Goal: Task Accomplishment & Management: Use online tool/utility

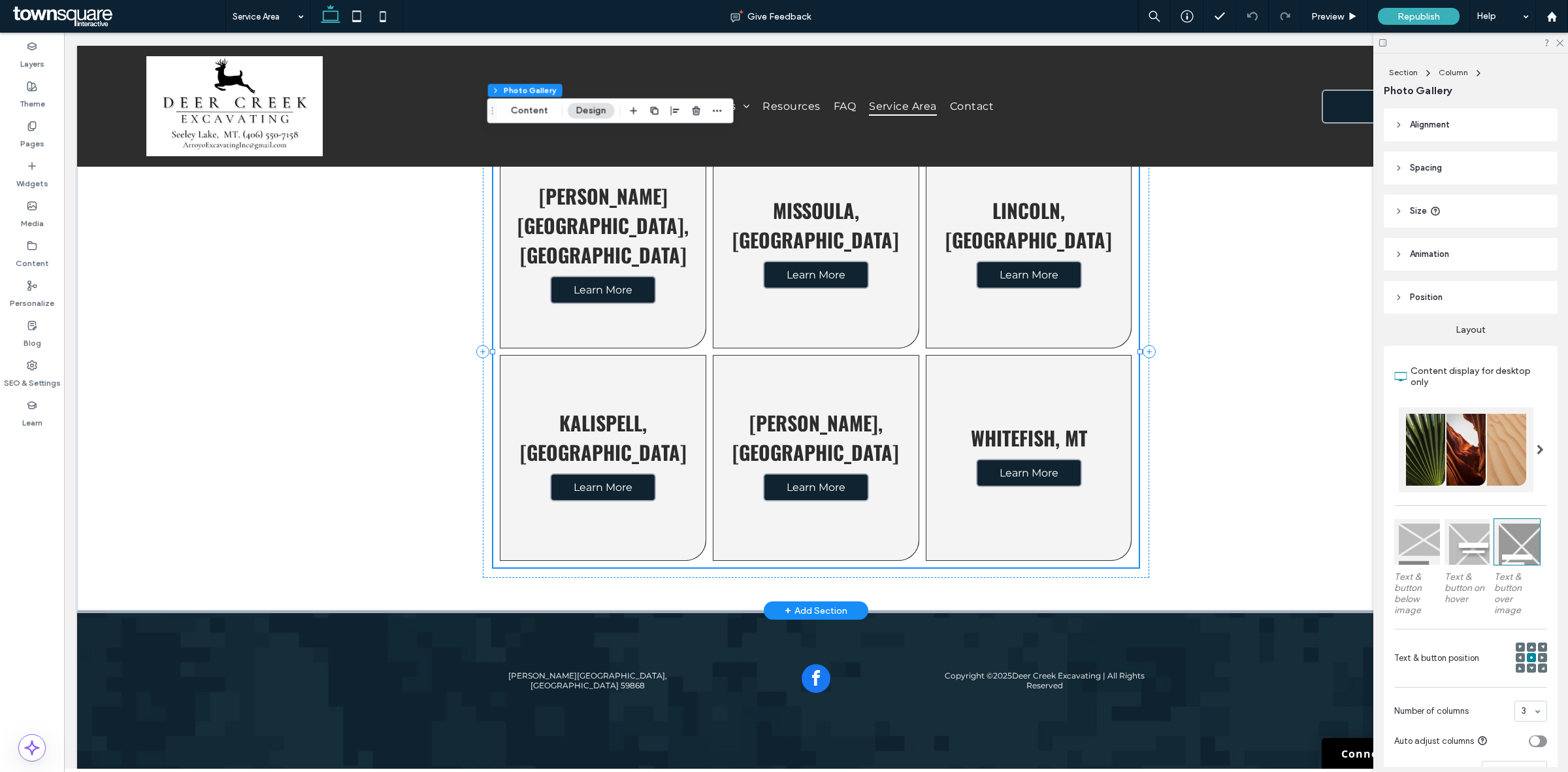
scroll to position [219, 0]
click at [522, 115] on button "Content" at bounding box center [530, 110] width 54 height 16
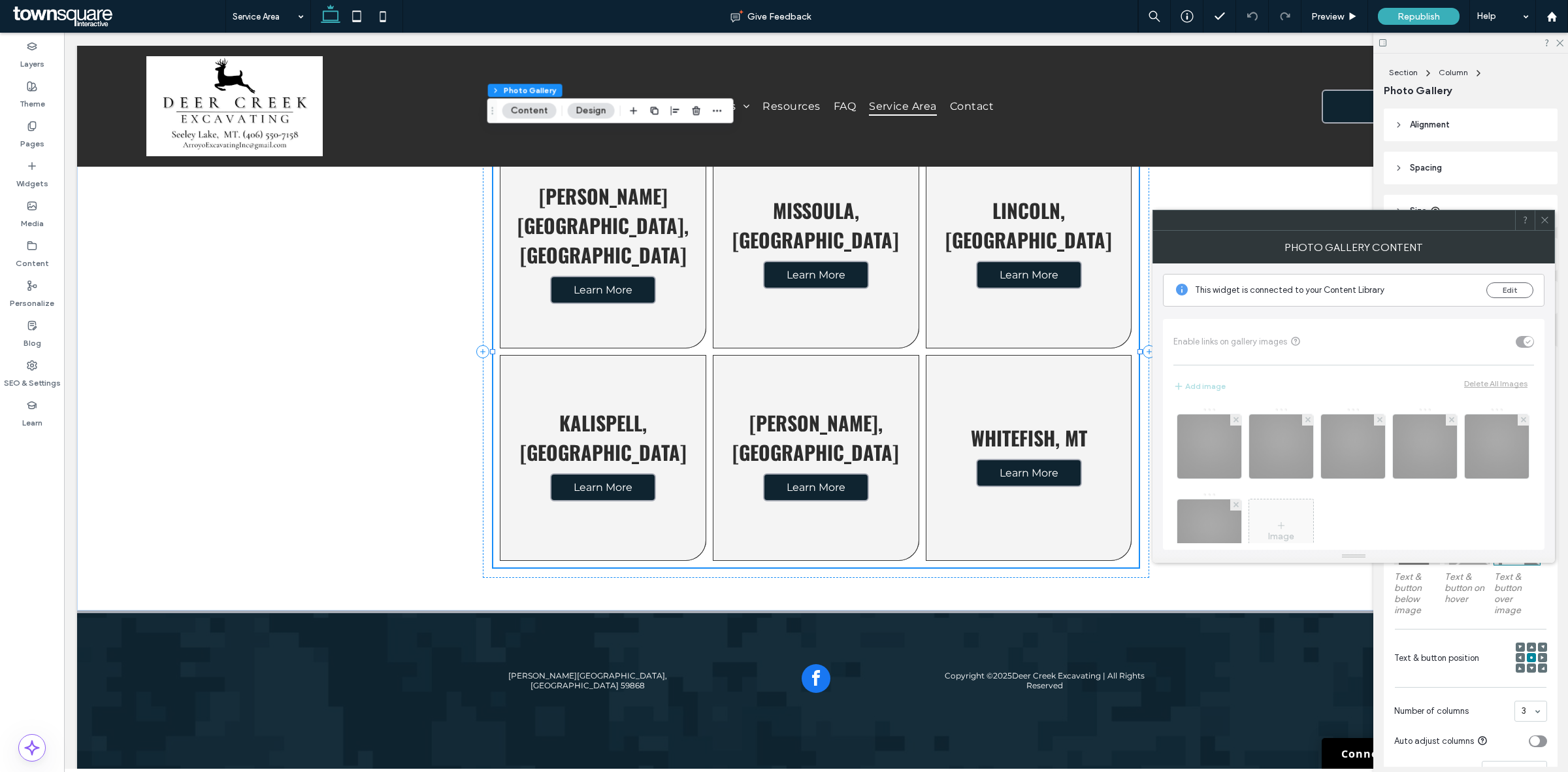
scroll to position [43, 0]
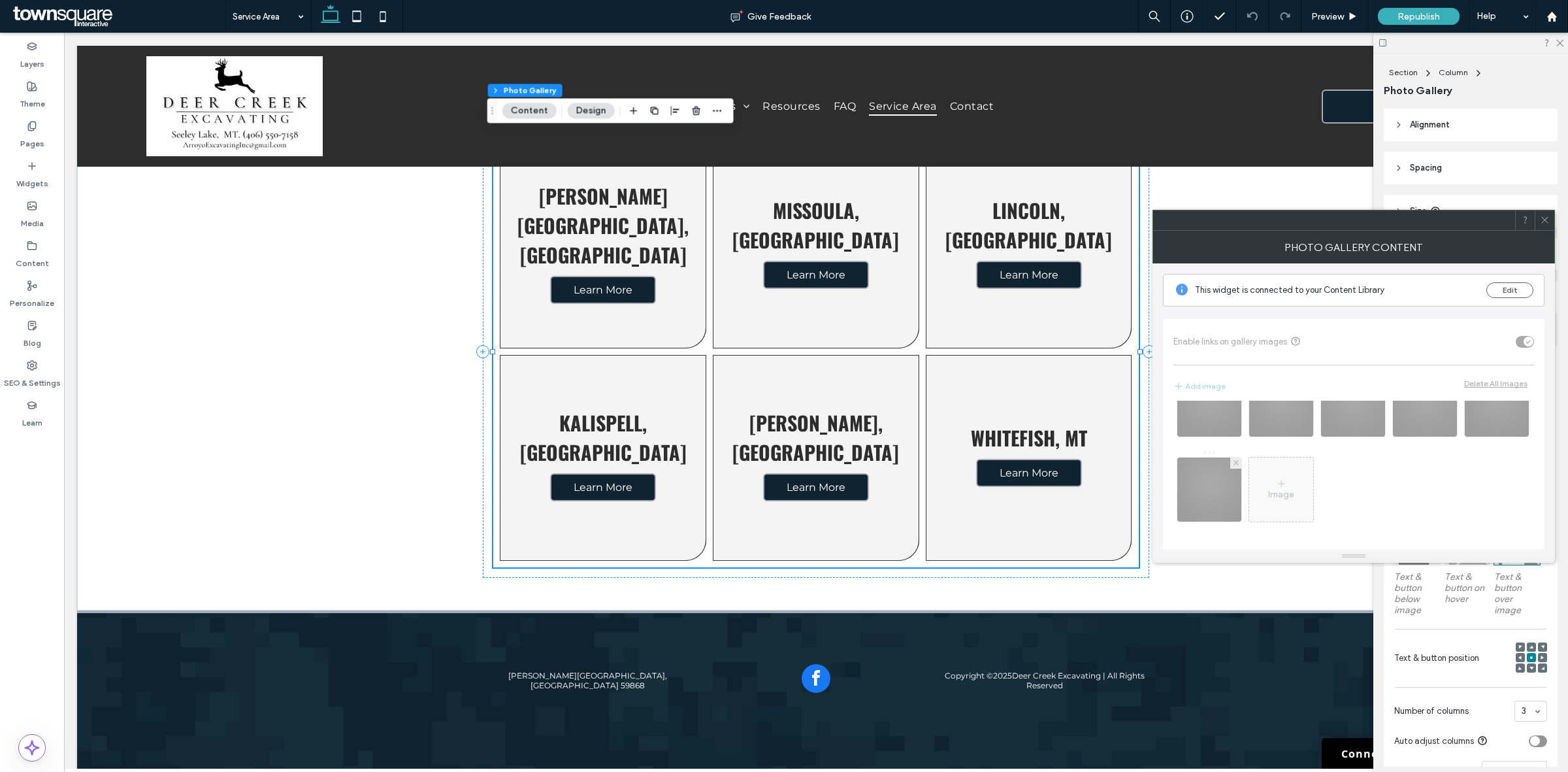
click at [1199, 476] on div "Image" at bounding box center [1353, 471] width 361 height 143
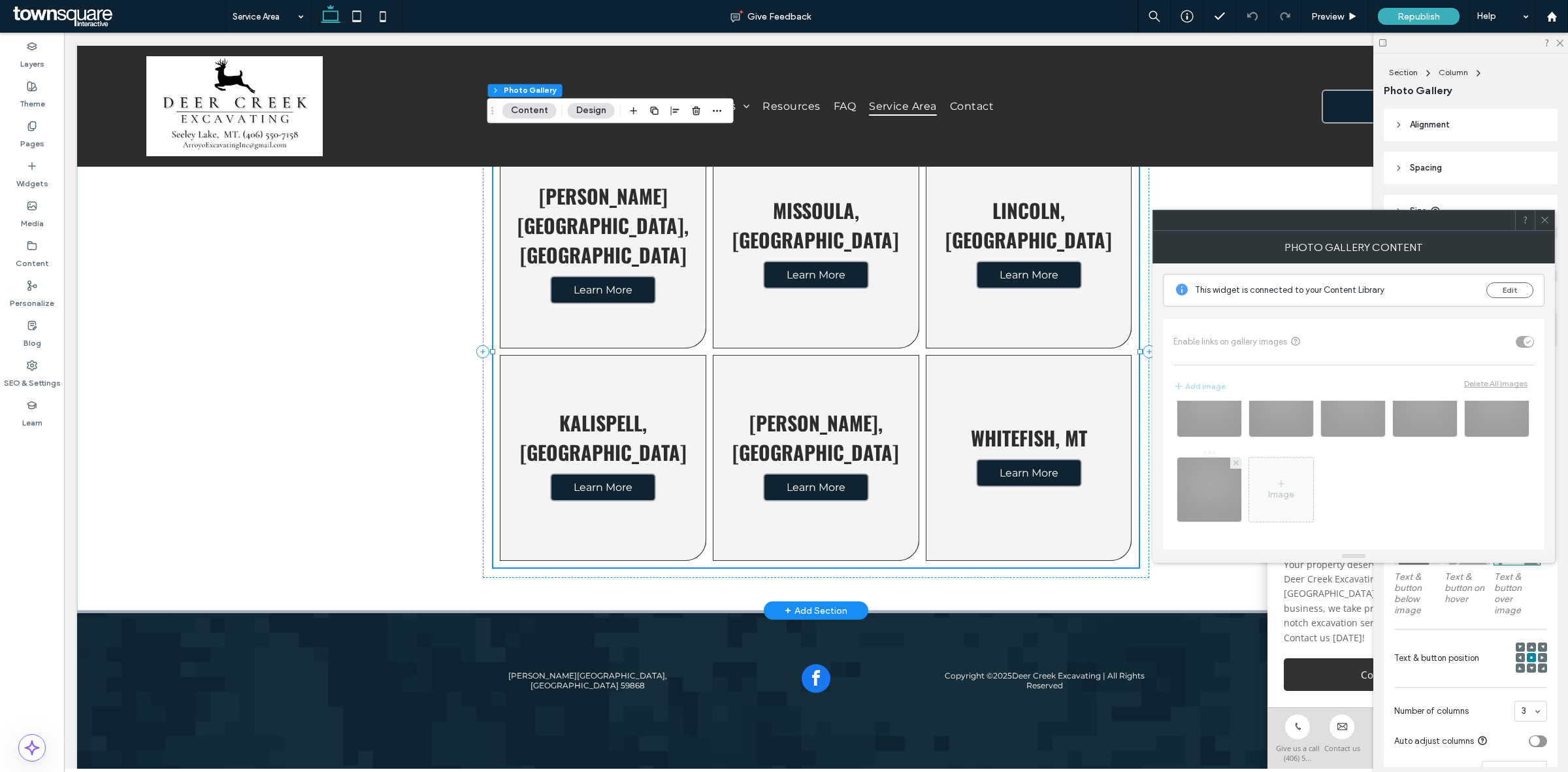
drag, startPoint x: 1542, startPoint y: 220, endPoint x: 1533, endPoint y: 223, distance: 9.5
click at [1542, 219] on icon at bounding box center [1545, 220] width 10 height 10
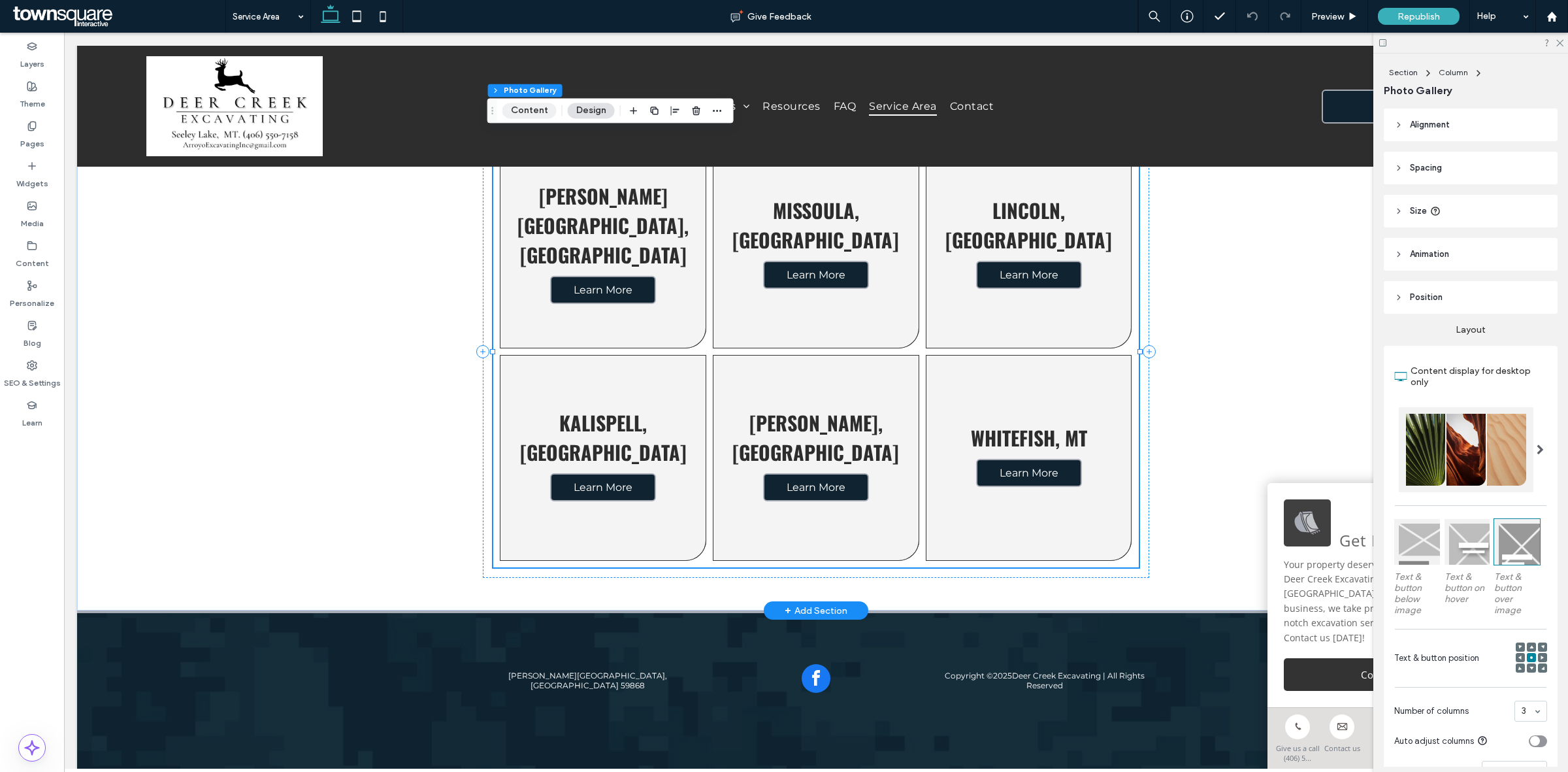
click at [514, 108] on button "Content" at bounding box center [530, 110] width 54 height 16
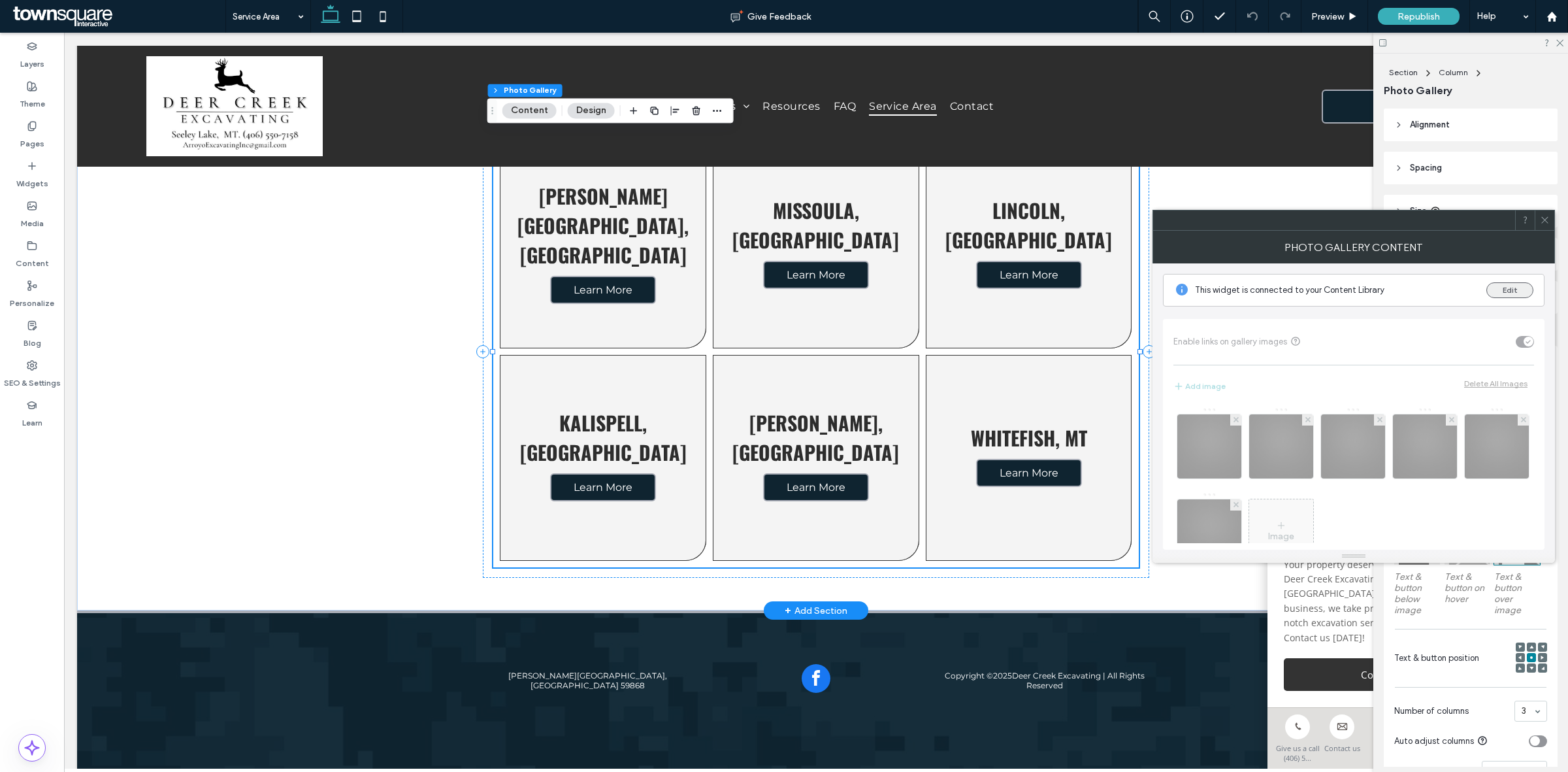
click at [1514, 291] on button "Edit" at bounding box center [1509, 290] width 47 height 16
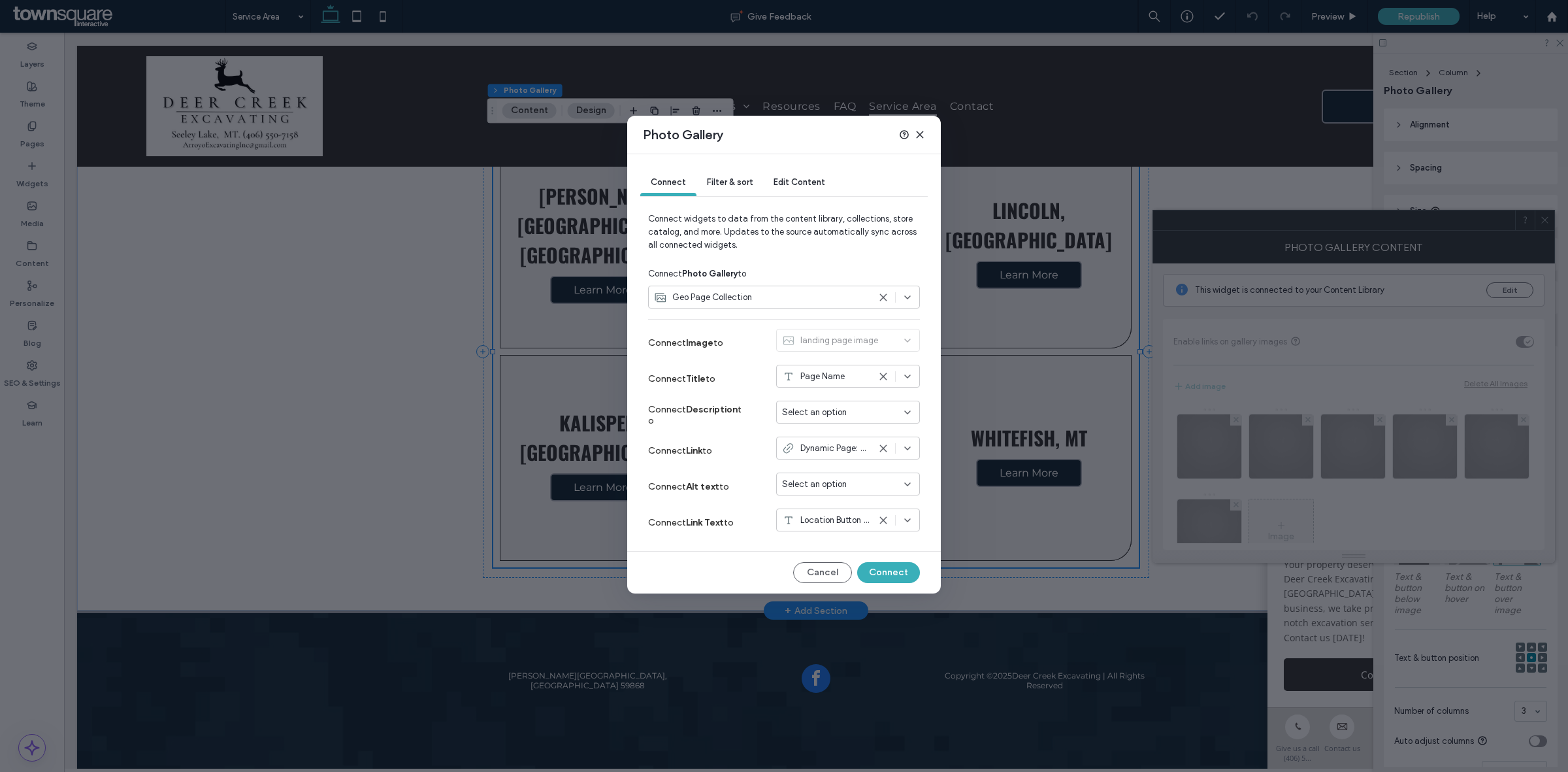
click at [749, 301] on span "Geo Page Collection" at bounding box center [712, 297] width 80 height 13
click at [730, 187] on div "Filter & sort" at bounding box center [730, 183] width 67 height 26
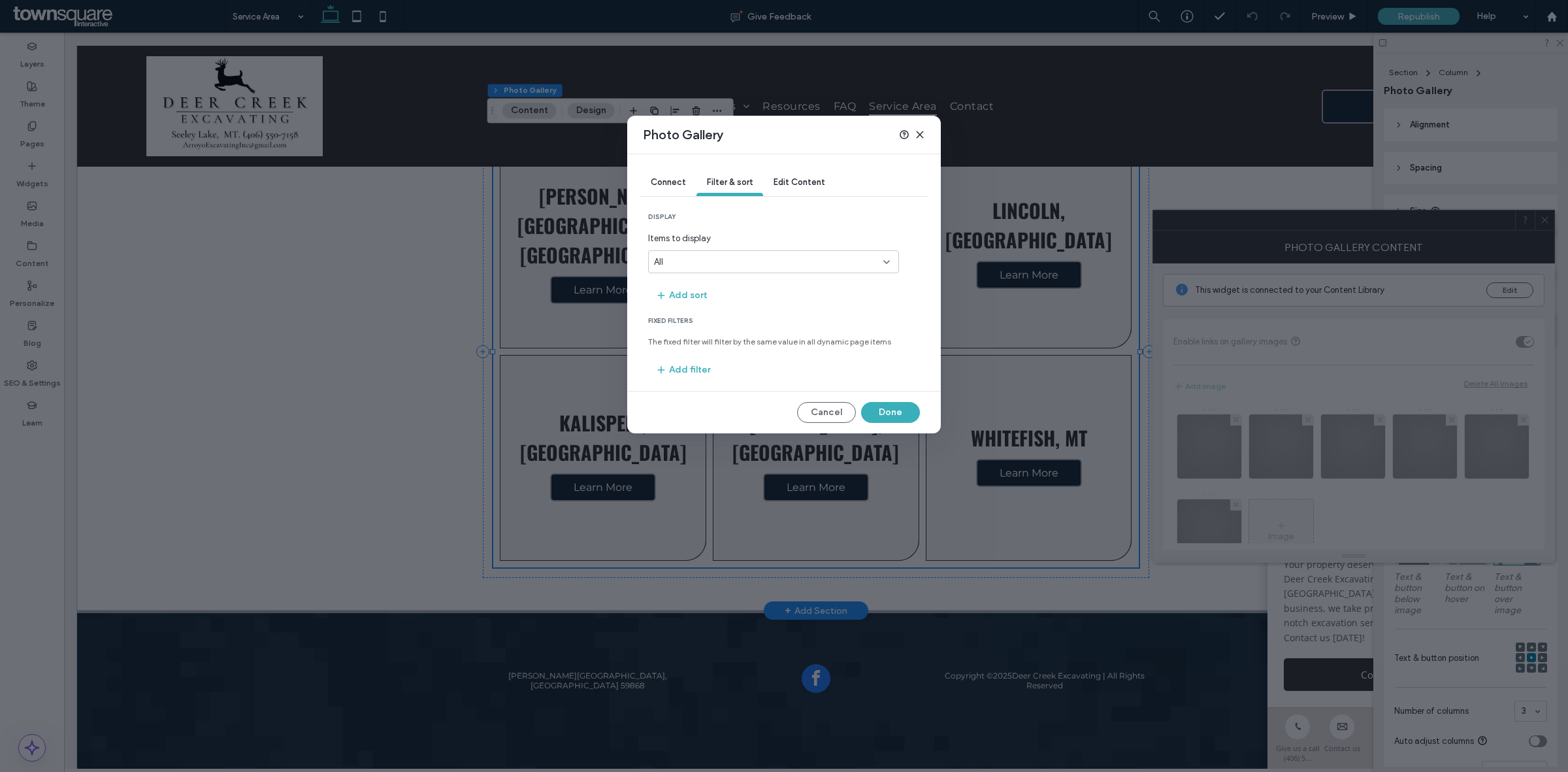
click at [787, 178] on span "Edit Content" at bounding box center [799, 182] width 52 height 10
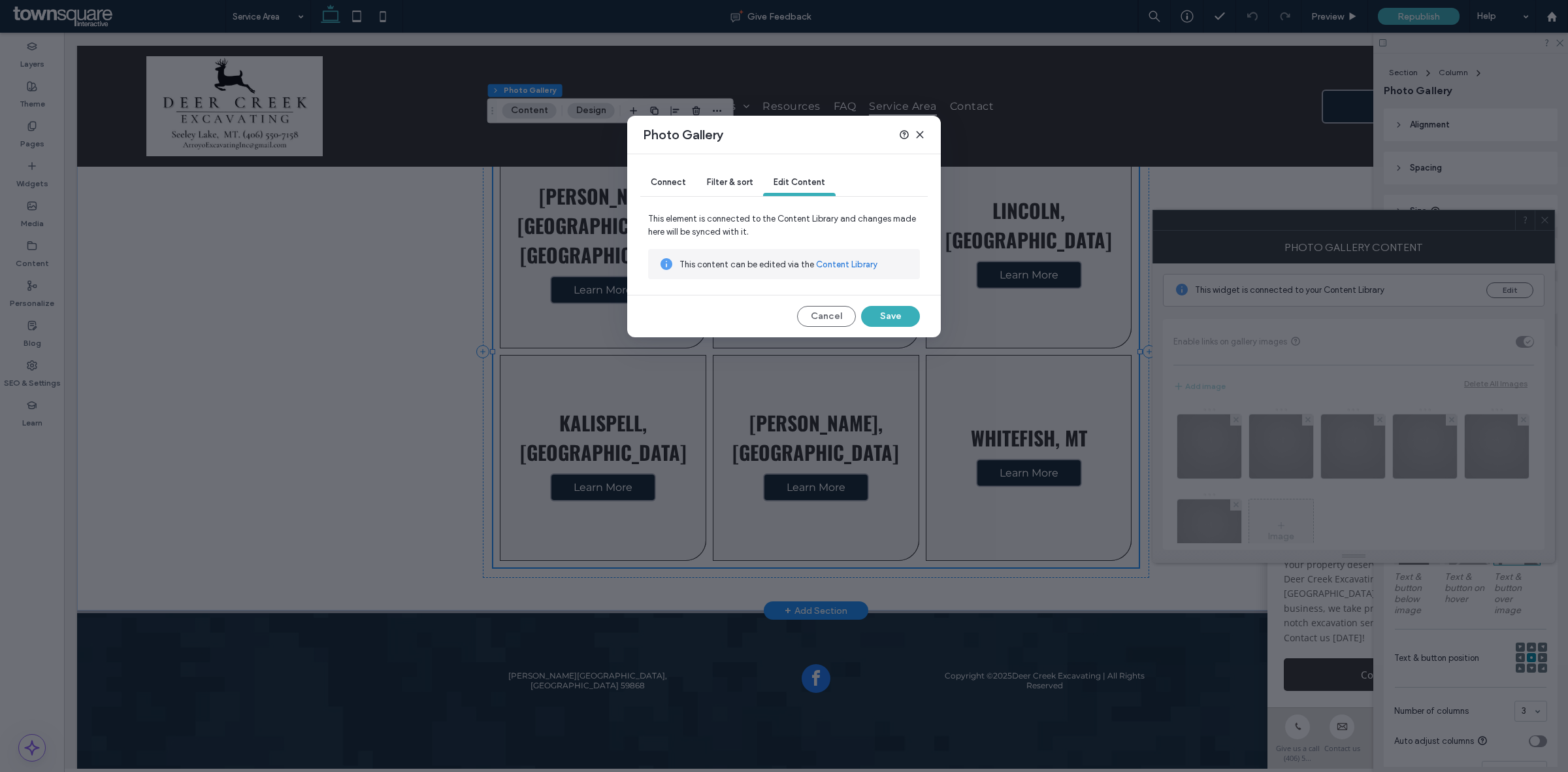
click at [843, 268] on link "Content Library" at bounding box center [847, 265] width 61 height 13
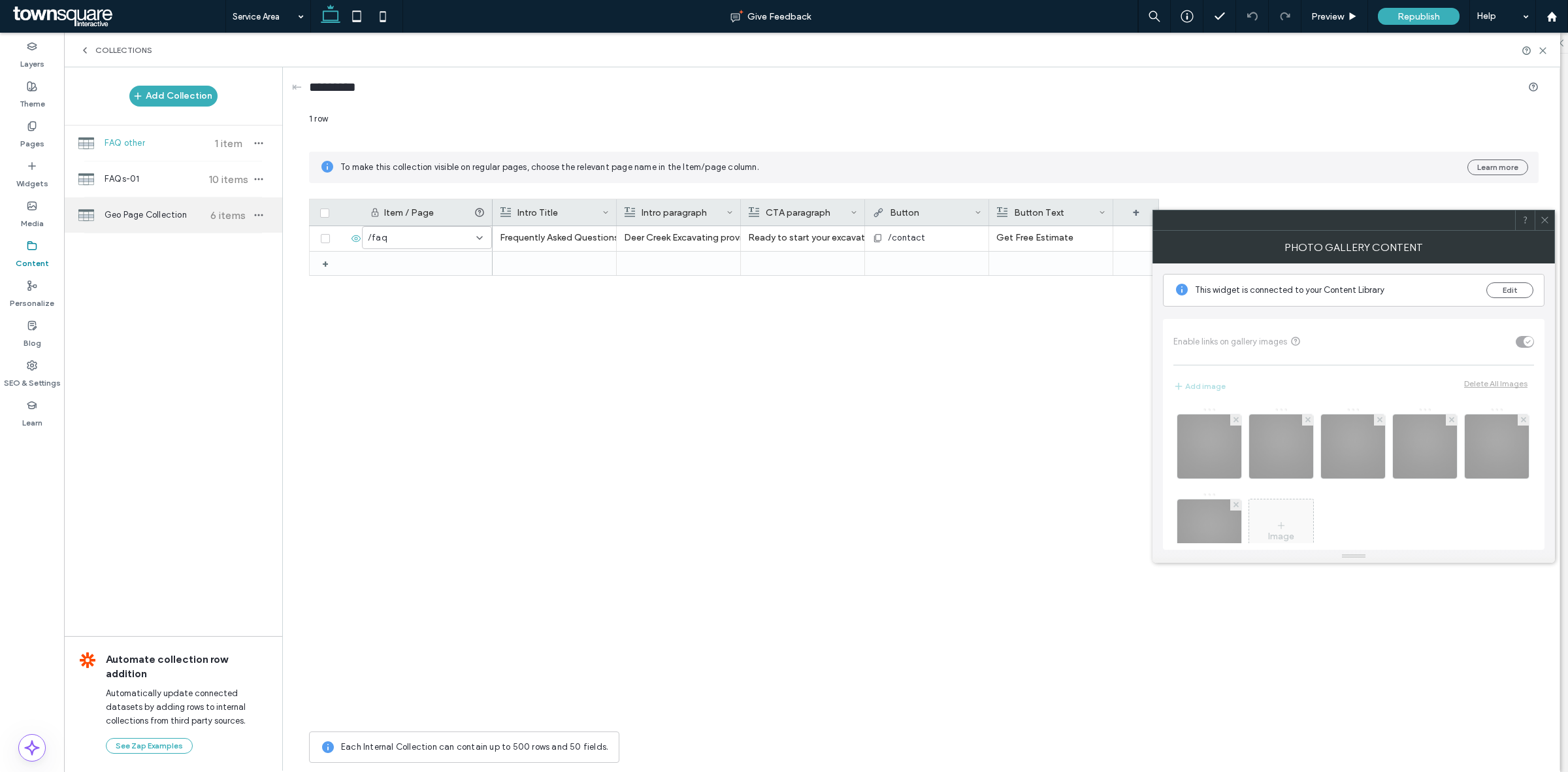
click at [145, 220] on span "Geo Page Collection" at bounding box center [153, 215] width 97 height 13
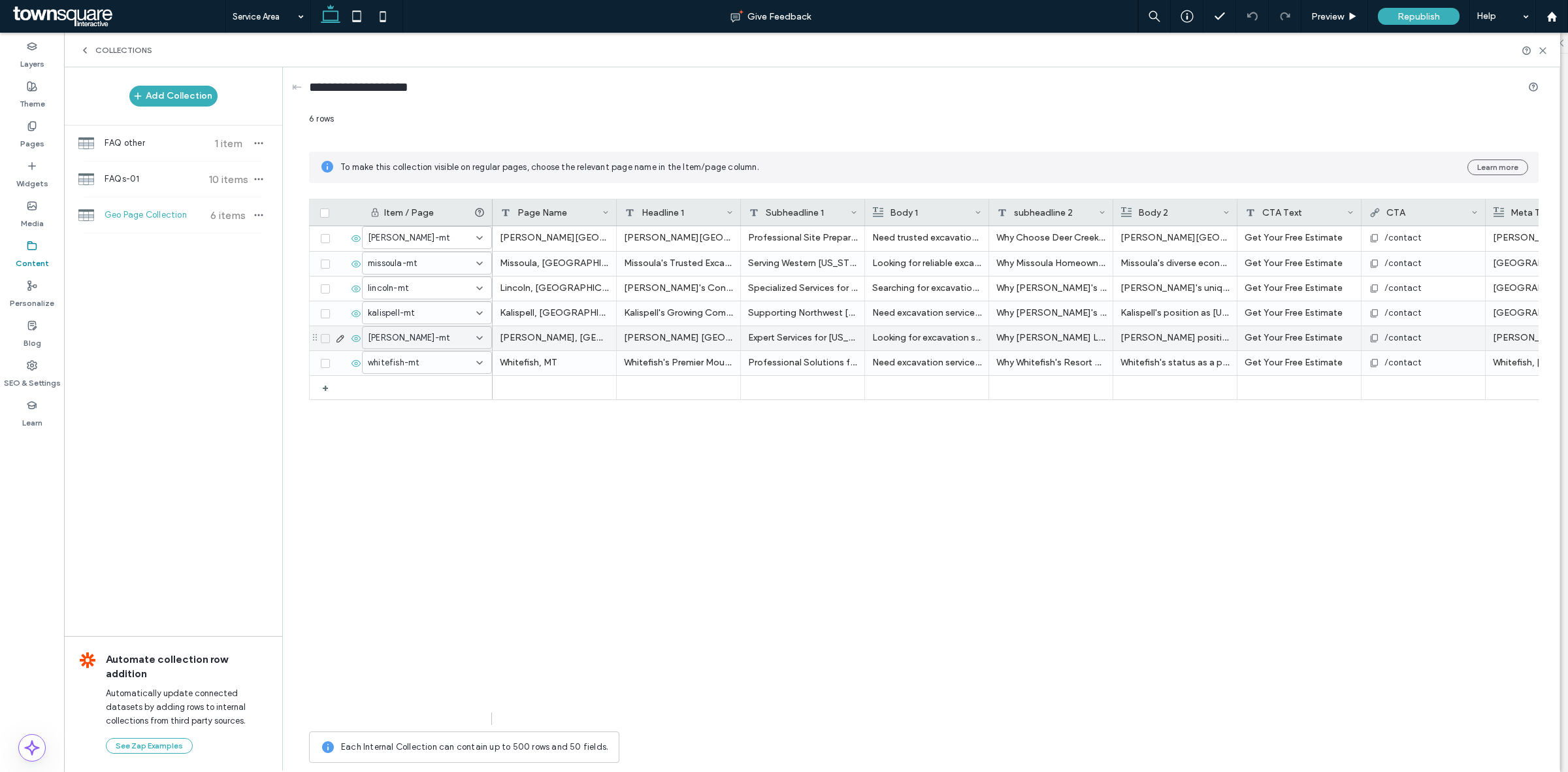
click at [356, 340] on use at bounding box center [356, 338] width 9 height 7
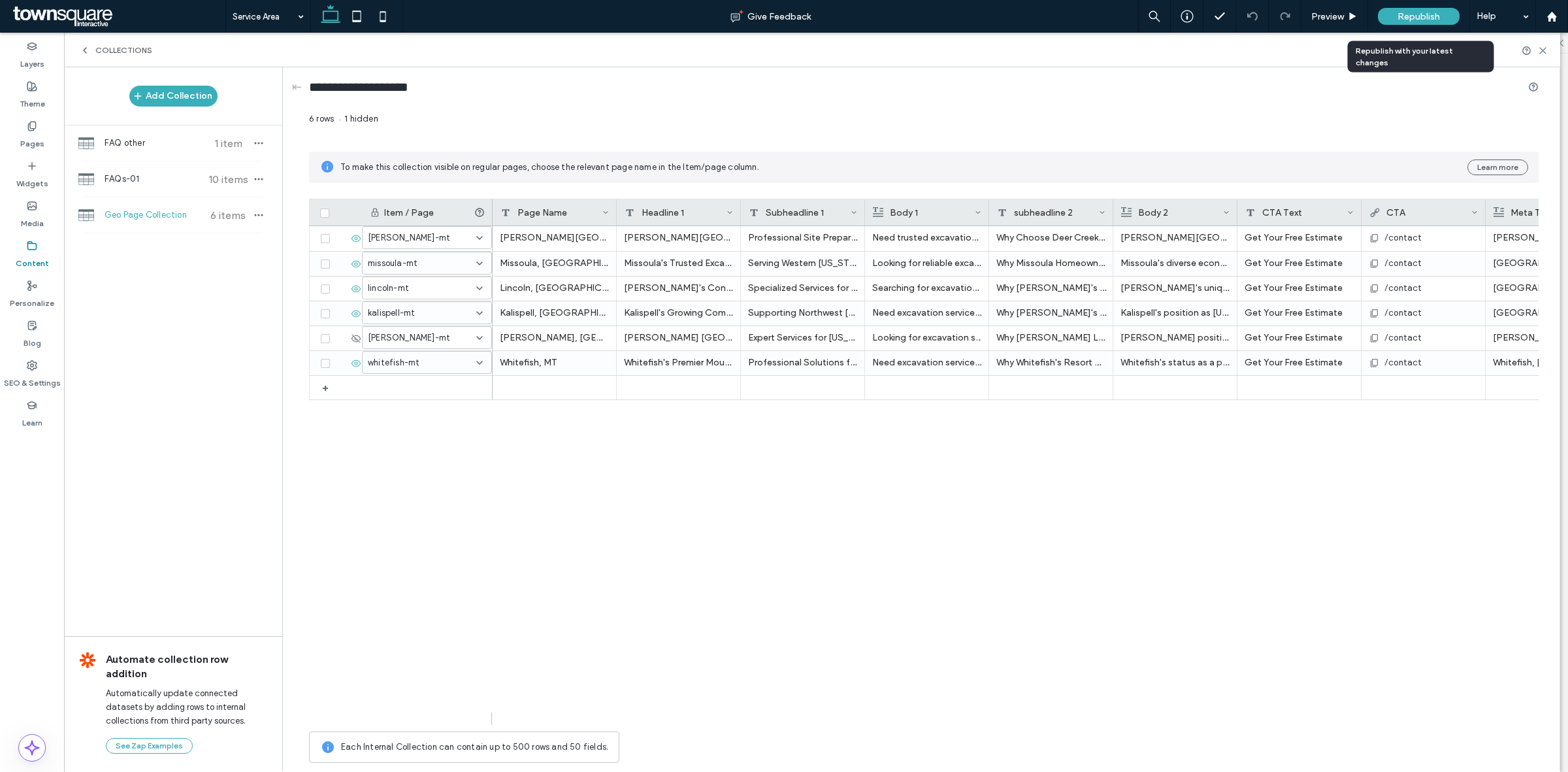
click at [1415, 17] on span "Republish" at bounding box center [1418, 16] width 42 height 11
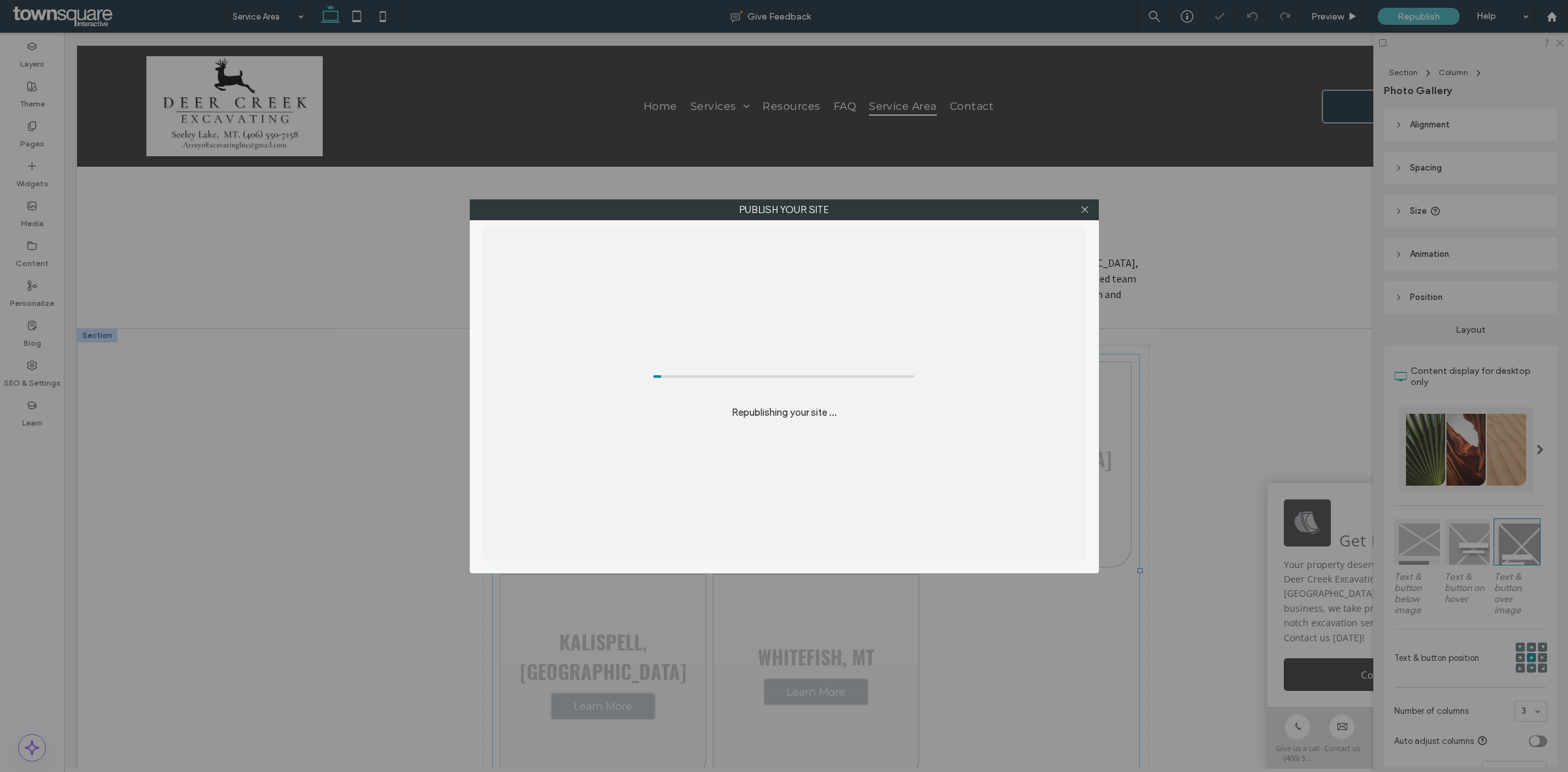
scroll to position [0, 0]
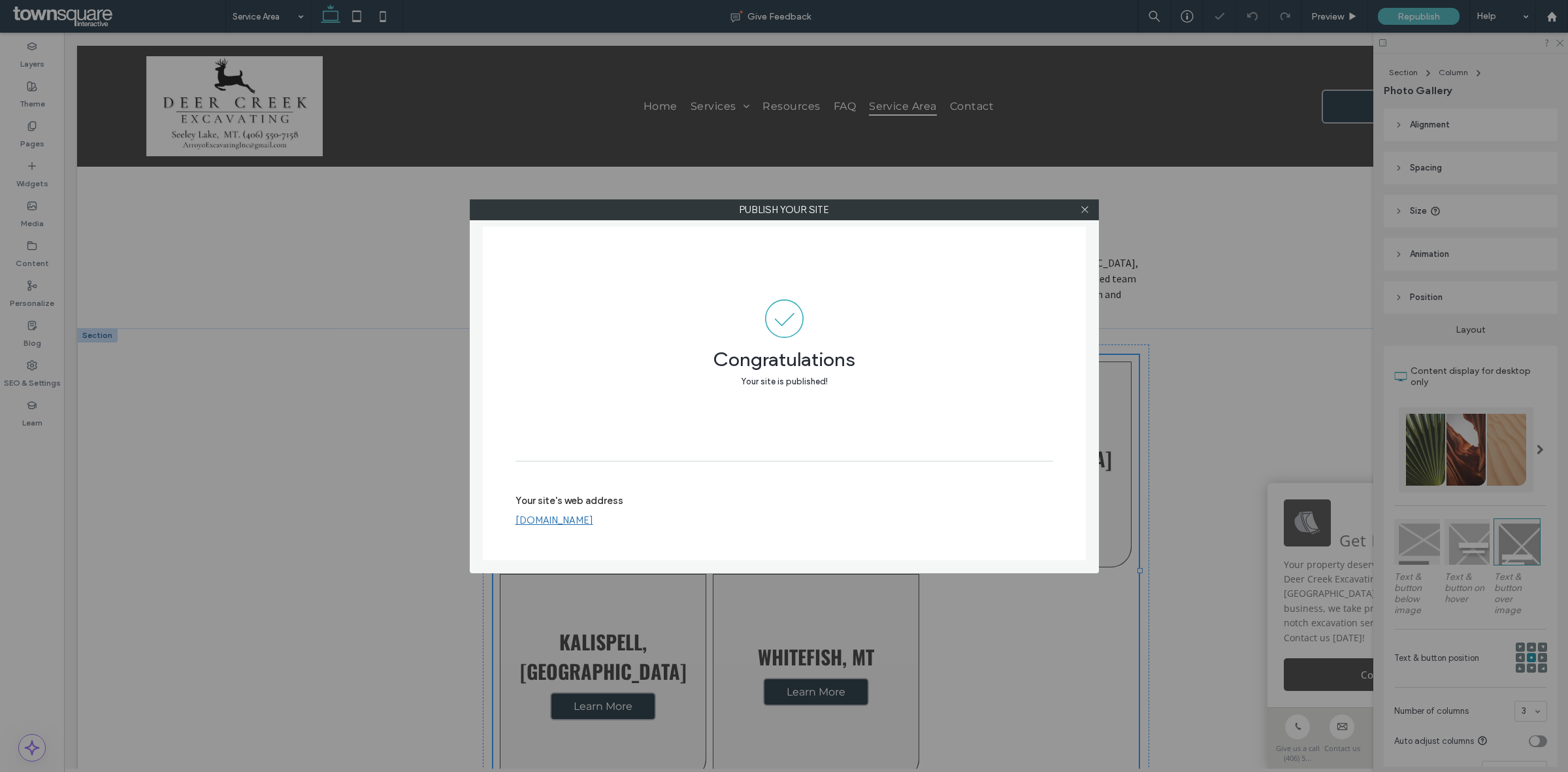
click at [1092, 212] on div at bounding box center [1085, 210] width 20 height 20
click at [1084, 212] on icon at bounding box center [1084, 210] width 10 height 10
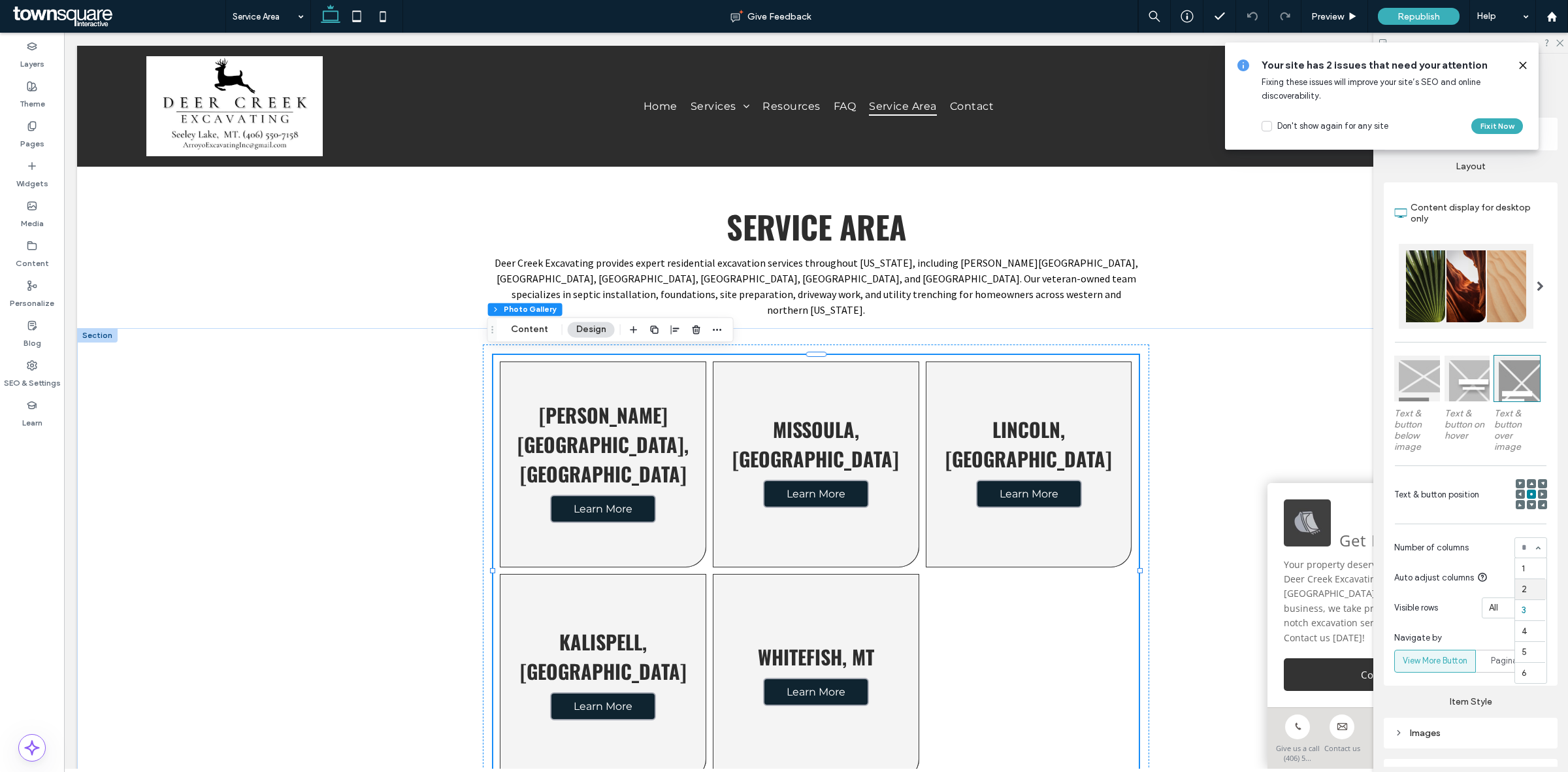
scroll to position [1, 0]
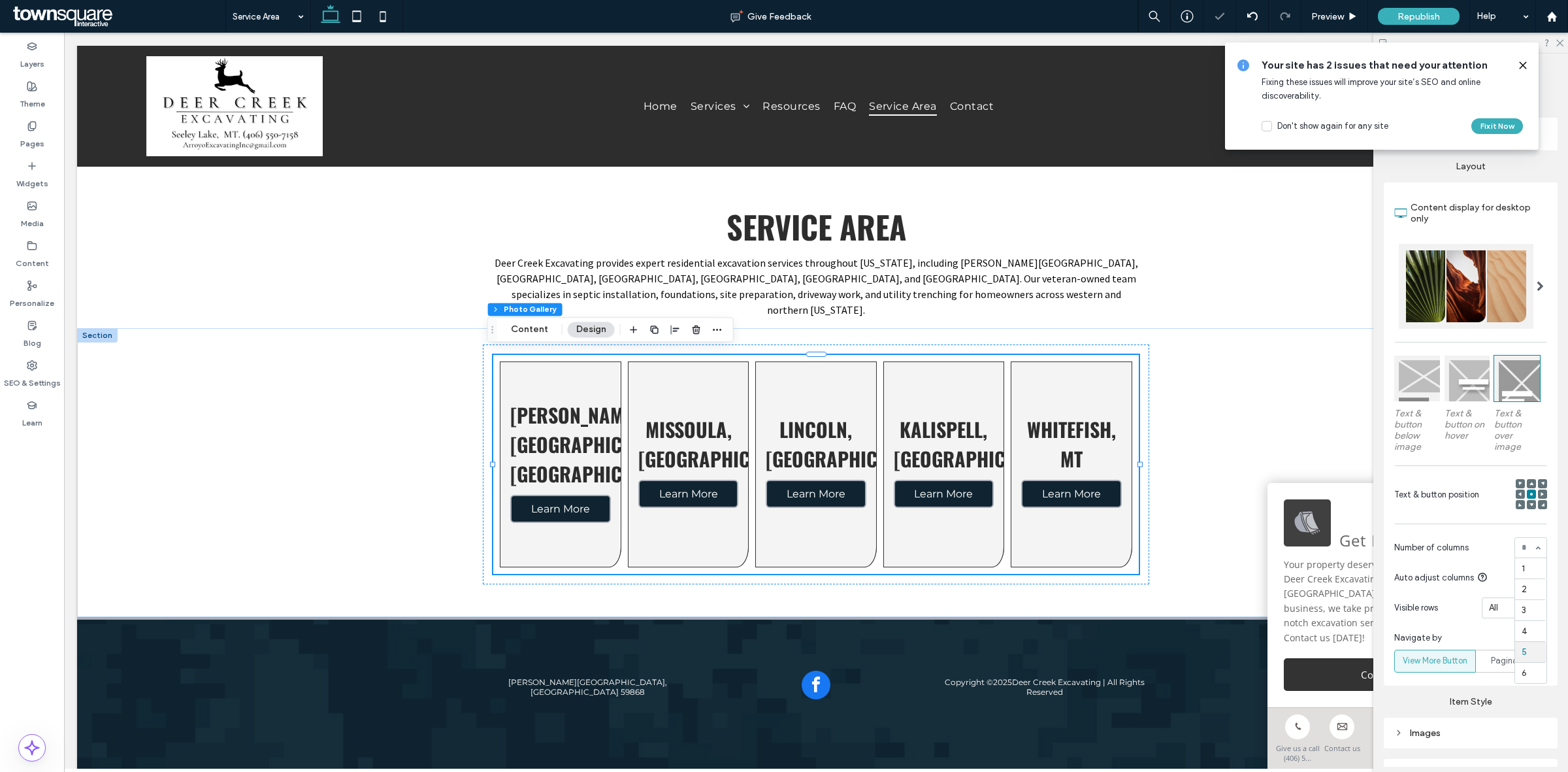
click at [1523, 547] on div "1 2 3 4 5 6" at bounding box center [1531, 547] width 33 height 21
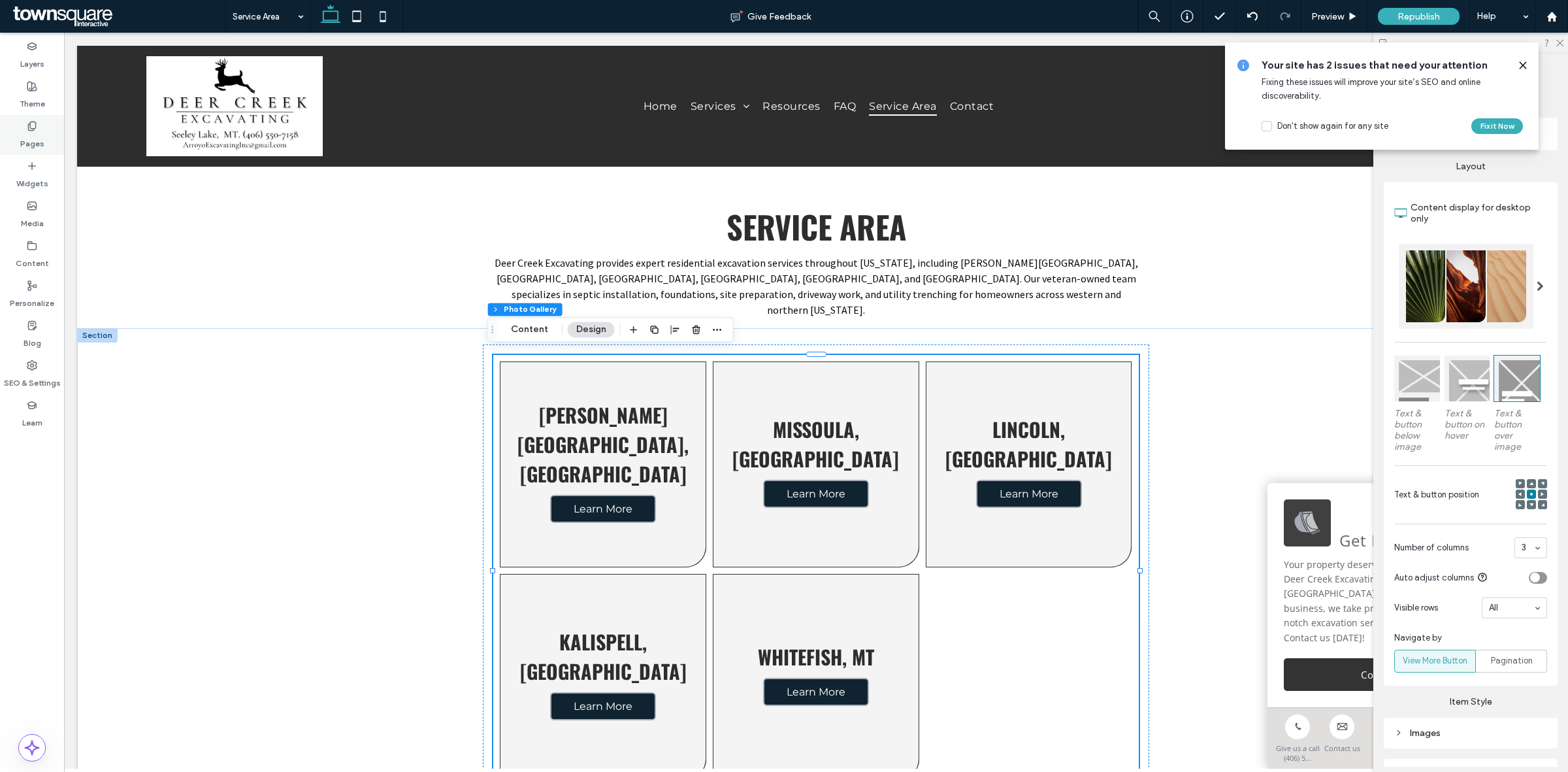
click at [24, 119] on div "Pages" at bounding box center [32, 135] width 64 height 40
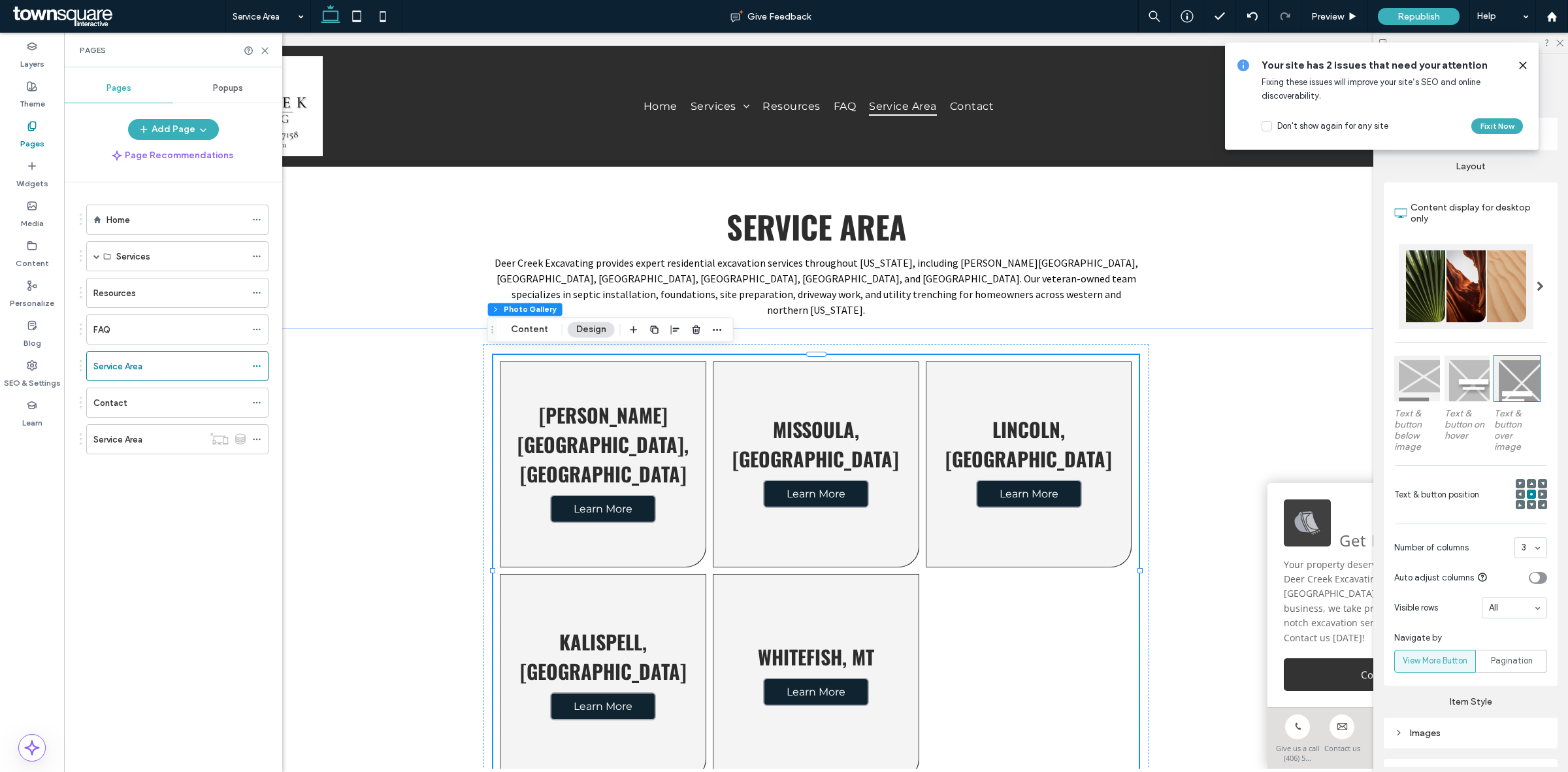
click at [130, 239] on ol "Home Services Septic System Installation Foundations Site Preparation Driveway …" at bounding box center [169, 329] width 199 height 249
click at [147, 211] on div "Home" at bounding box center [176, 220] width 139 height 29
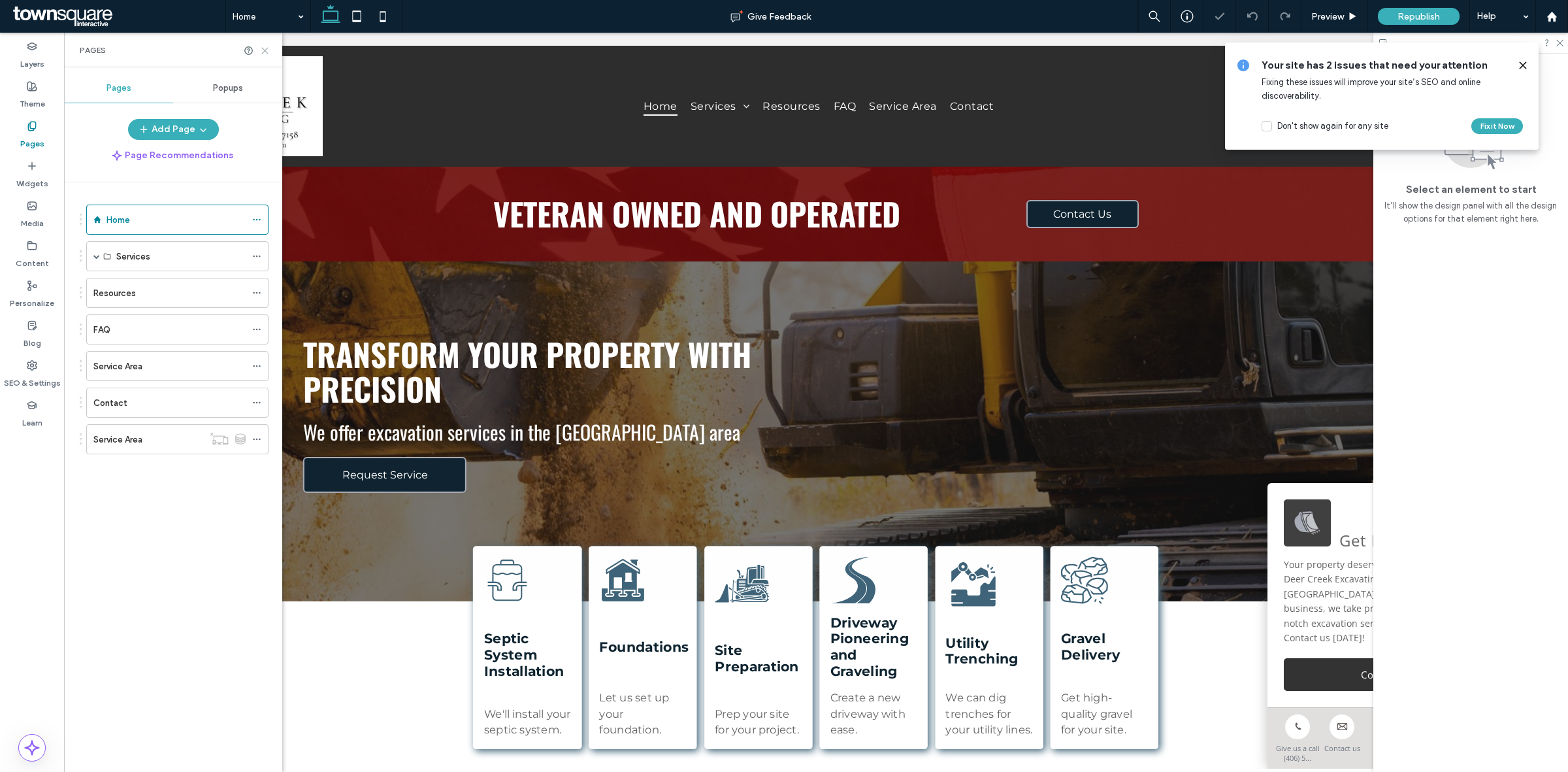
drag, startPoint x: 262, startPoint y: 50, endPoint x: 453, endPoint y: 334, distance: 342.3
click at [262, 50] on icon at bounding box center [265, 50] width 10 height 10
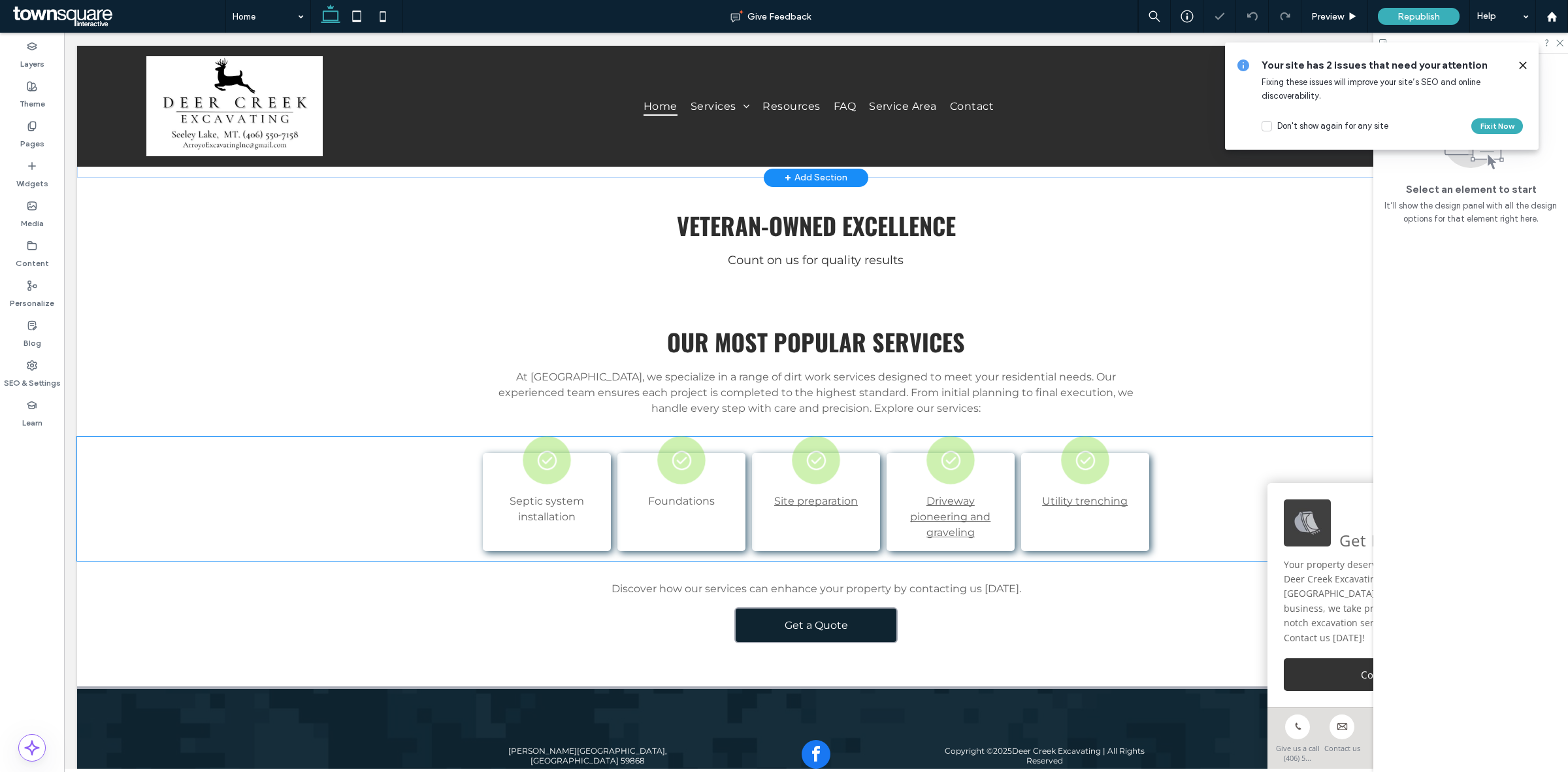
scroll to position [1626, 0]
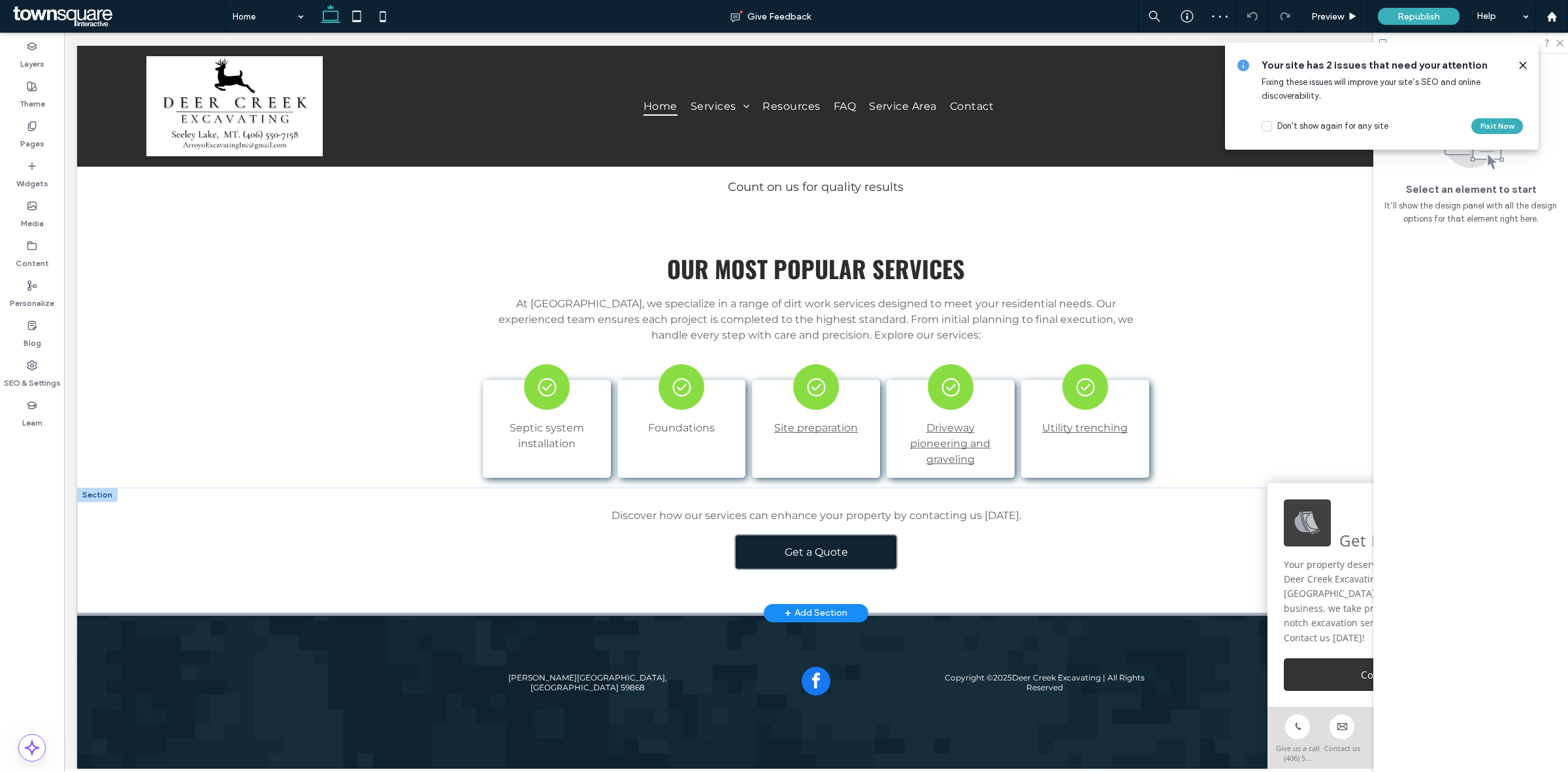
click at [808, 606] on div "+ Add Section" at bounding box center [816, 613] width 63 height 14
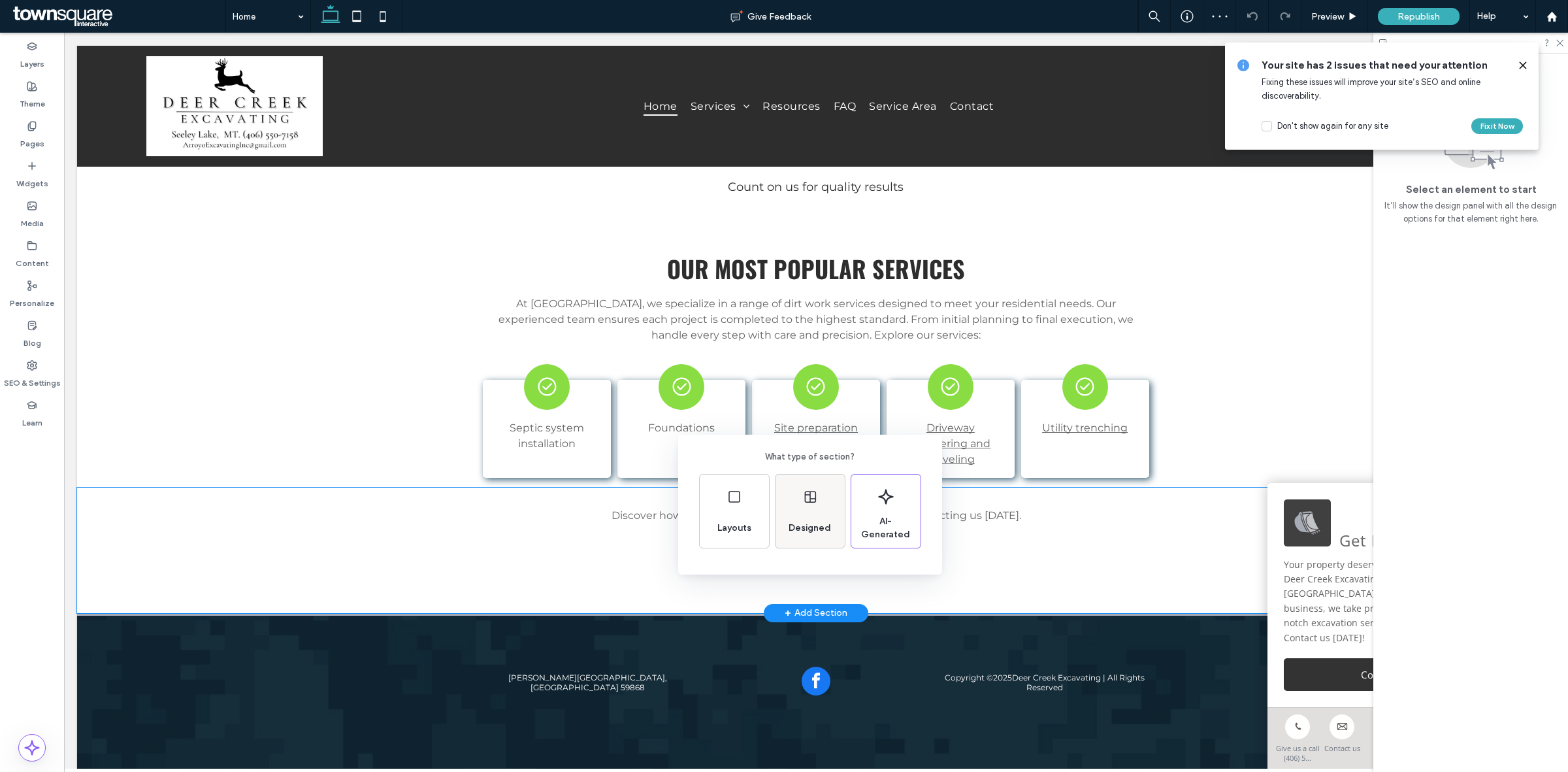
click at [819, 522] on span "Designed" at bounding box center [810, 528] width 53 height 13
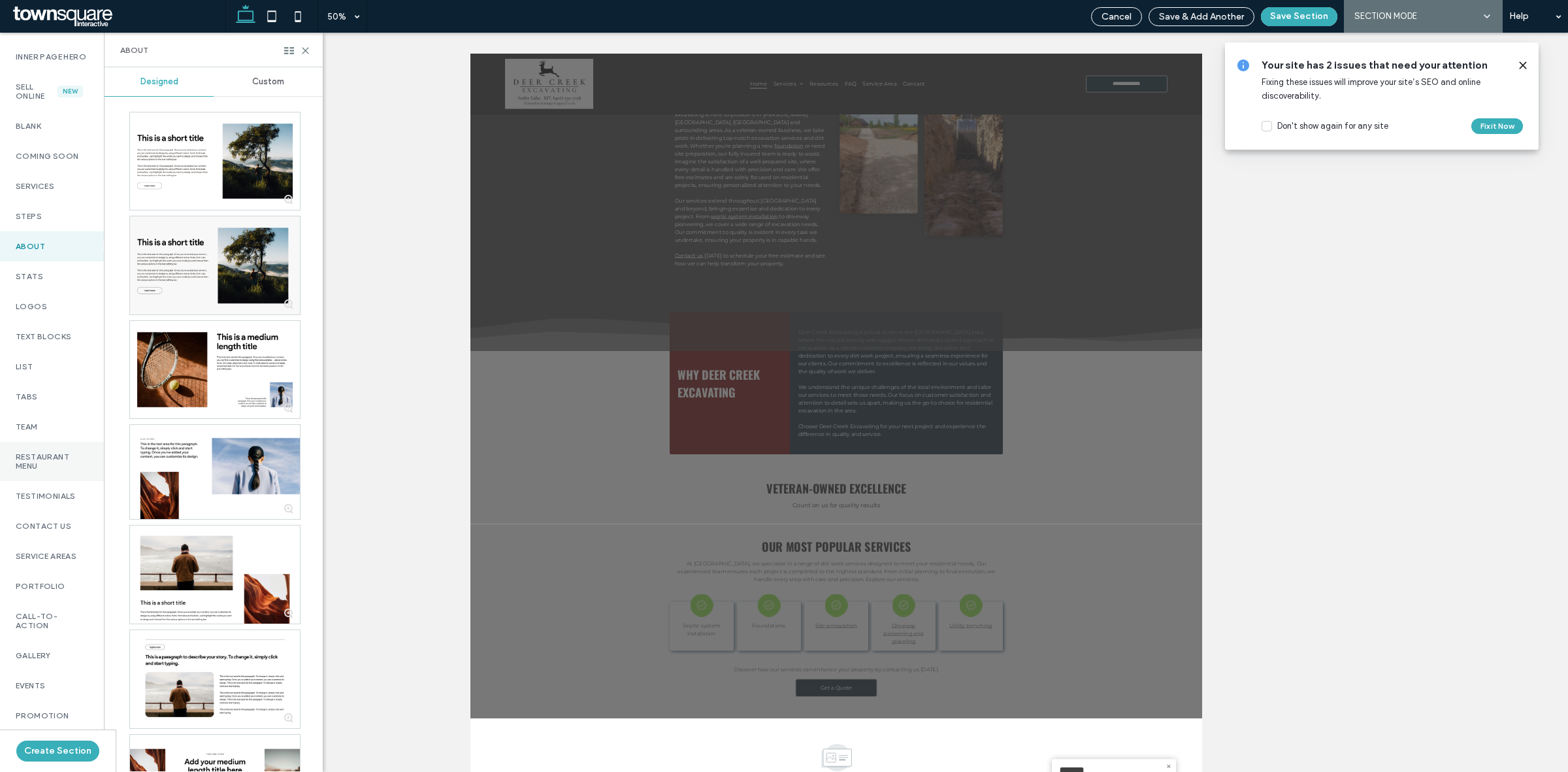
scroll to position [82, 0]
click at [50, 474] on div "Testimonials" at bounding box center [52, 471] width 104 height 30
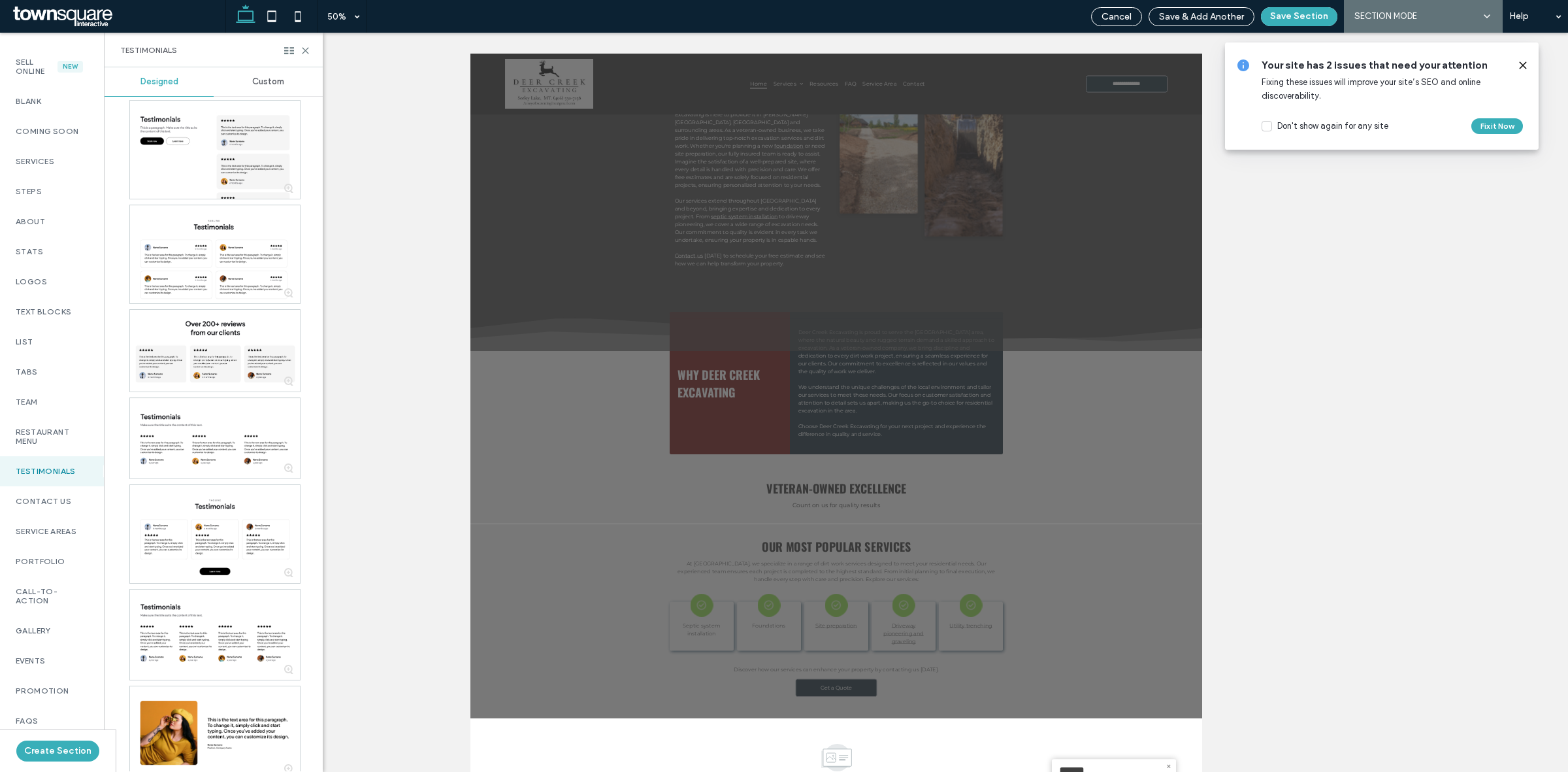
scroll to position [1879, 0]
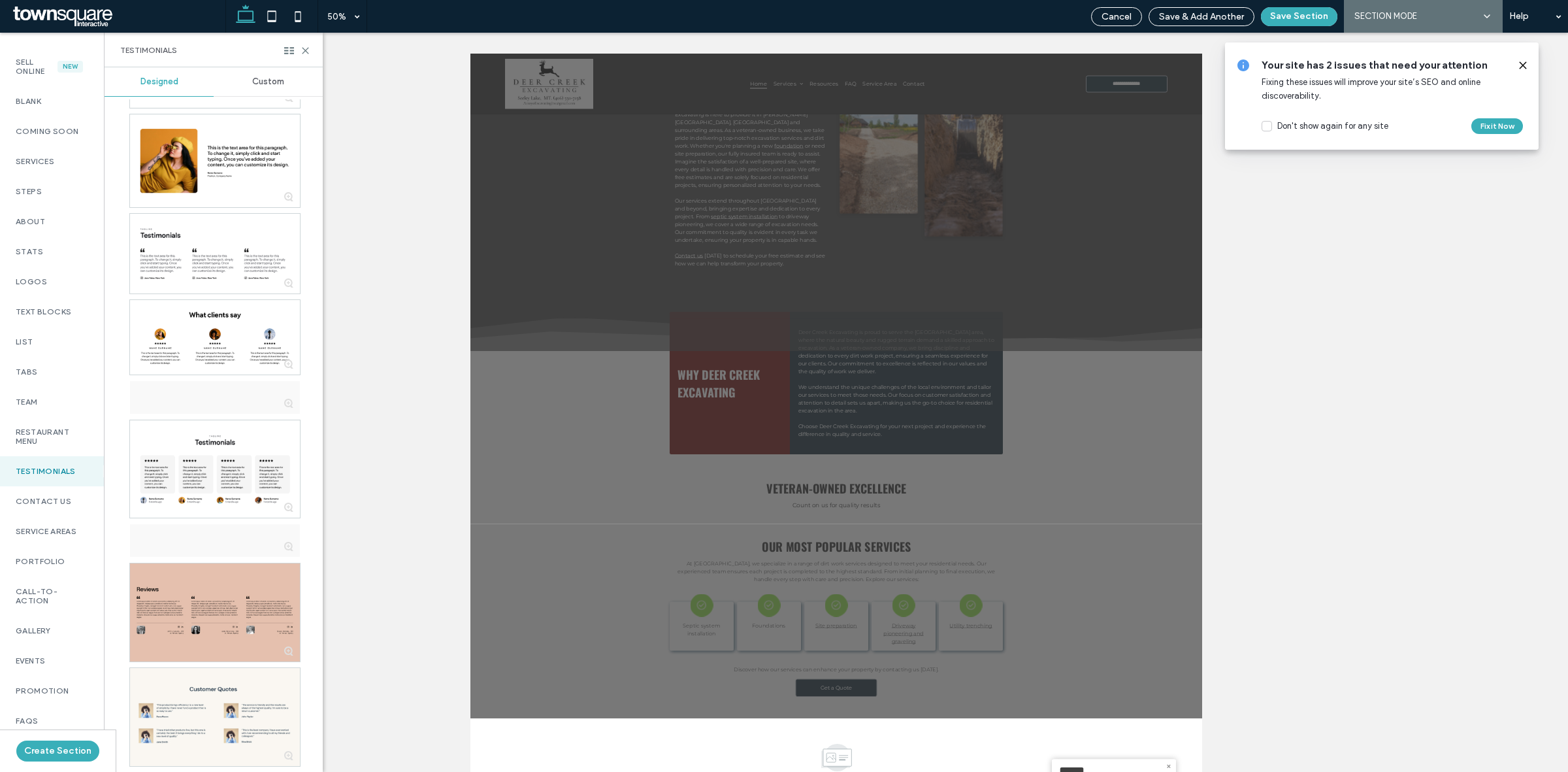
click at [257, 83] on span "Custom" at bounding box center [268, 82] width 32 height 11
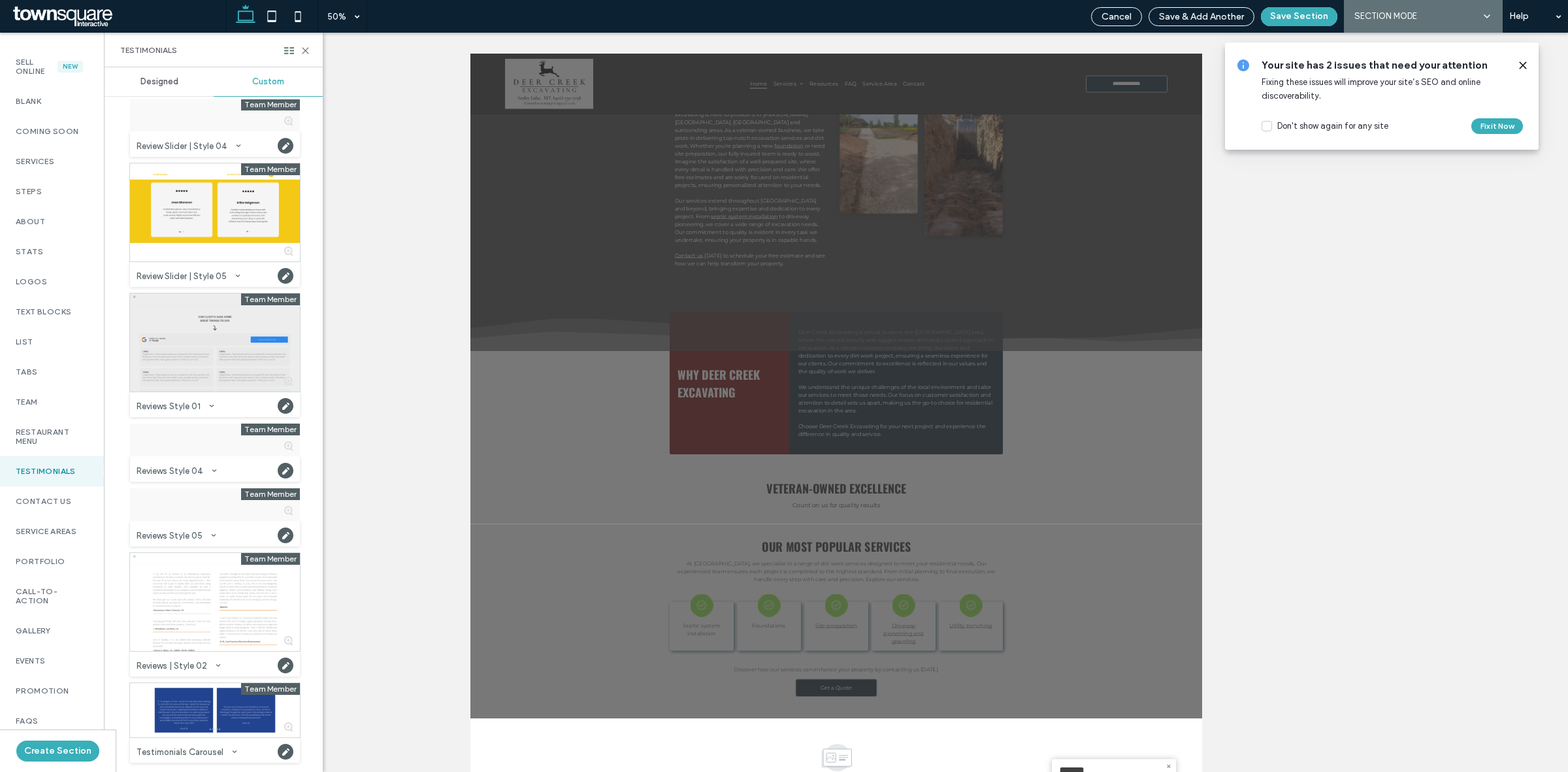
scroll to position [0, 0]
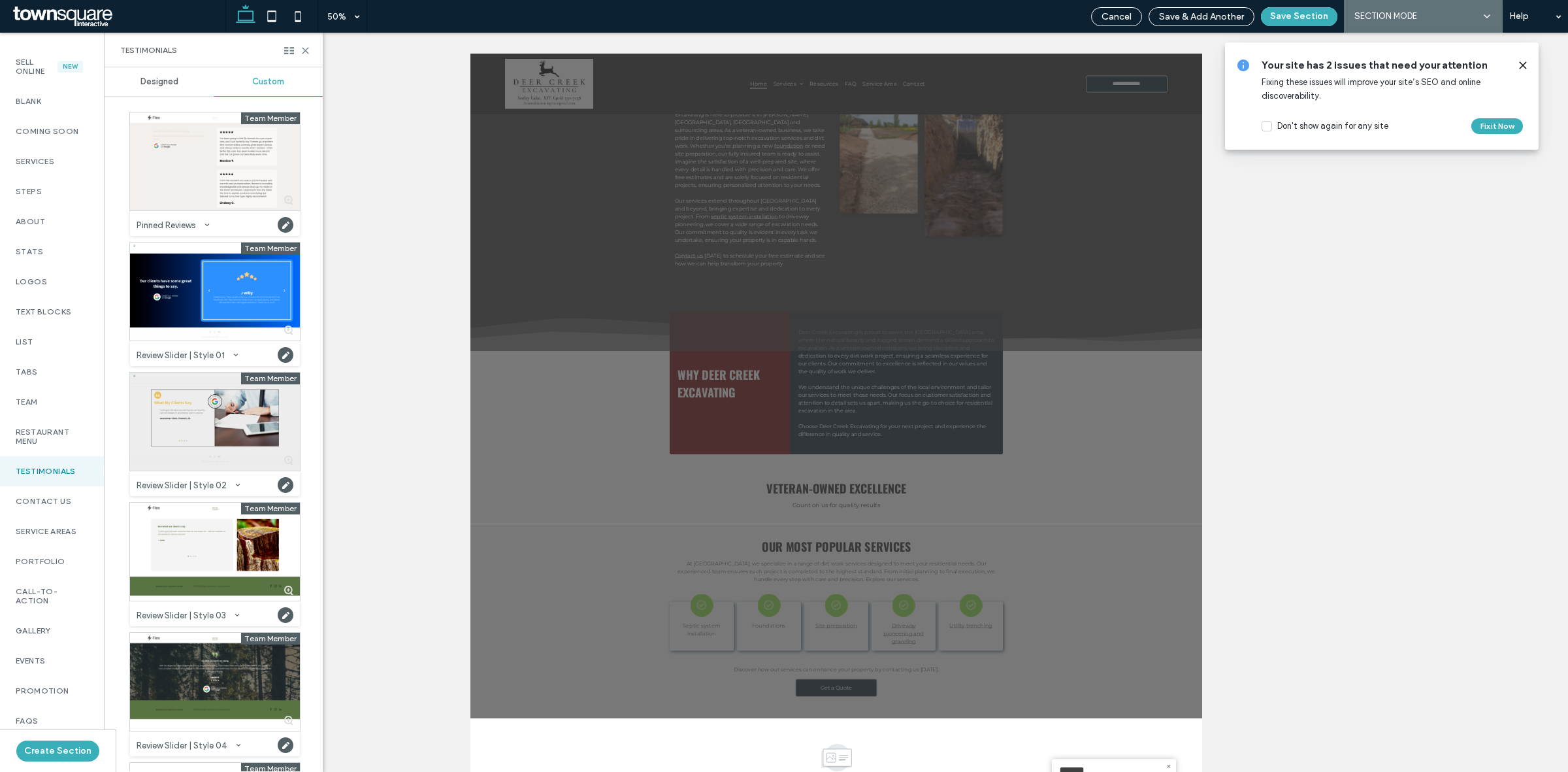
click at [180, 433] on div at bounding box center [215, 421] width 170 height 98
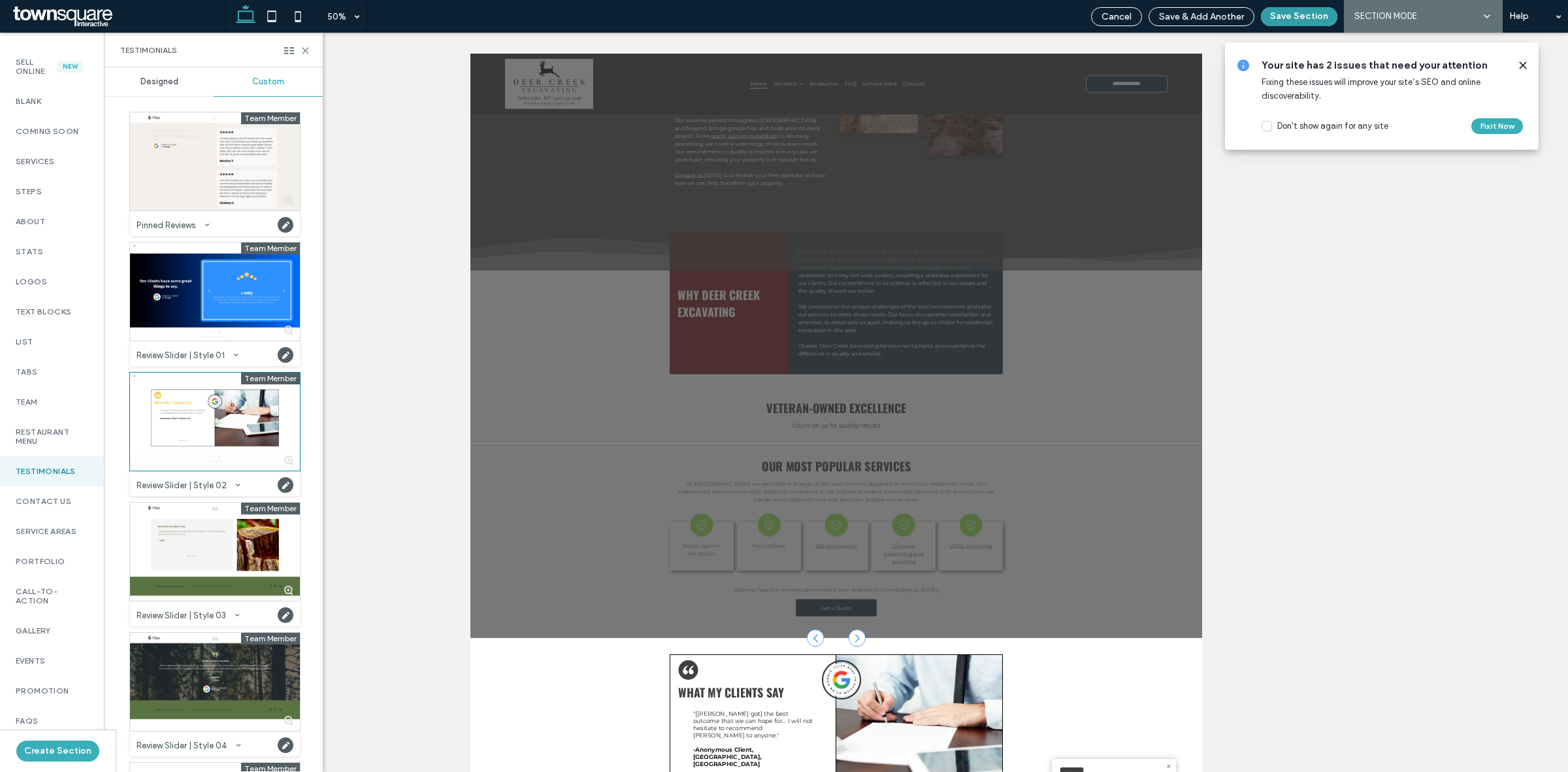
click at [1297, 14] on button "Save Section" at bounding box center [1299, 17] width 77 height 19
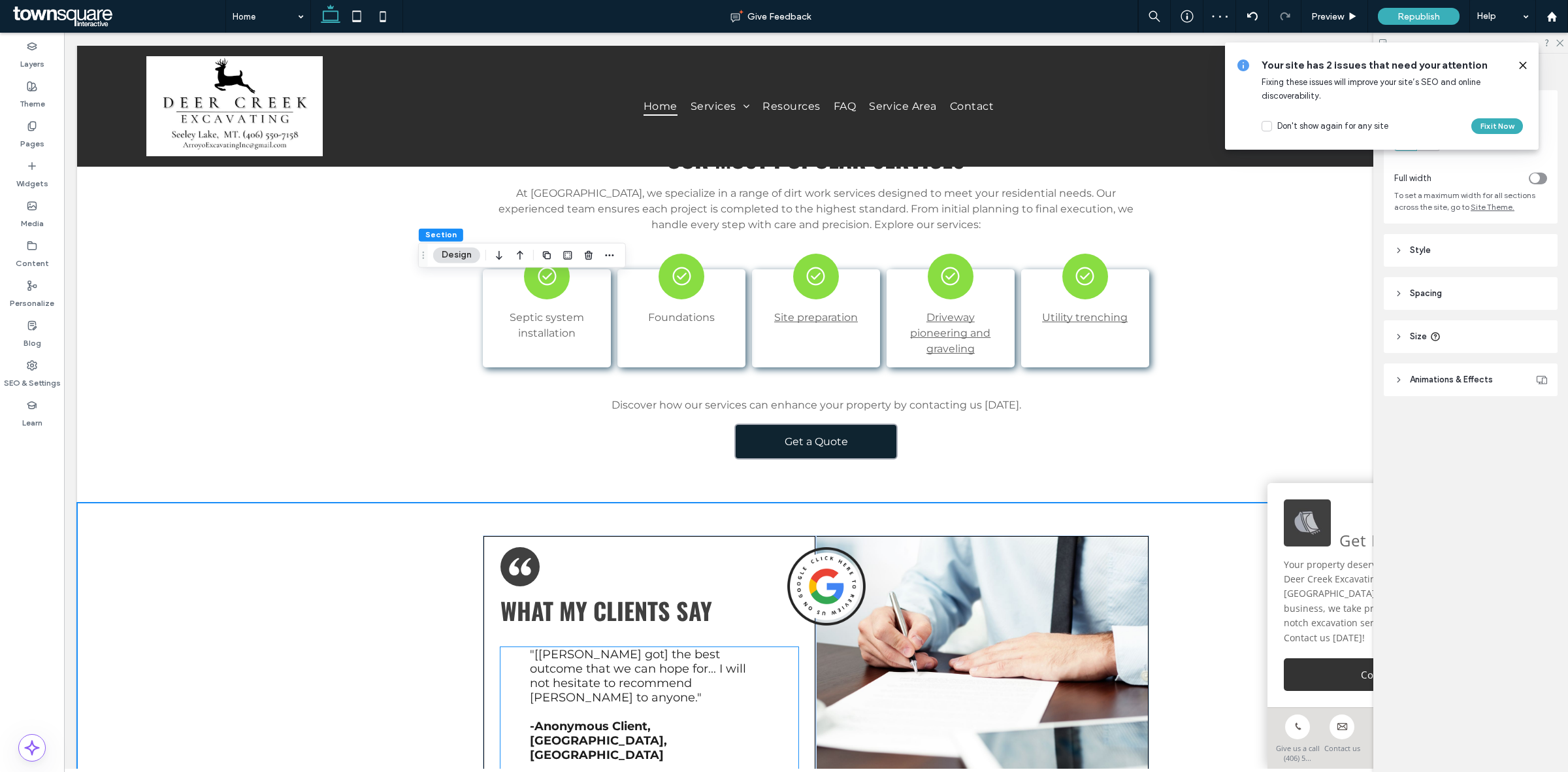
scroll to position [1953, 0]
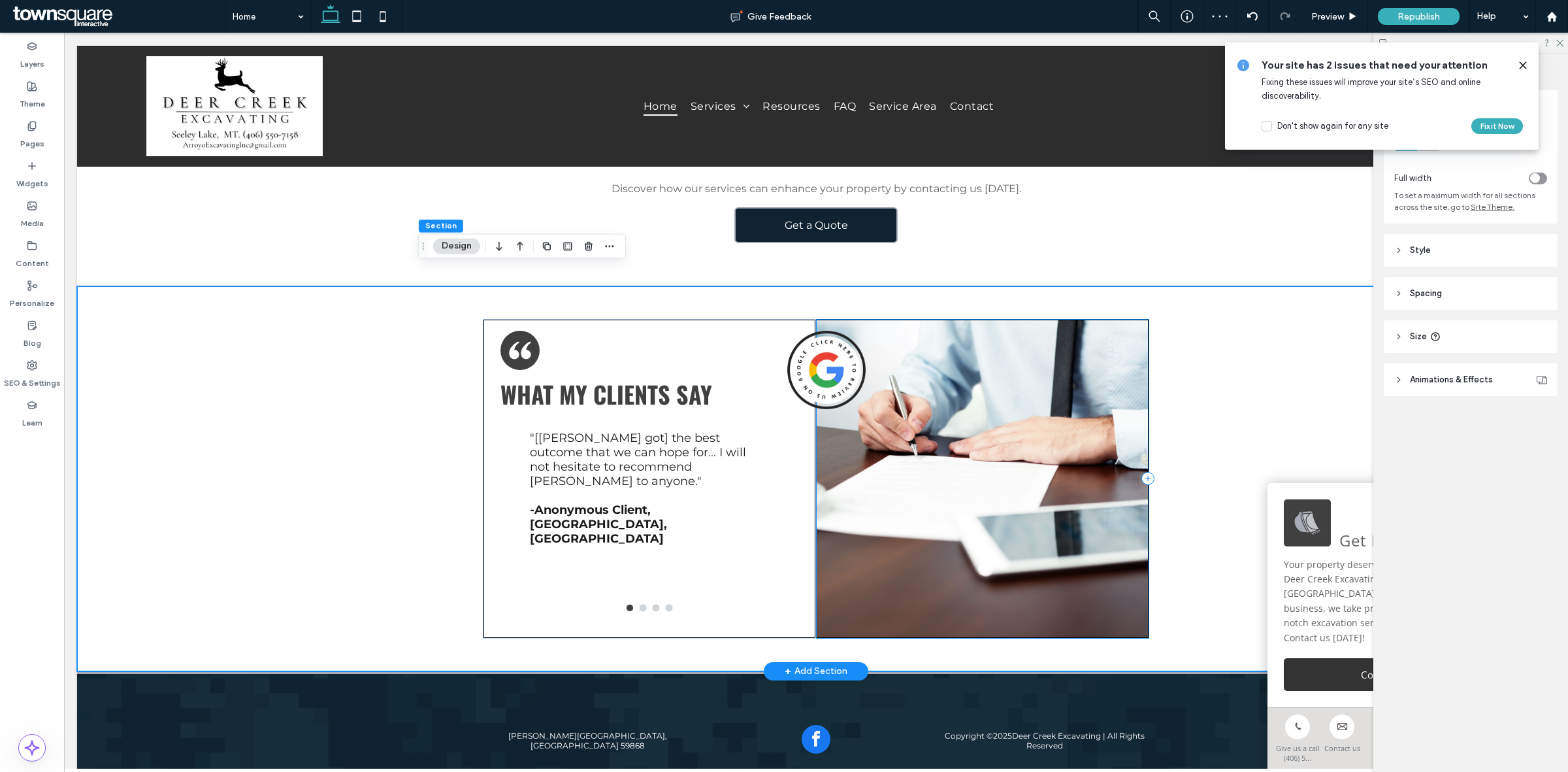
click at [1092, 474] on div at bounding box center [983, 478] width 333 height 320
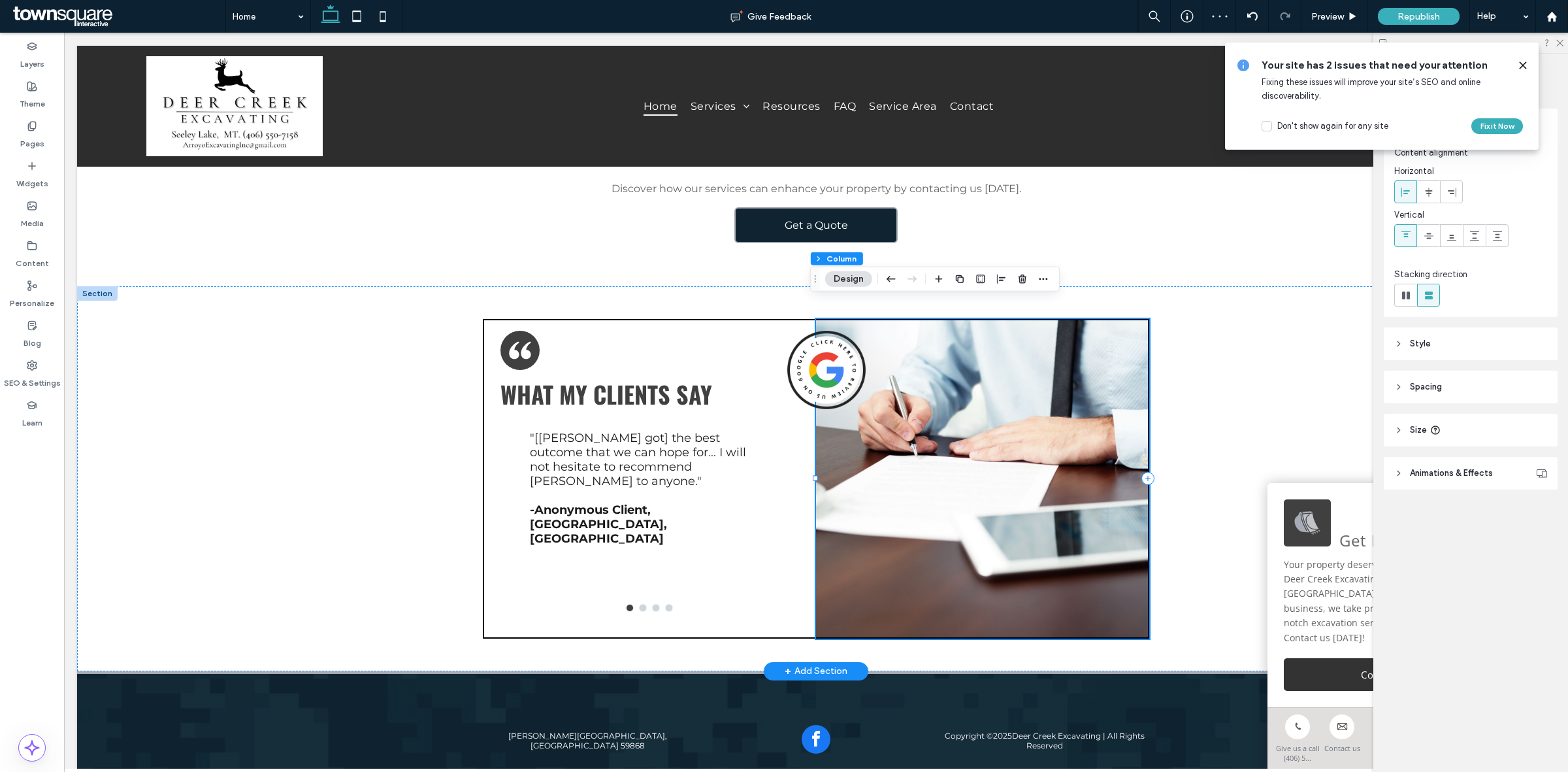
click at [1112, 472] on div at bounding box center [983, 478] width 333 height 320
click at [846, 277] on button "Design" at bounding box center [848, 278] width 47 height 16
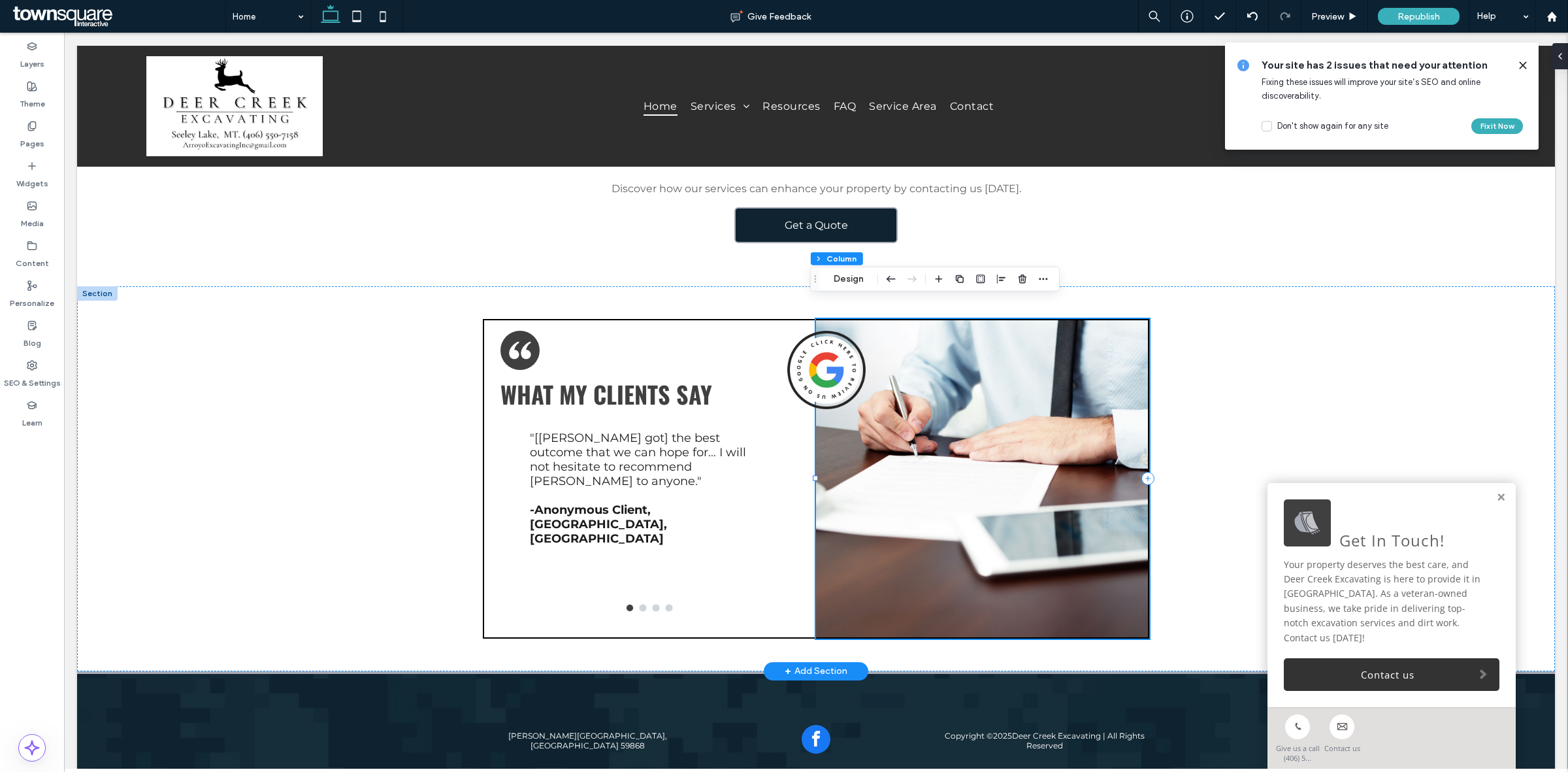
click at [966, 383] on div at bounding box center [983, 478] width 333 height 320
click at [842, 284] on button "Design" at bounding box center [848, 278] width 47 height 16
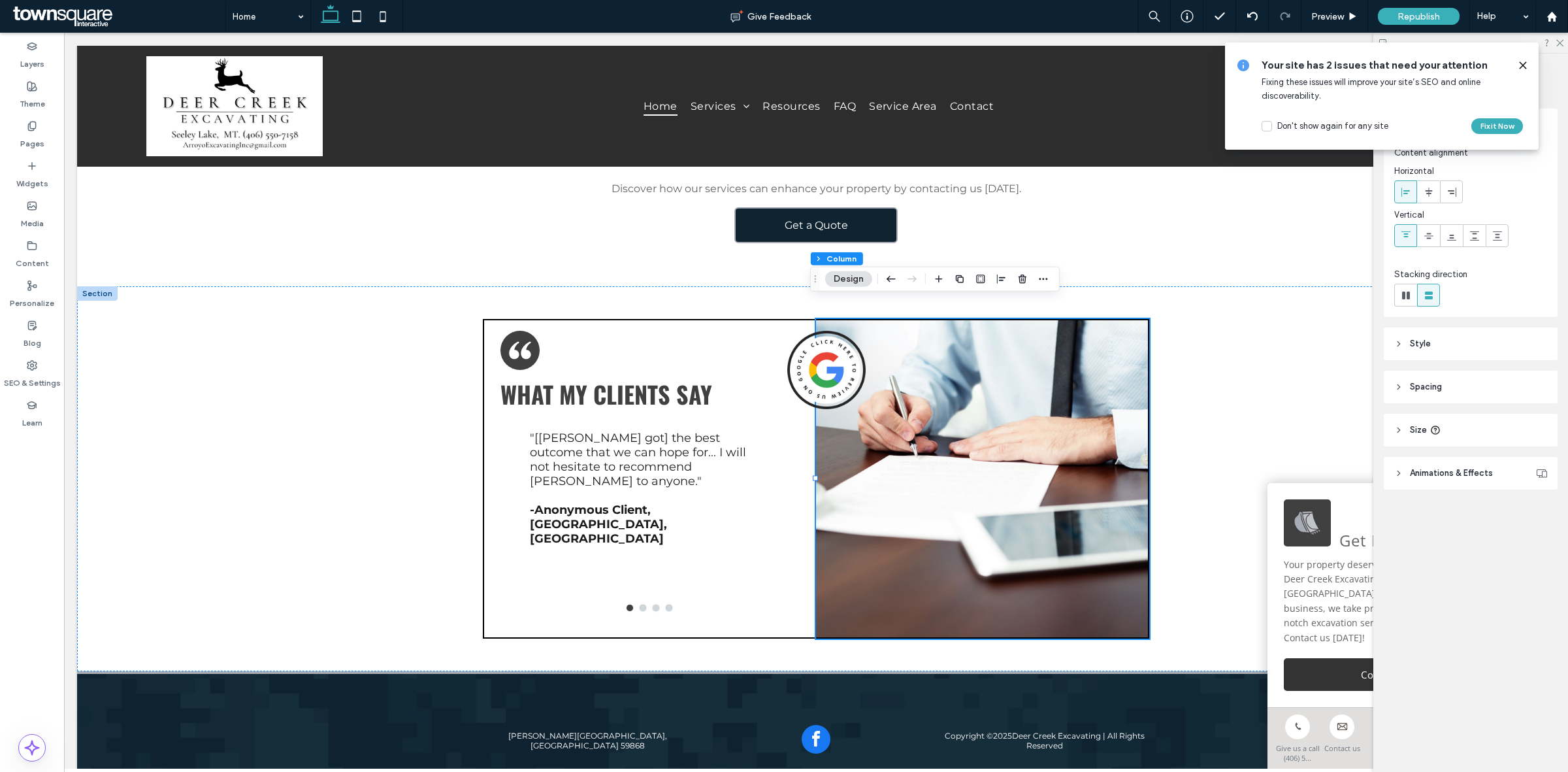
click at [1421, 354] on header "Style" at bounding box center [1471, 344] width 174 height 33
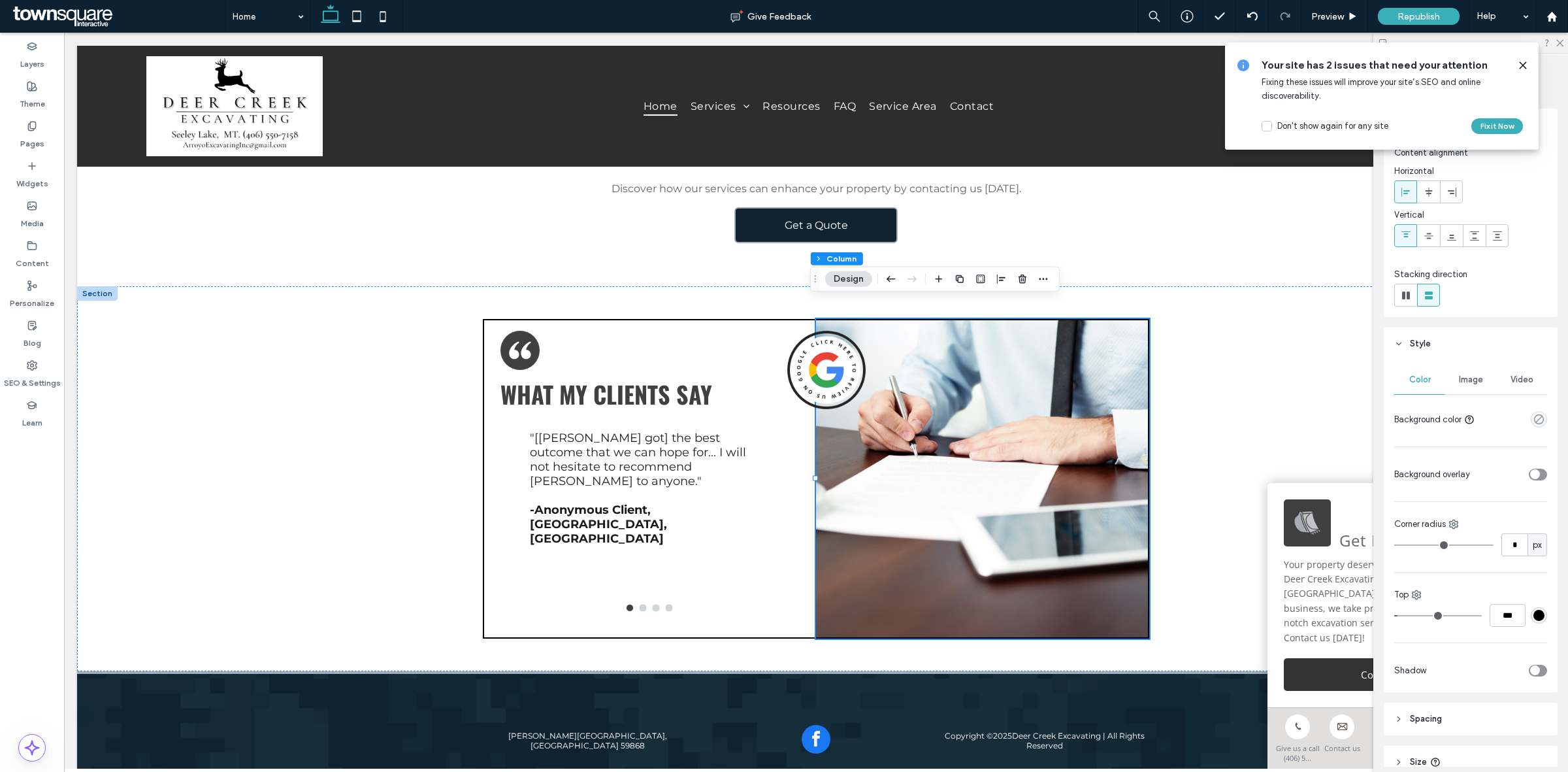
click at [1466, 371] on div "Image" at bounding box center [1471, 379] width 51 height 29
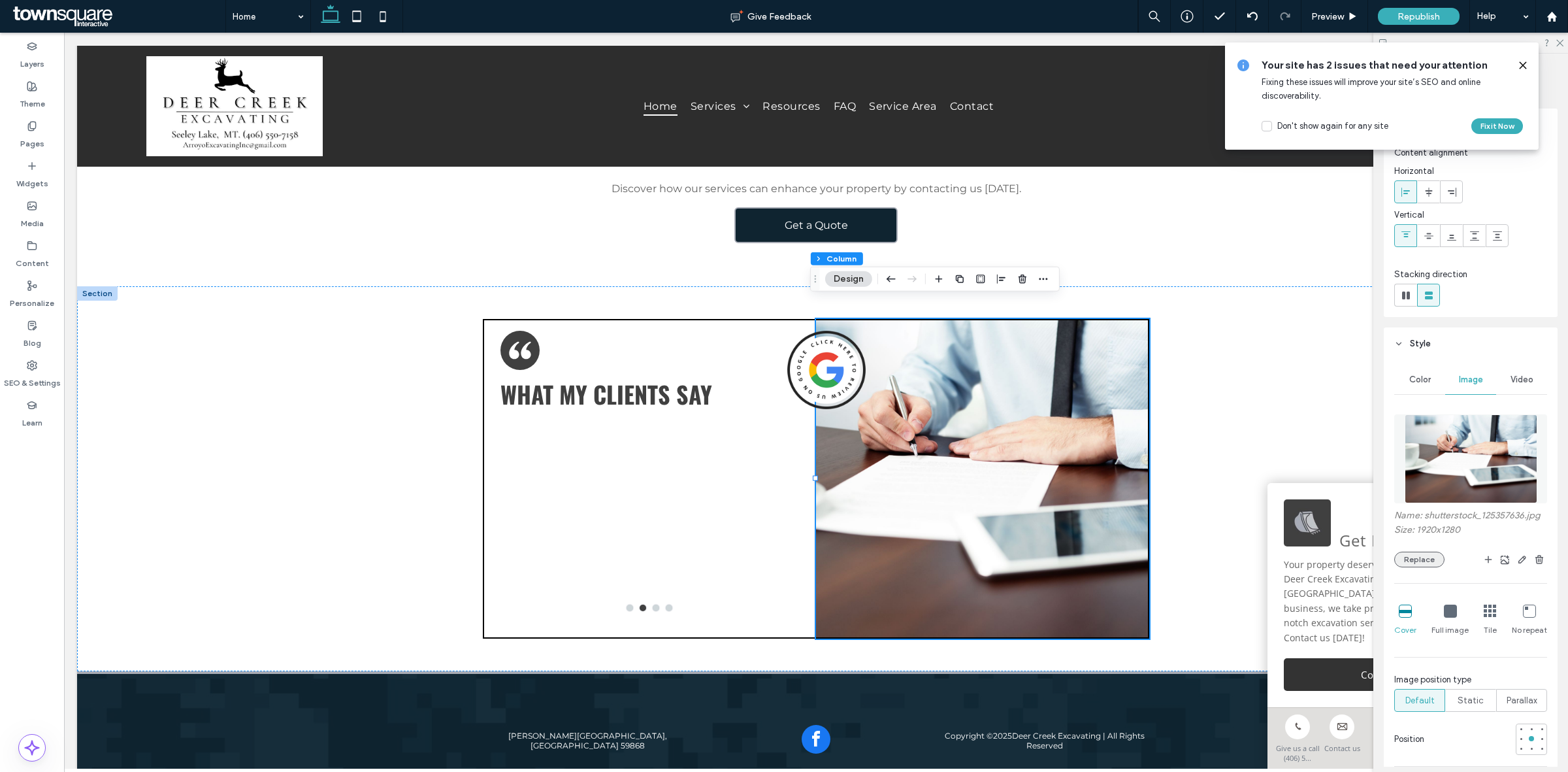
click at [1424, 567] on button "Replace" at bounding box center [1419, 559] width 50 height 16
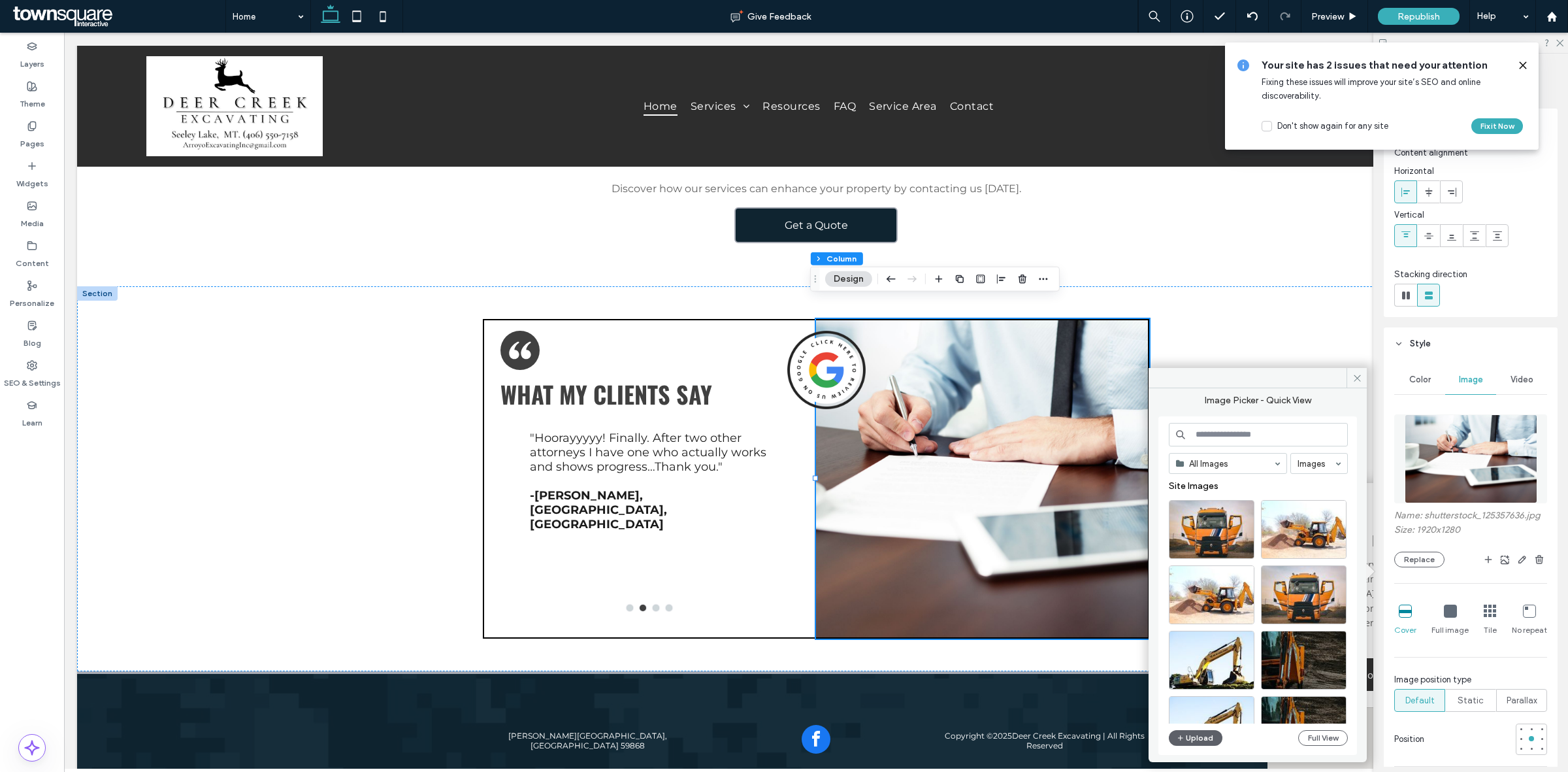
click at [1526, 64] on icon at bounding box center [1523, 65] width 11 height 11
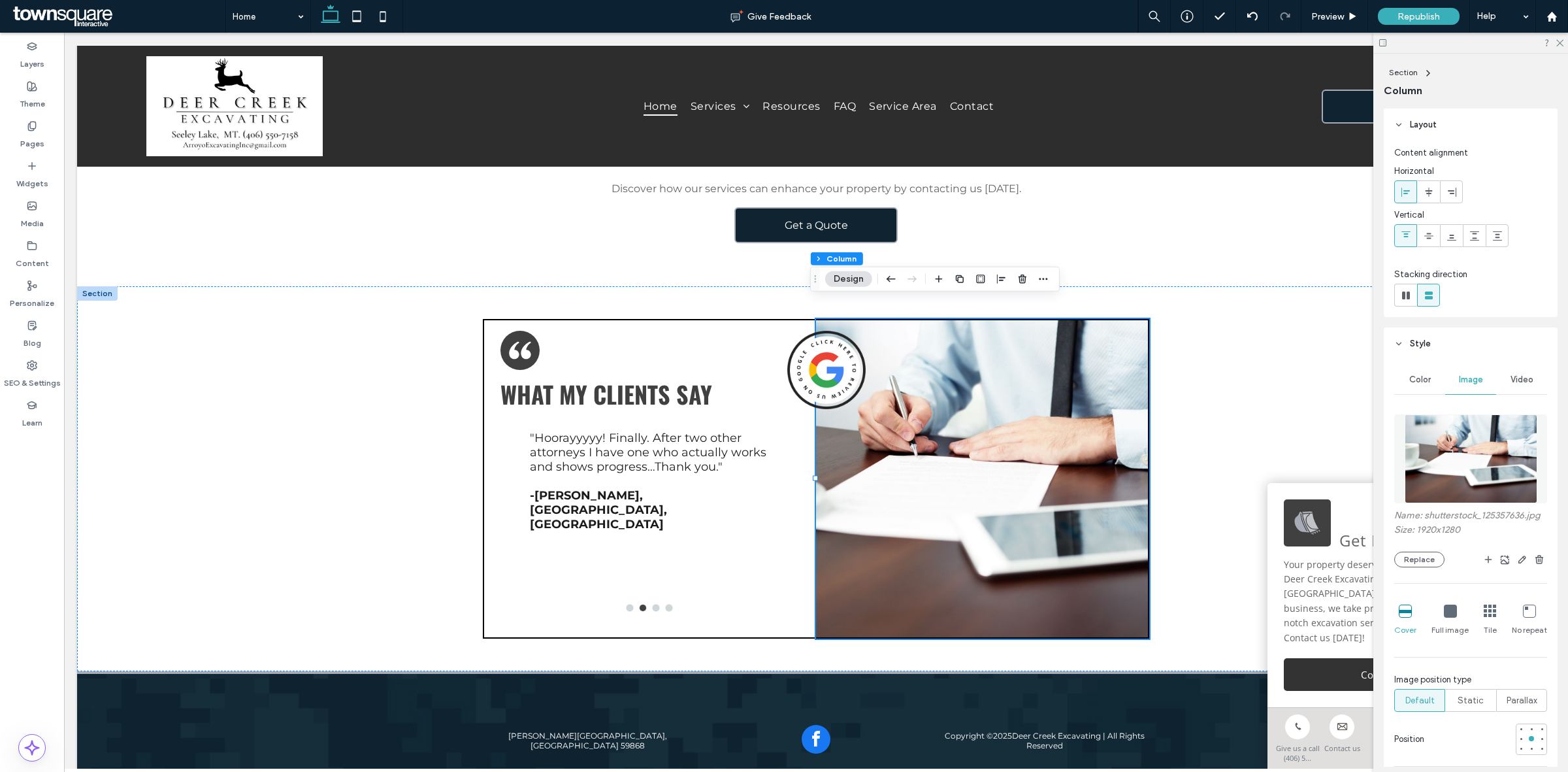
click at [1421, 562] on div "Name: shutterstock_125357636.jpg Size: 1920x1280 Replace" at bounding box center [1470, 538] width 153 height 58
drag, startPoint x: 1422, startPoint y: 566, endPoint x: 1421, endPoint y: 546, distance: 20.0
click at [1421, 566] on button "Replace" at bounding box center [1419, 559] width 50 height 16
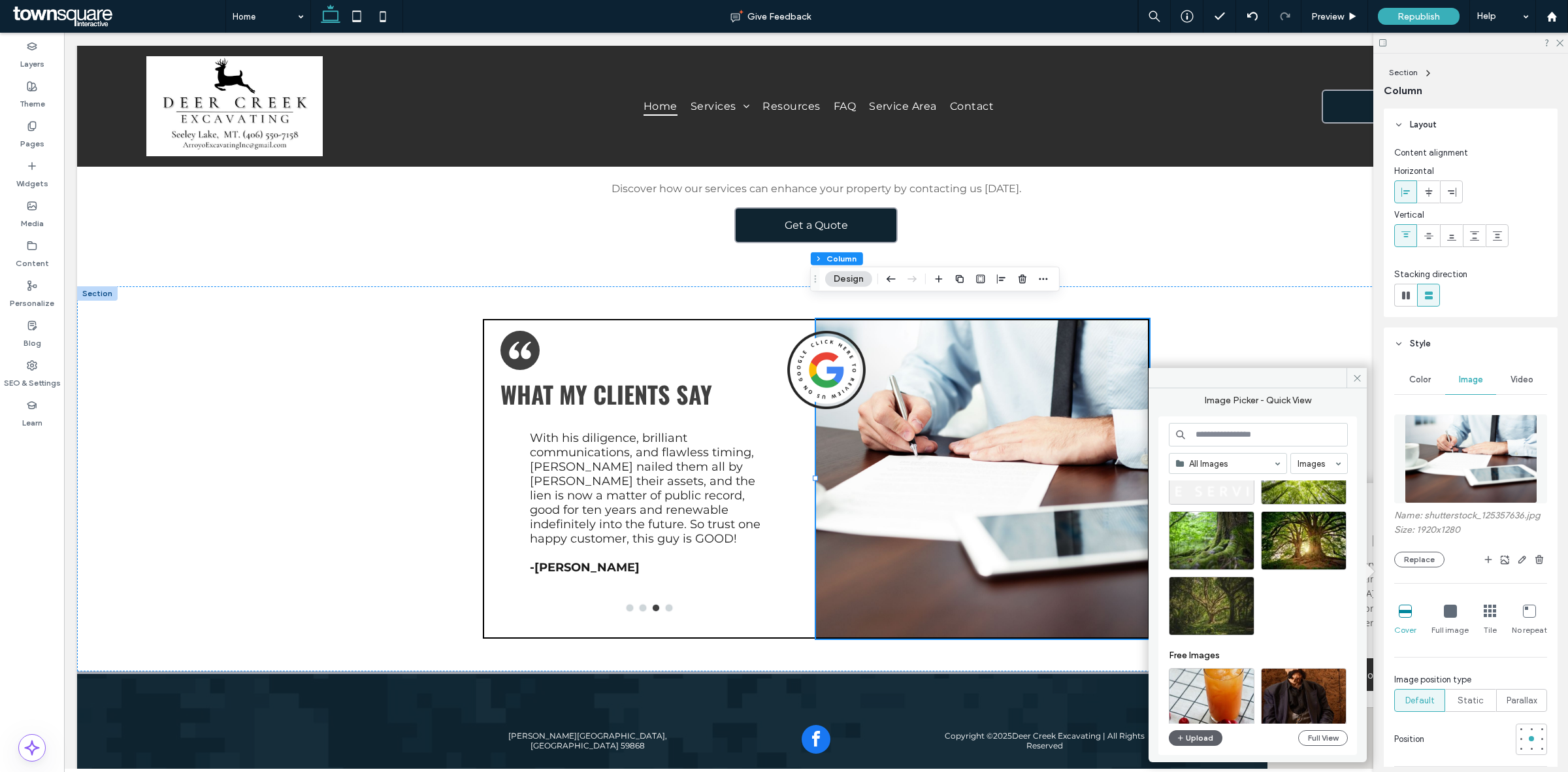
scroll to position [2081, 0]
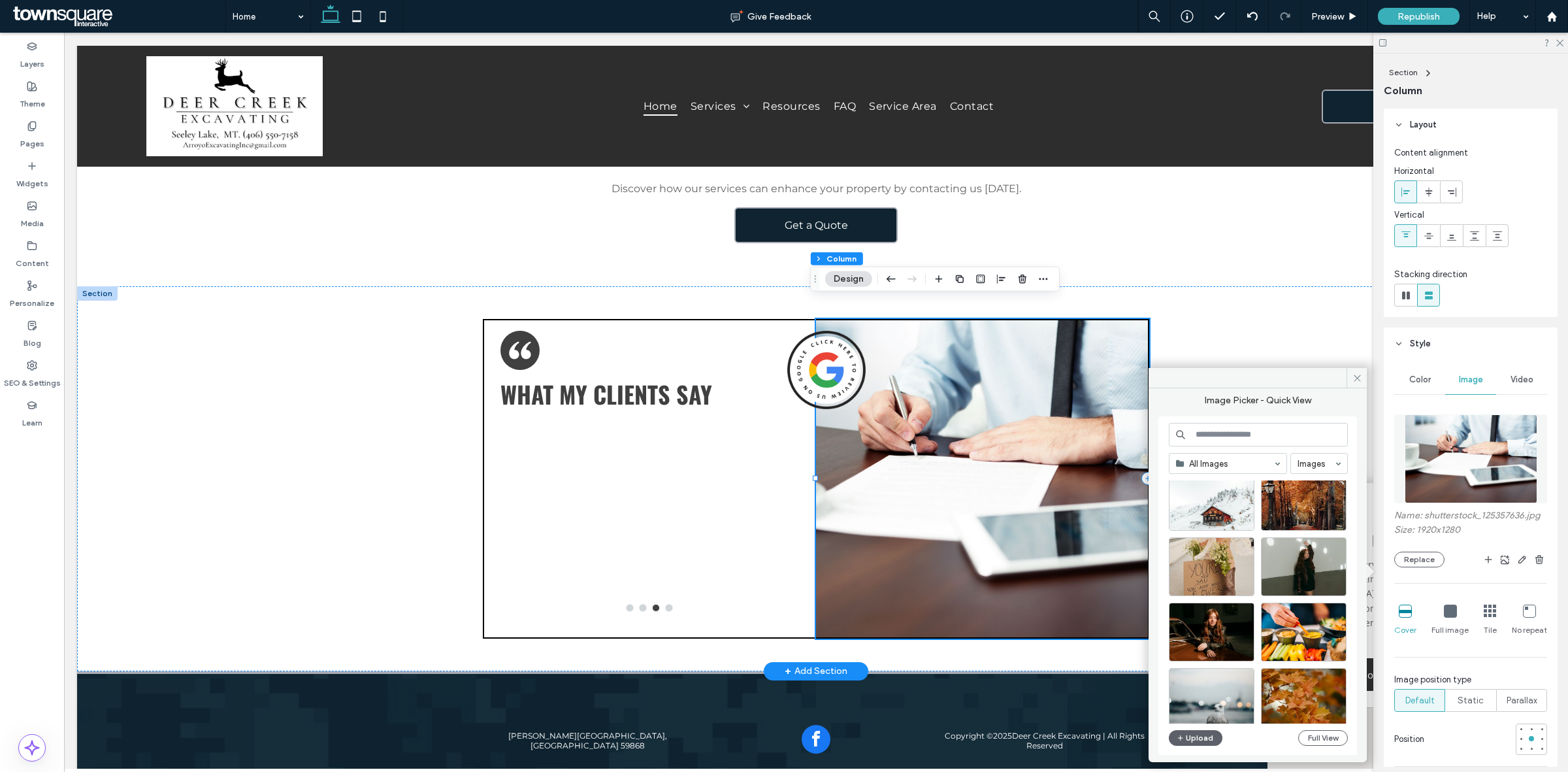
click at [924, 498] on div at bounding box center [983, 478] width 333 height 320
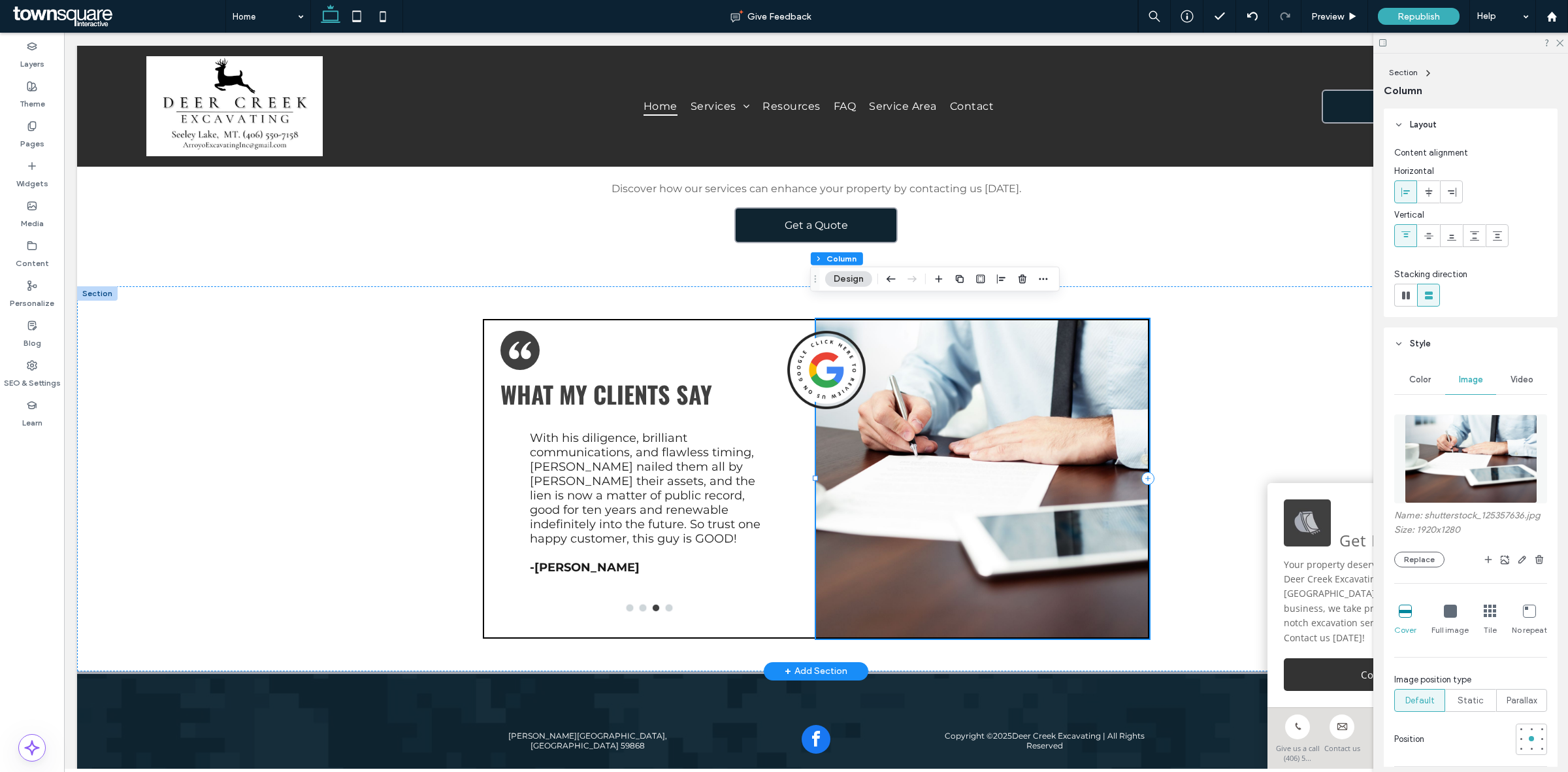
click at [952, 450] on div at bounding box center [983, 478] width 333 height 320
click at [1402, 567] on button "Replace" at bounding box center [1419, 559] width 50 height 16
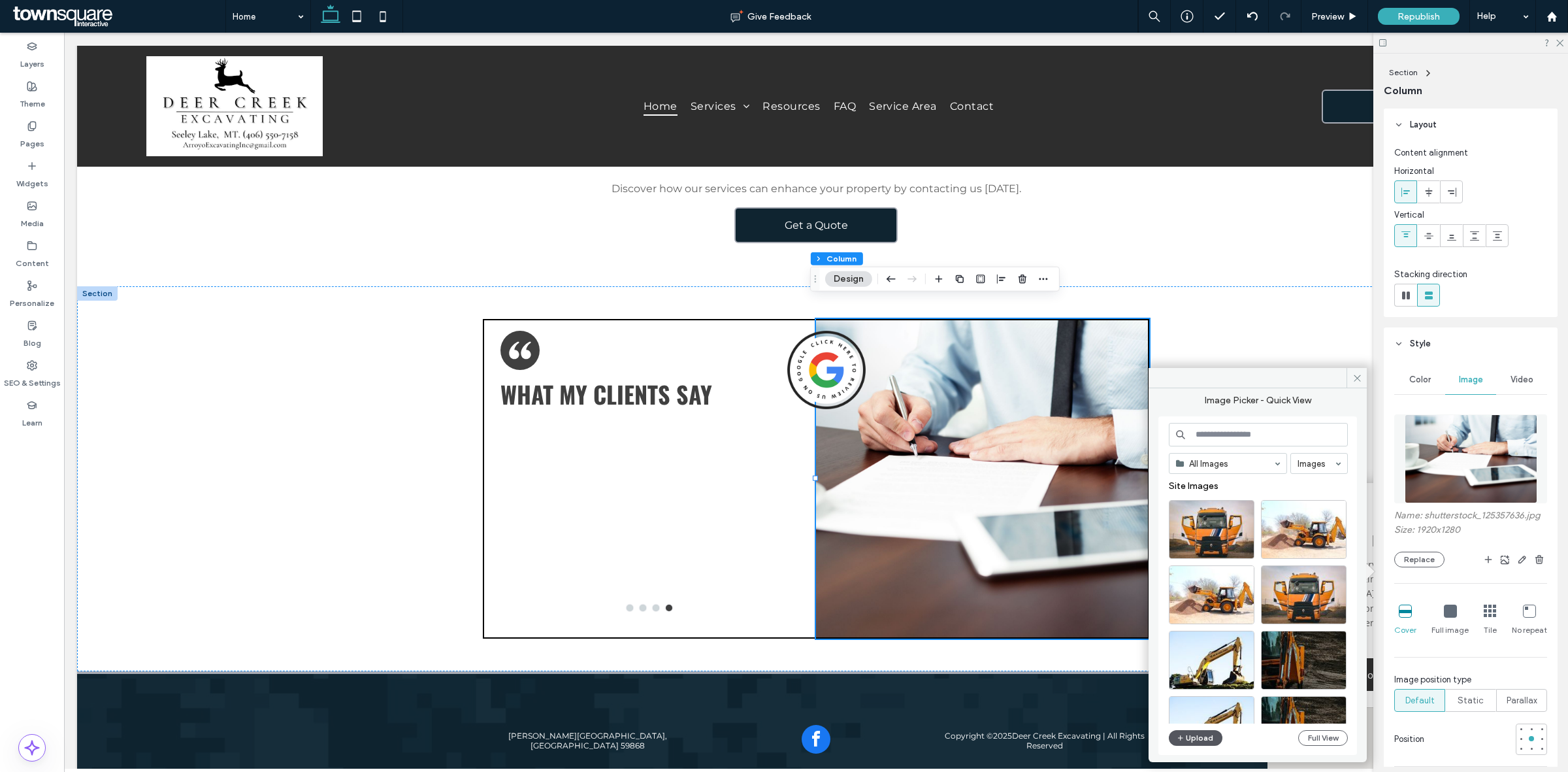
click at [1199, 739] on button "Upload" at bounding box center [1195, 737] width 54 height 16
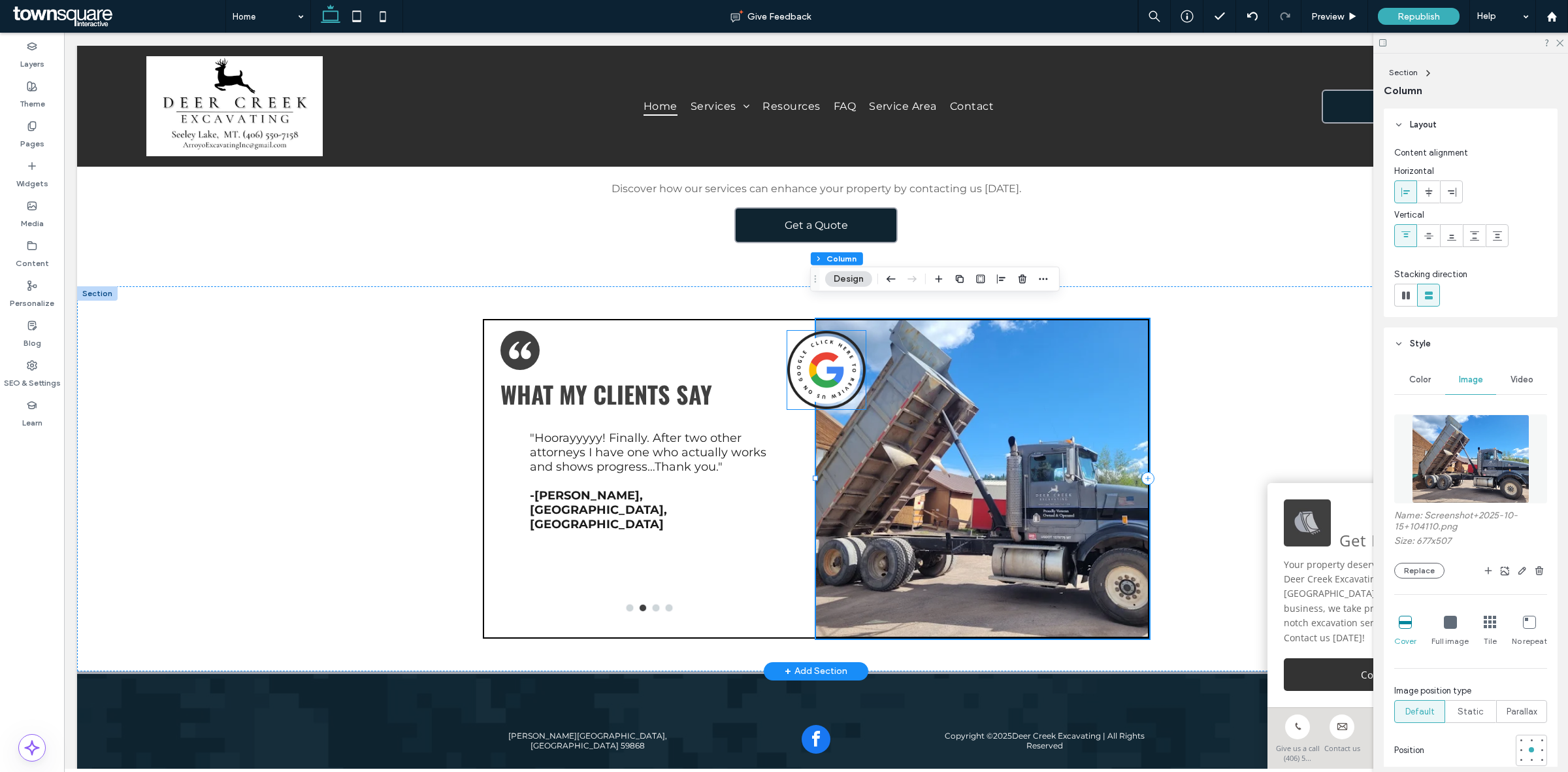
click at [815, 343] on img at bounding box center [826, 370] width 78 height 78
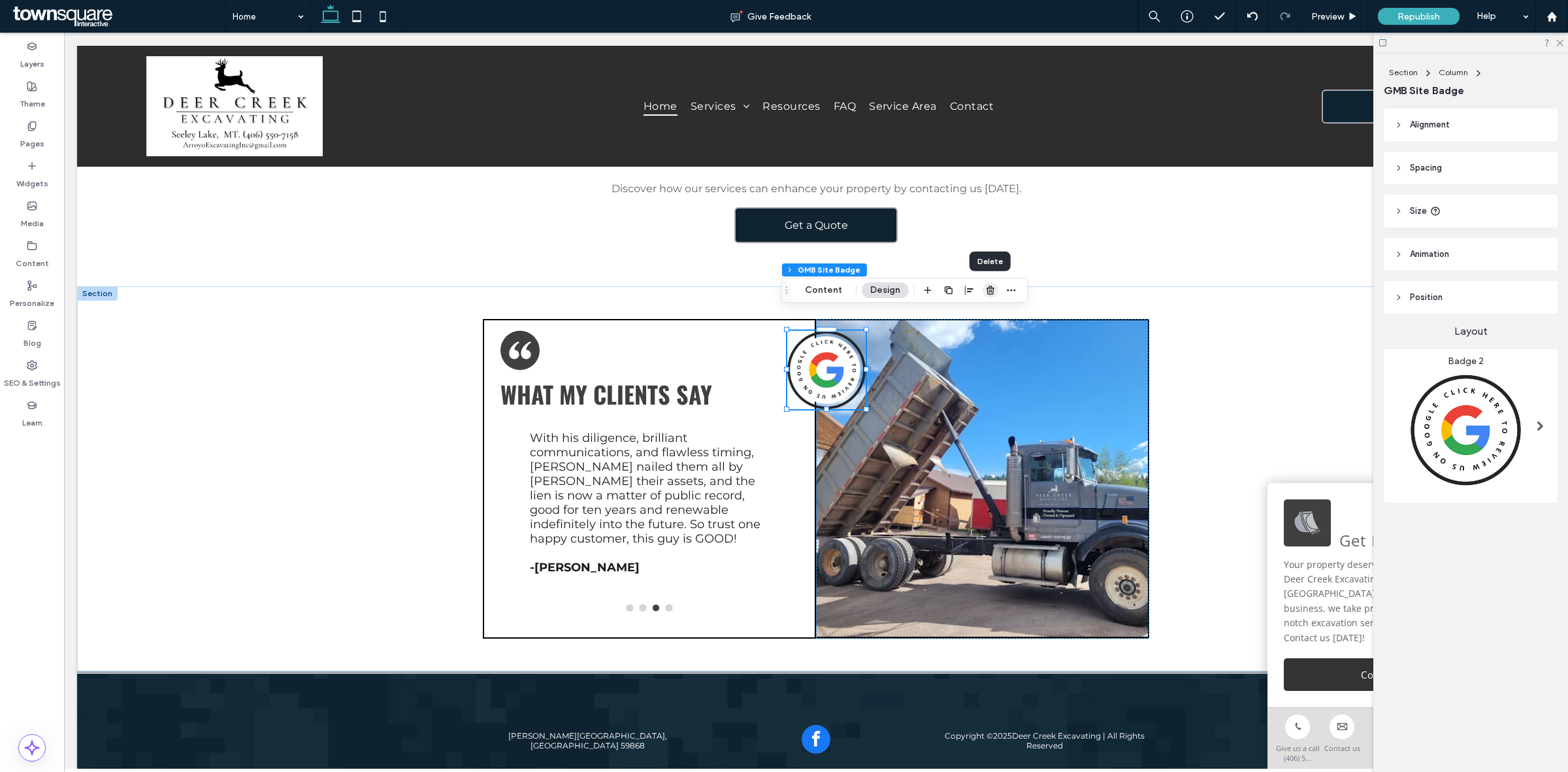
drag, startPoint x: 992, startPoint y: 290, endPoint x: 909, endPoint y: 296, distance: 83.2
click at [992, 290] on use "button" at bounding box center [989, 290] width 7 height 8
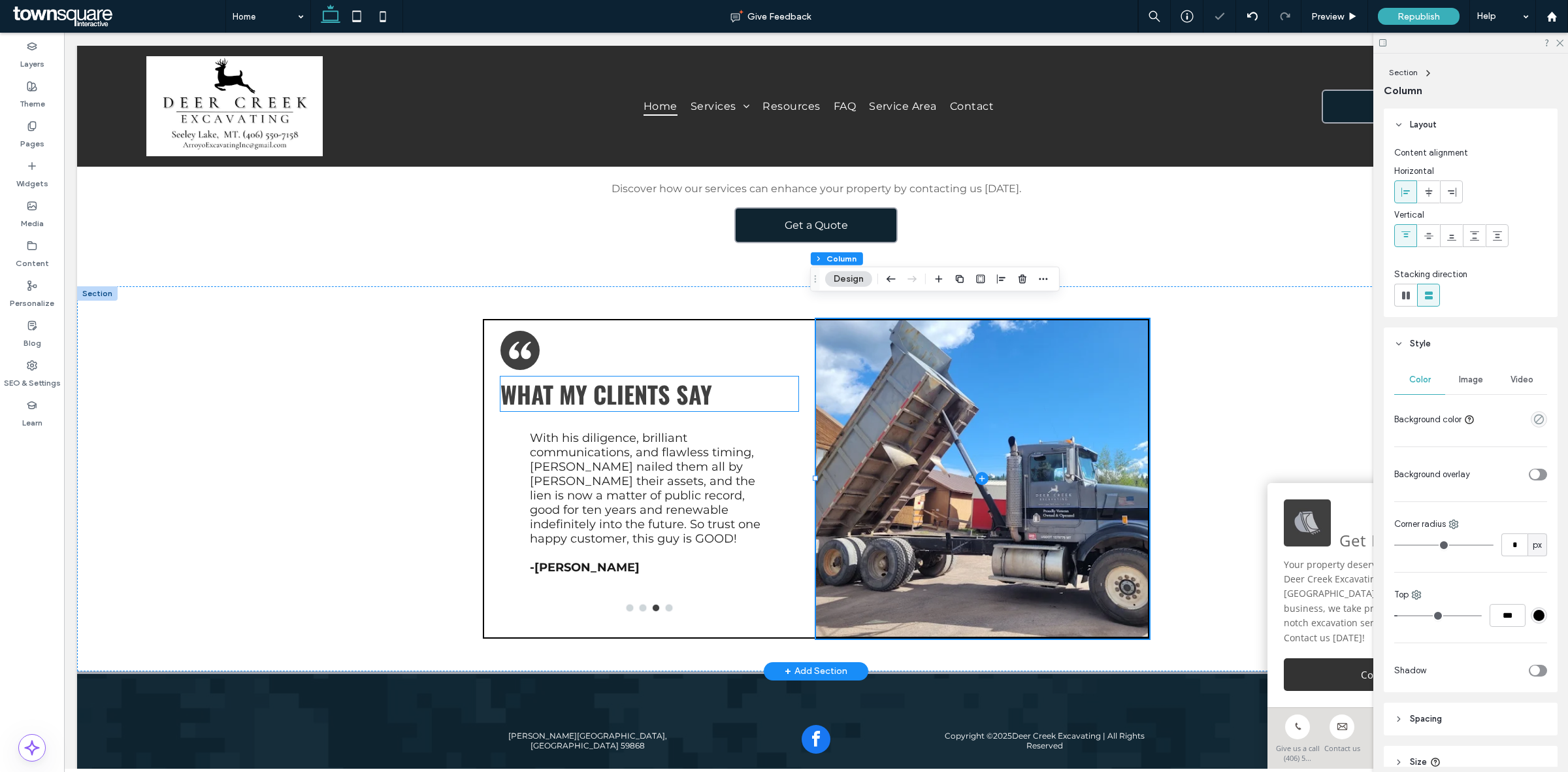
click at [664, 379] on span "What My Clients Say" at bounding box center [606, 394] width 211 height 35
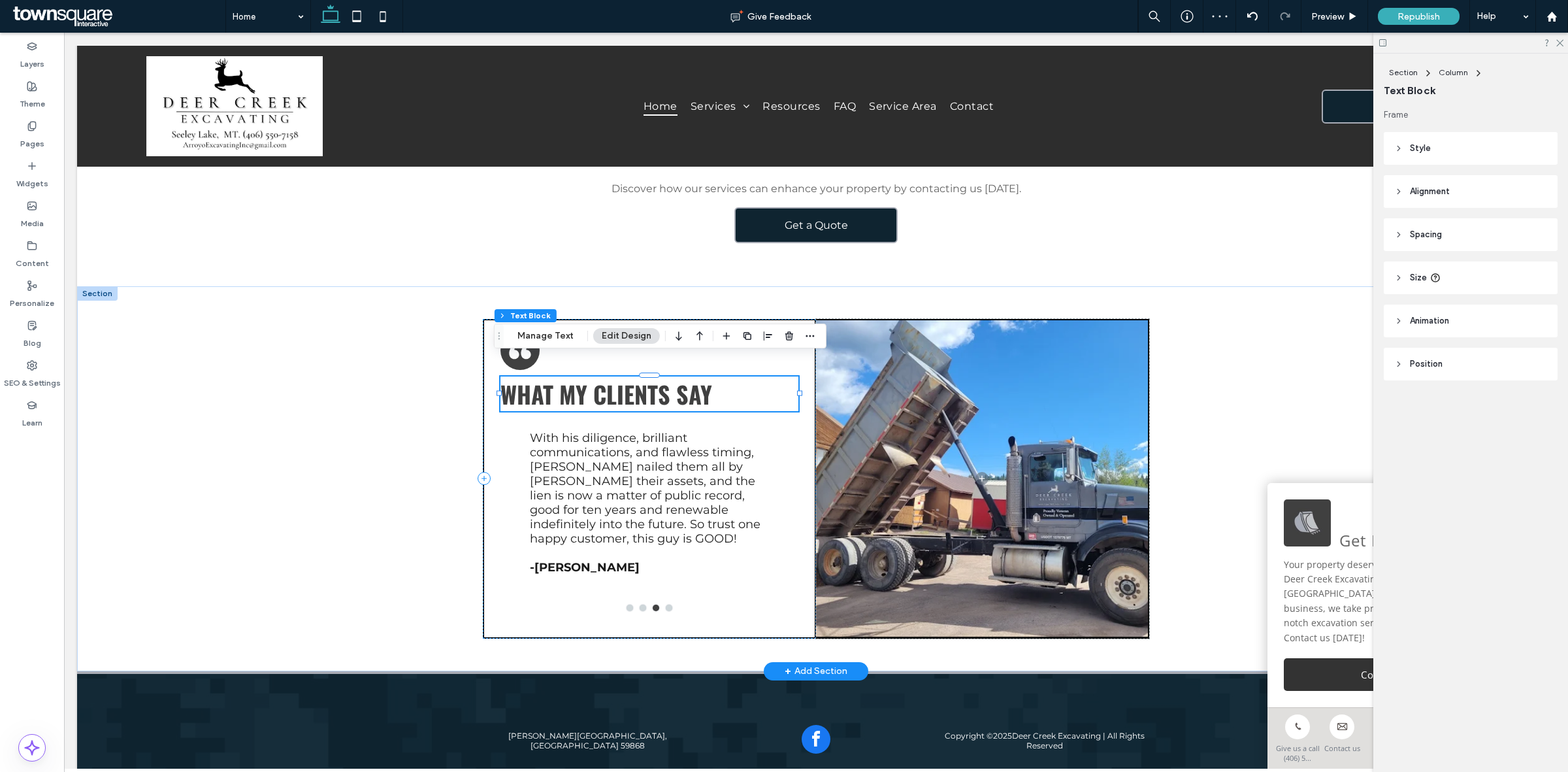
click at [664, 379] on div "What My Clients Say" at bounding box center [649, 394] width 298 height 35
type input "******"
type input "**"
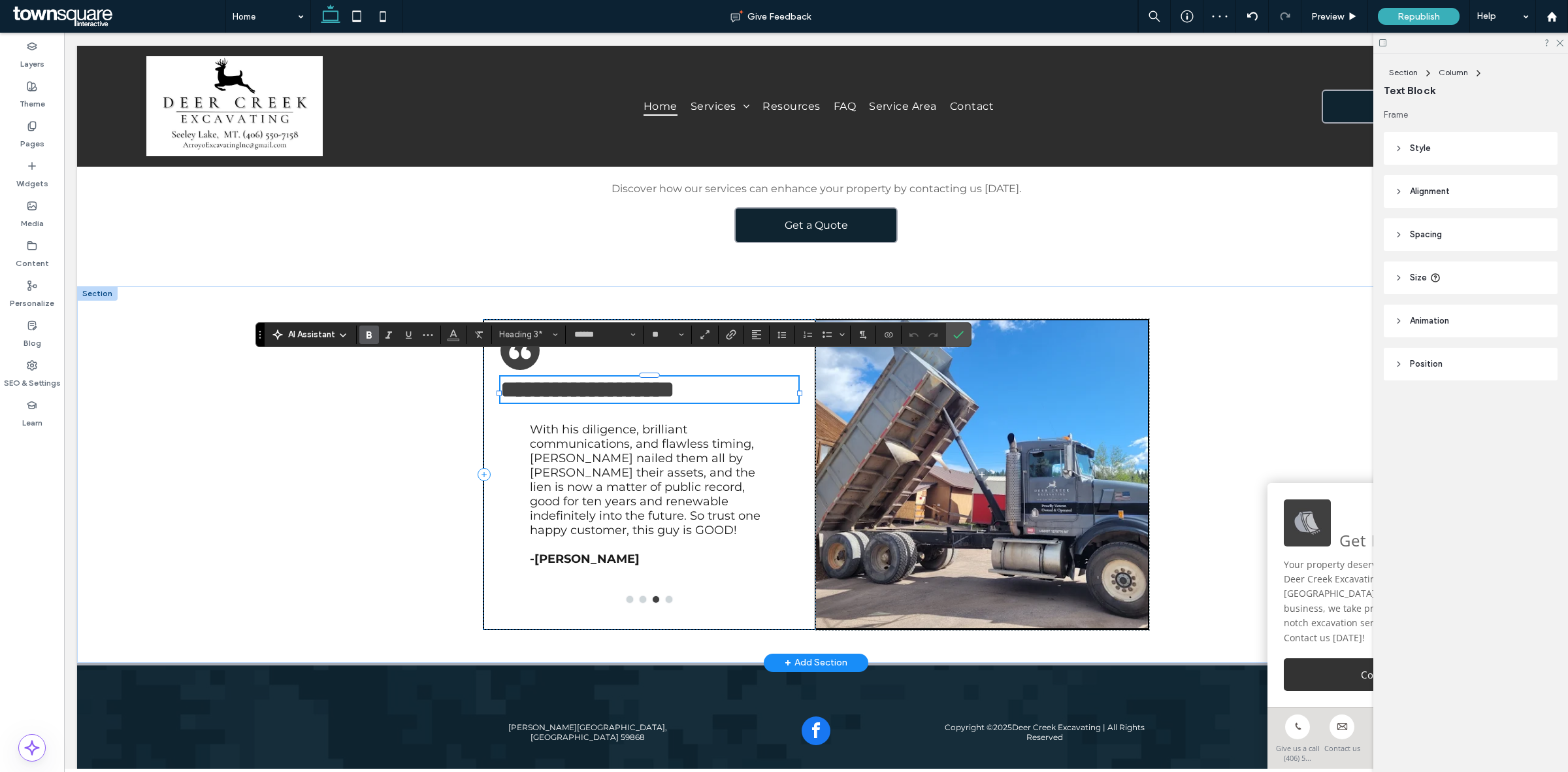
click at [664, 379] on span "**********" at bounding box center [587, 390] width 174 height 23
drag, startPoint x: 699, startPoint y: 377, endPoint x: 423, endPoint y: 375, distance: 276.0
click at [424, 375] on div "**********" at bounding box center [816, 475] width 784 height 377
click at [730, 377] on h3 "**********" at bounding box center [649, 390] width 298 height 26
drag, startPoint x: 730, startPoint y: 377, endPoint x: 427, endPoint y: 387, distance: 303.2
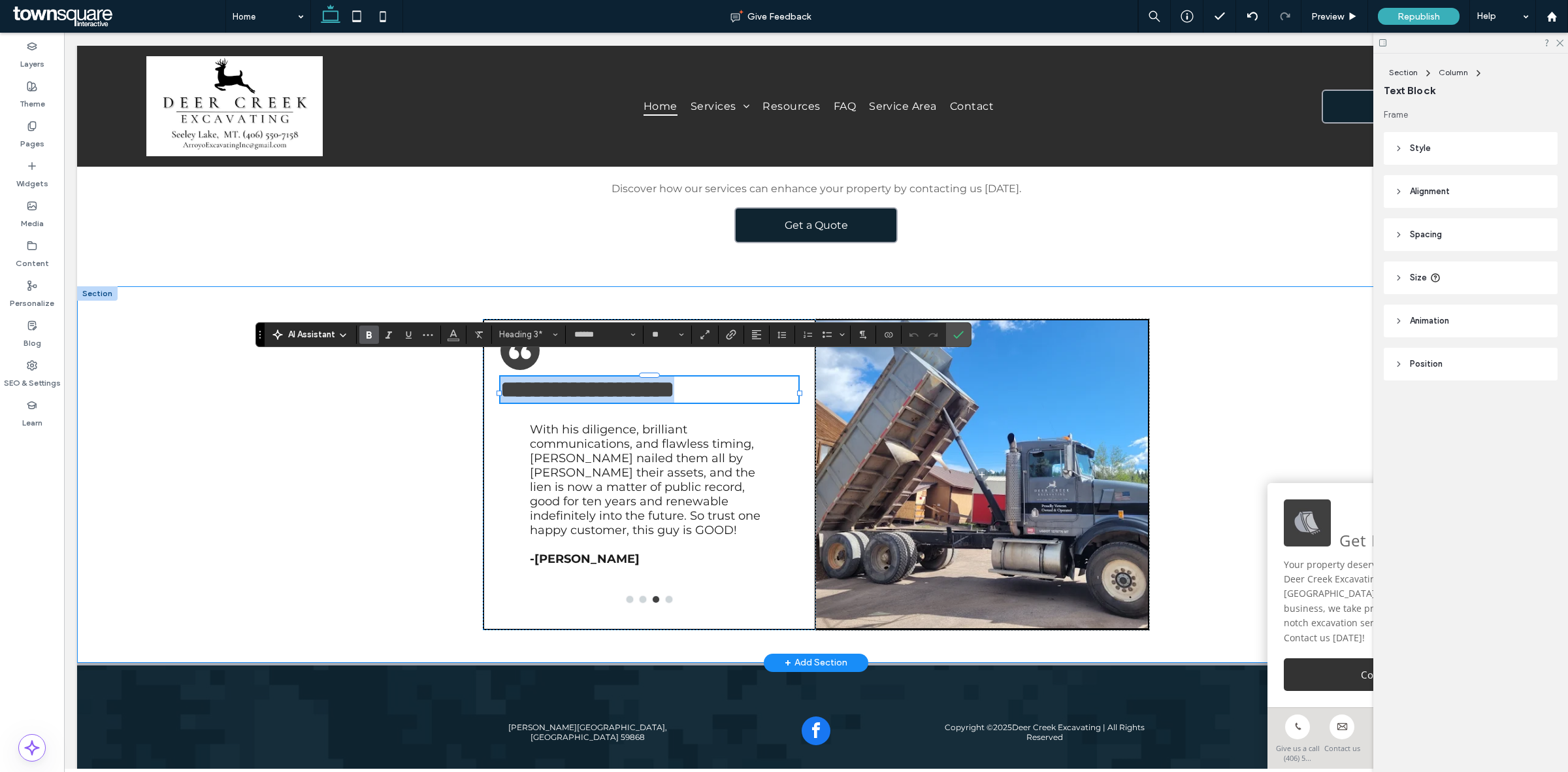
click at [427, 387] on div "**********" at bounding box center [816, 475] width 784 height 377
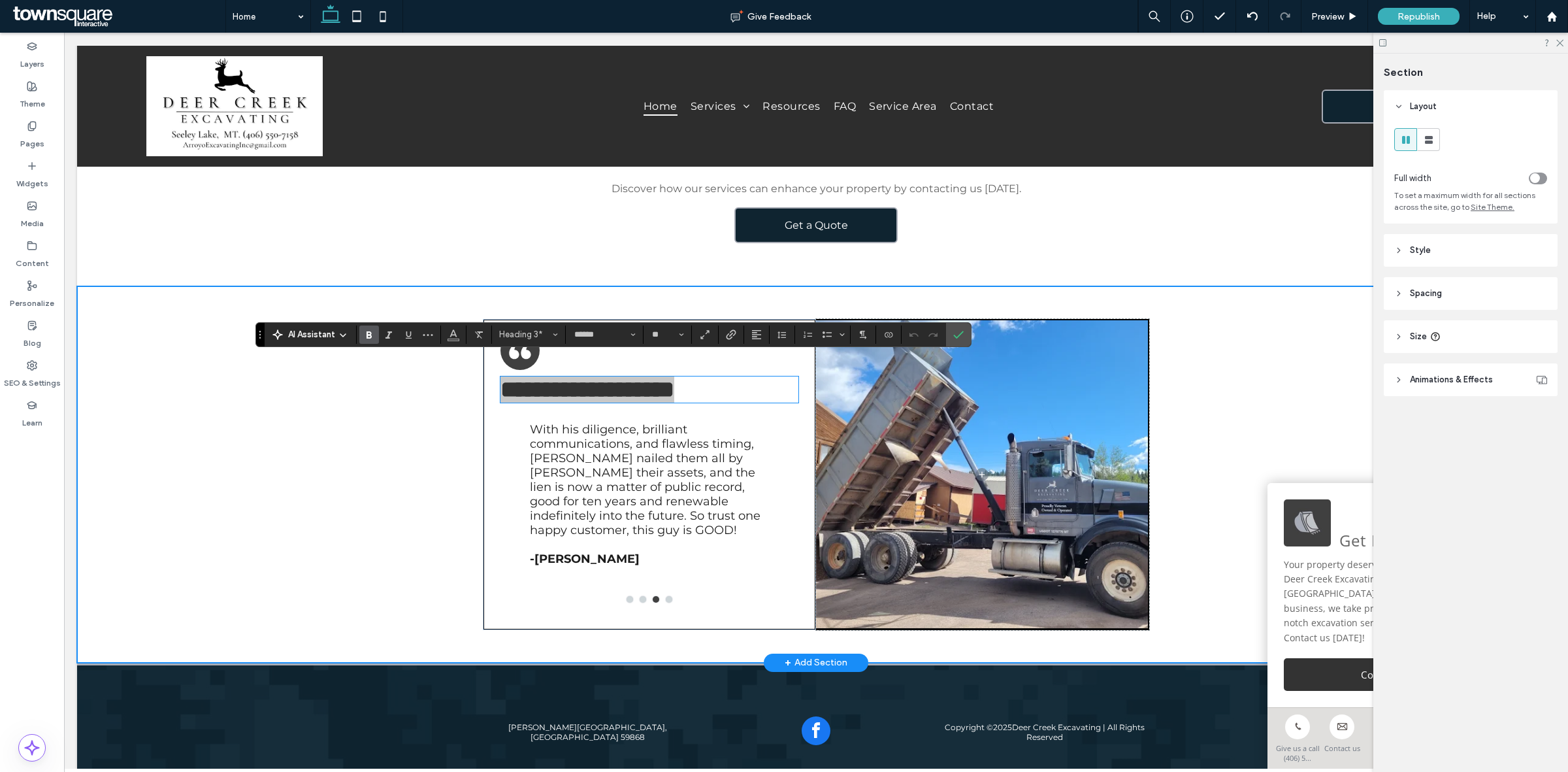
scroll to position [0, 12]
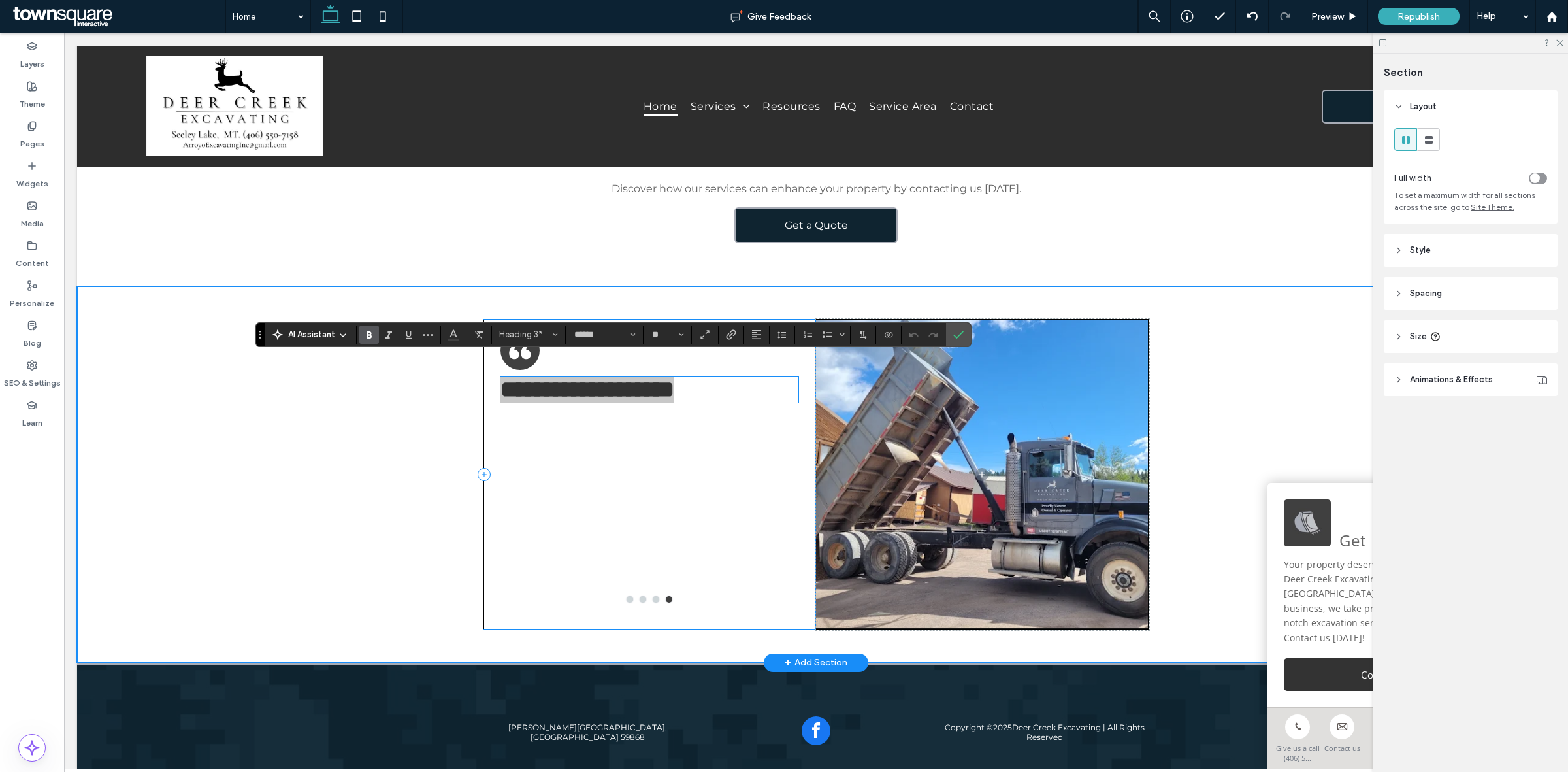
type input "*******"
type input "*"
click at [622, 391] on div "**********" at bounding box center [649, 474] width 333 height 311
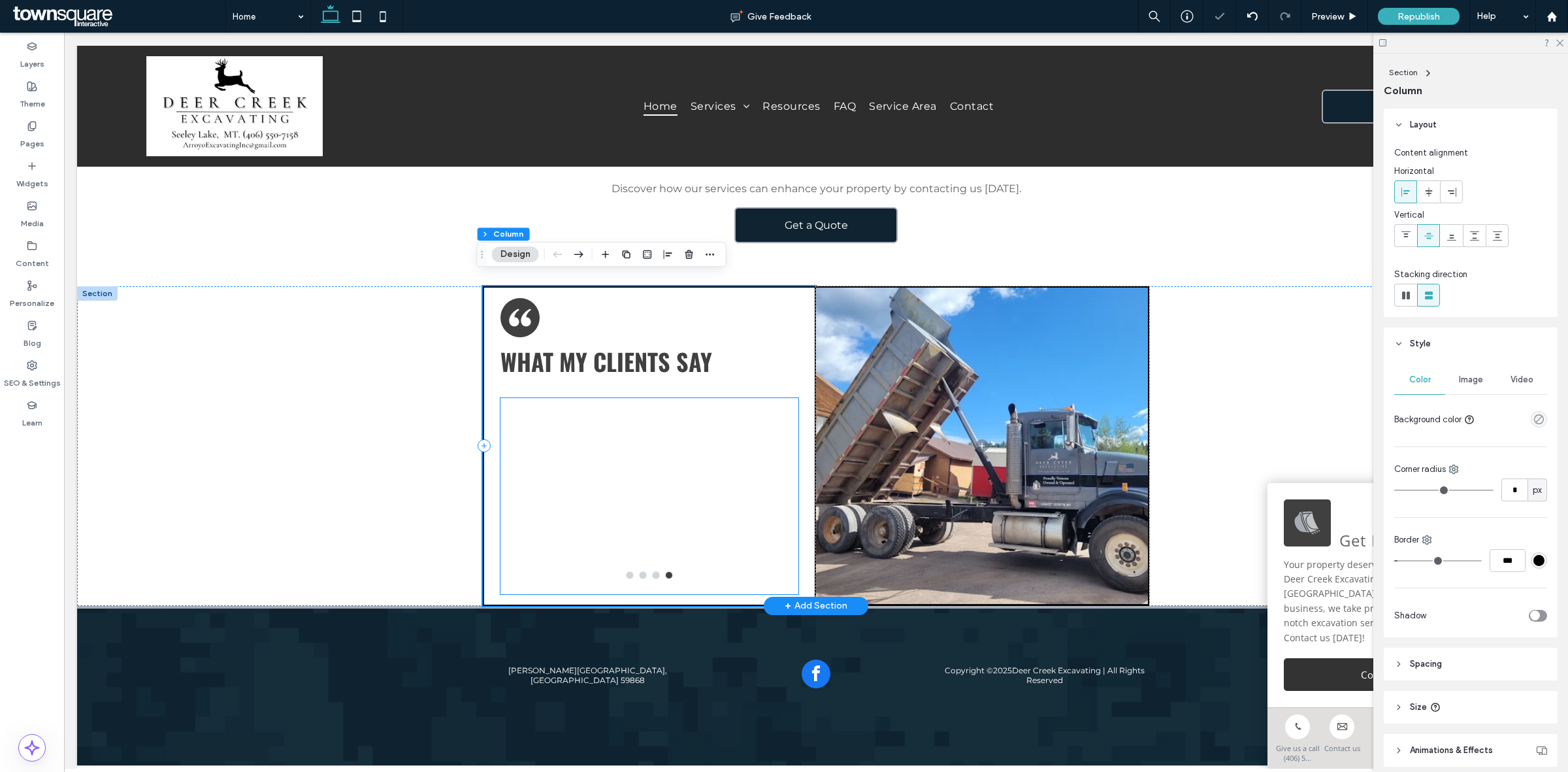
scroll to position [1945, 0]
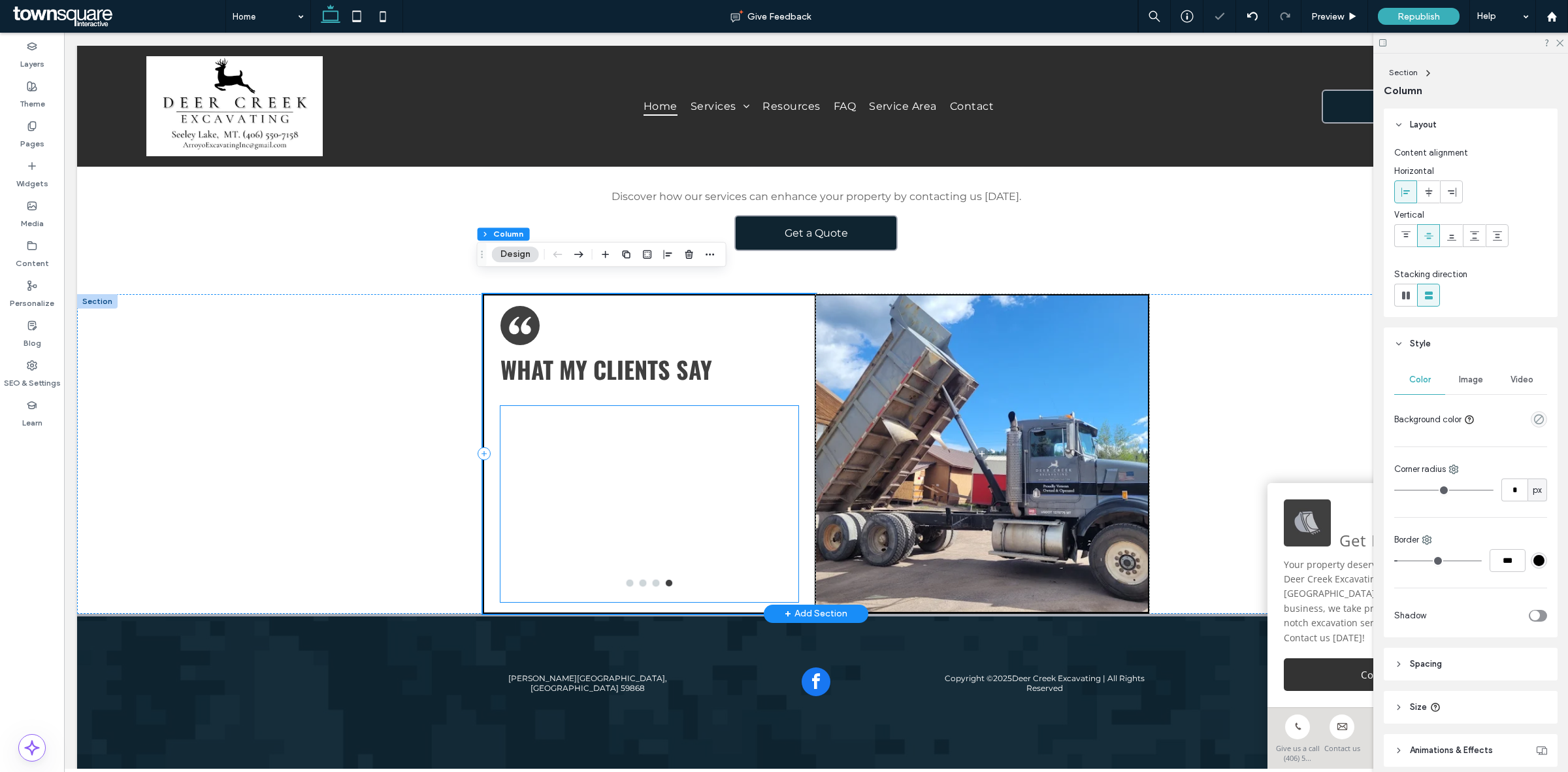
click at [631, 384] on div "What My Clients Say Before hiring [PERSON_NAME], my debtor was using various le…" at bounding box center [649, 453] width 333 height 320
click at [651, 361] on span "What My Clients Say" at bounding box center [606, 369] width 211 height 35
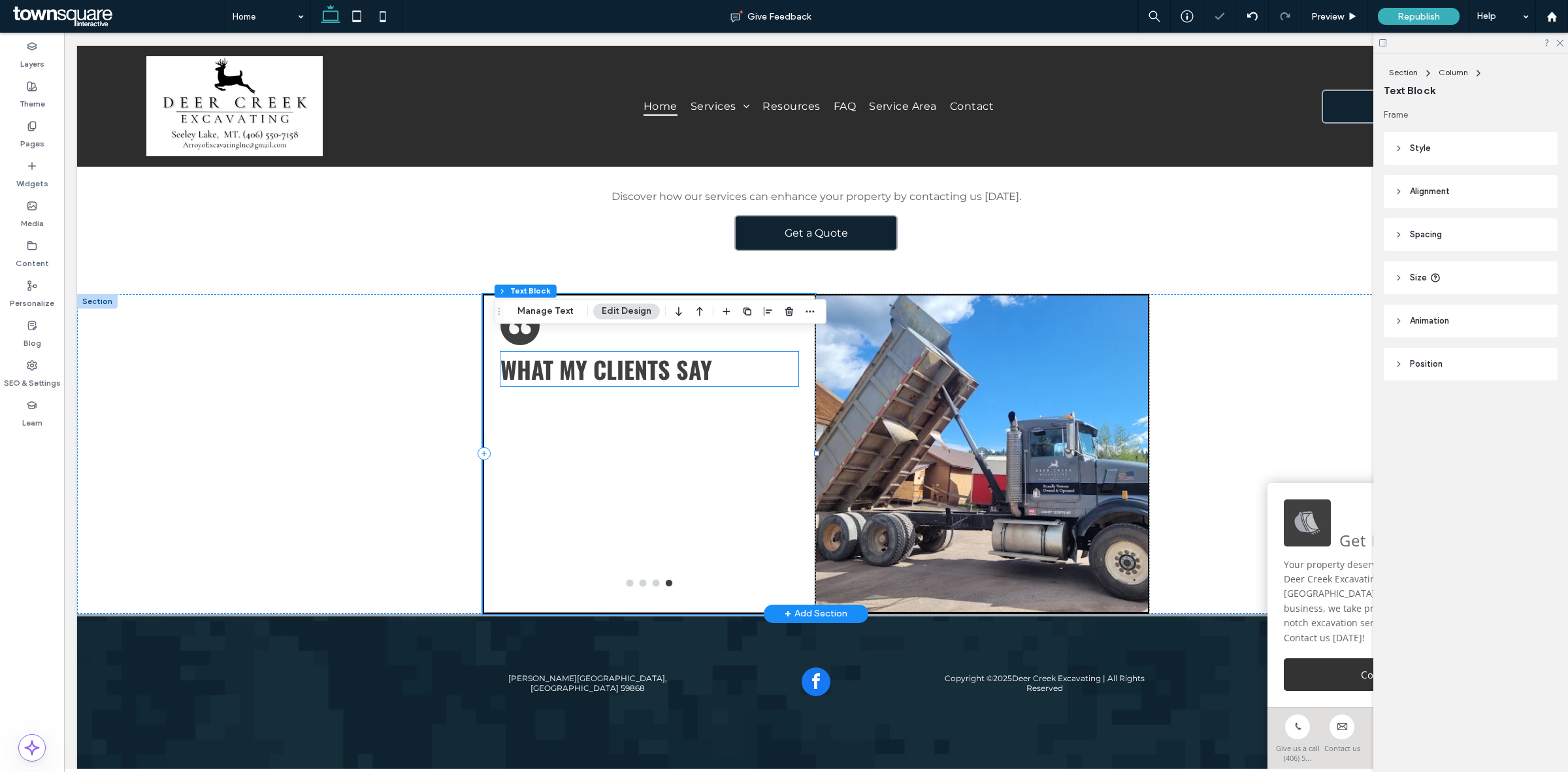
click at [650, 362] on span "What My Clients Say" at bounding box center [606, 369] width 211 height 35
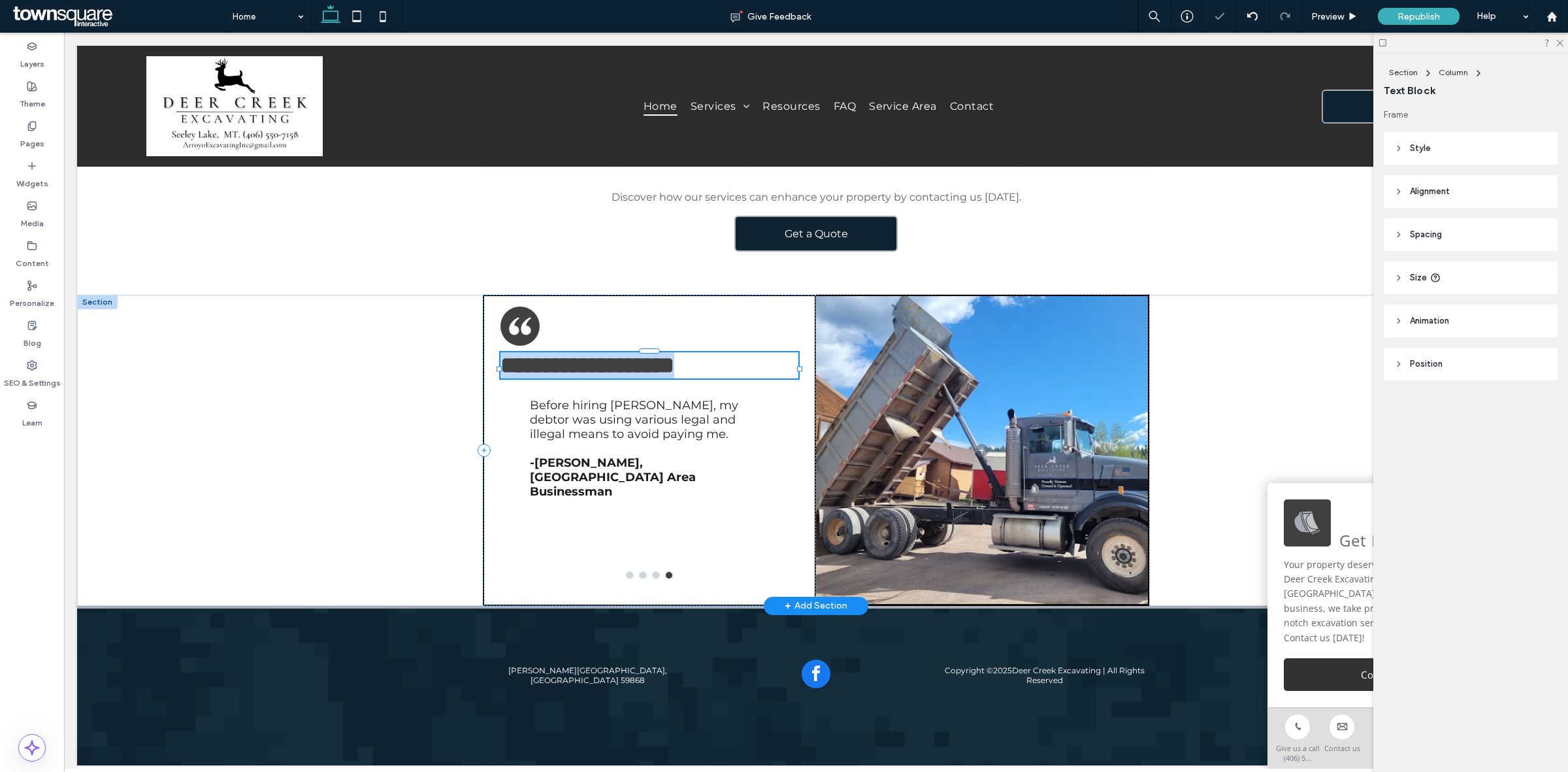
type input "******"
type input "**"
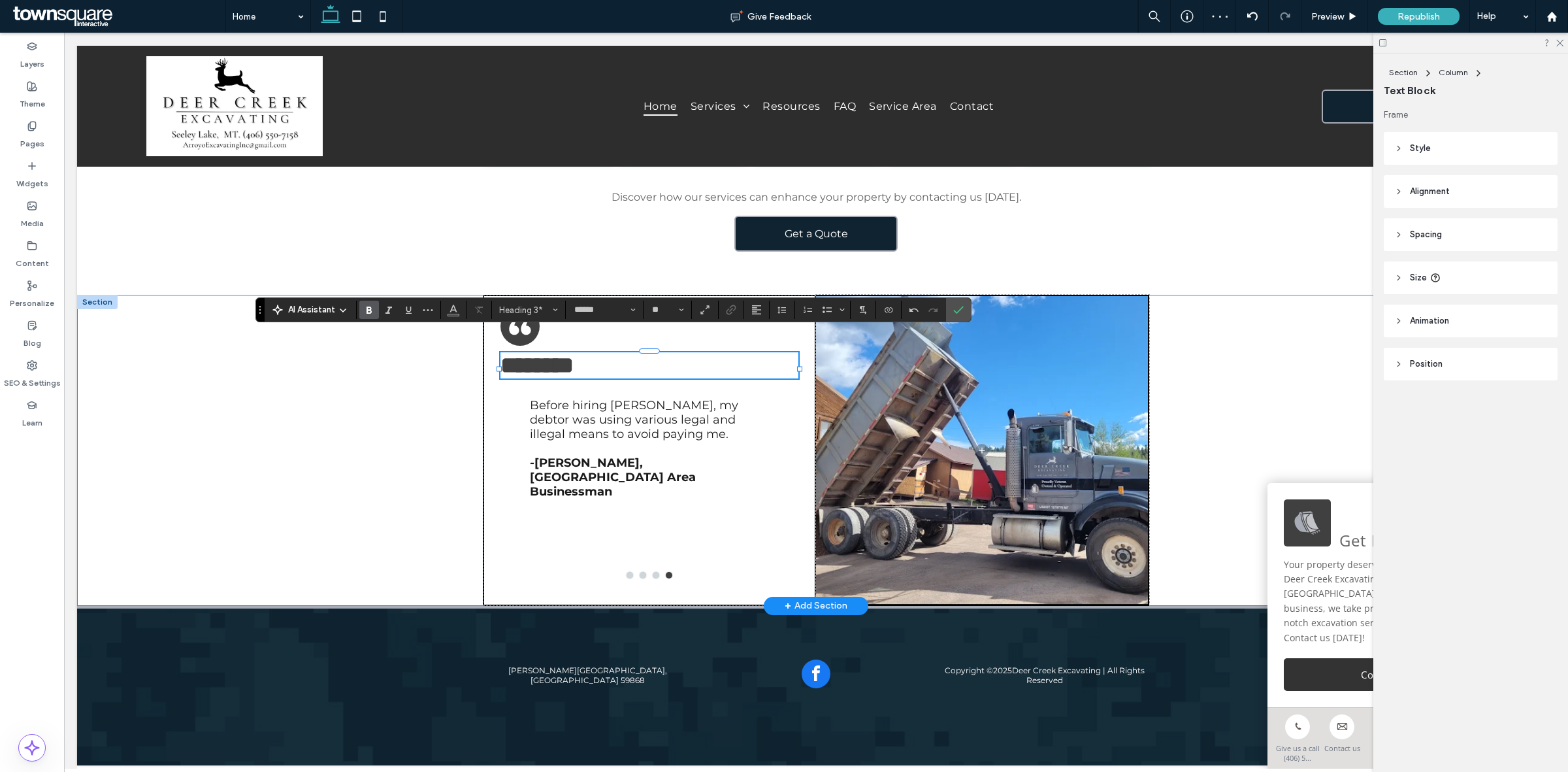
click at [257, 404] on div "******** Before hiring [PERSON_NAME], my debtor was using various legal and ill…" at bounding box center [815, 450] width 1478 height 311
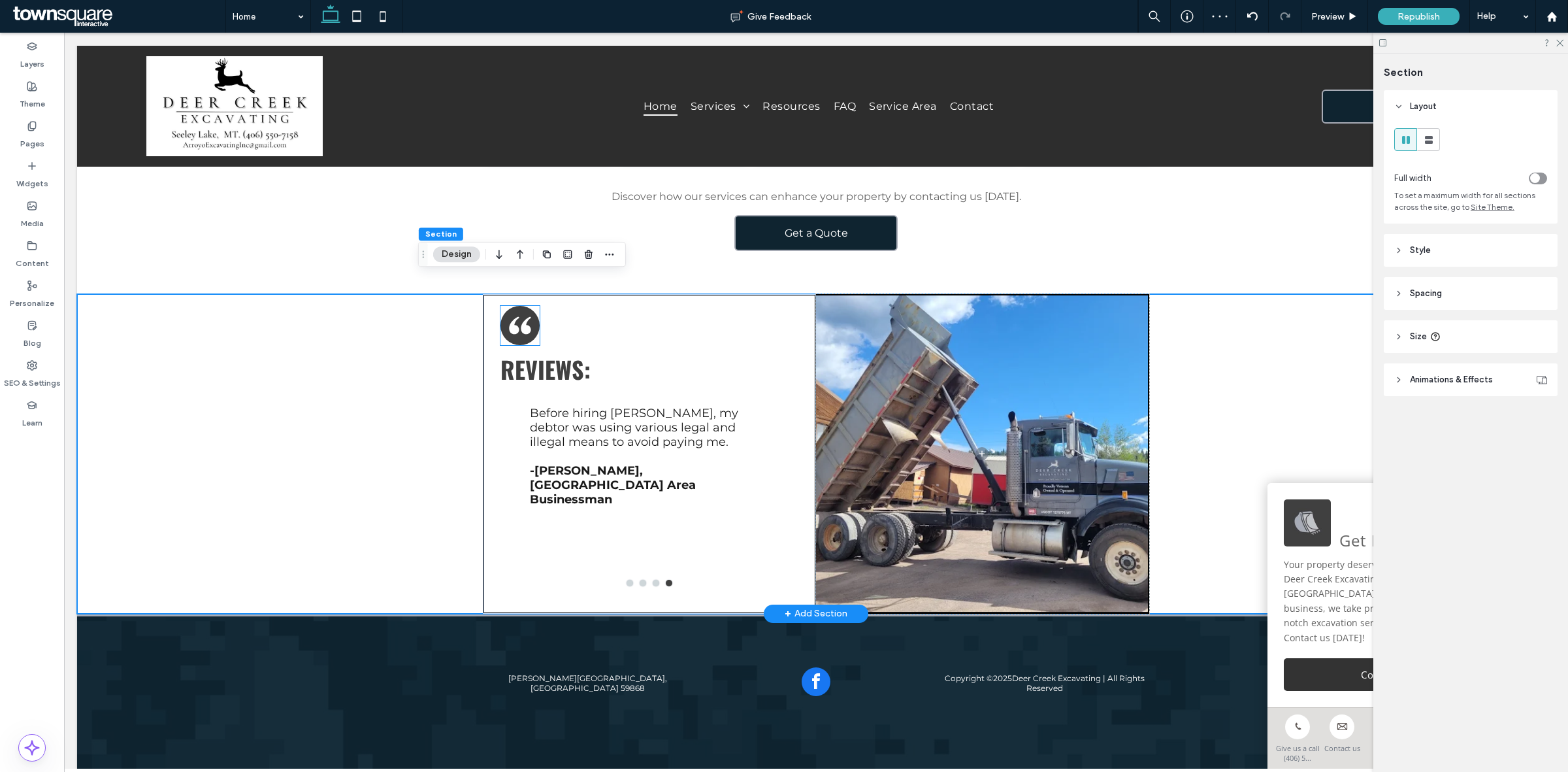
click at [519, 316] on icon at bounding box center [520, 324] width 21 height 17
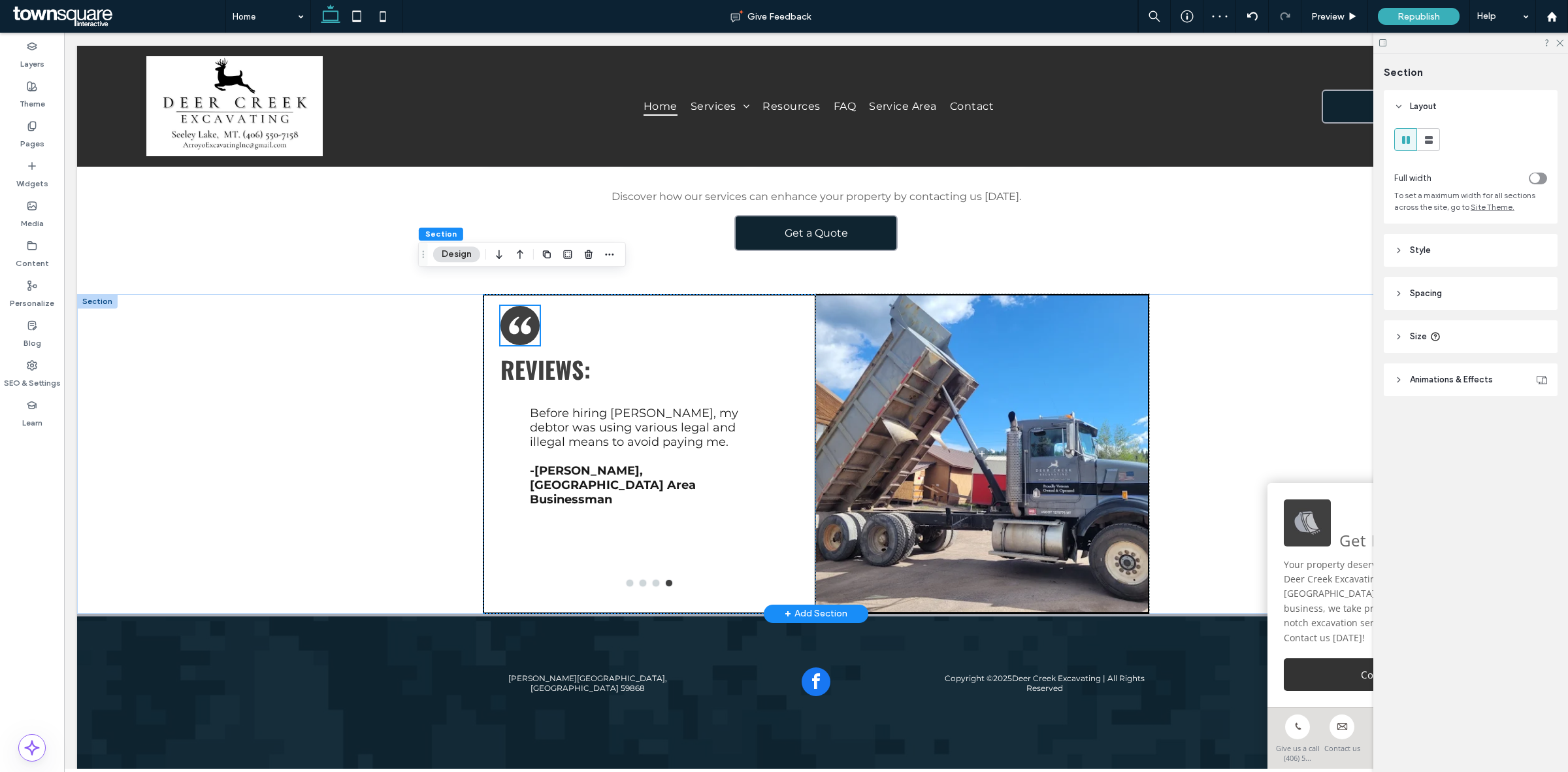
scroll to position [1912, 0]
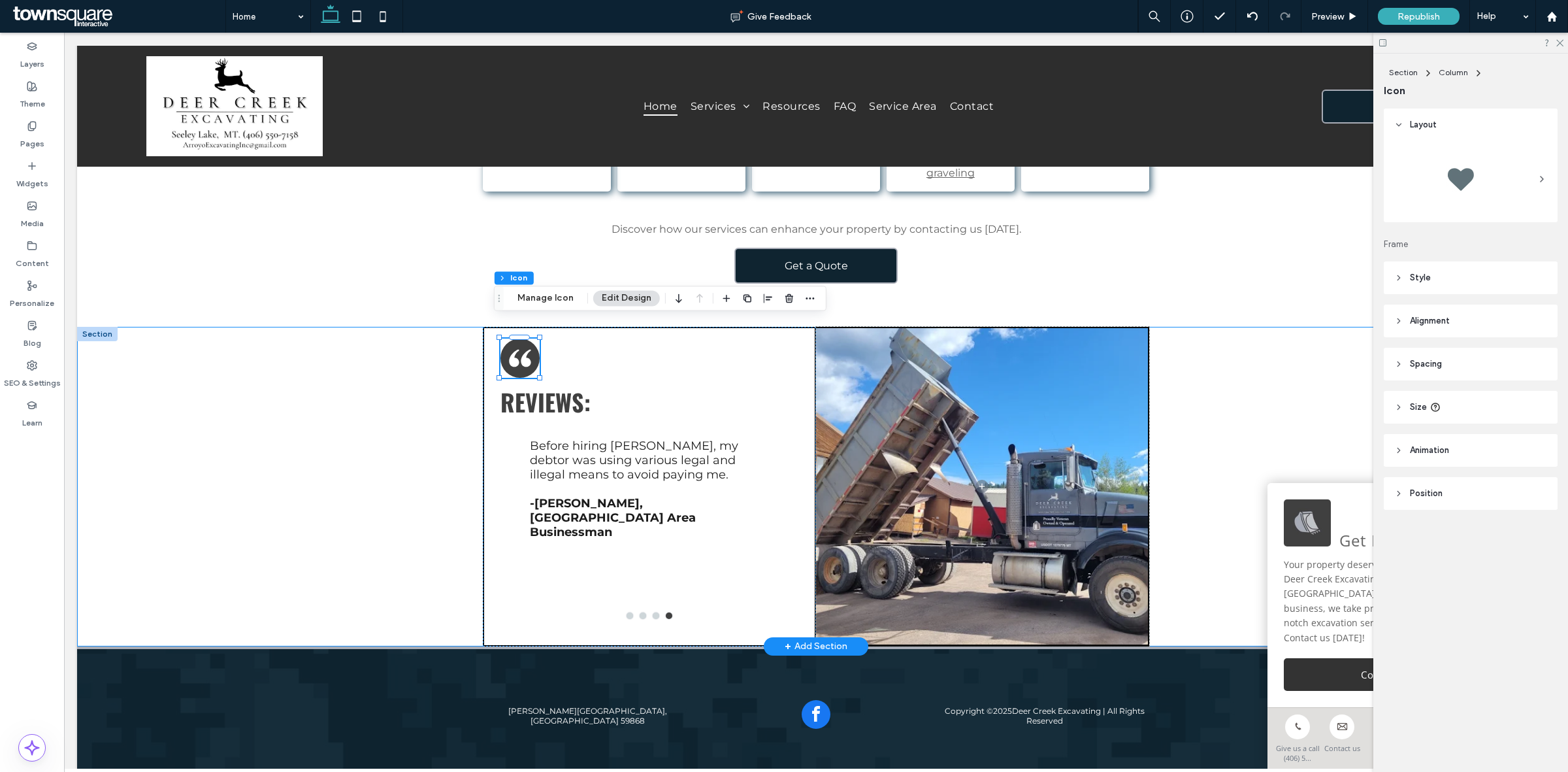
click at [317, 382] on div "Reviews: Before hiring [PERSON_NAME], my debtor was using various legal and ill…" at bounding box center [815, 486] width 1478 height 320
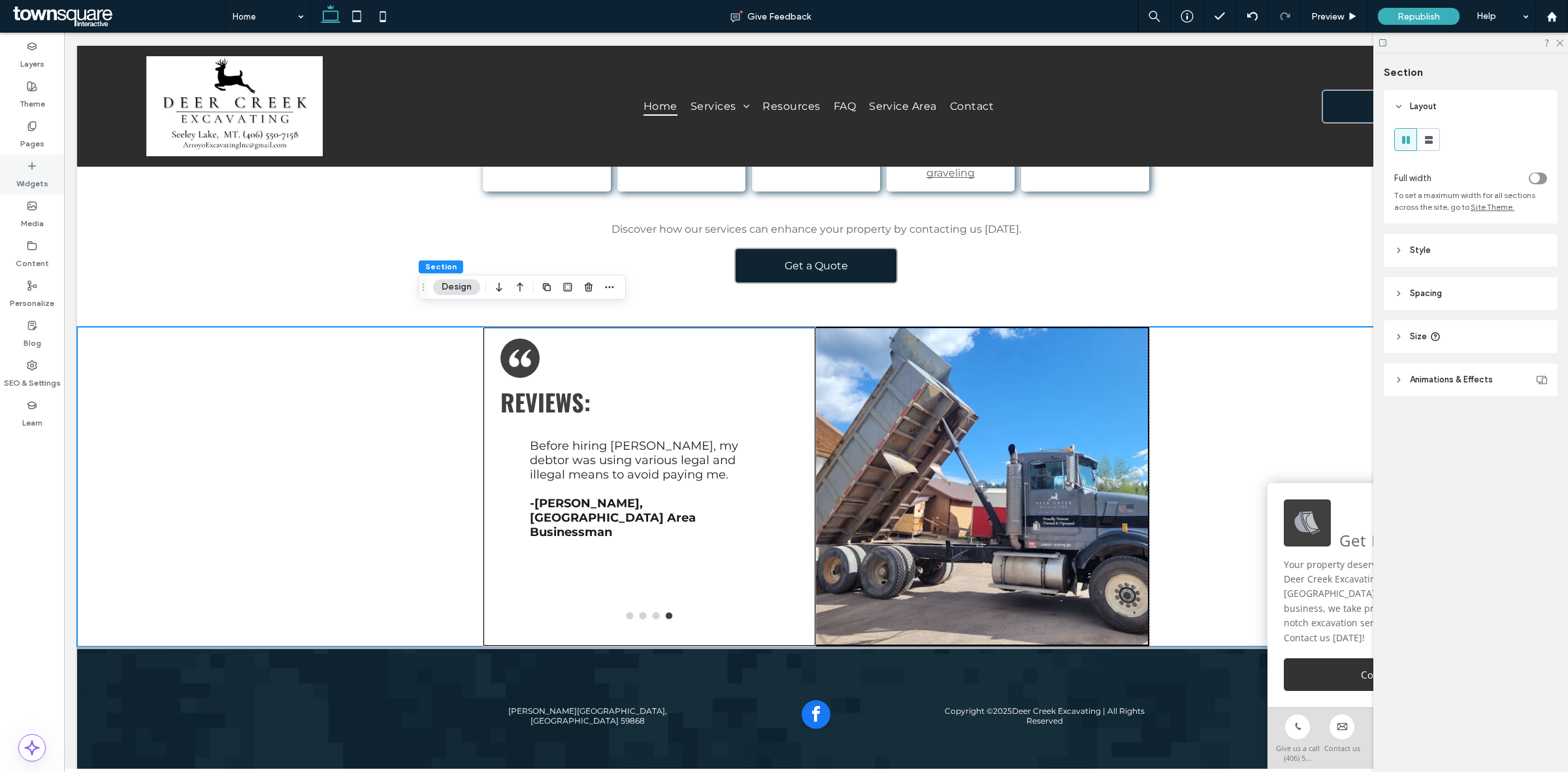
click at [23, 183] on label "Widgets" at bounding box center [32, 180] width 32 height 18
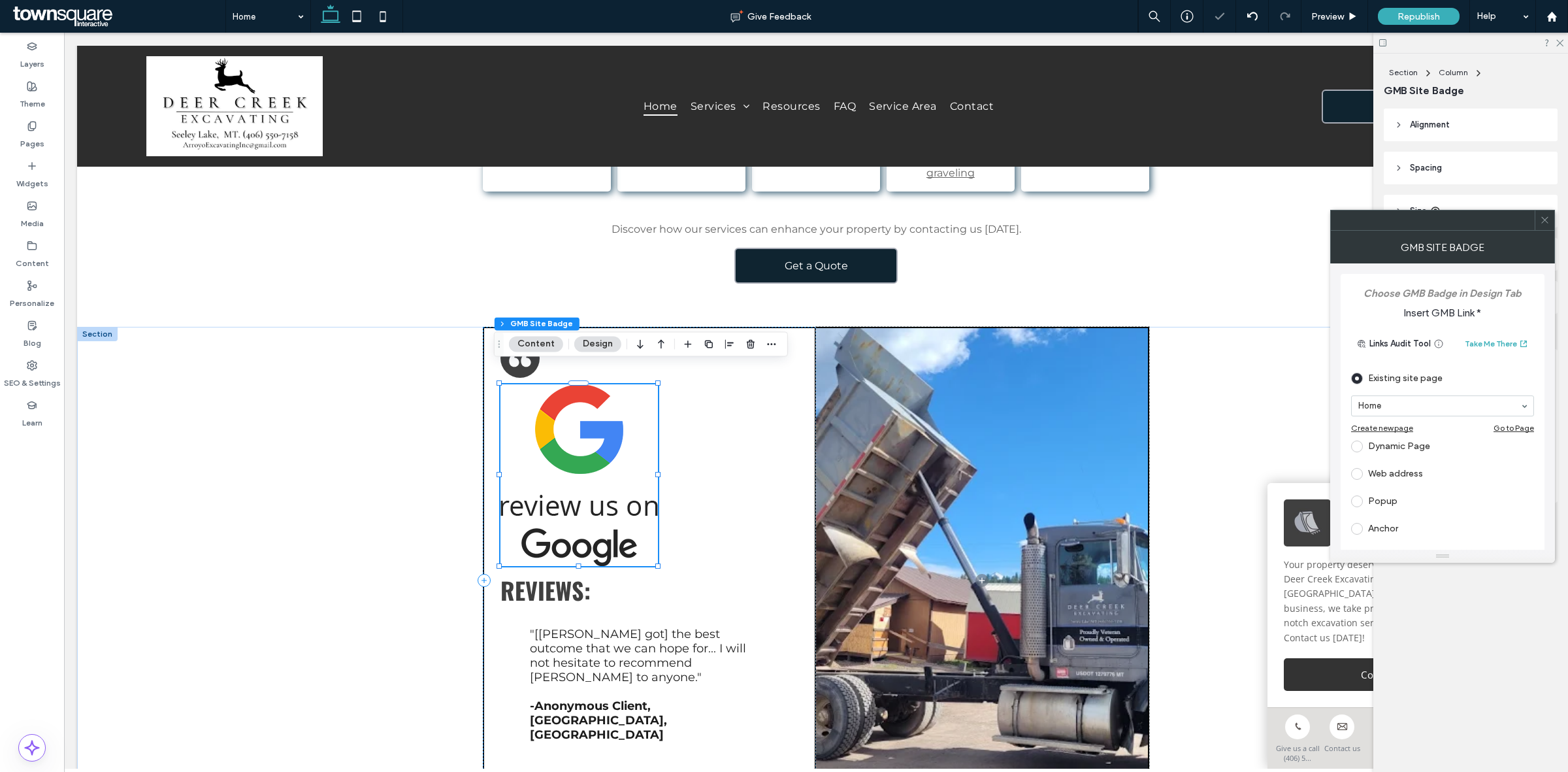
click at [584, 341] on button "Design" at bounding box center [597, 343] width 47 height 16
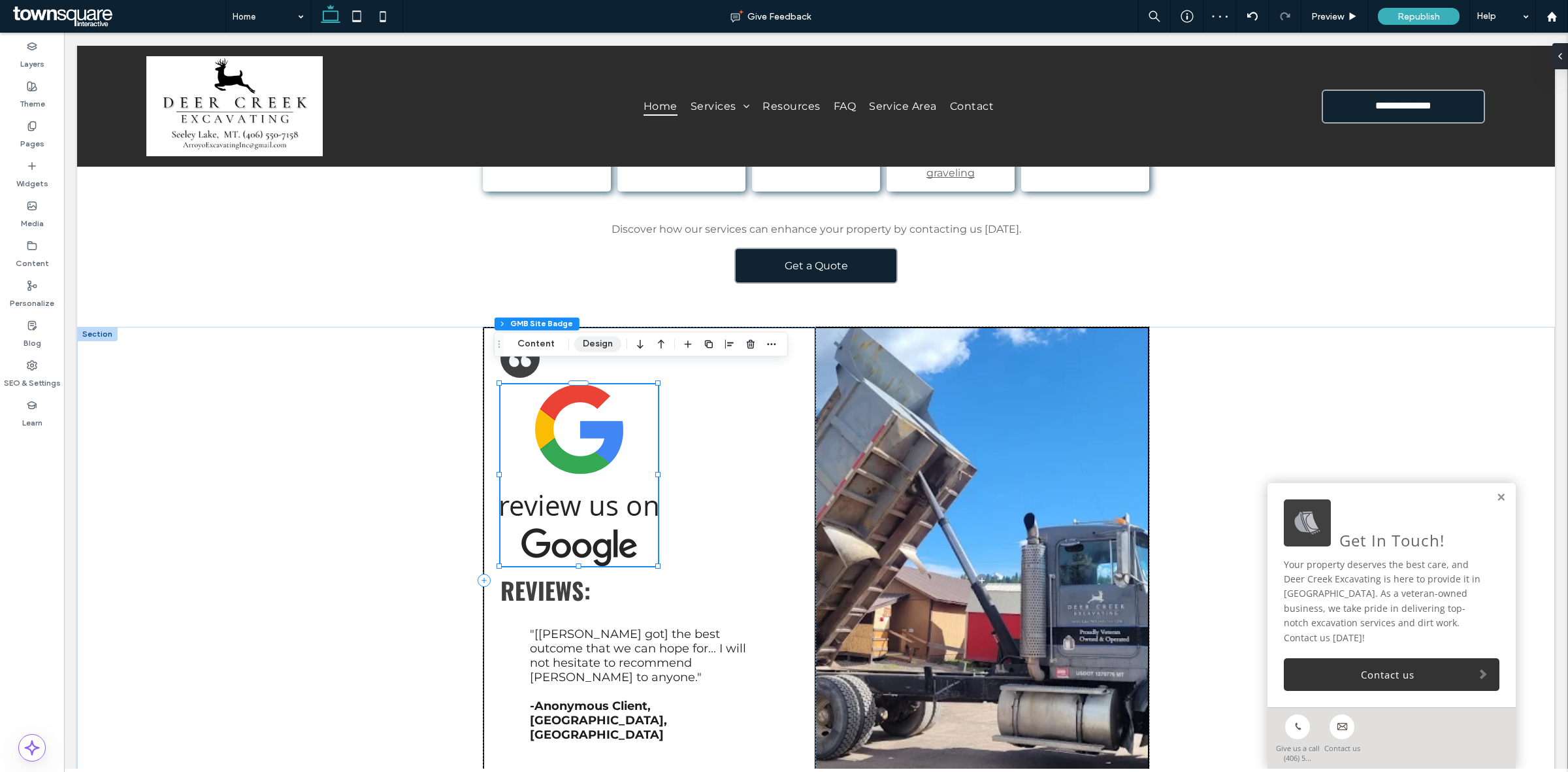
click at [584, 341] on button "Design" at bounding box center [597, 343] width 47 height 16
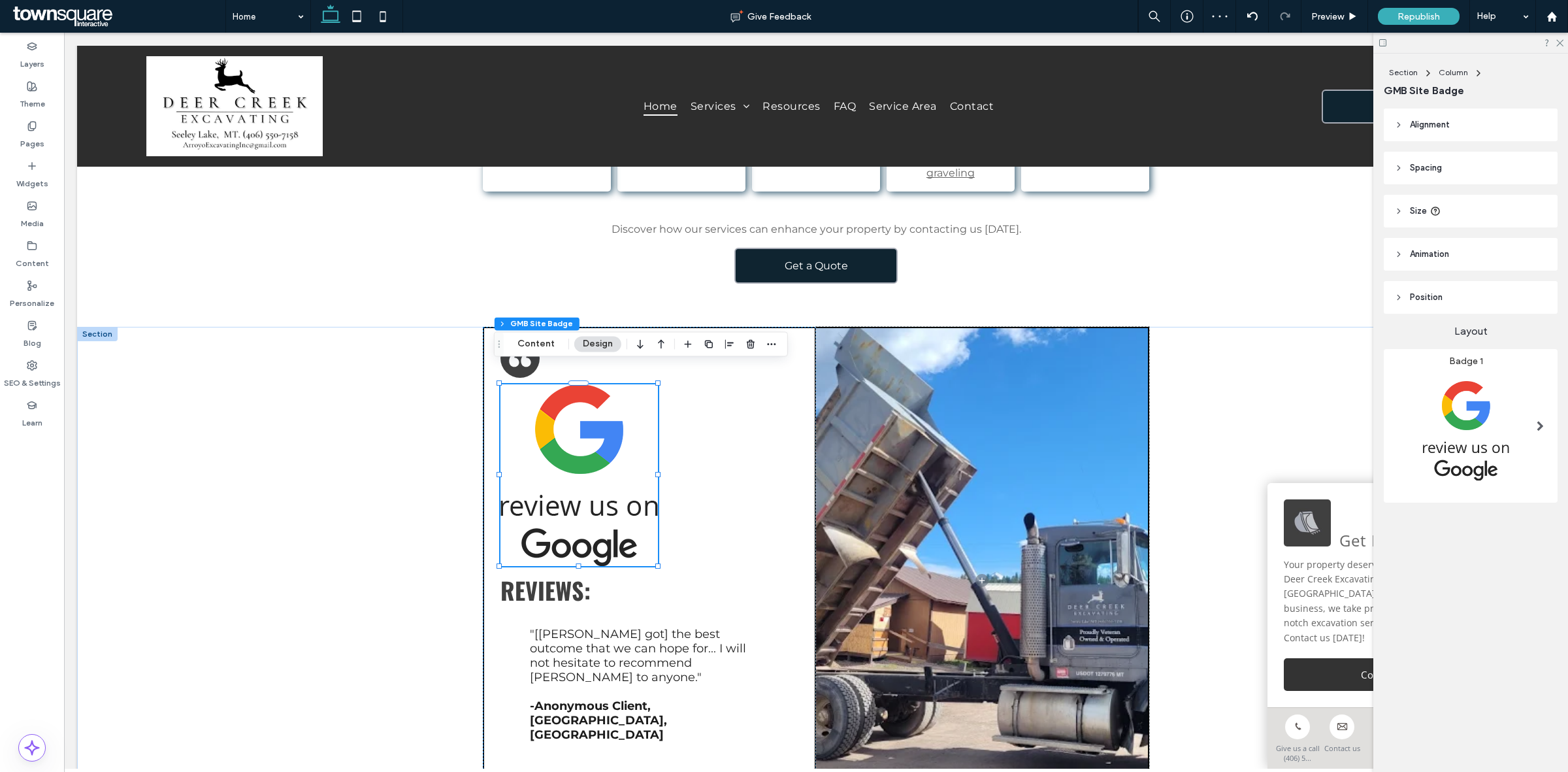
drag, startPoint x: 1566, startPoint y: 441, endPoint x: 1551, endPoint y: 443, distance: 15.1
click at [1553, 443] on div "Section Column GMB Site Badge Alignment Spacing Padding (inner spacing) 0px 0% …" at bounding box center [1471, 413] width 195 height 718
click at [1518, 437] on img at bounding box center [1465, 430] width 143 height 127
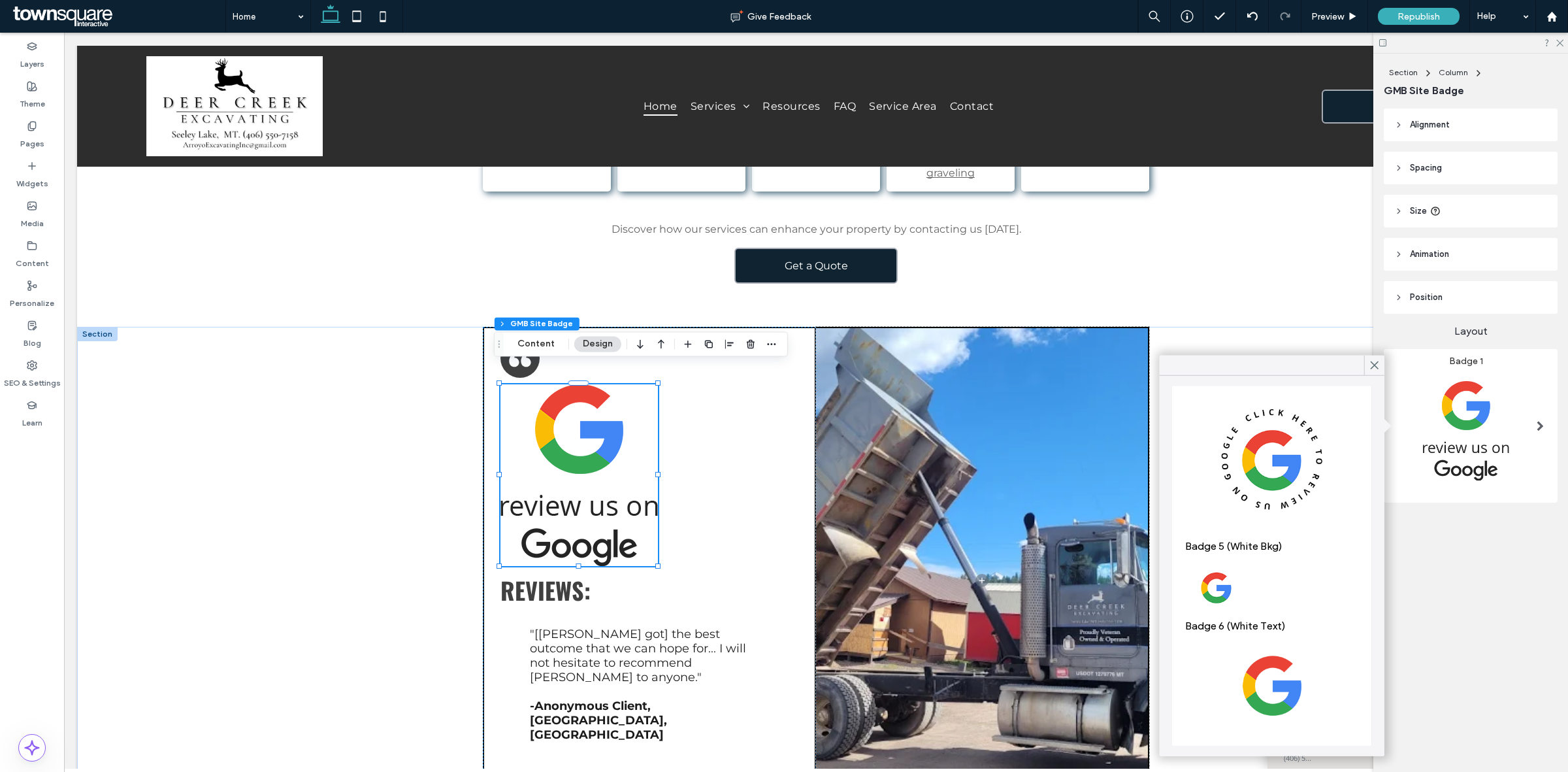
scroll to position [688, 0]
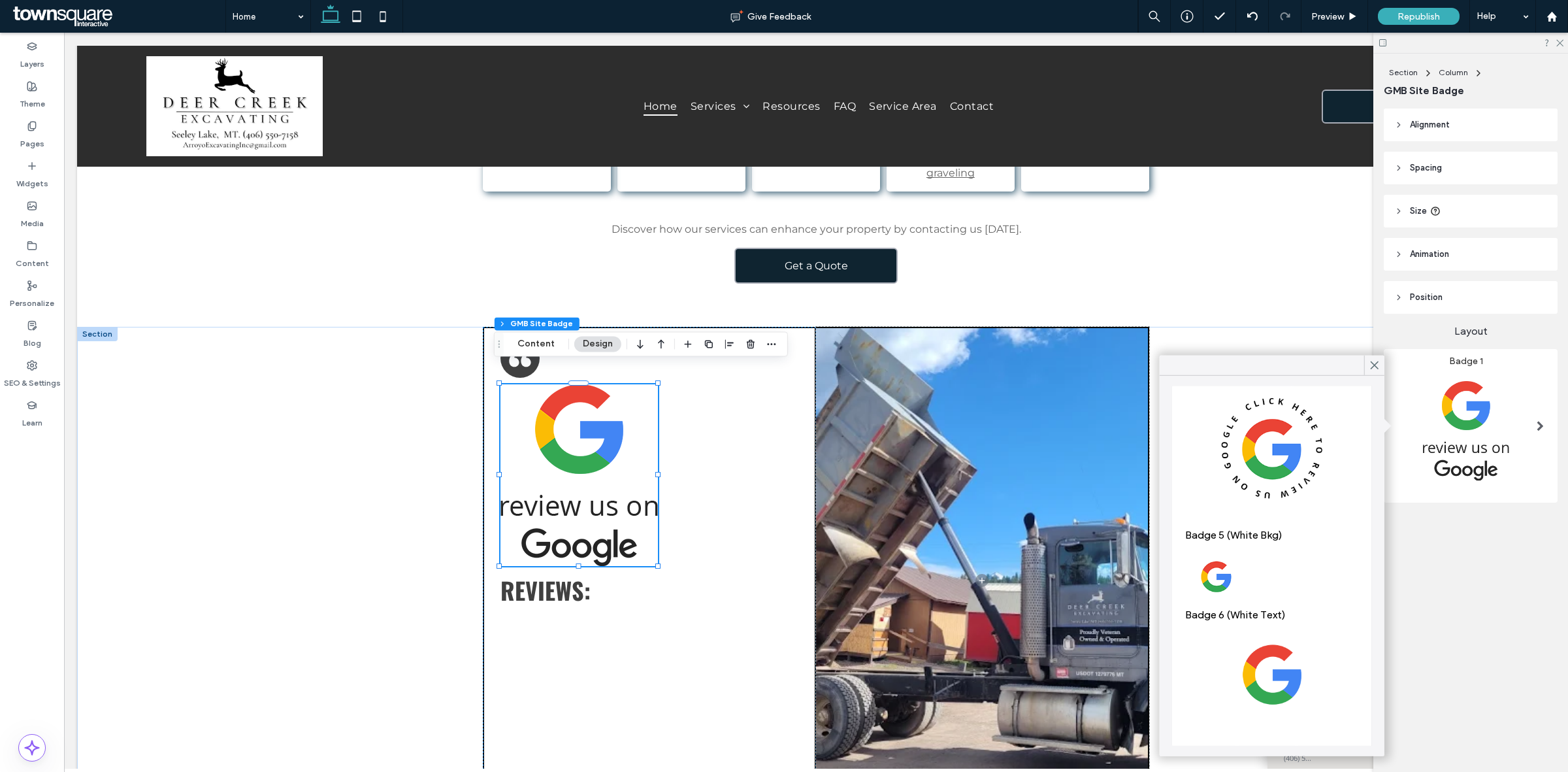
click at [1216, 547] on img at bounding box center [1272, 576] width 174 height 58
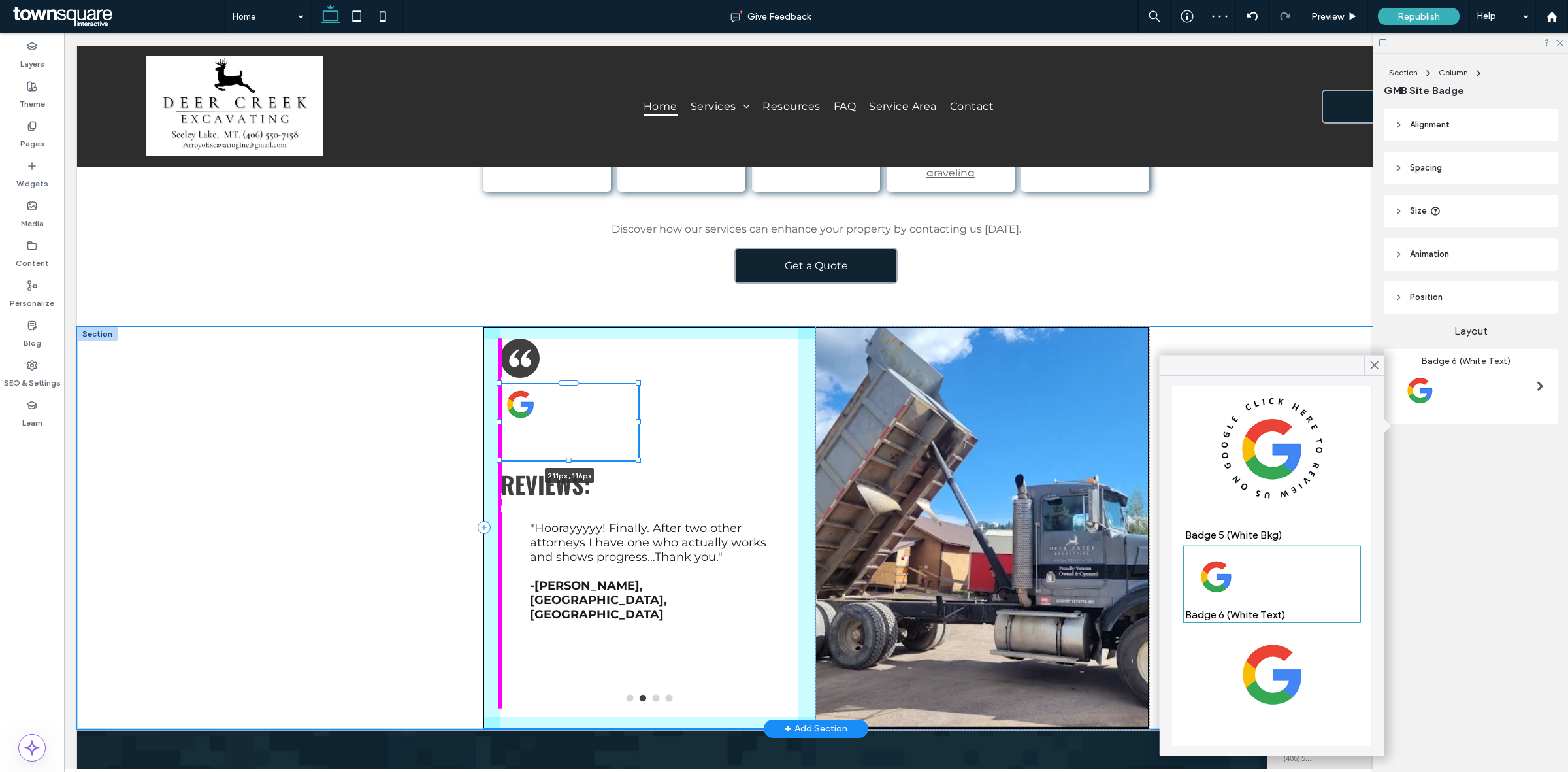
drag, startPoint x: 730, startPoint y: 433, endPoint x: 505, endPoint y: 409, distance: 226.3
click at [635, 457] on div at bounding box center [638, 459] width 5 height 5
type input "***"
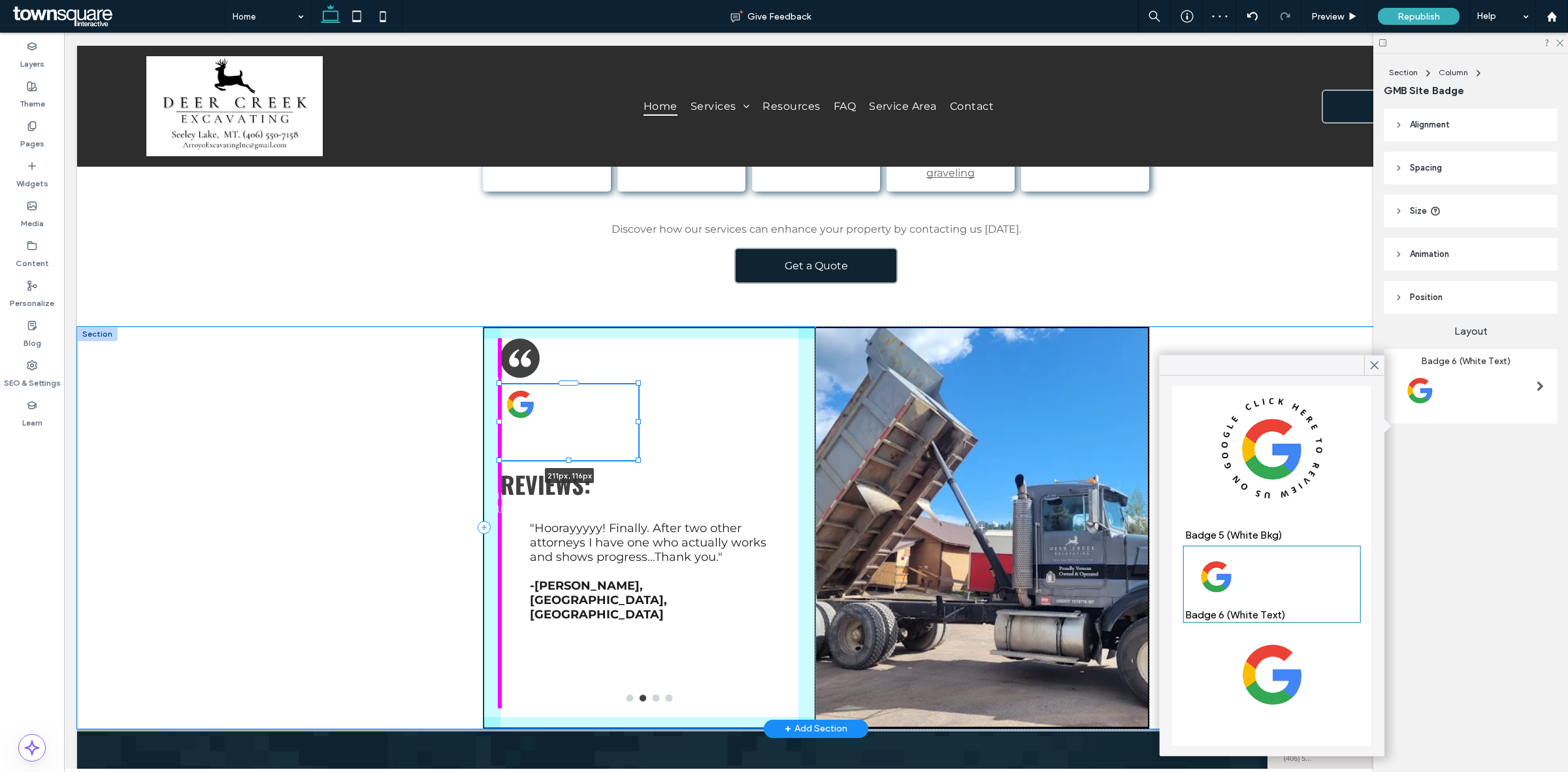
type input "***"
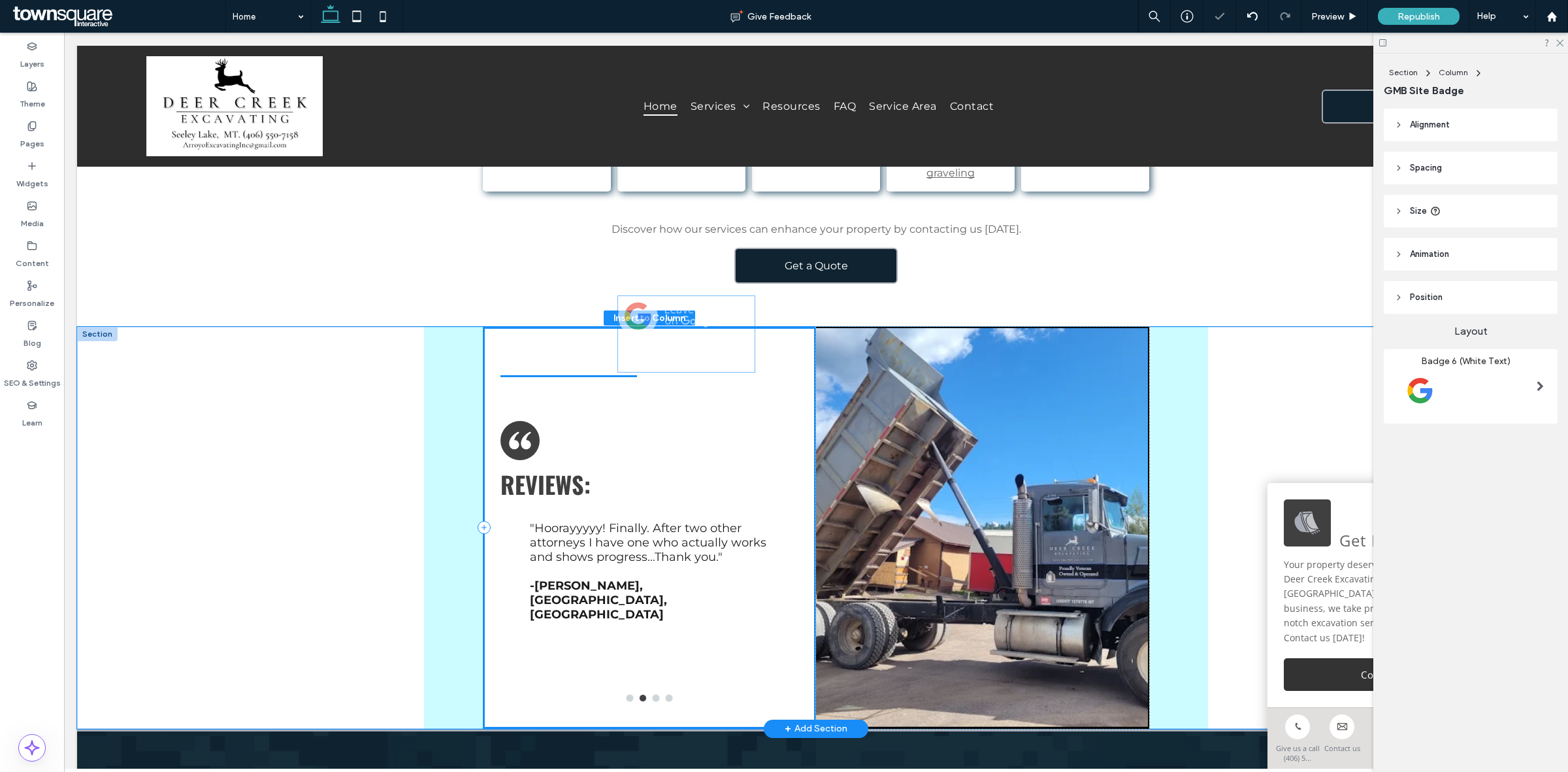
drag, startPoint x: 512, startPoint y: 396, endPoint x: 635, endPoint y: 328, distance: 140.5
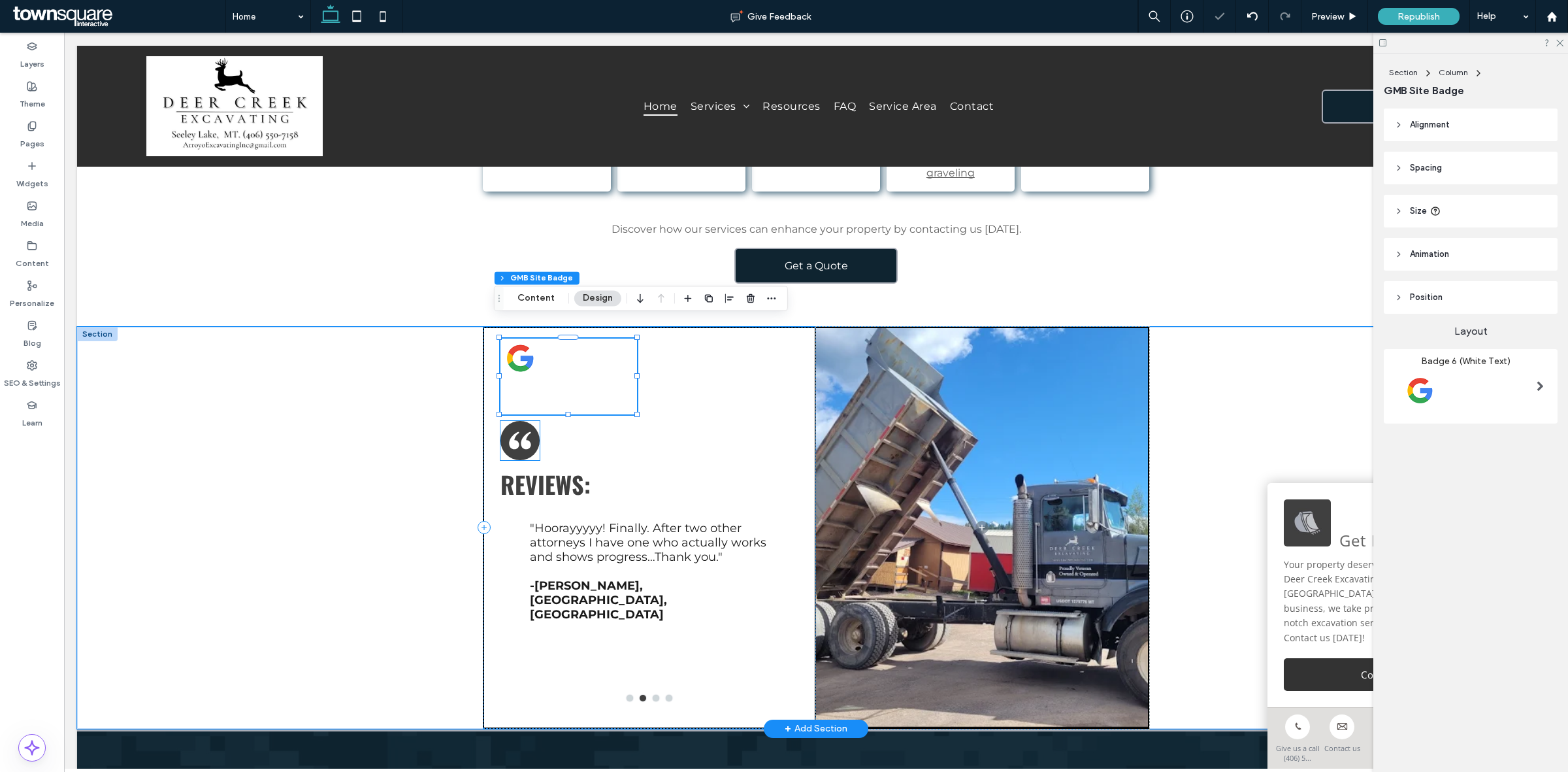
click at [516, 430] on icon at bounding box center [520, 441] width 26 height 26
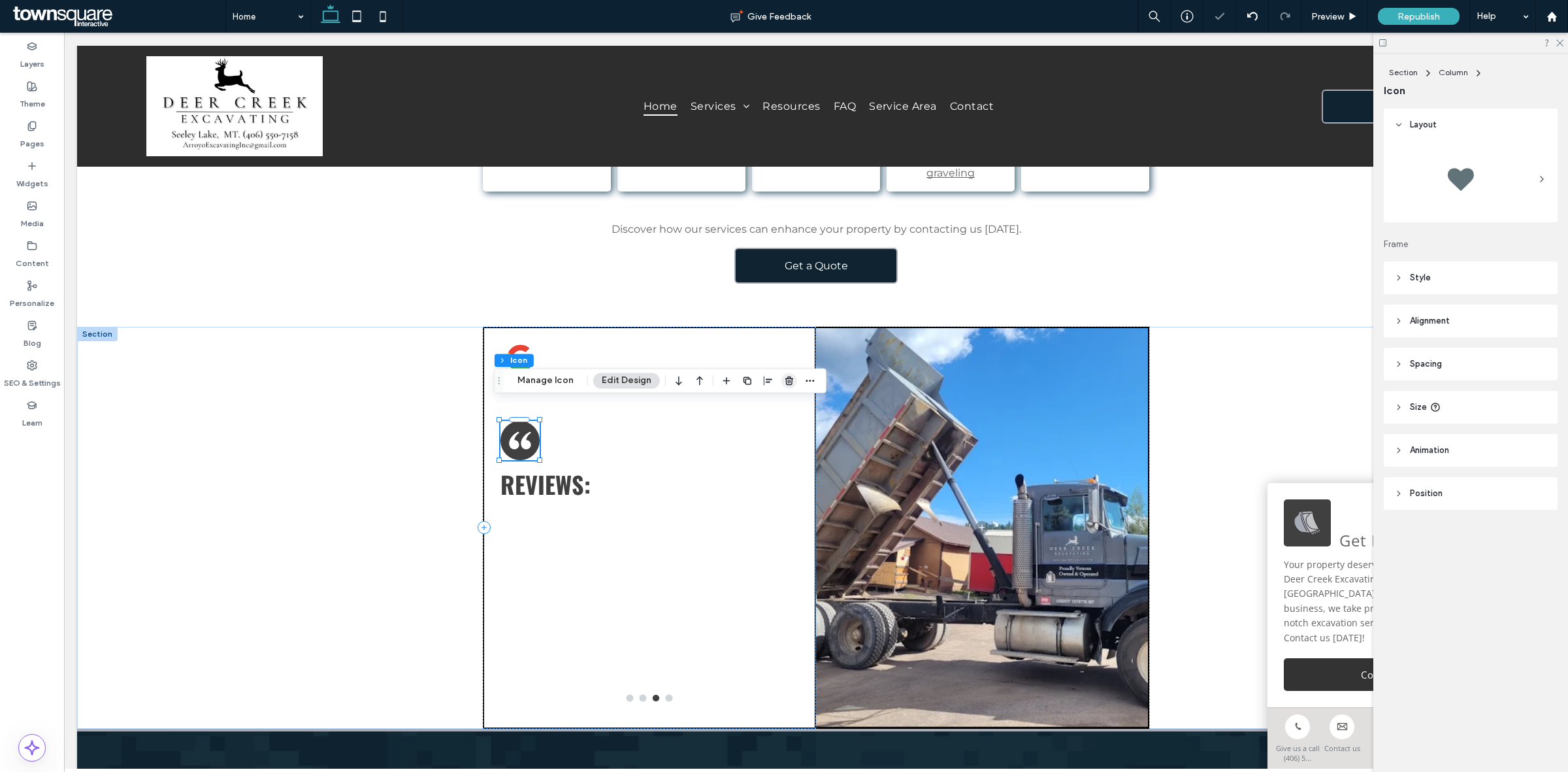
drag, startPoint x: 691, startPoint y: 355, endPoint x: 785, endPoint y: 383, distance: 98.1
click at [785, 383] on icon "button" at bounding box center [789, 380] width 11 height 11
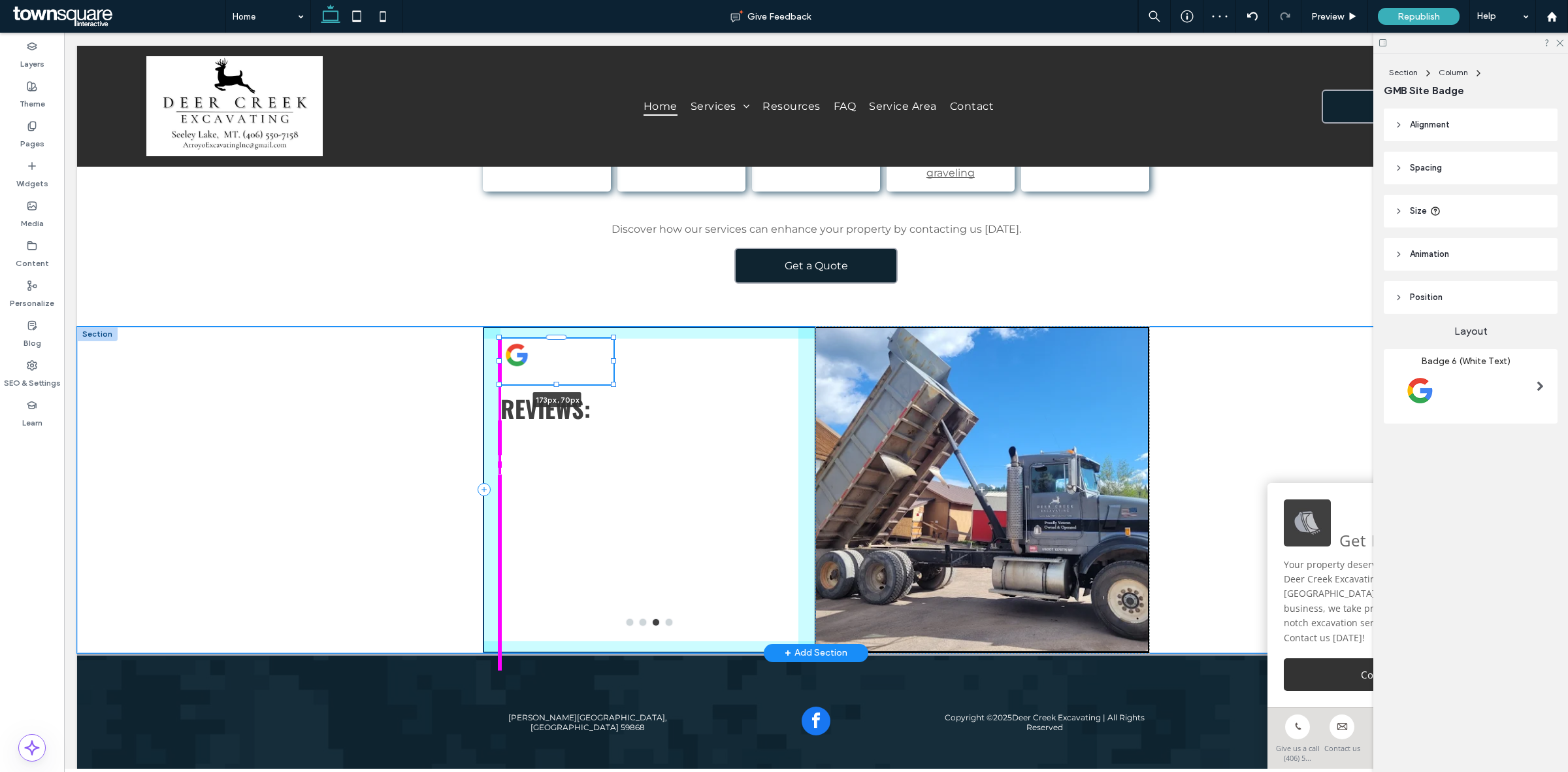
drag, startPoint x: 631, startPoint y: 395, endPoint x: 608, endPoint y: 381, distance: 26.9
click at [608, 381] on div "173px , 70px Reviews: Before hiring [PERSON_NAME], my debtor was using various …" at bounding box center [816, 490] width 784 height 326
type input "***"
type input "**"
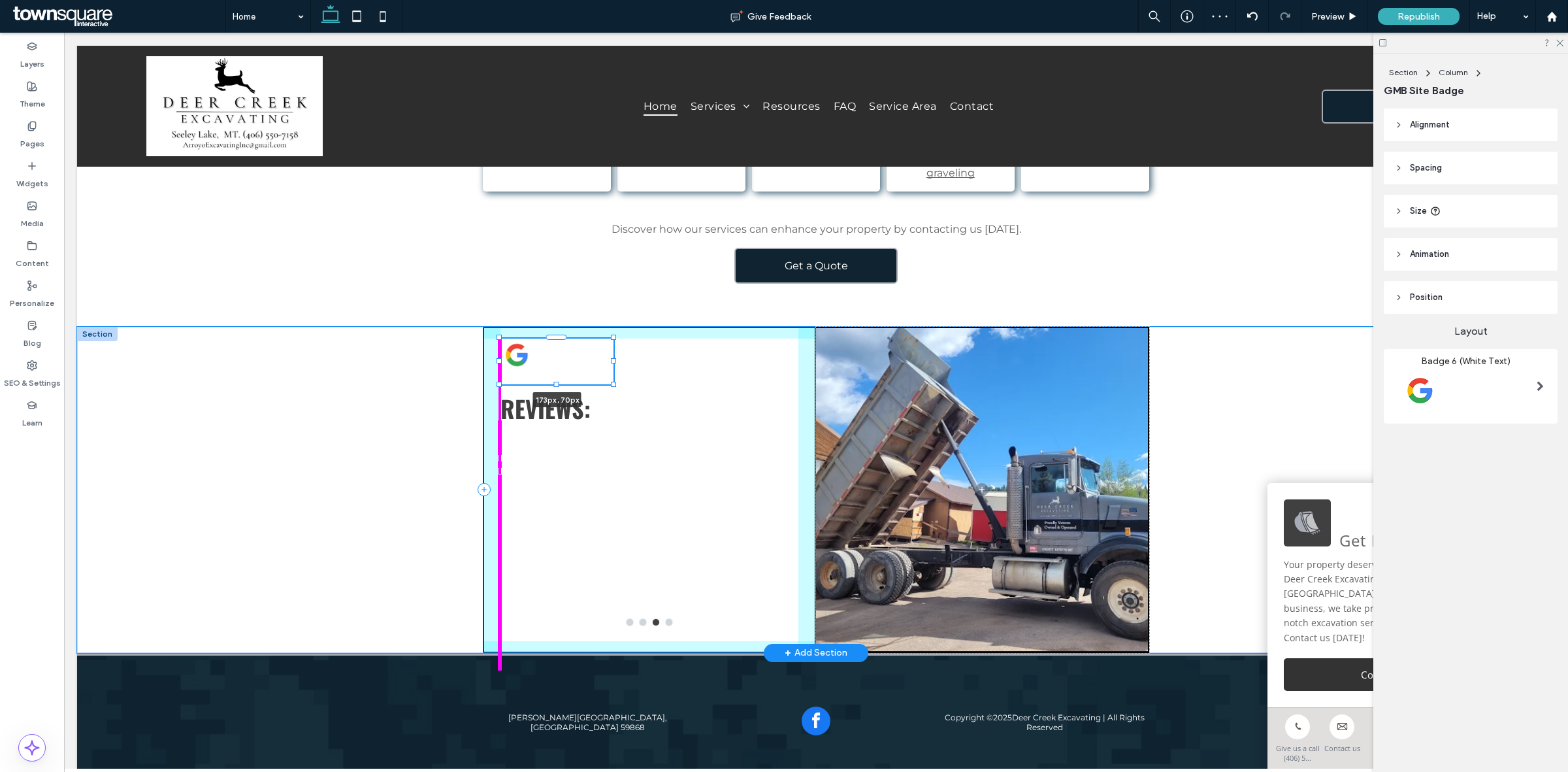
type input "**"
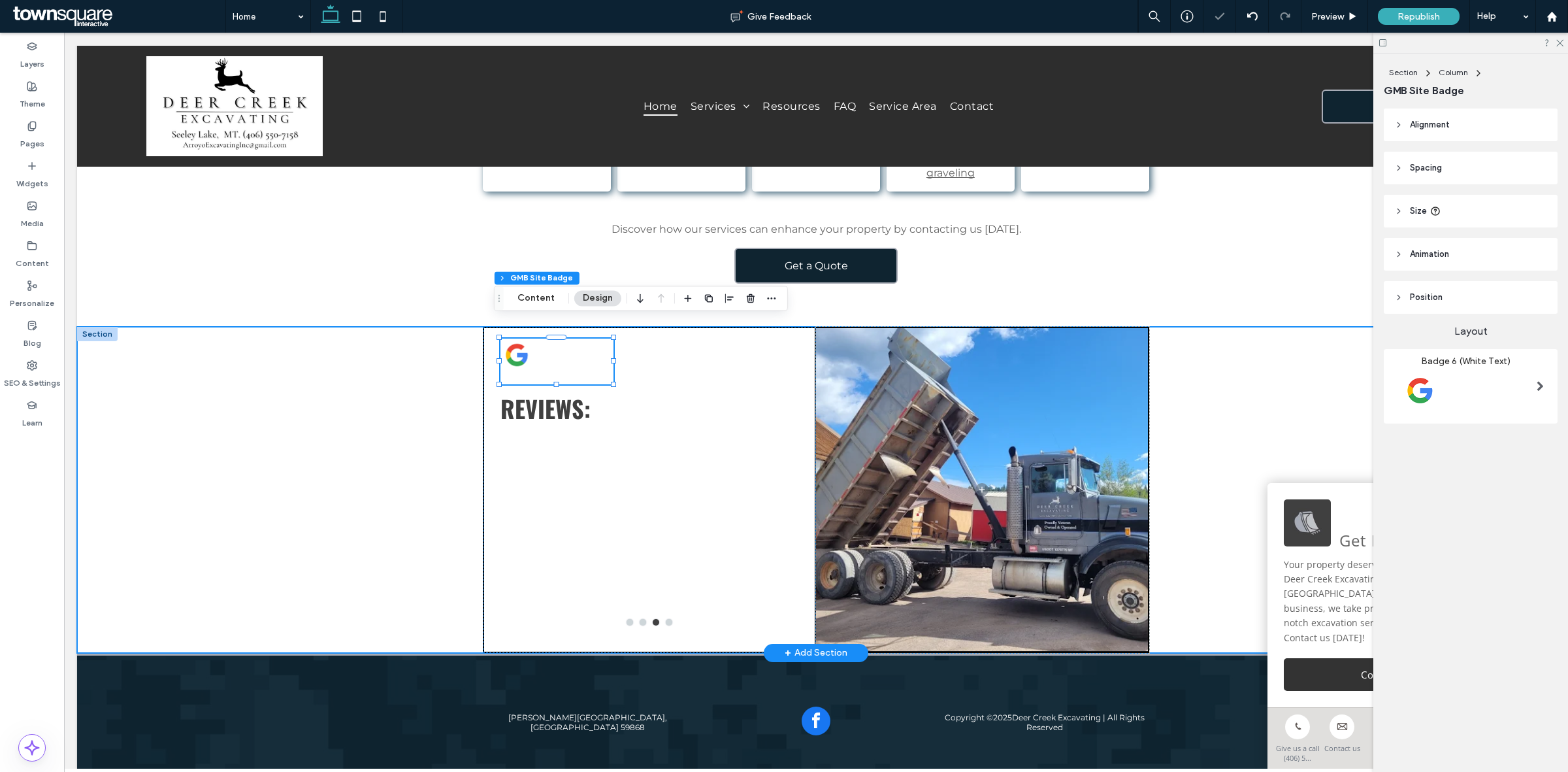
click at [279, 455] on div "173px , 70px Reviews: Before hiring [PERSON_NAME], my debtor was using various …" at bounding box center [815, 490] width 1478 height 326
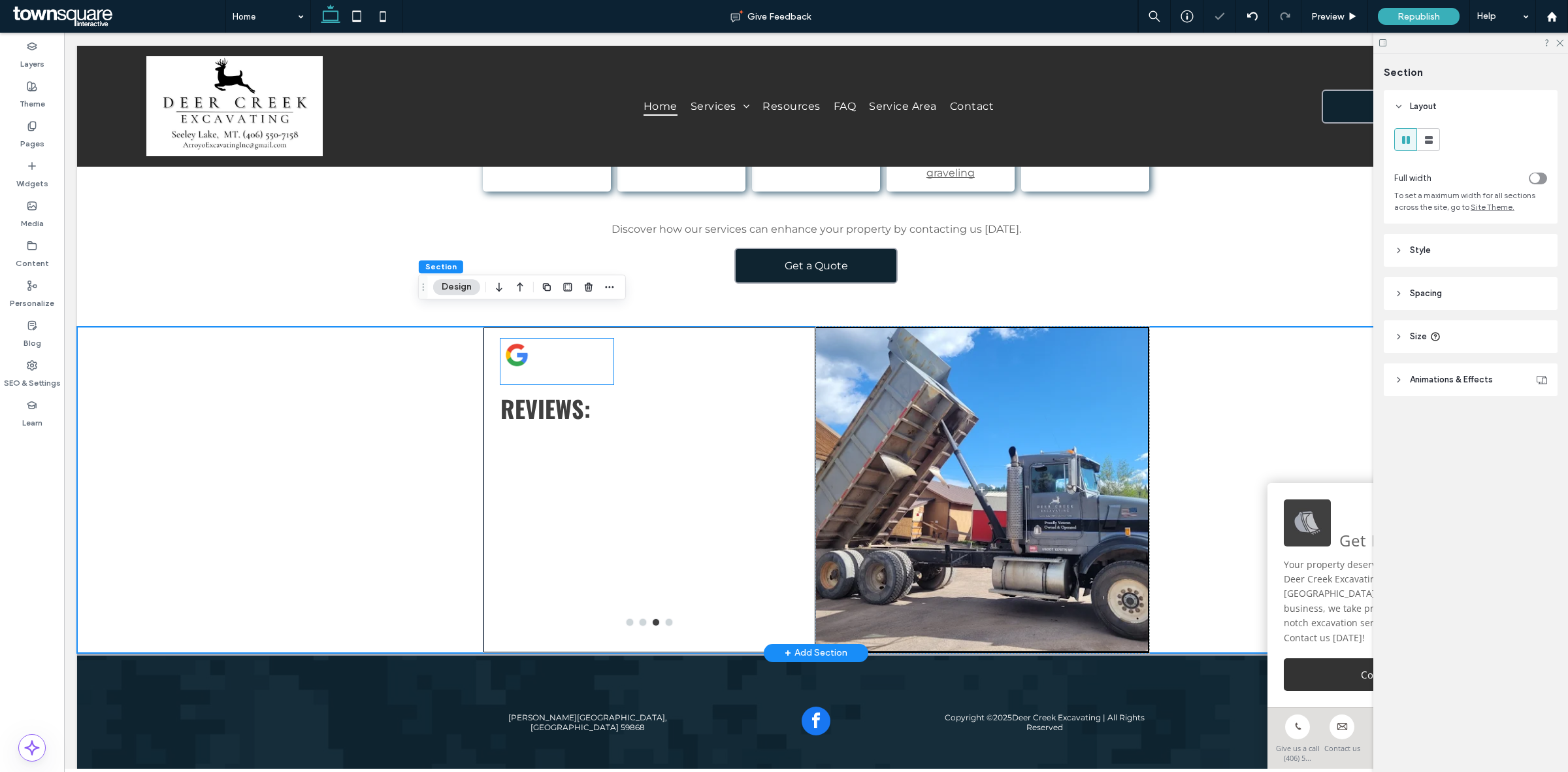
click at [504, 339] on img at bounding box center [556, 355] width 113 height 33
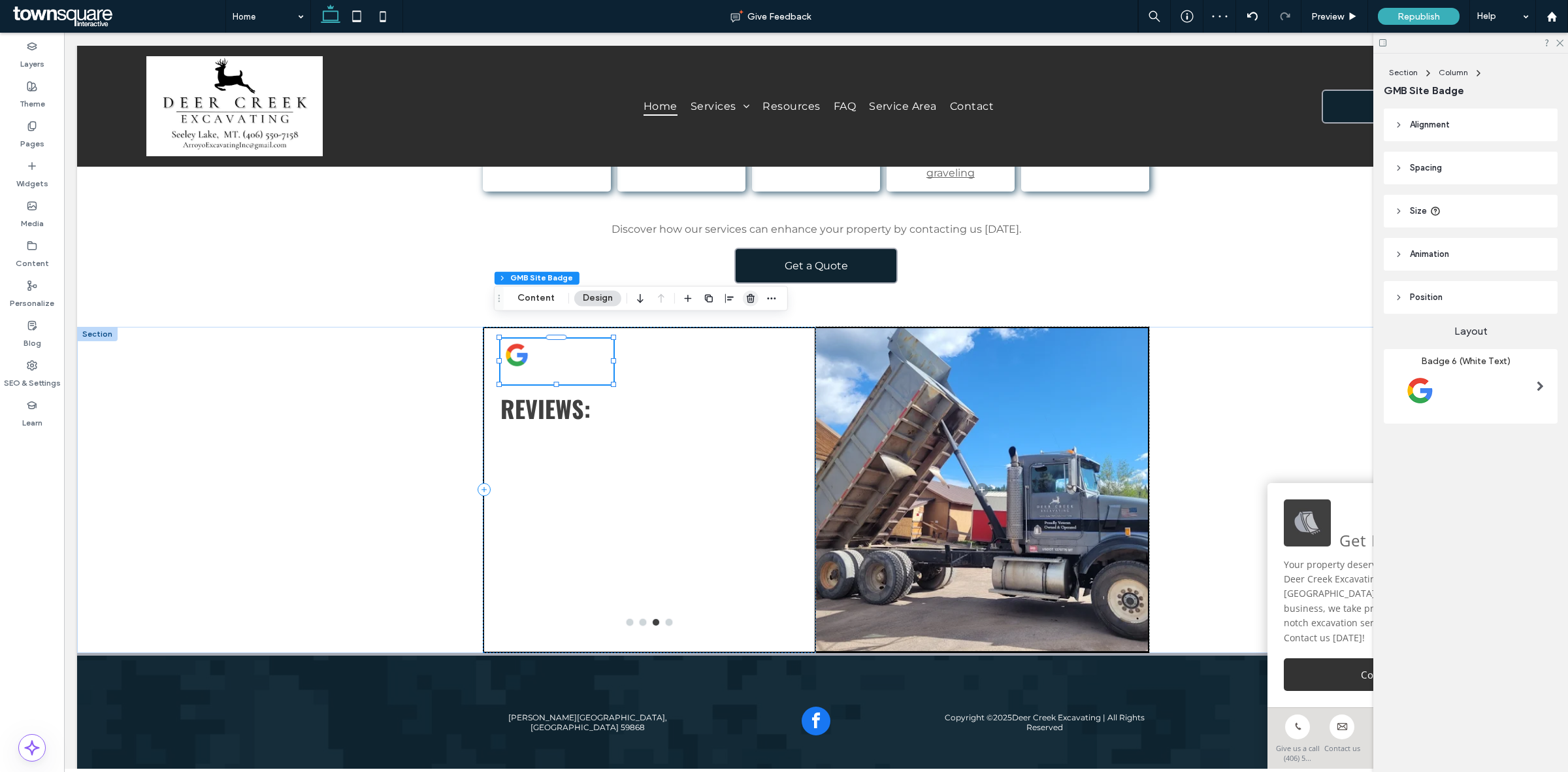
click at [754, 297] on icon "button" at bounding box center [750, 298] width 11 height 11
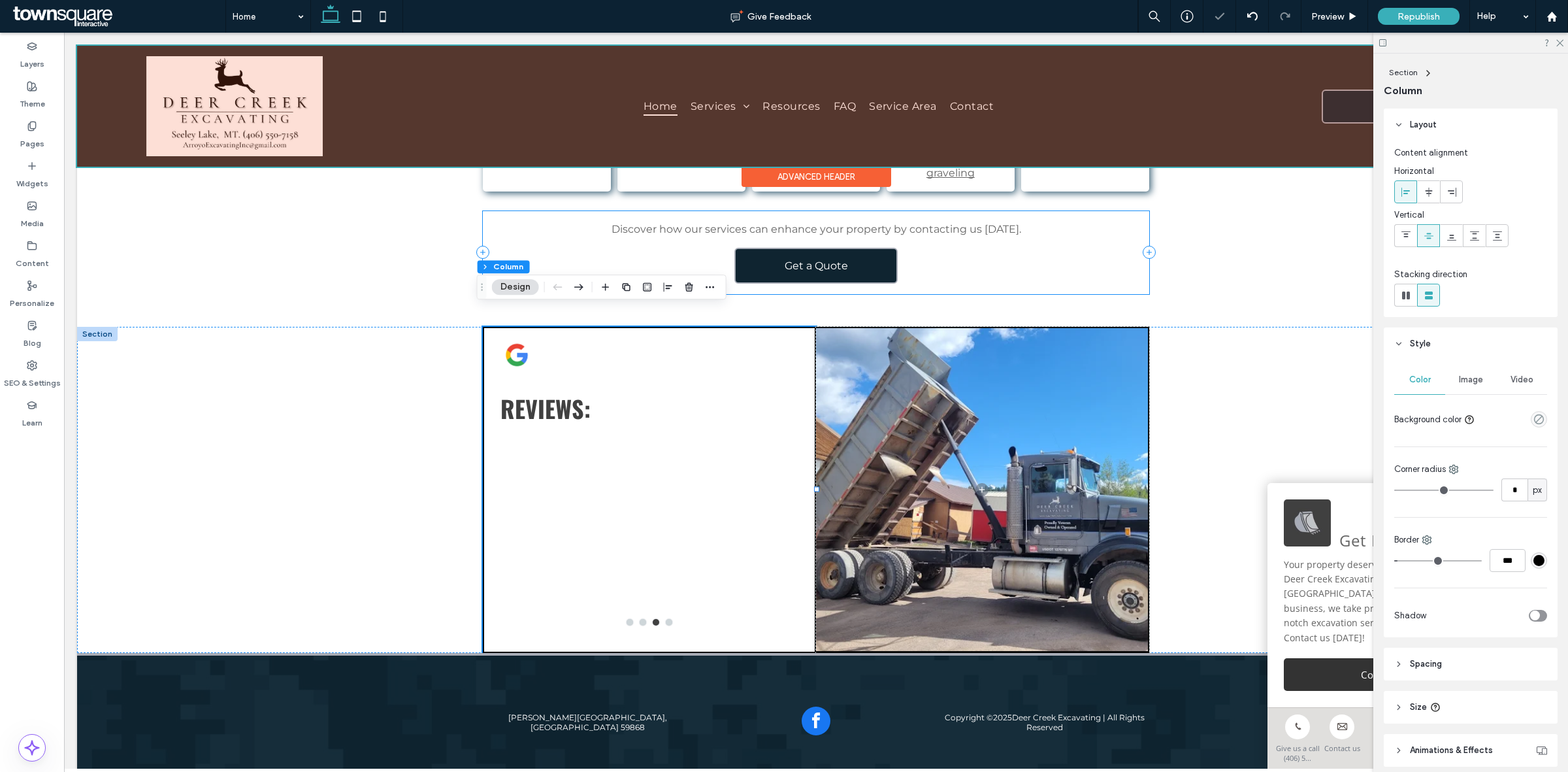
scroll to position [1899, 0]
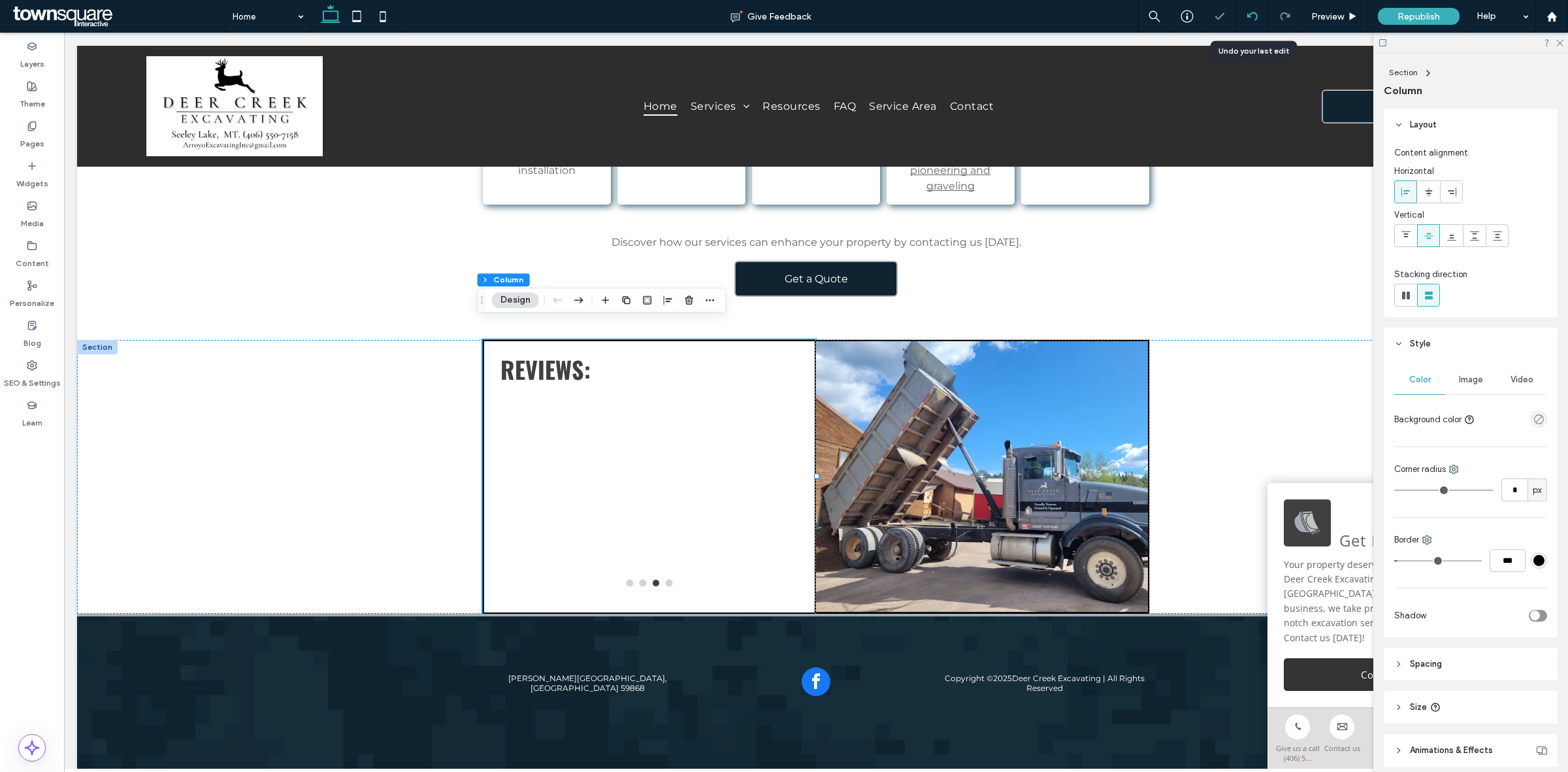
click at [1258, 17] on div at bounding box center [1252, 16] width 32 height 11
click at [1258, 17] on div at bounding box center [784, 386] width 1568 height 772
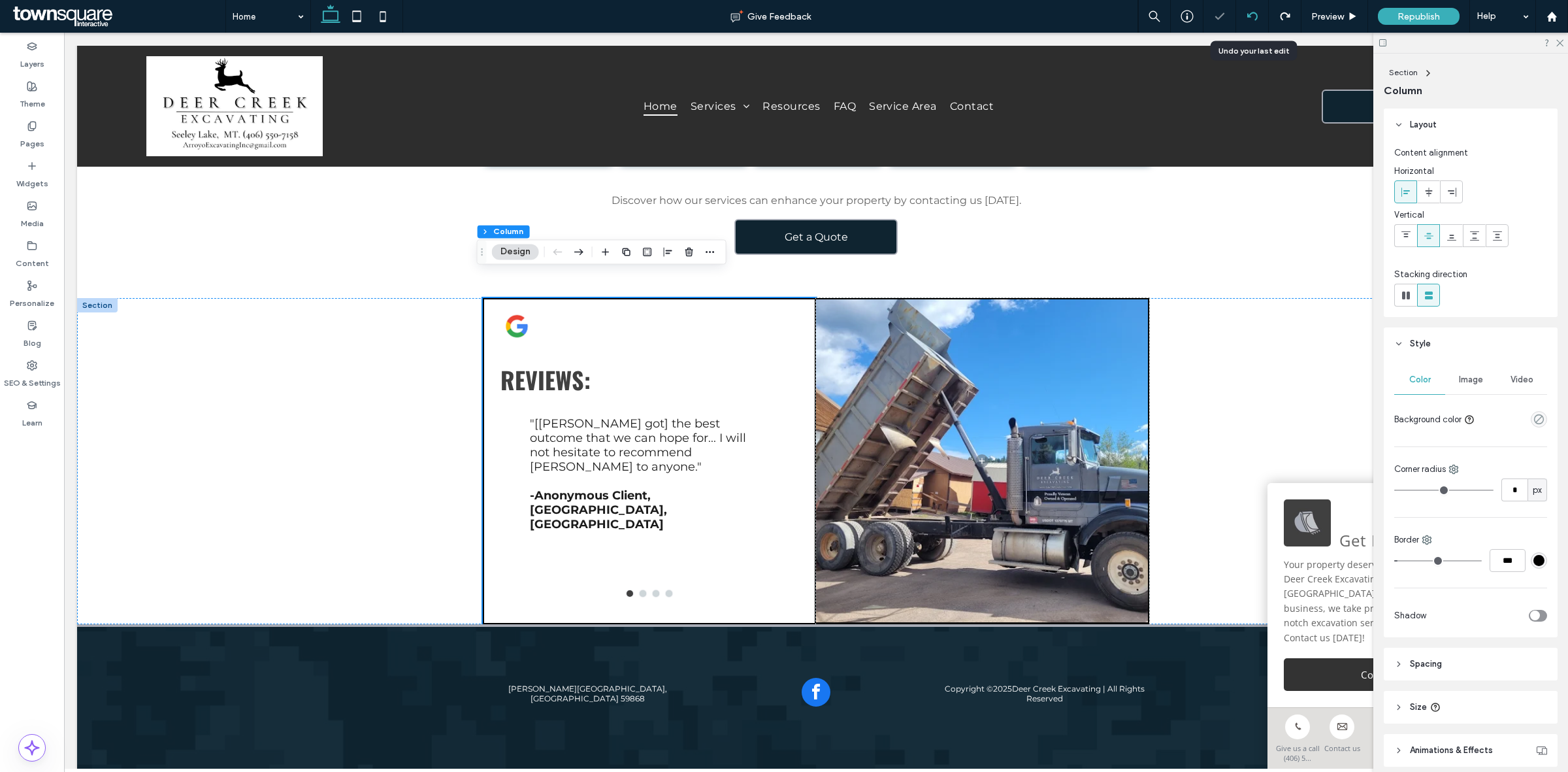
scroll to position [1952, 0]
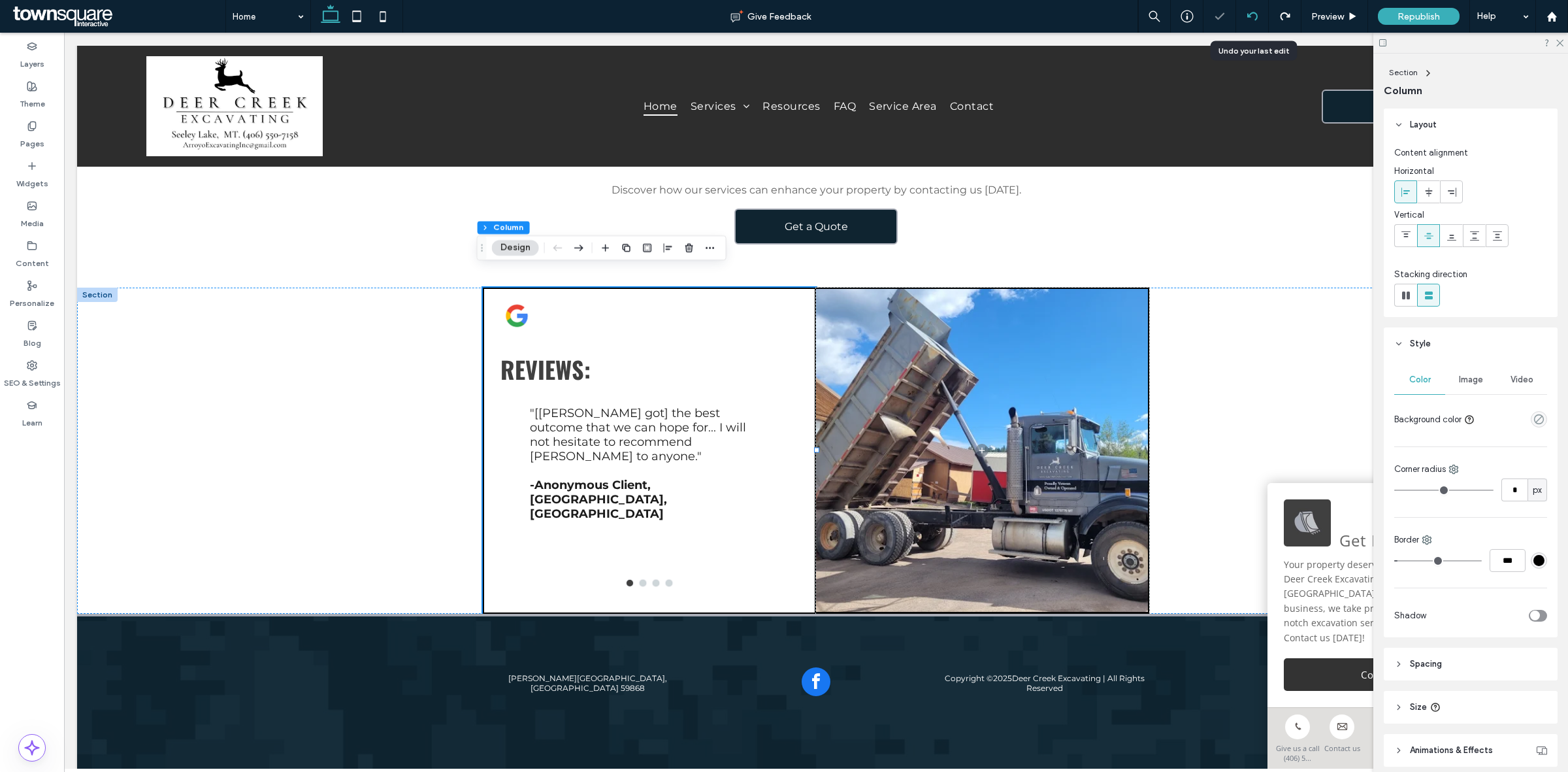
click at [1249, 21] on icon at bounding box center [1252, 16] width 11 height 11
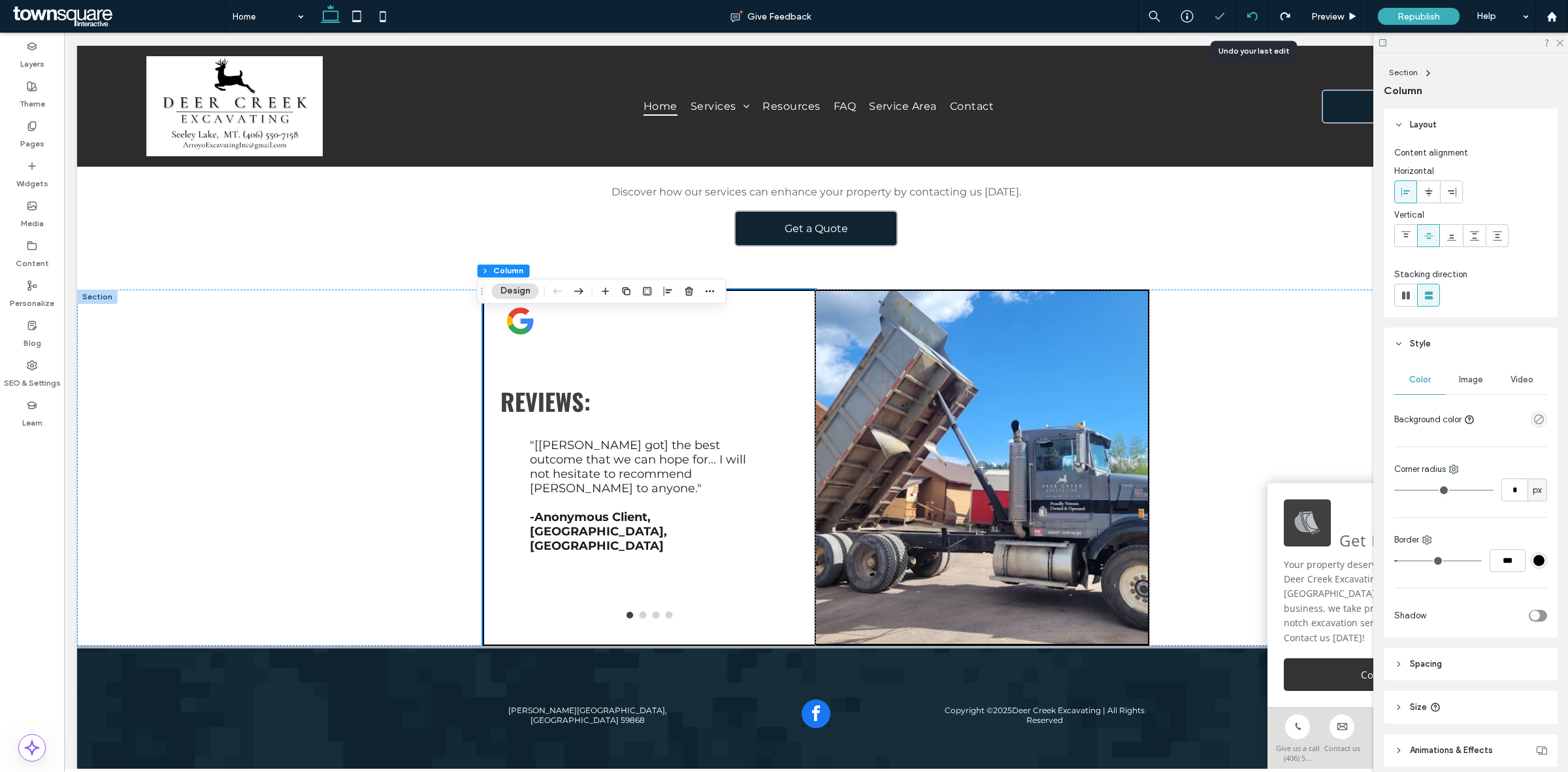
scroll to position [1981, 0]
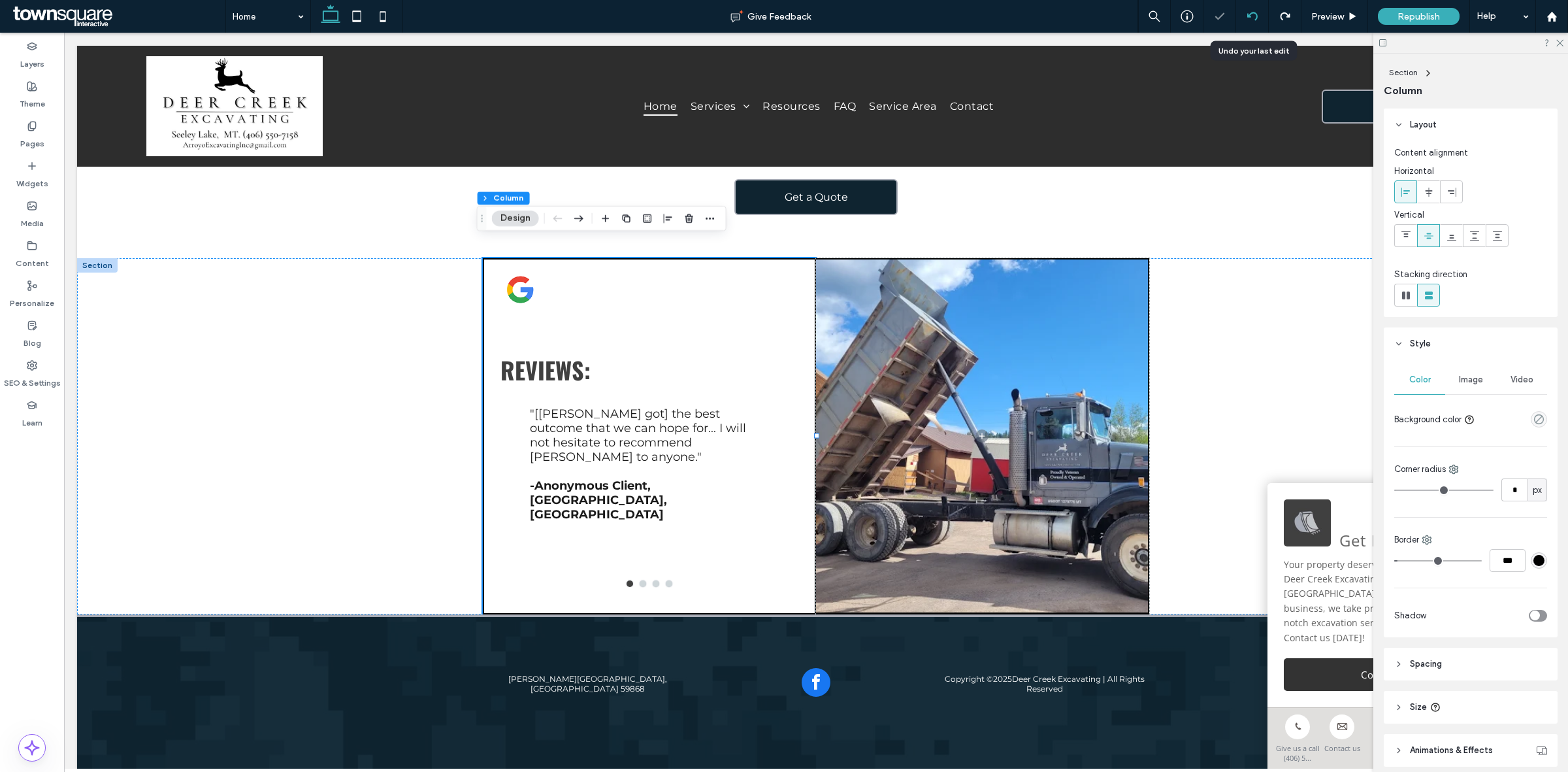
click at [1249, 21] on icon at bounding box center [1252, 16] width 11 height 11
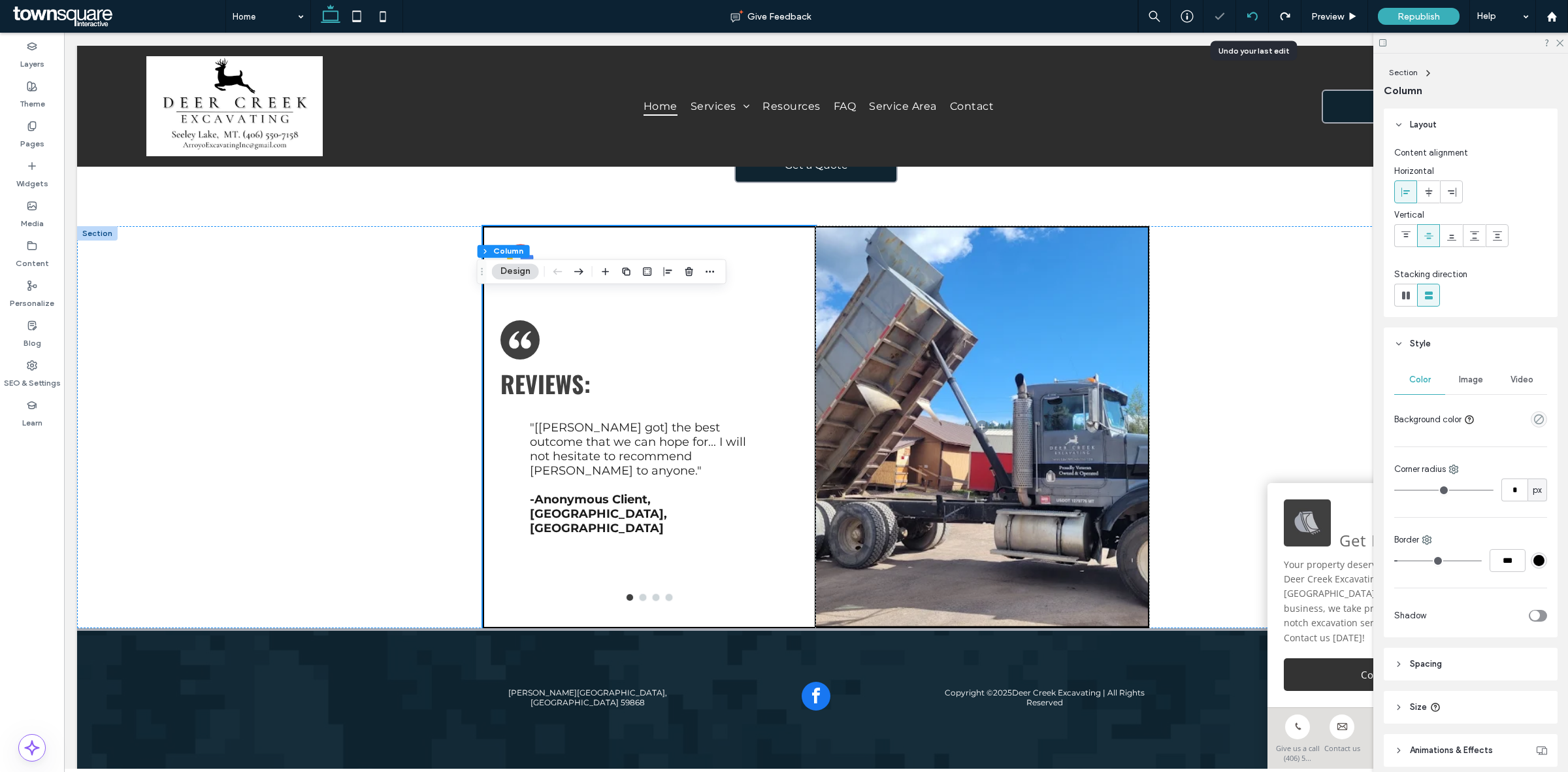
scroll to position [2027, 0]
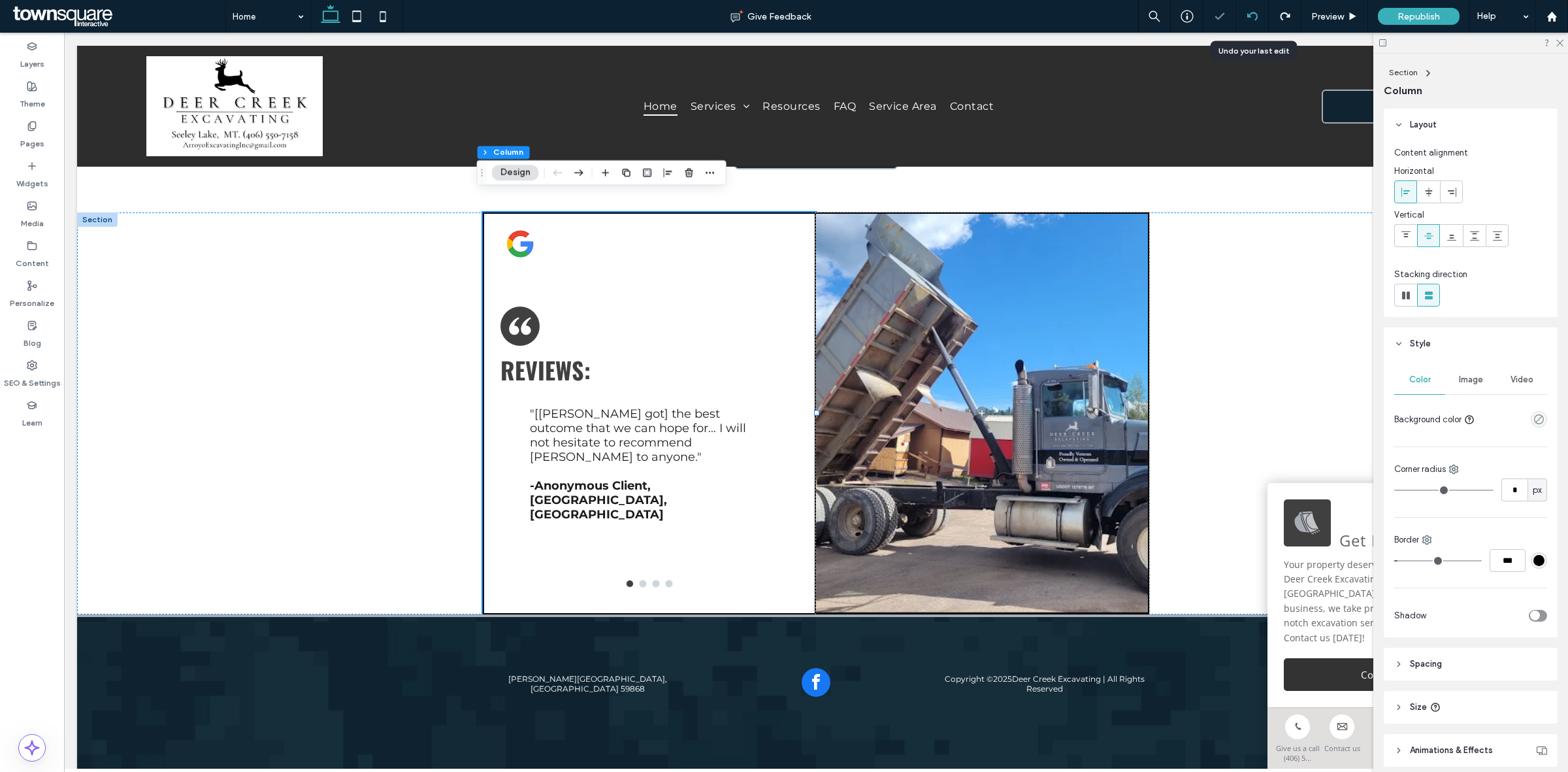
click at [1249, 21] on icon at bounding box center [1252, 16] width 11 height 11
click at [1255, 23] on div at bounding box center [1253, 17] width 33 height 33
click at [1252, 15] on icon at bounding box center [1252, 16] width 11 height 11
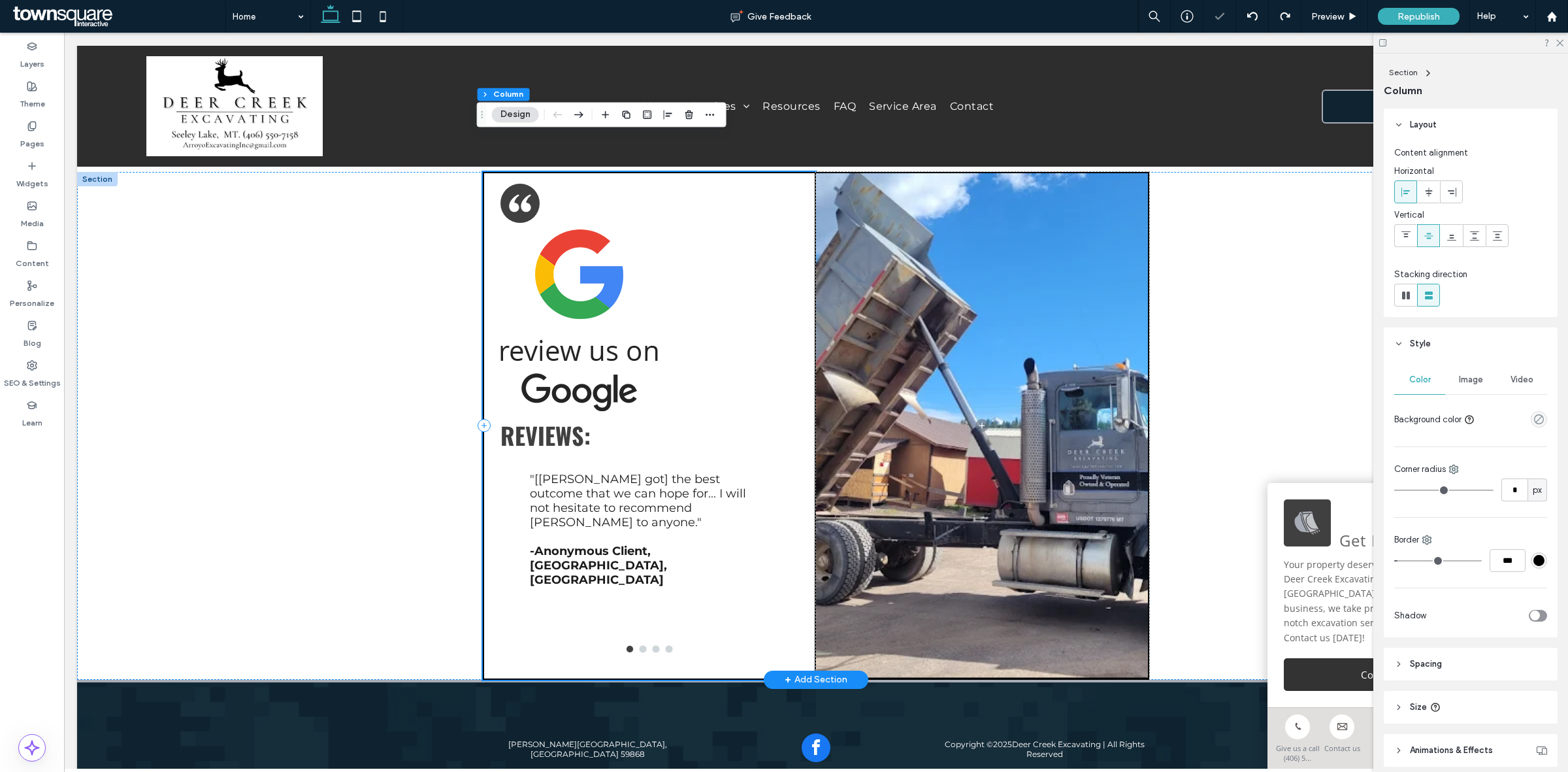
scroll to position [2085, 0]
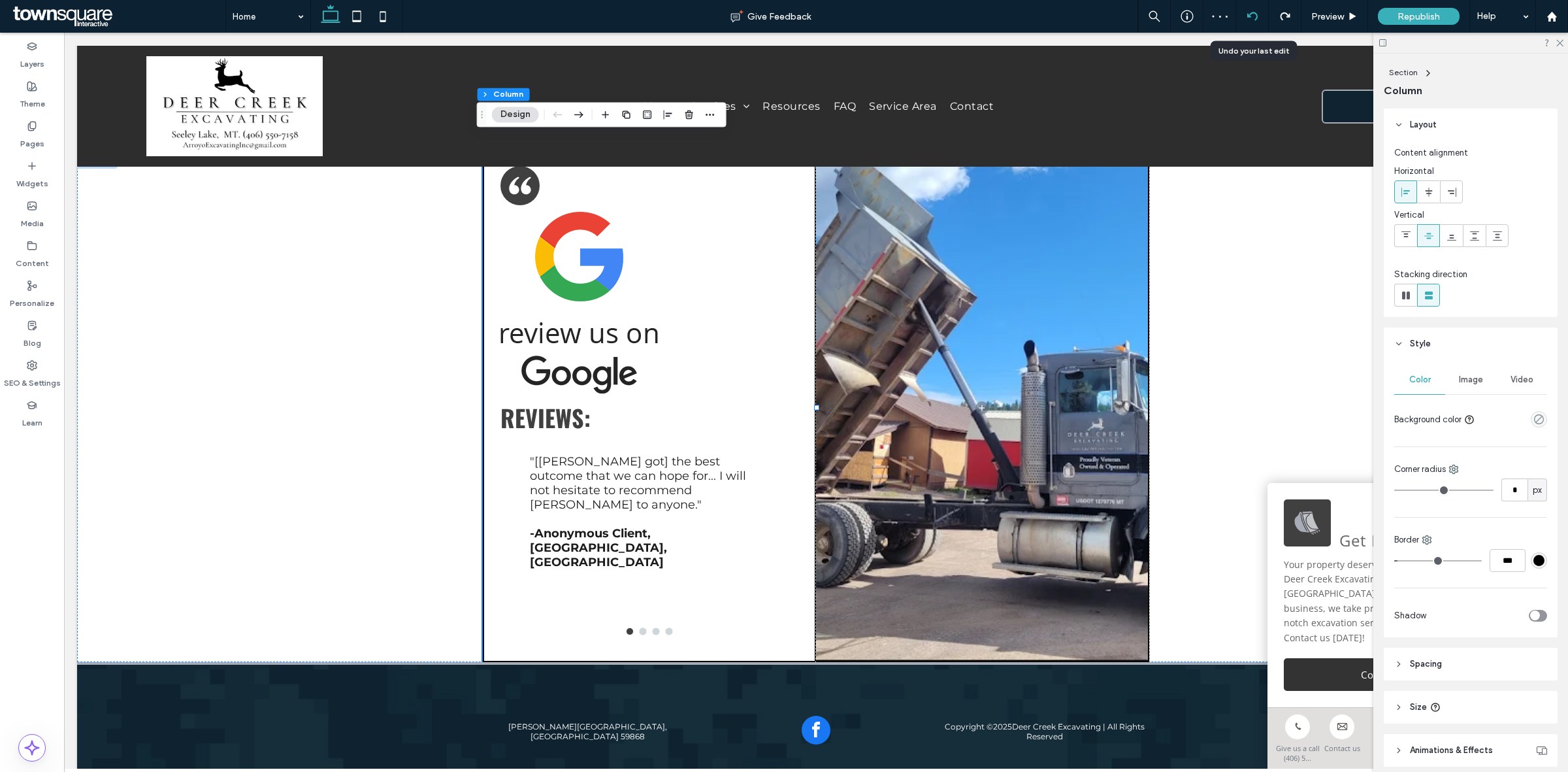
click at [1254, 14] on use at bounding box center [1251, 16] width 11 height 8
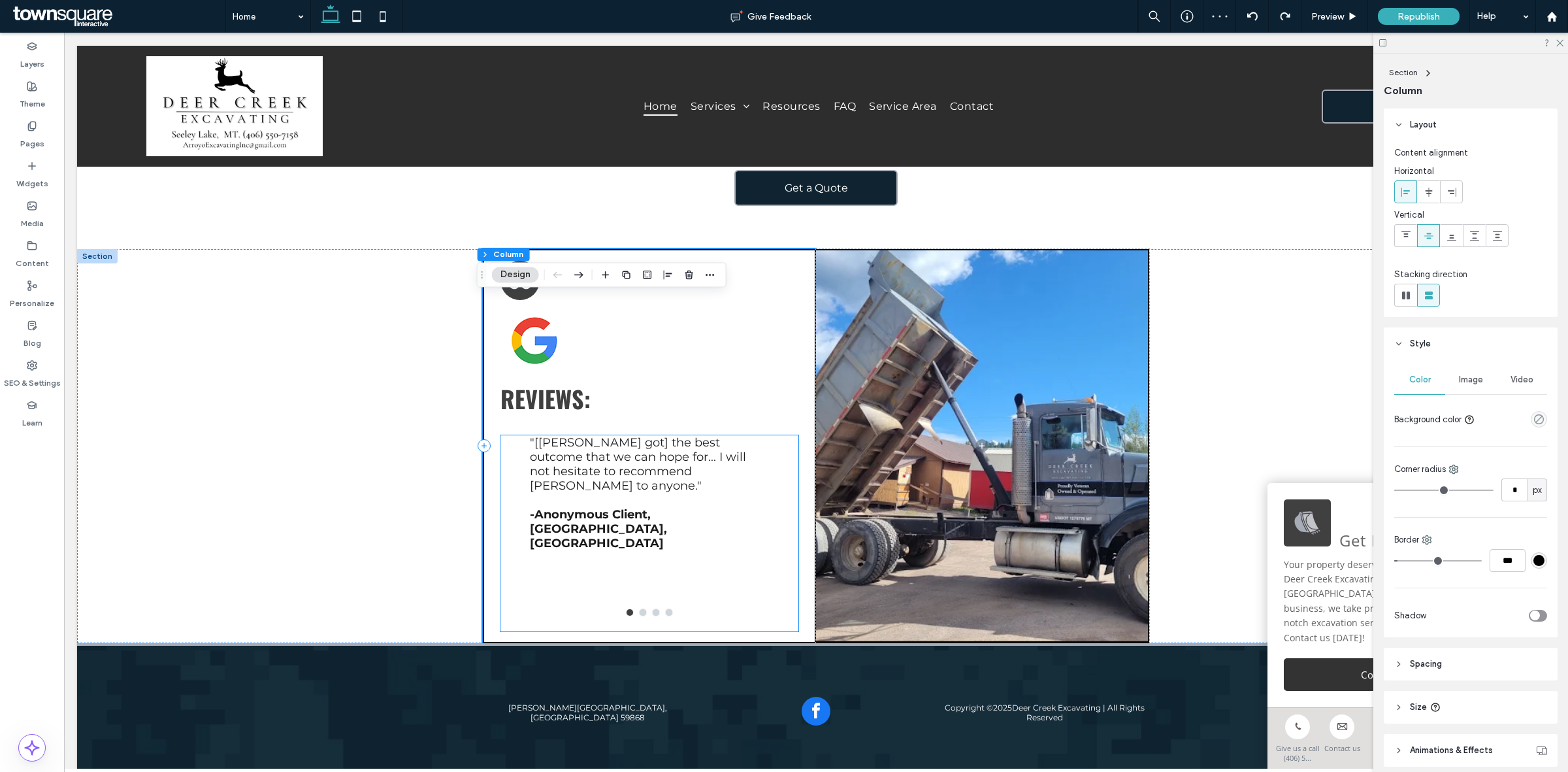
scroll to position [2020, 0]
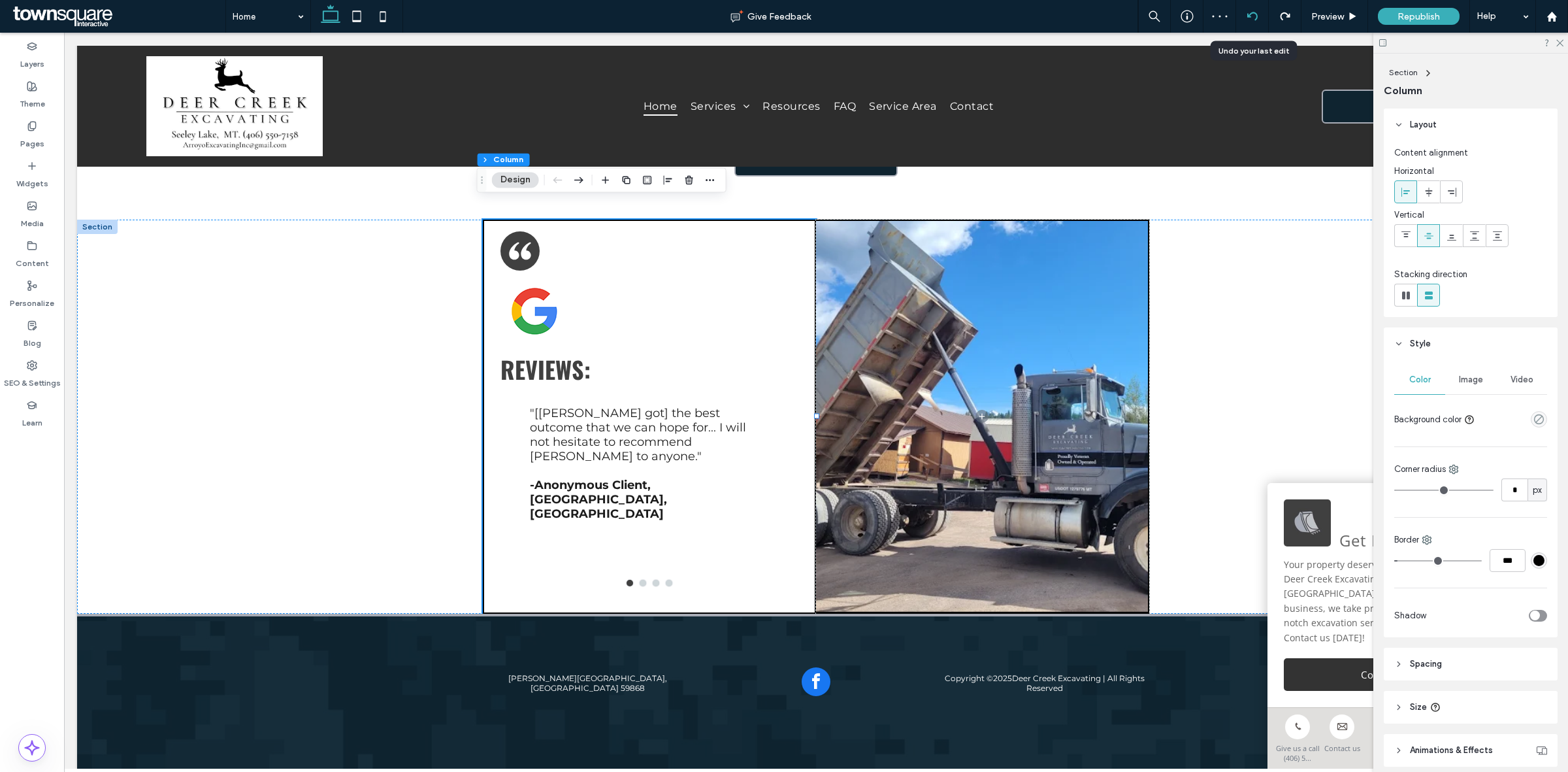
click at [1253, 12] on use at bounding box center [1251, 16] width 11 height 8
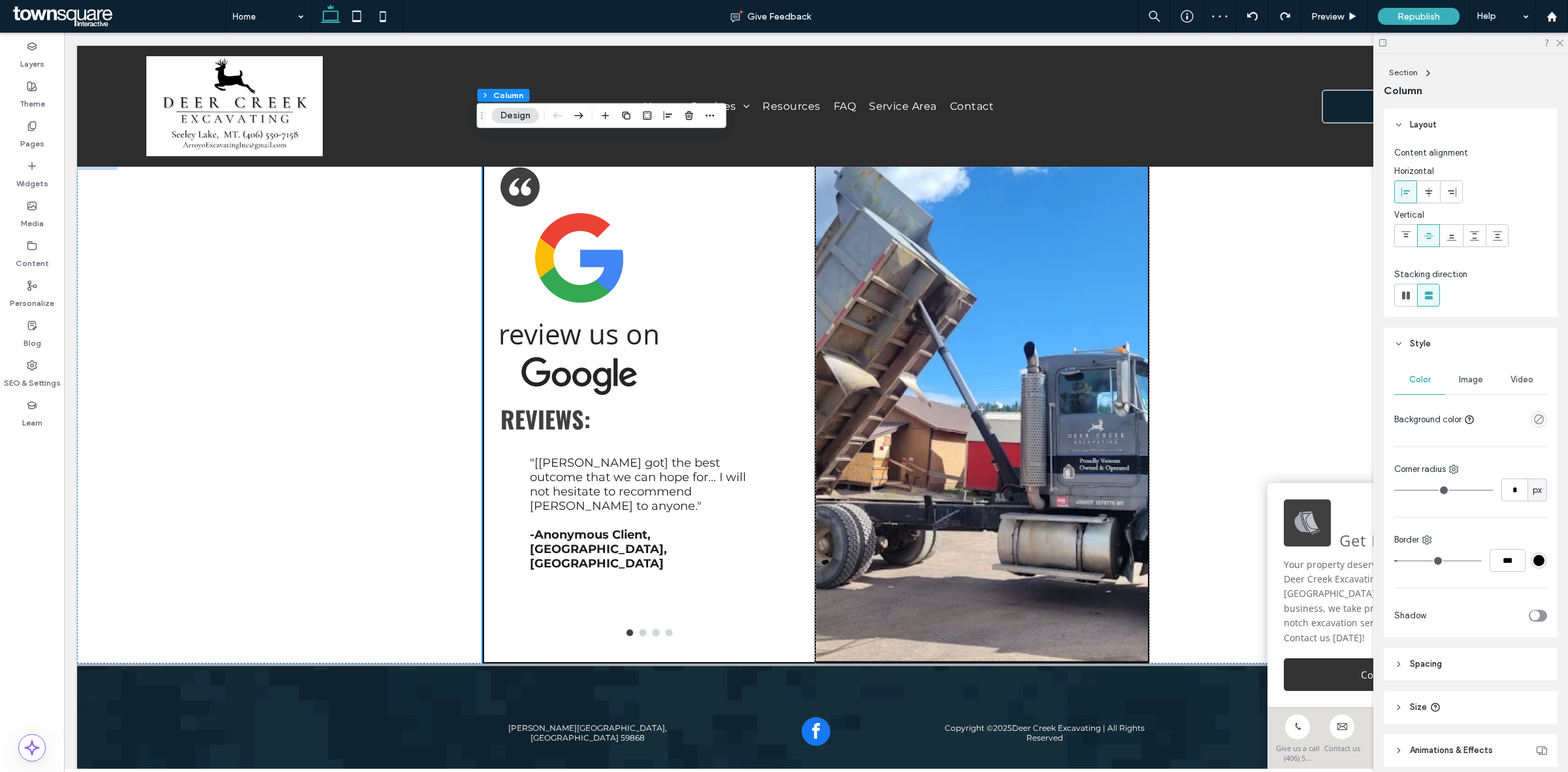
scroll to position [2085, 0]
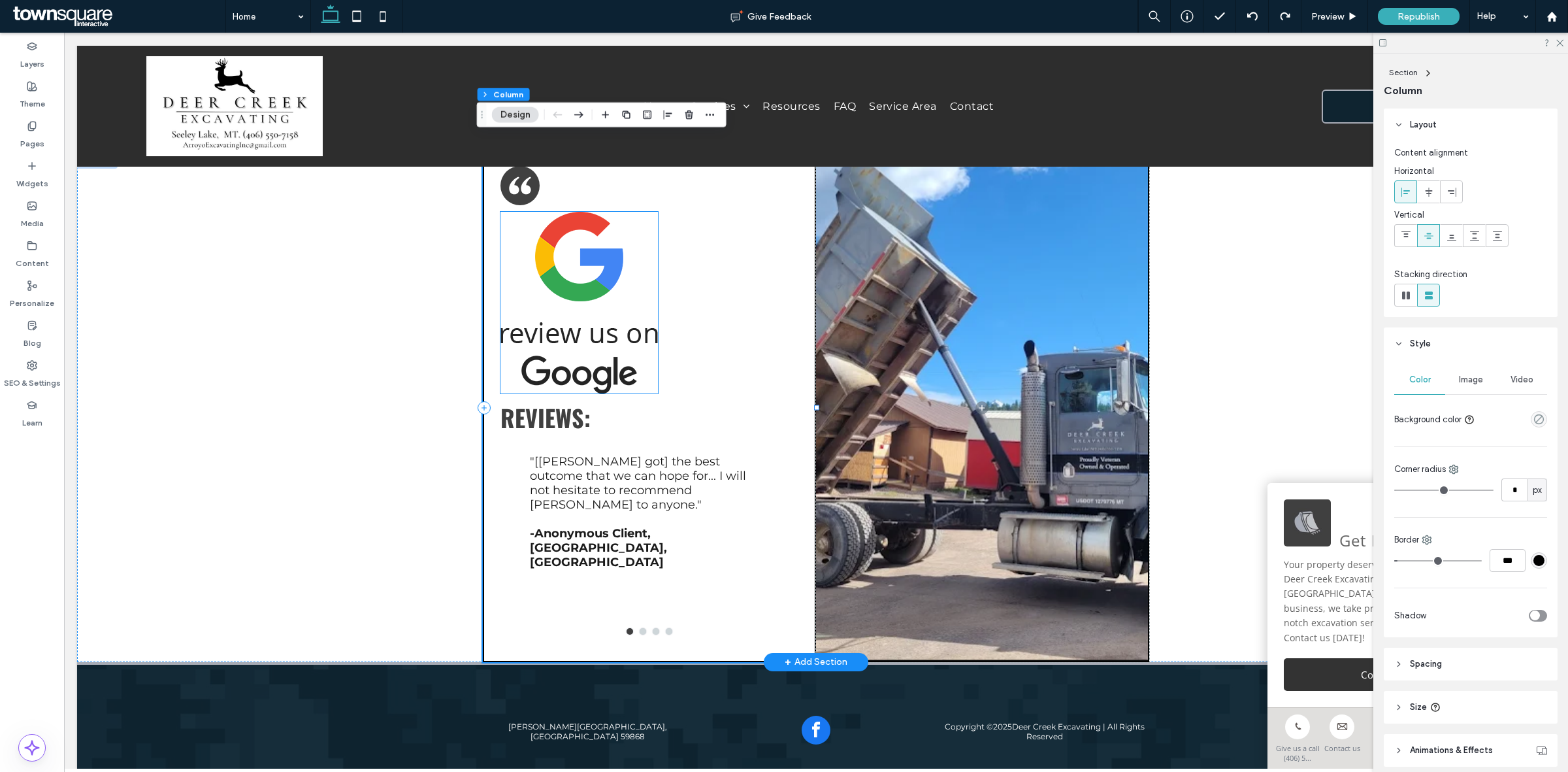
click at [609, 253] on img at bounding box center [579, 302] width 158 height 182
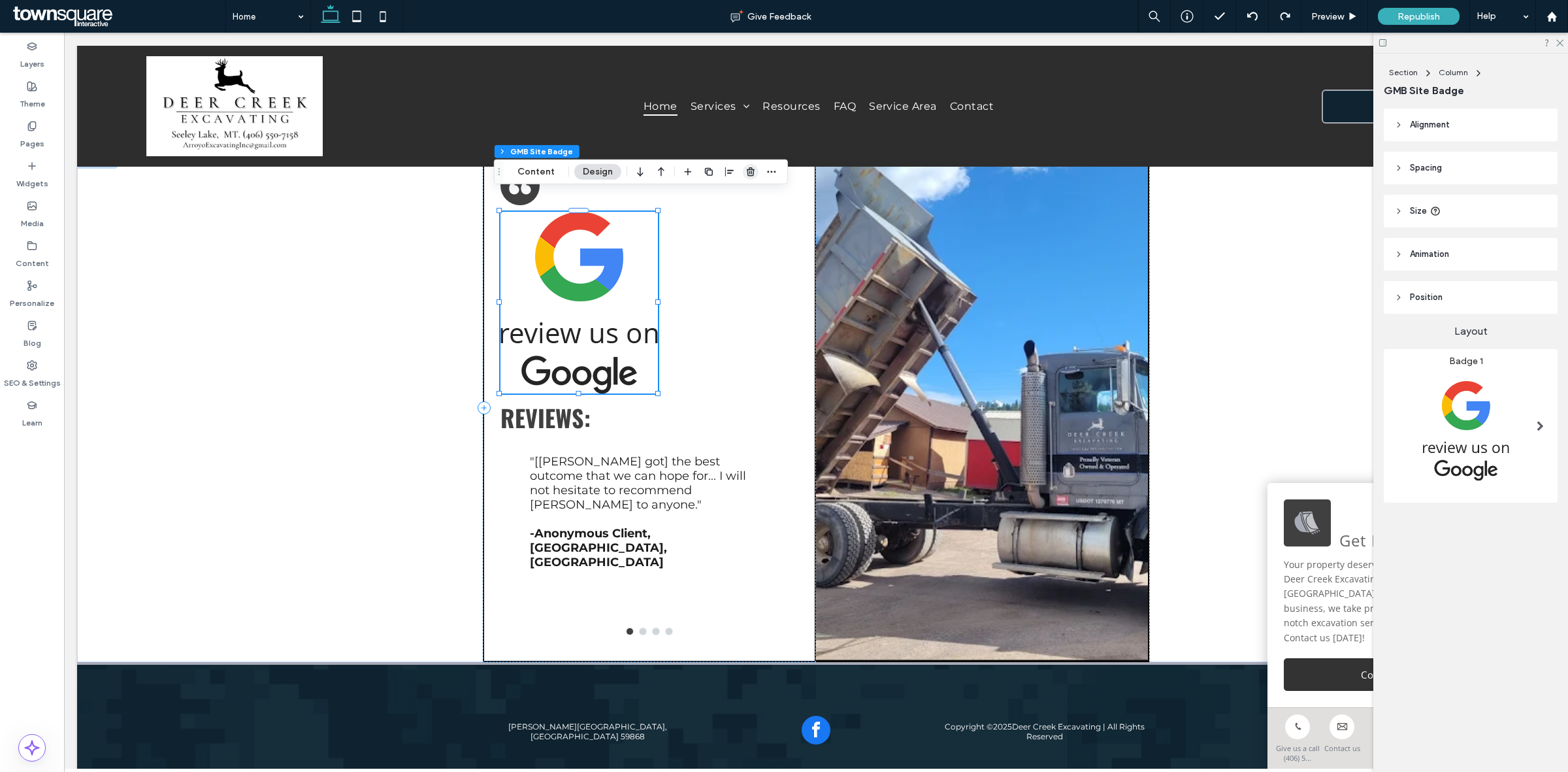
drag, startPoint x: 583, startPoint y: 180, endPoint x: 743, endPoint y: 178, distance: 160.0
click at [743, 178] on span "button" at bounding box center [750, 172] width 16 height 16
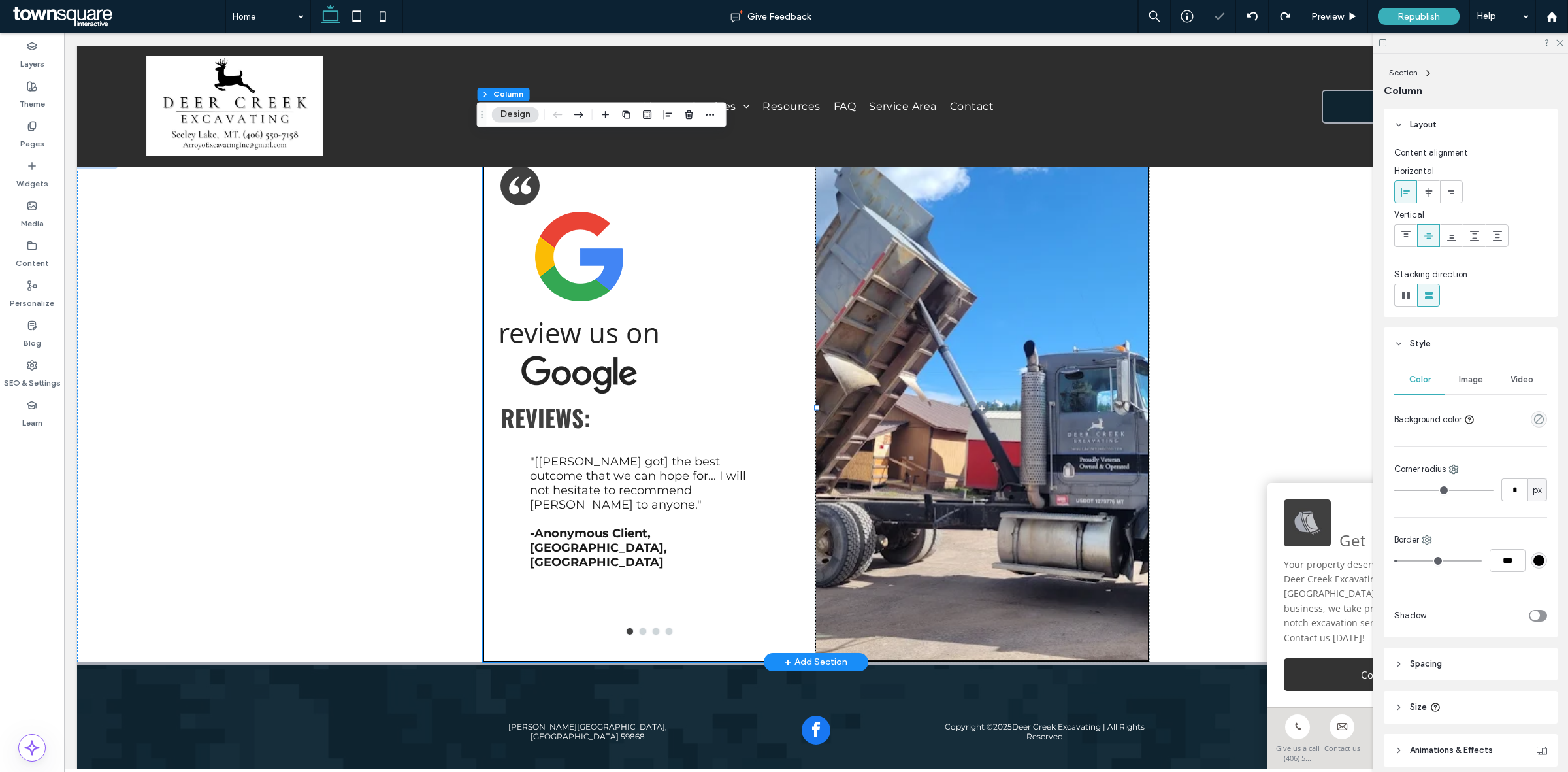
scroll to position [1945, 0]
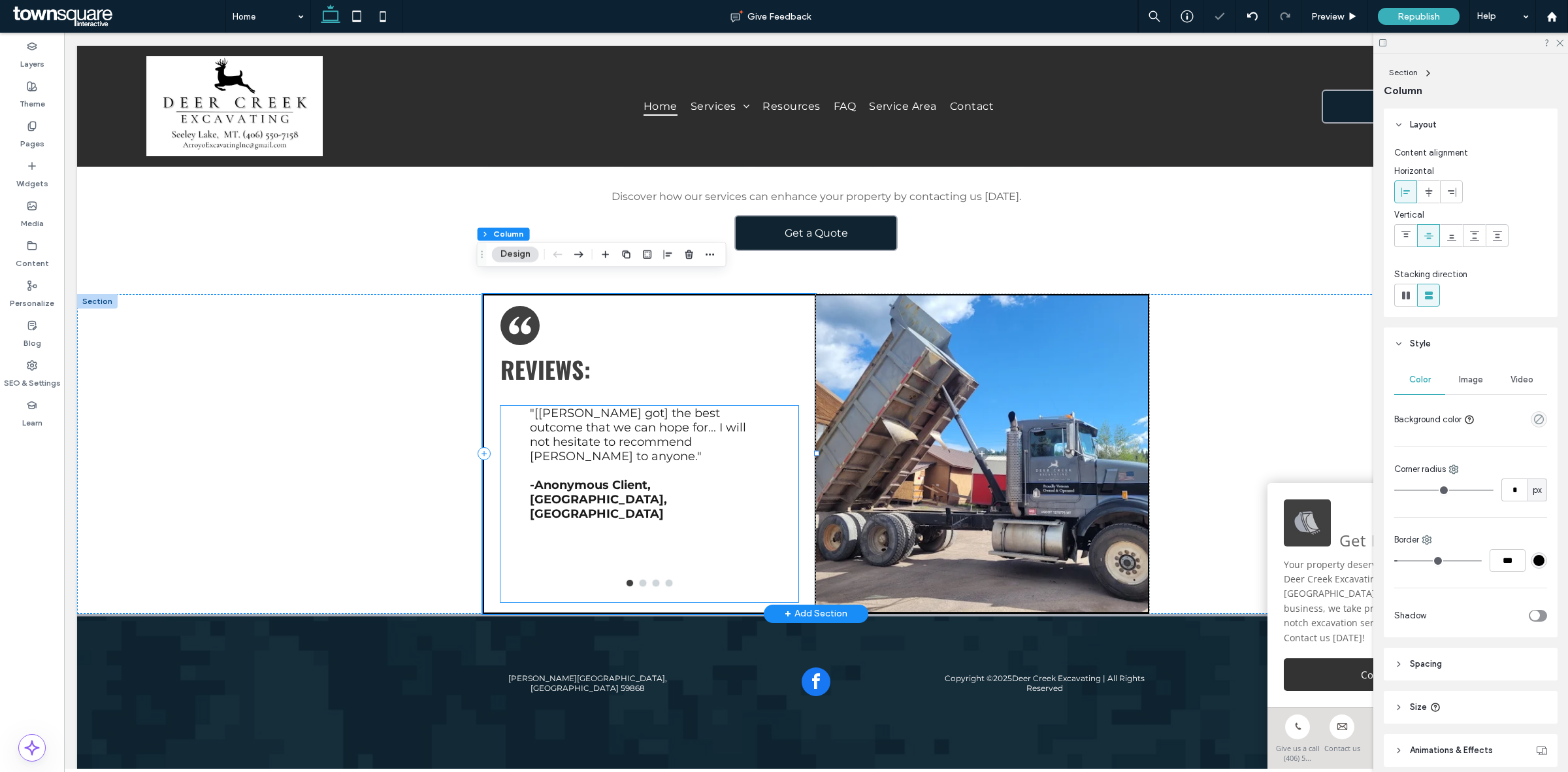
click at [599, 426] on p ""[[PERSON_NAME] got] the best outcome that we can hope for... I will not hesita…" at bounding box center [649, 435] width 239 height 58
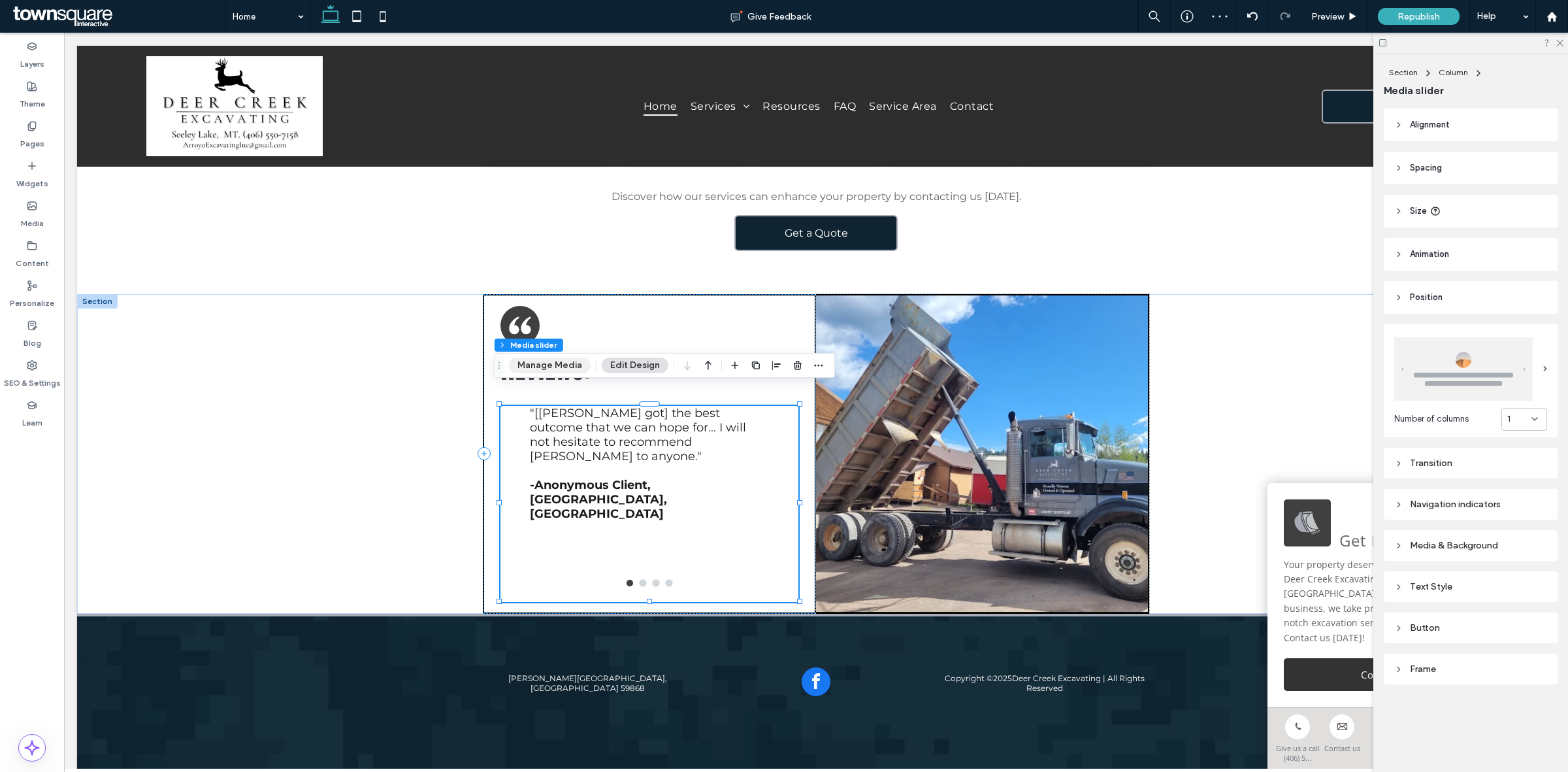
click at [539, 372] on button "Manage Media" at bounding box center [550, 365] width 82 height 16
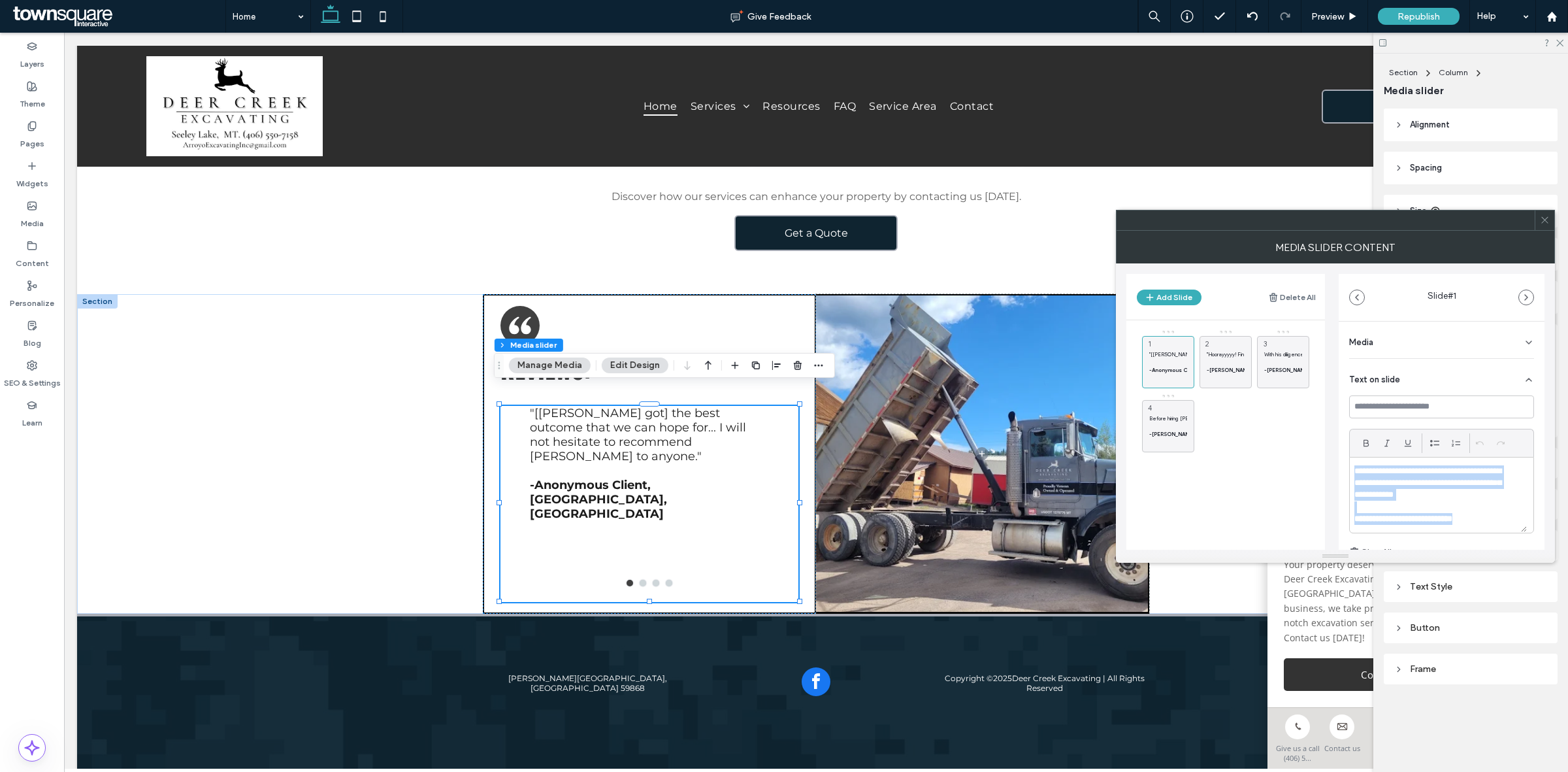
drag, startPoint x: 1496, startPoint y: 518, endPoint x: 1274, endPoint y: 419, distance: 243.1
click at [1274, 419] on div "**********" at bounding box center [1335, 406] width 418 height 287
paste div
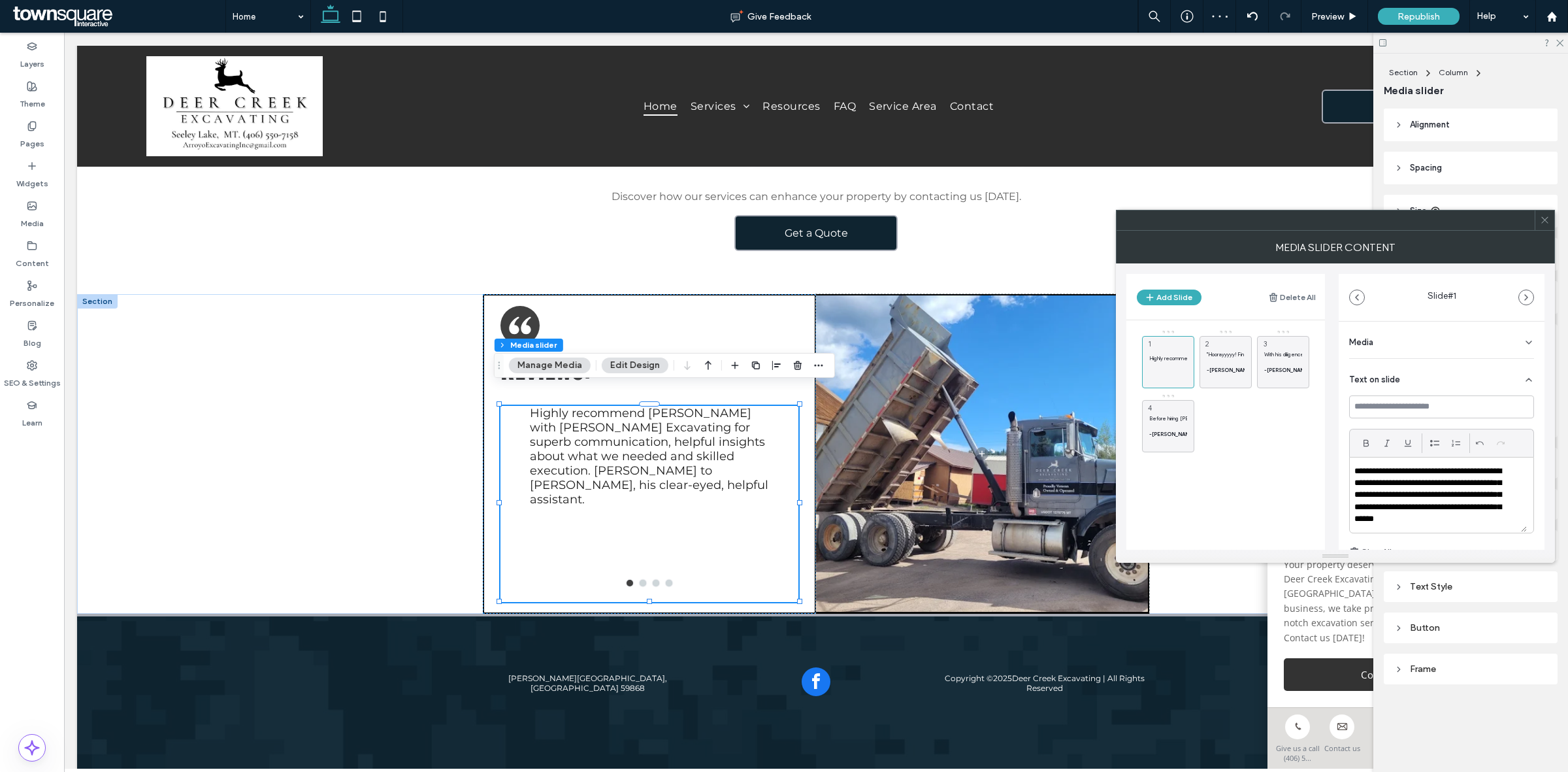
scroll to position [15, 0]
click at [1222, 343] on div ""Hoorayyyyy! Finally. After two other attorneys I have one who actually works a…" at bounding box center [1225, 362] width 52 height 52
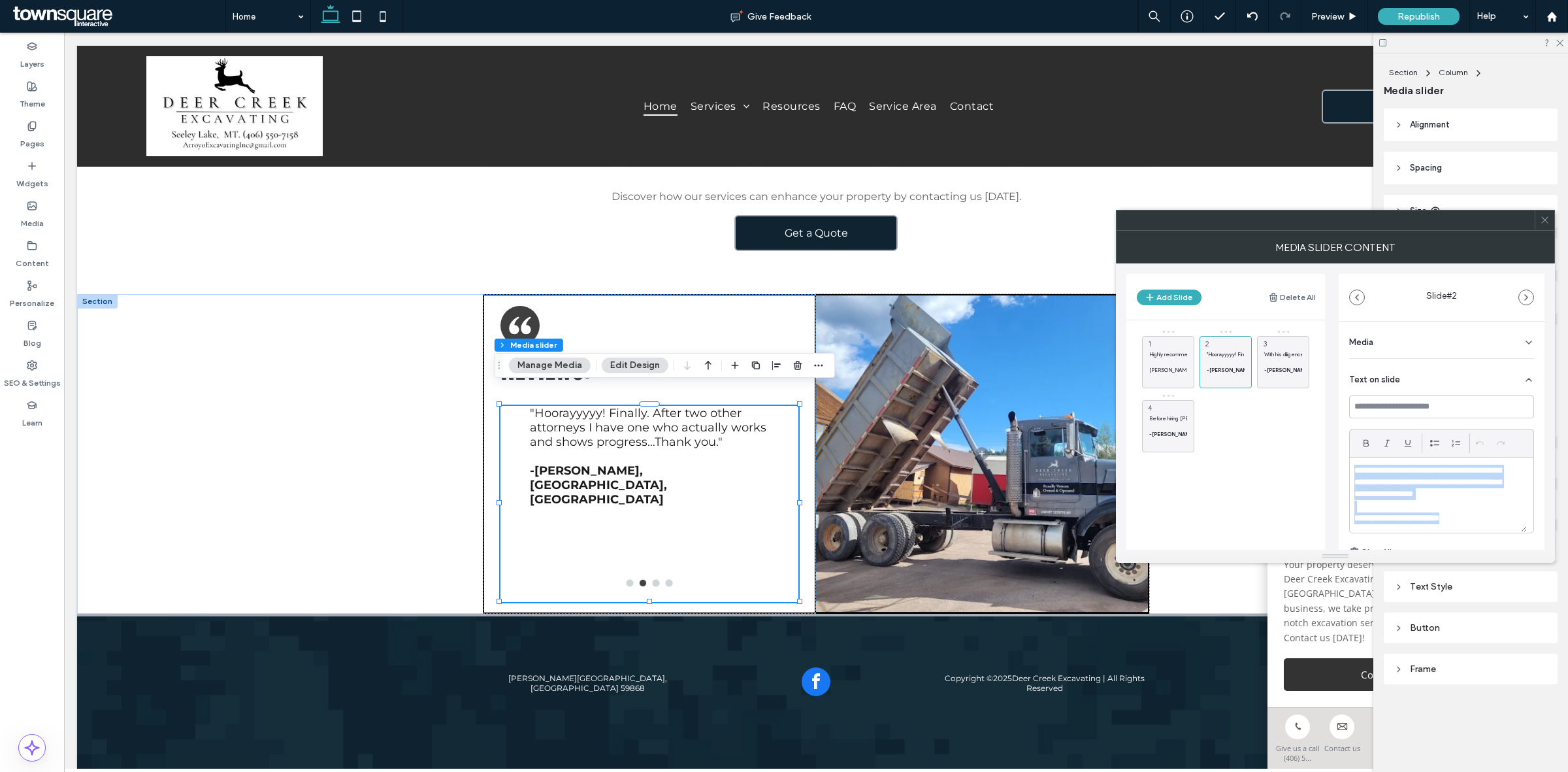
scroll to position [0, 0]
drag, startPoint x: 1400, startPoint y: 504, endPoint x: 1315, endPoint y: 441, distance: 105.8
click at [1315, 441] on div "**********" at bounding box center [1335, 406] width 418 height 287
paste div
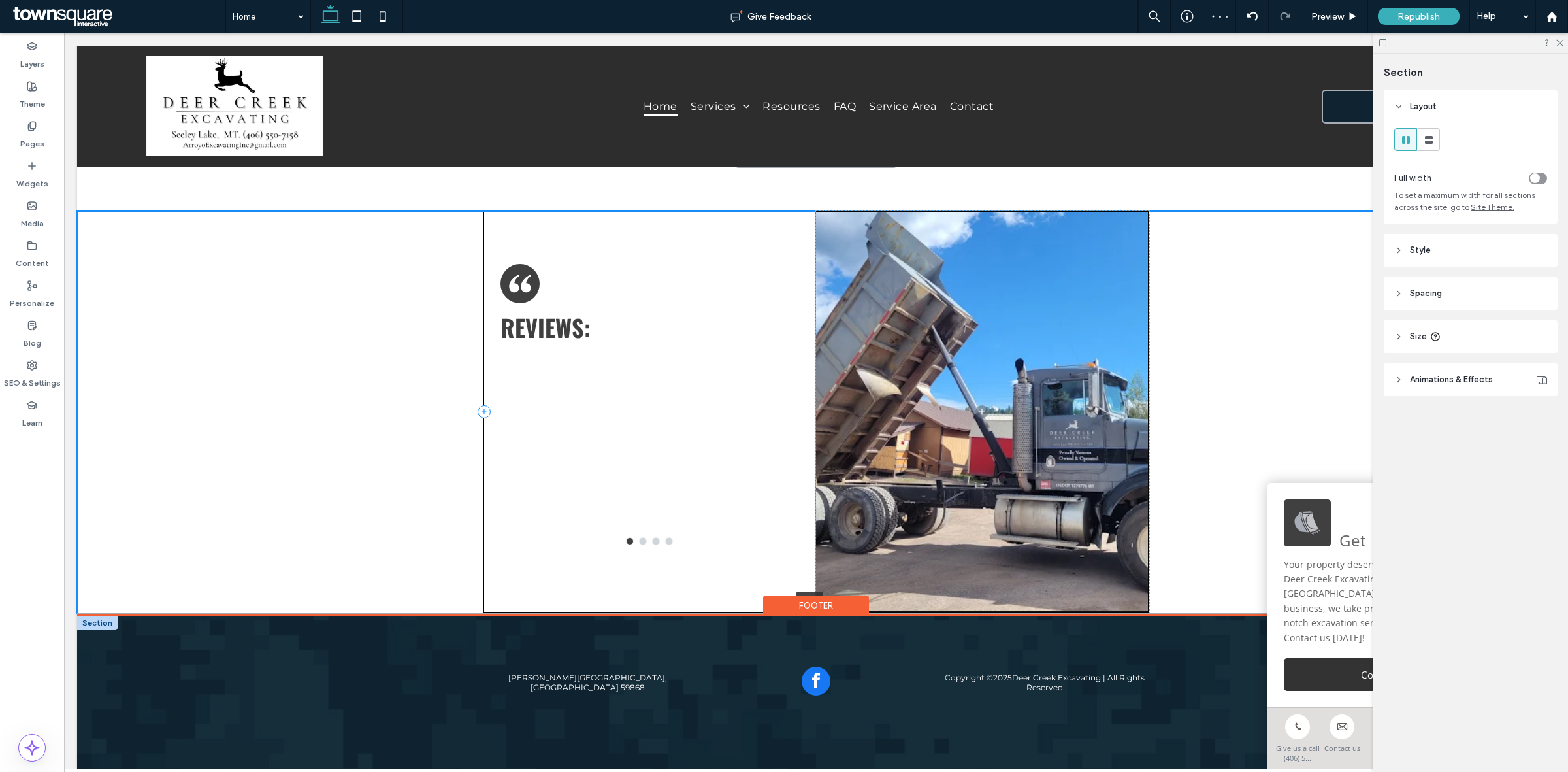
scroll to position [2030, 0]
drag, startPoint x: 751, startPoint y: 592, endPoint x: 776, endPoint y: 678, distance: 89.6
type input "***"
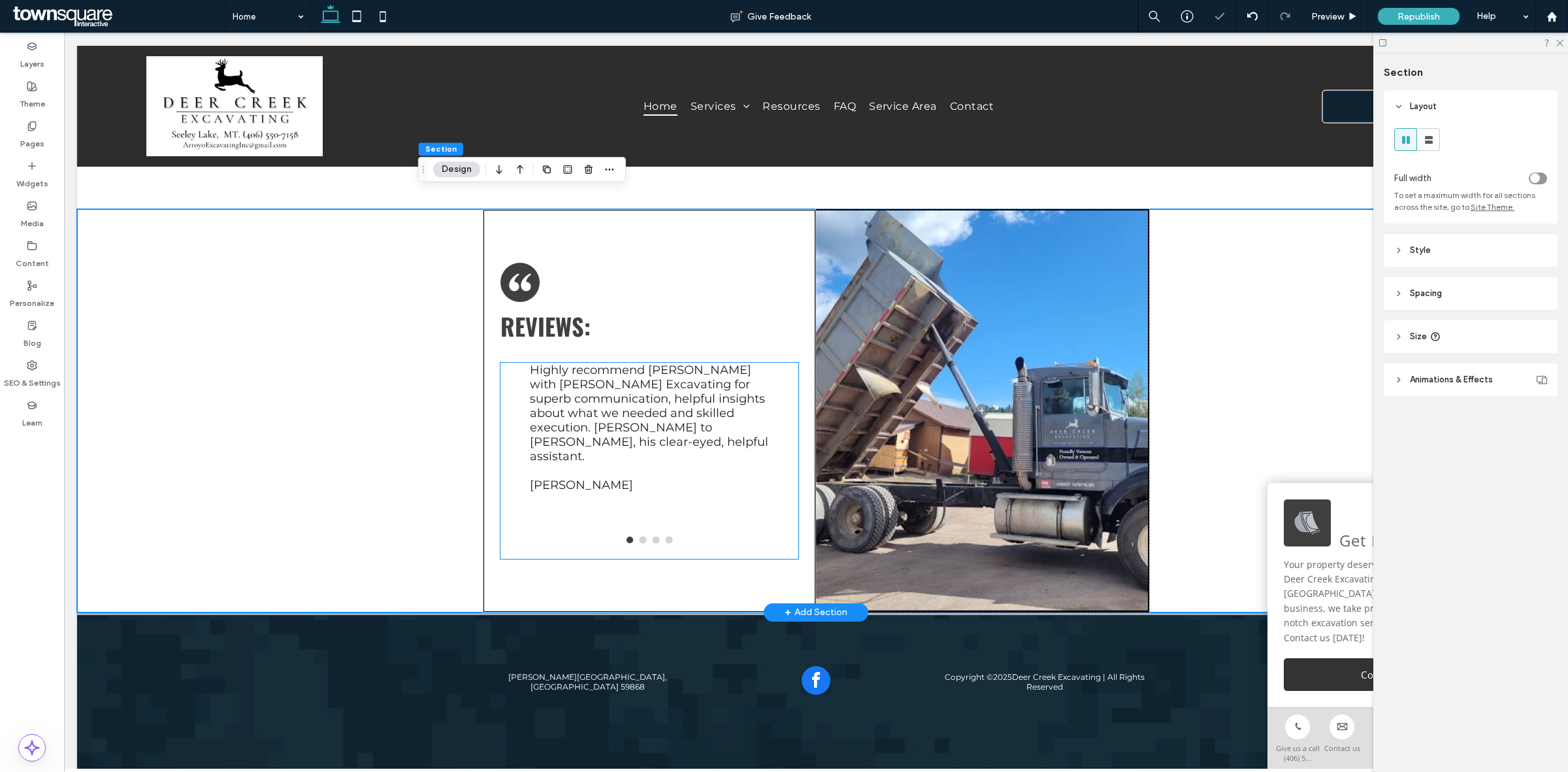
click at [607, 389] on p "Highly recommend Marcos with Arroyo Excavating for superb communication, helpfu…" at bounding box center [649, 413] width 239 height 101
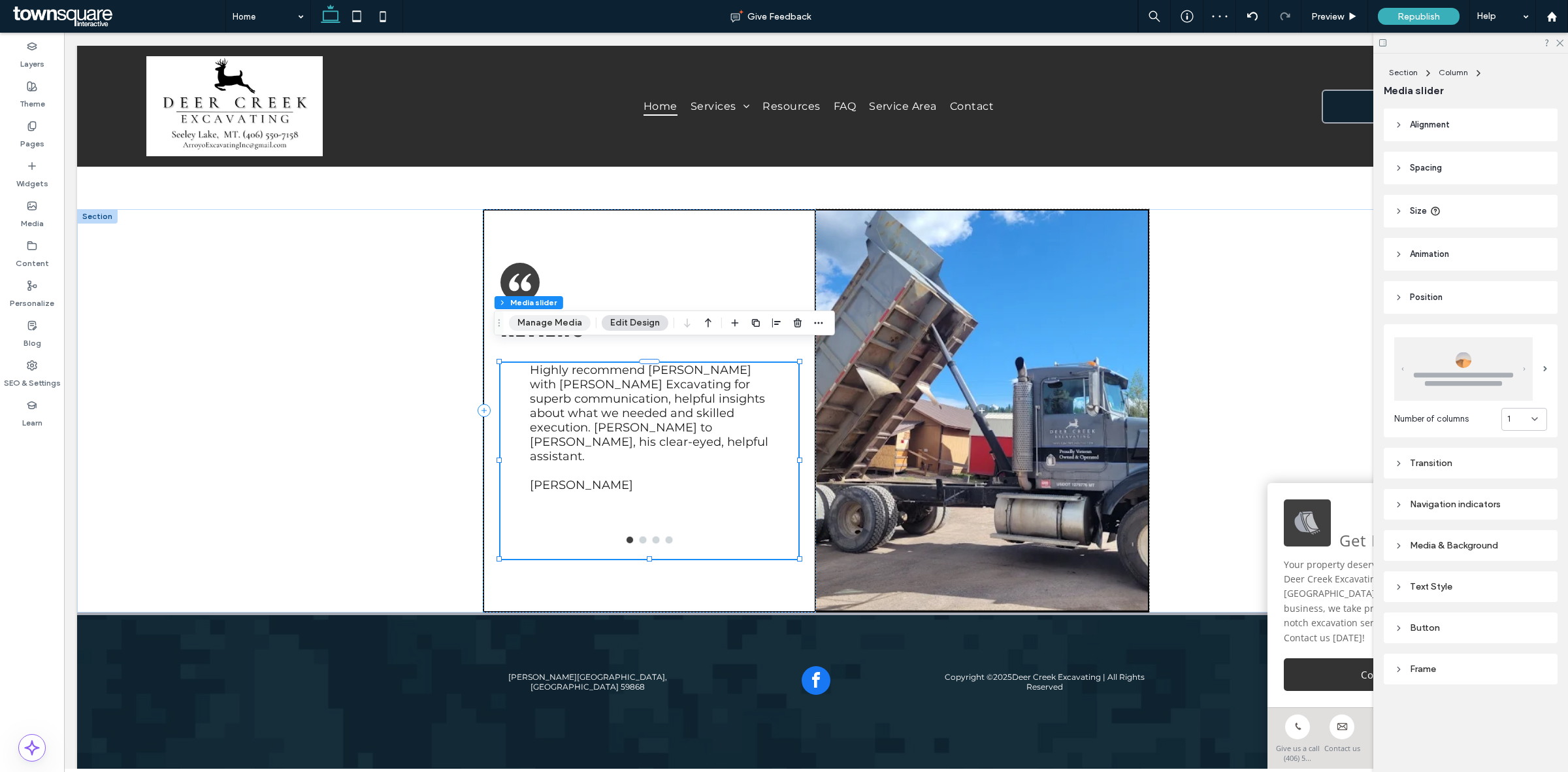
click at [560, 324] on button "Manage Media" at bounding box center [550, 323] width 82 height 16
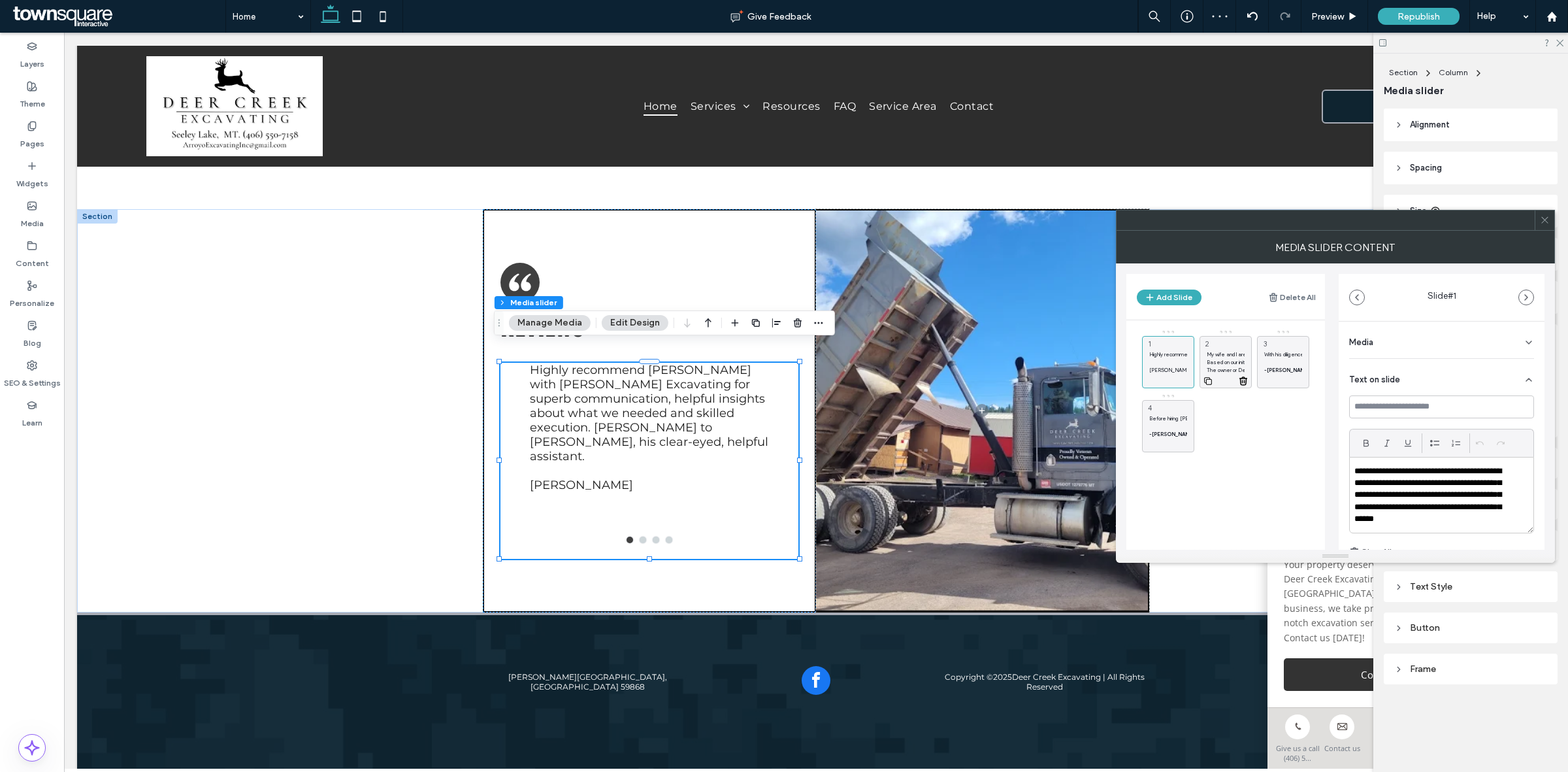
click at [1222, 345] on div "My wife and I are new to Seeley Lake, Montana as of the new year and one of our…" at bounding box center [1225, 362] width 52 height 52
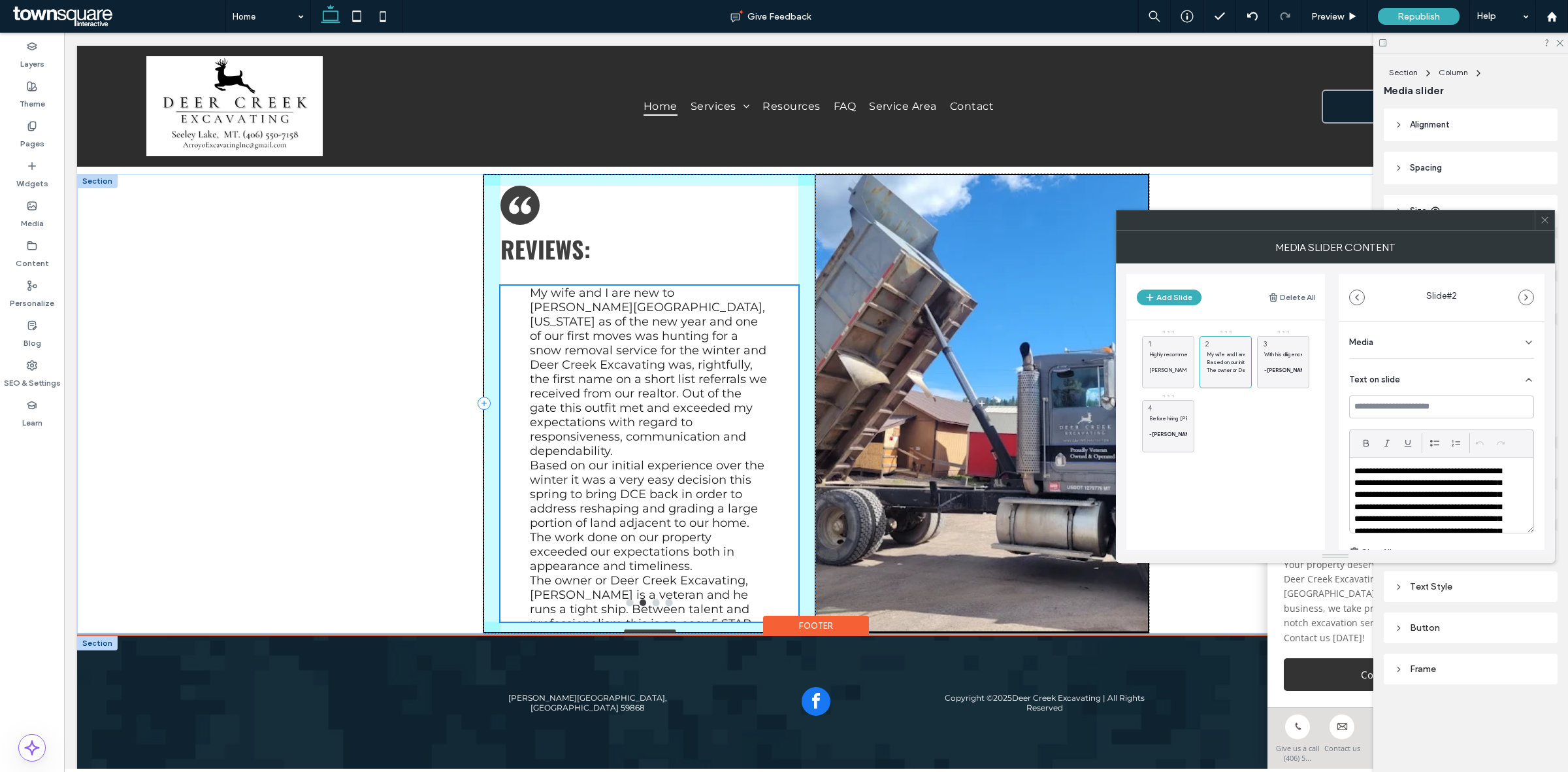
scroll to position [2085, 0]
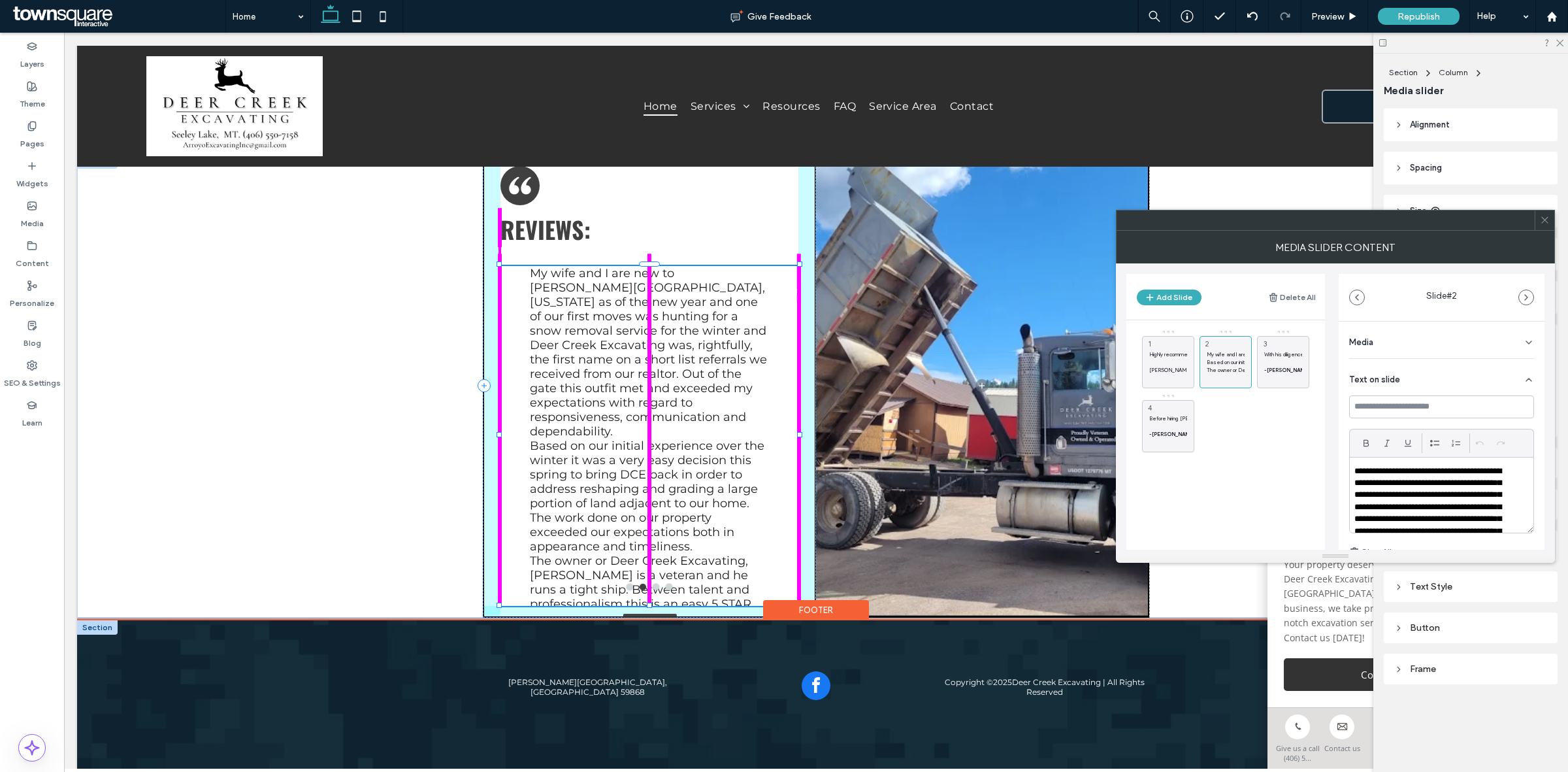
drag, startPoint x: 645, startPoint y: 538, endPoint x: 682, endPoint y: 610, distance: 81.0
type input "***"
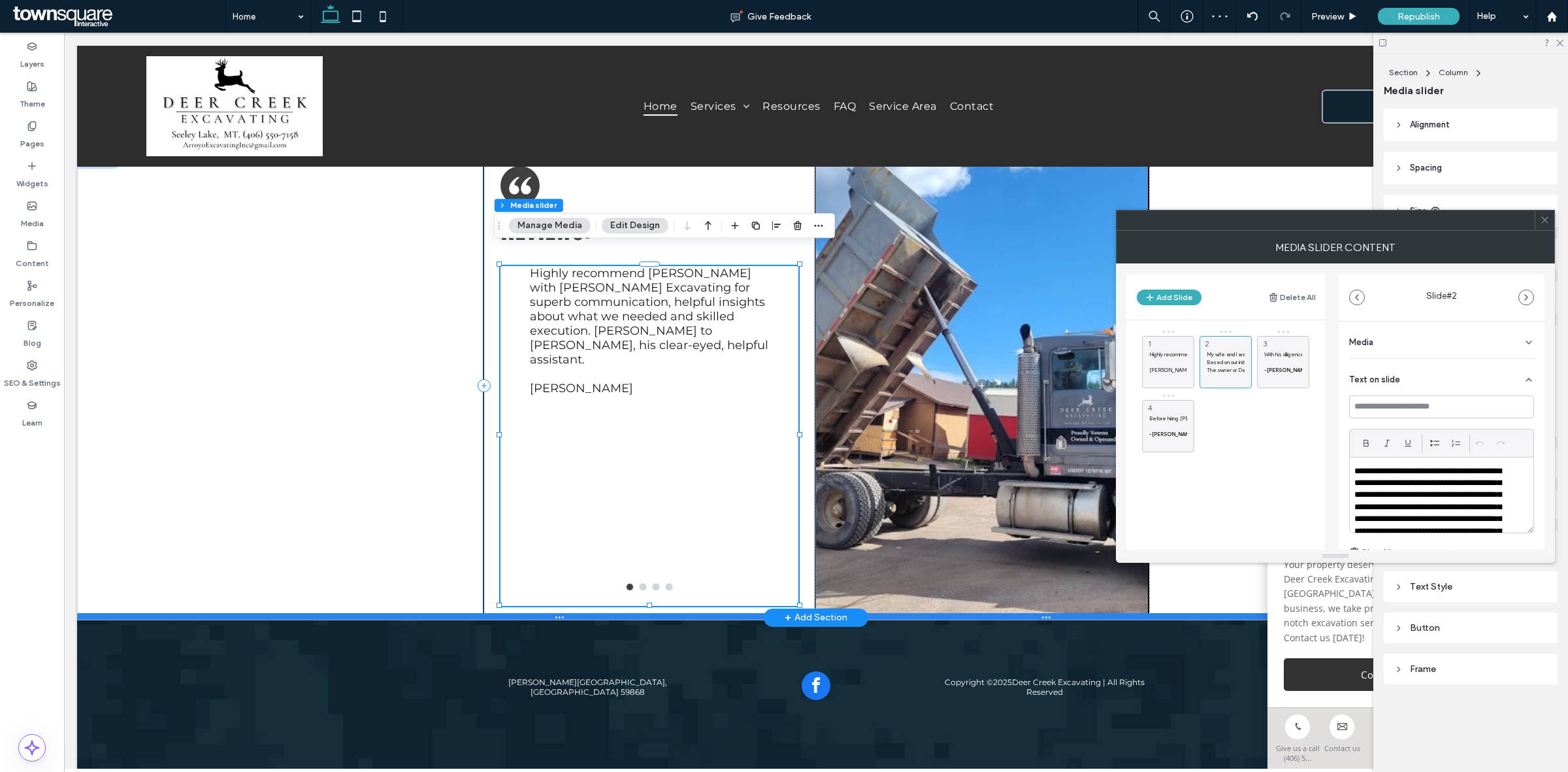
click at [706, 594] on div "Reviews: Before hiring Mr. Bradley, my debtor was using various legal and illeg…" at bounding box center [815, 386] width 1478 height 463
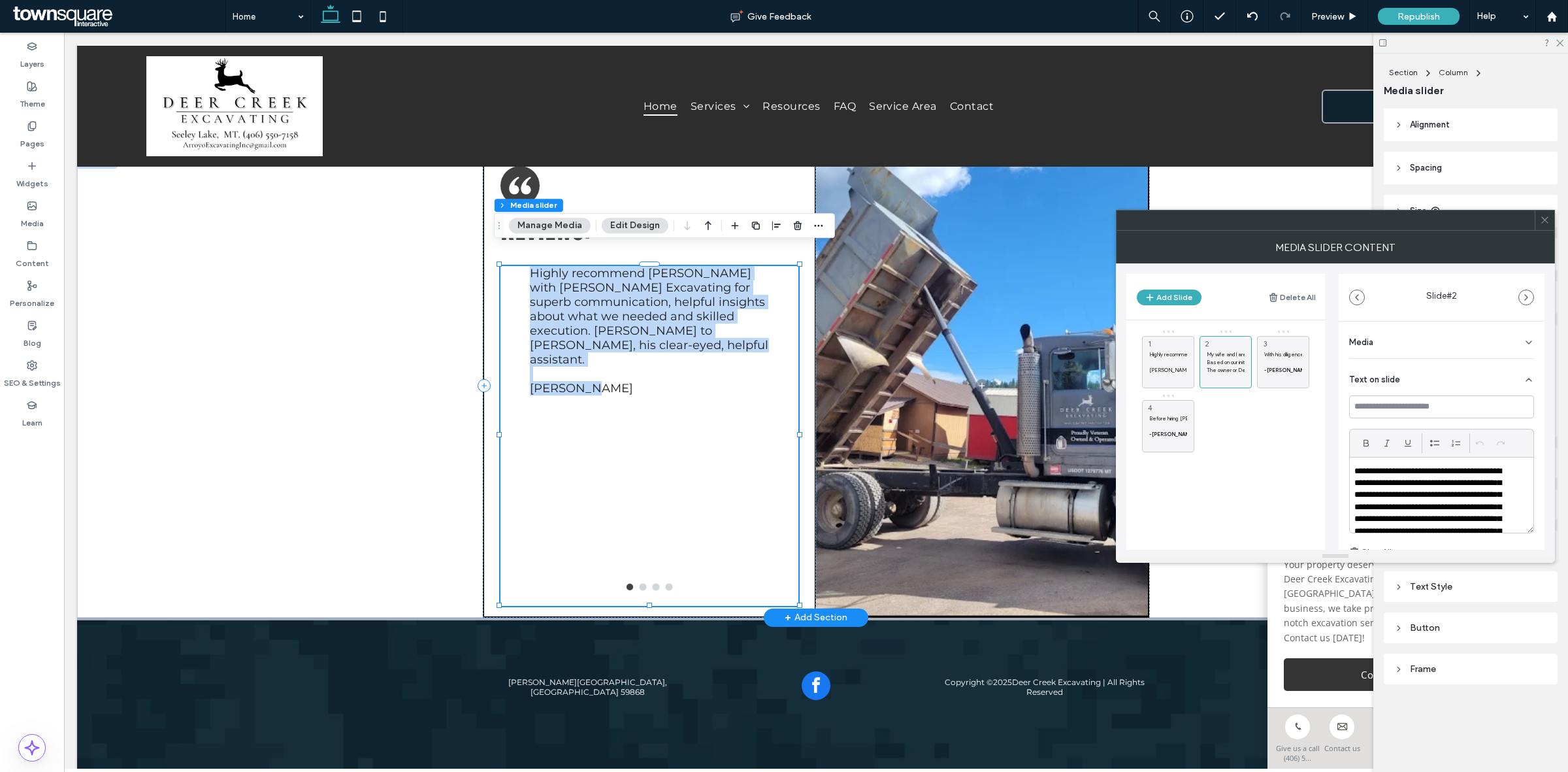
drag, startPoint x: 713, startPoint y: 592, endPoint x: 735, endPoint y: 536, distance: 60.2
click at [735, 536] on div "Reviews: Before hiring Mr. Bradley, my debtor was using various legal and illeg…" at bounding box center [649, 386] width 333 height 463
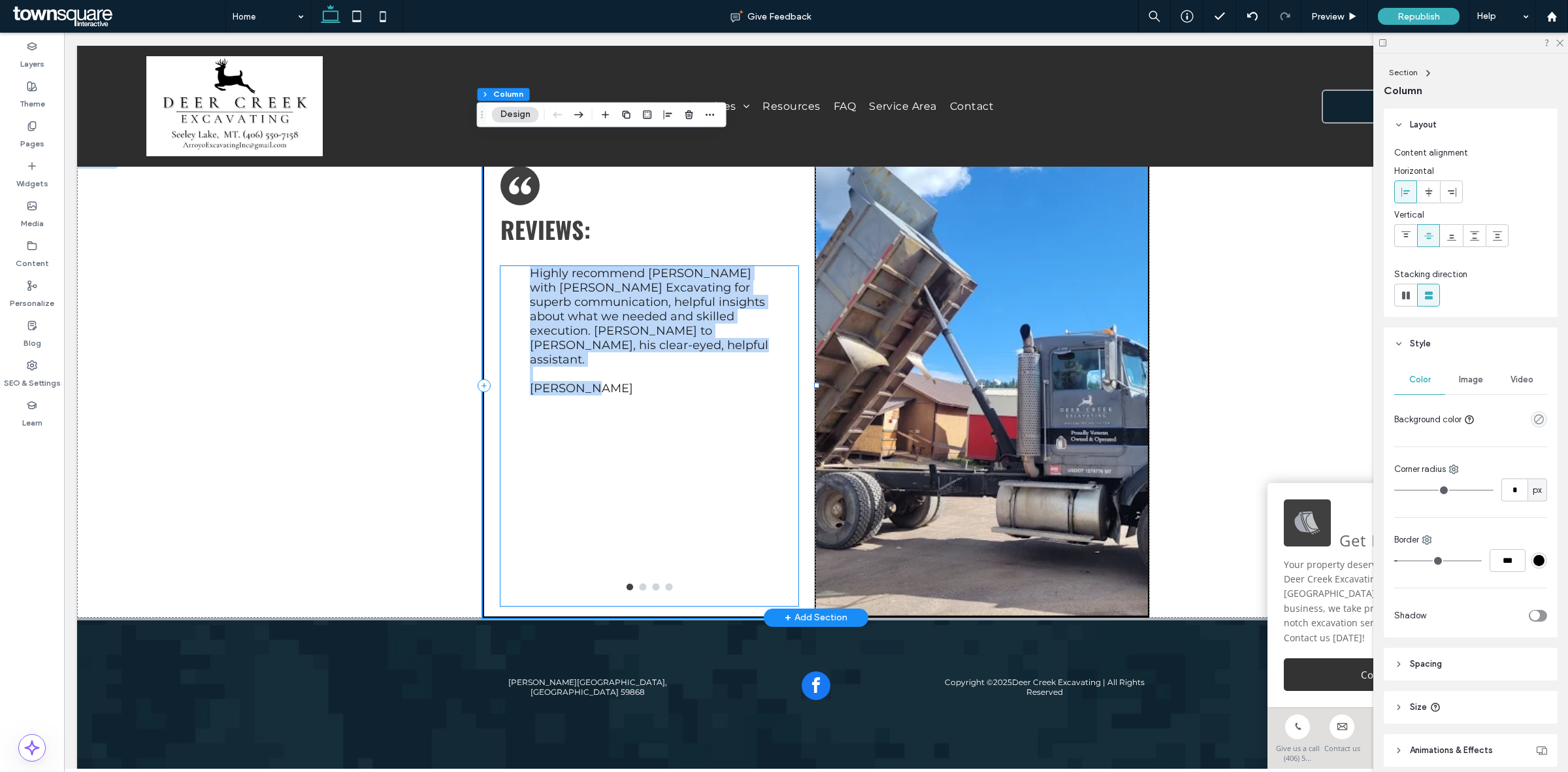
click at [645, 478] on div "Highly recommend Marcos with Arroyo Excavating for superb communication, helpfu…" at bounding box center [649, 436] width 239 height 340
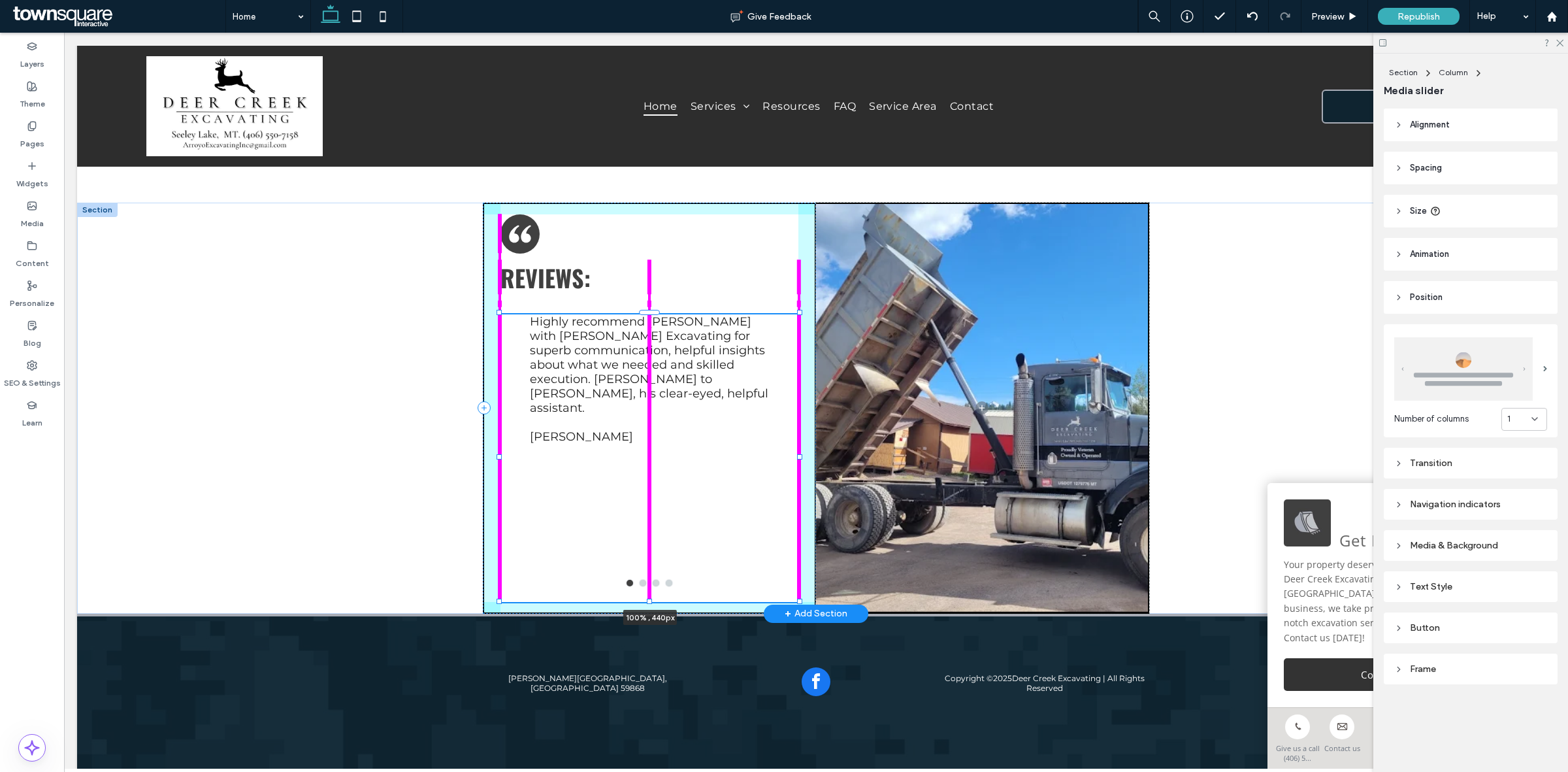
scroll to position [2030, 0]
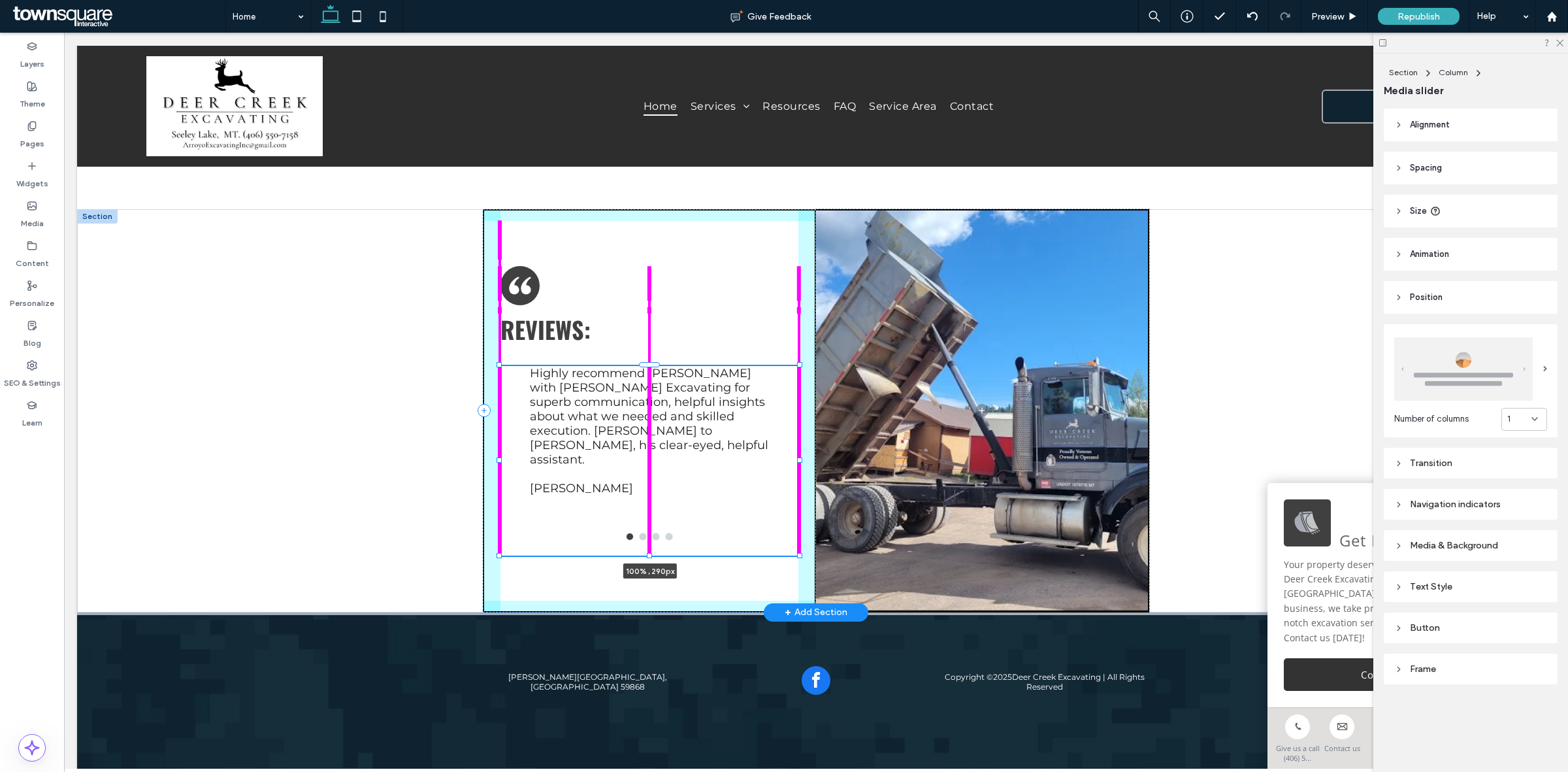
drag, startPoint x: 644, startPoint y: 585, endPoint x: 692, endPoint y: 510, distance: 89.0
click at [692, 510] on div "Reviews: Before hiring Mr. Bradley, my debtor was using various legal and illeg…" at bounding box center [816, 410] width 784 height 403
type input "***"
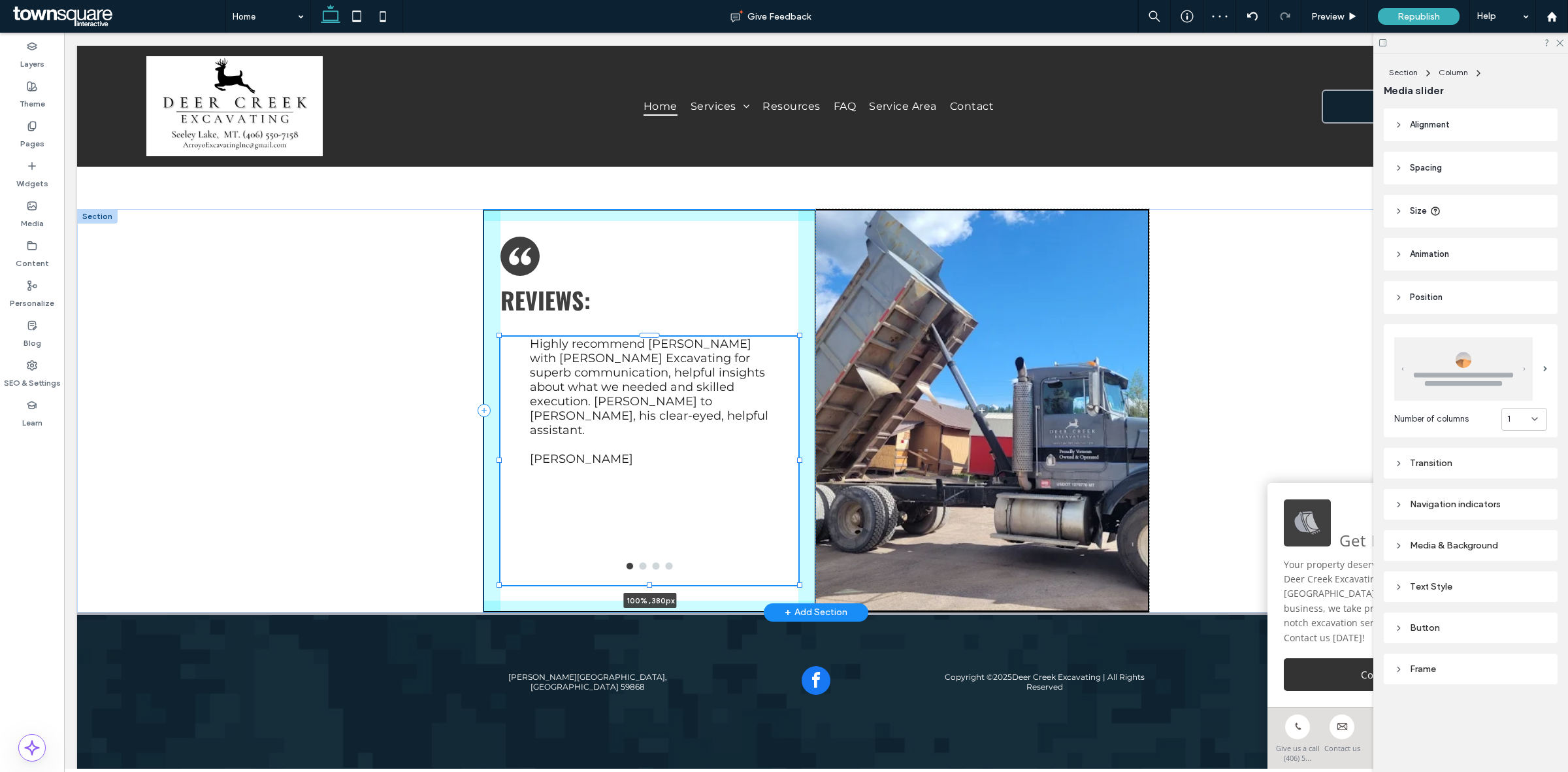
drag, startPoint x: 641, startPoint y: 535, endPoint x: 652, endPoint y: 566, distance: 32.9
click at [651, 566] on div "Reviews: Before hiring Mr. Bradley, my debtor was using various legal and illeg…" at bounding box center [816, 410] width 784 height 403
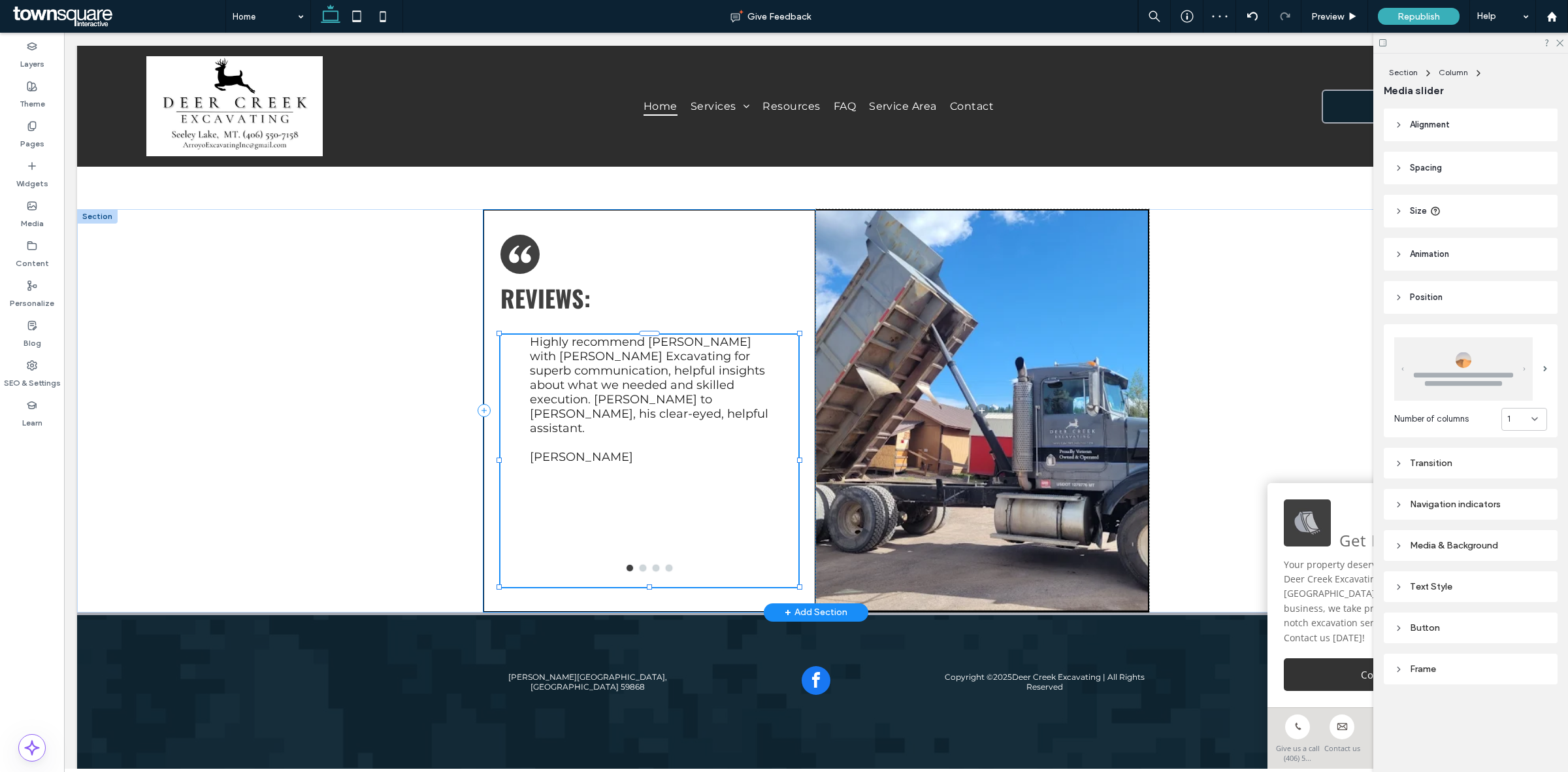
type input "***"
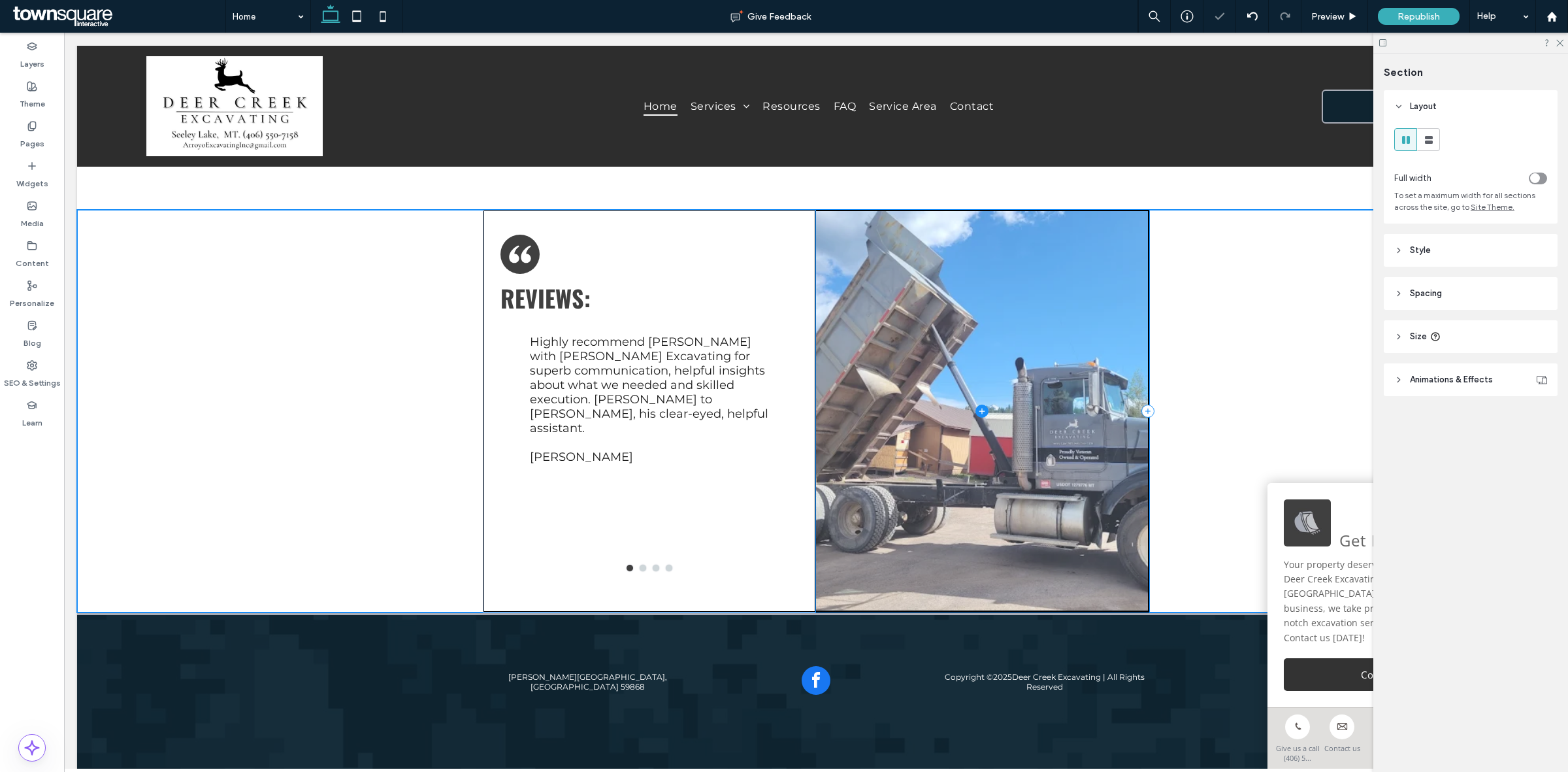
scroll to position [2001, 0]
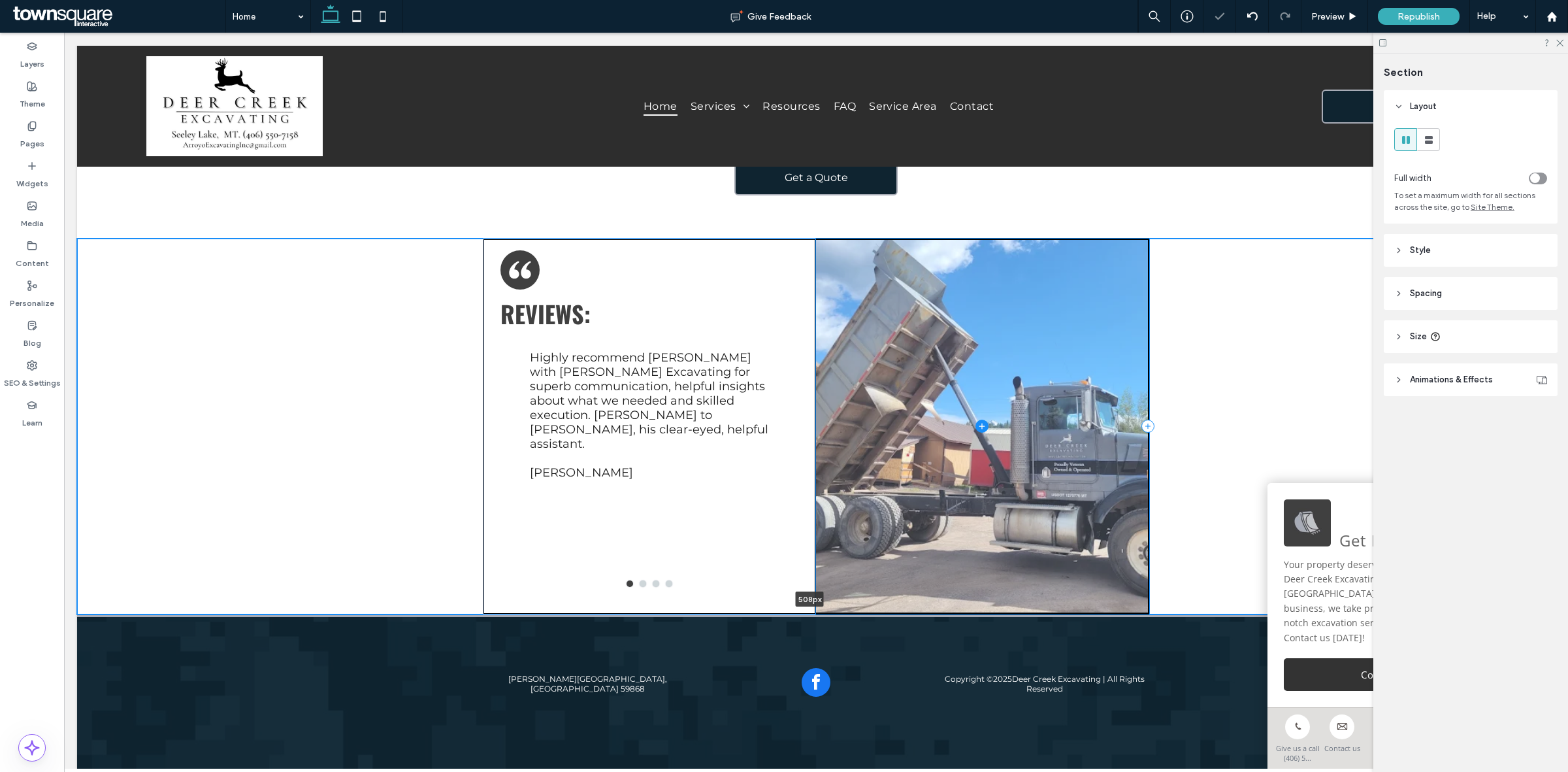
drag, startPoint x: 895, startPoint y: 592, endPoint x: 938, endPoint y: 522, distance: 82.2
click at [938, 522] on div "Reviews: Before hiring Mr. Bradley, my debtor was using various legal and illeg…" at bounding box center [815, 426] width 1478 height 376
type input "***"
drag, startPoint x: 955, startPoint y: 594, endPoint x: 743, endPoint y: 544, distance: 217.8
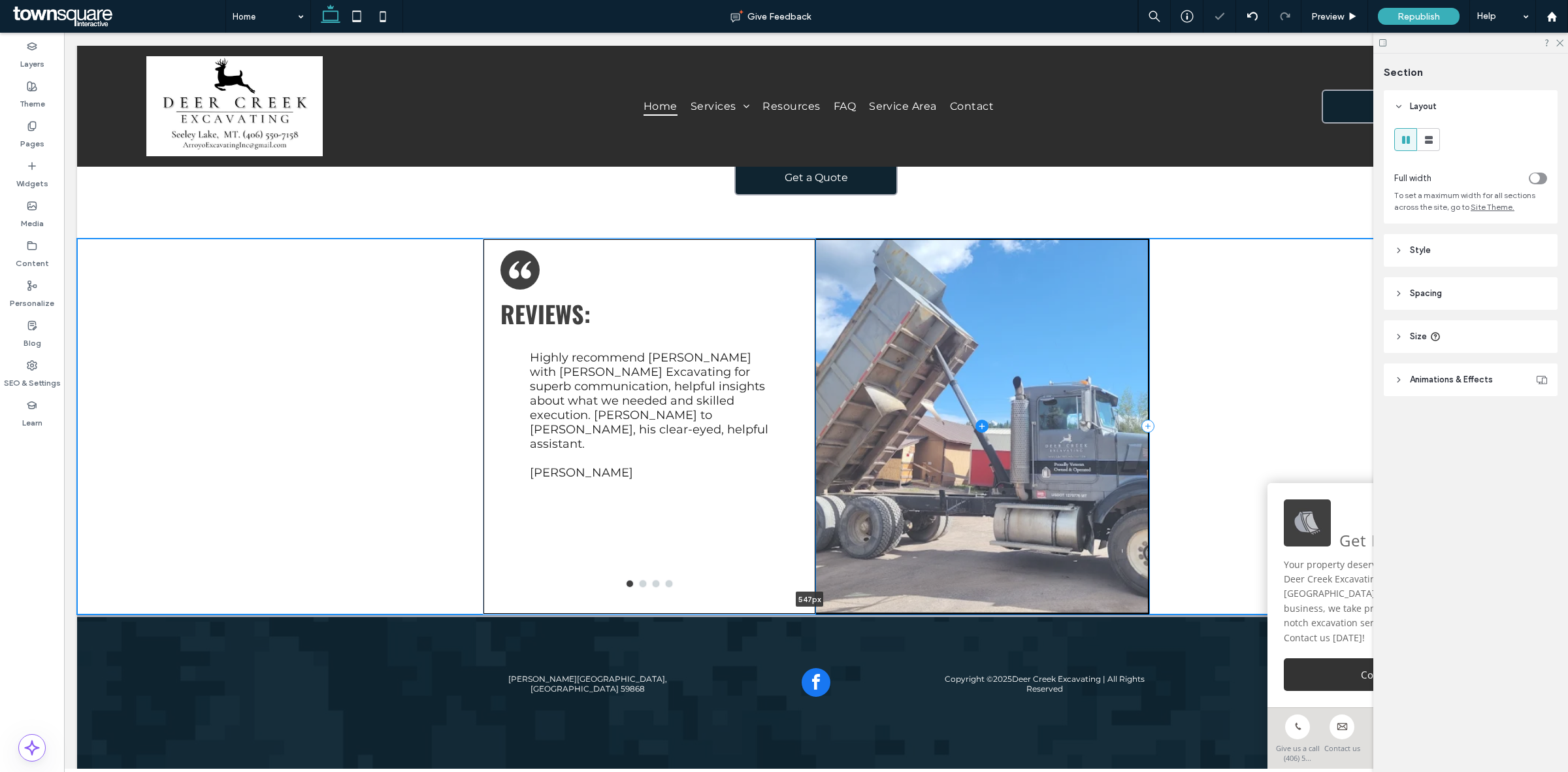
click at [957, 572] on div "Reviews: Before hiring Mr. Bradley, my debtor was using various legal and illeg…" at bounding box center [815, 426] width 1478 height 376
type input "***"
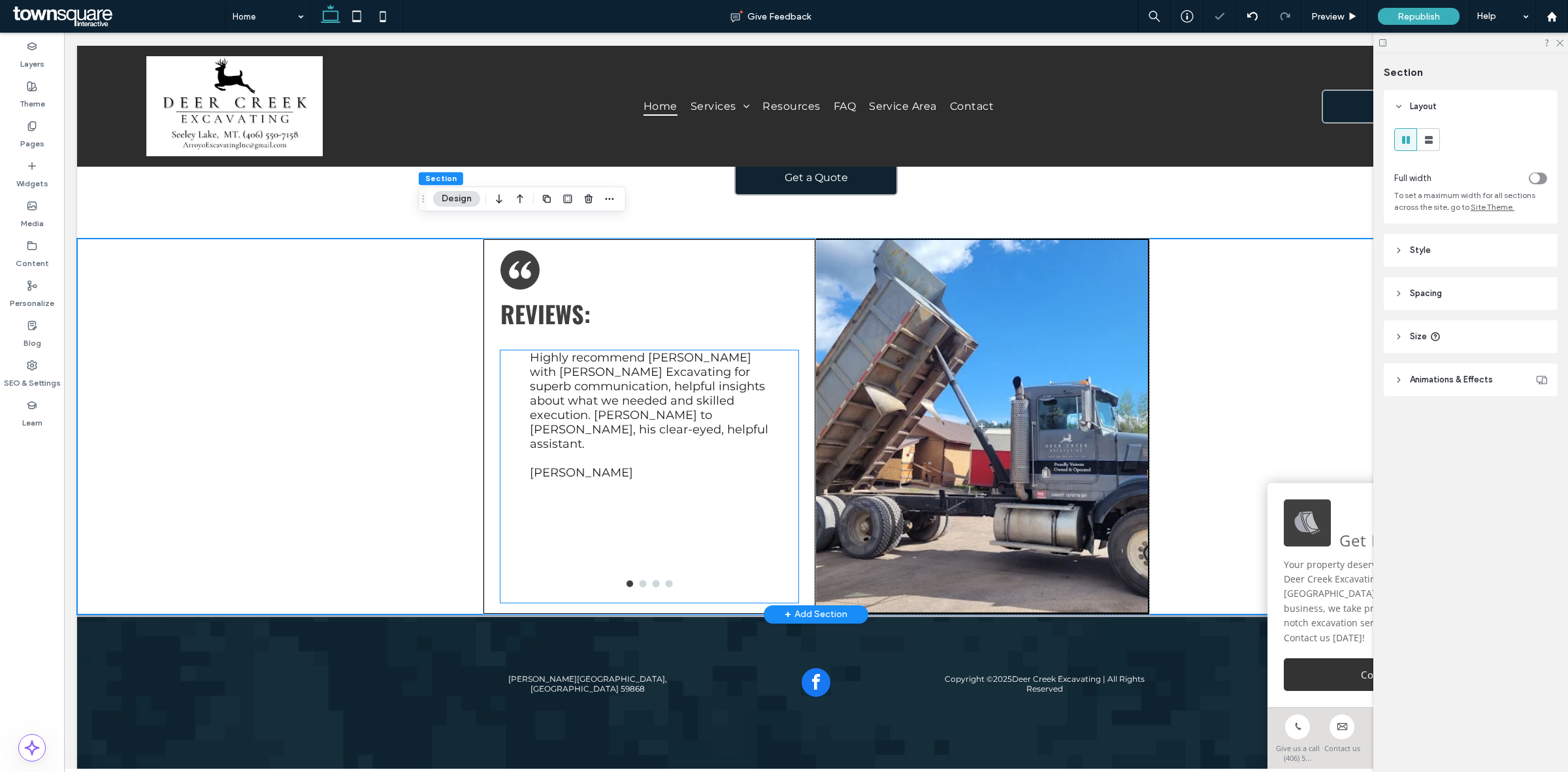
click at [697, 509] on div "Highly recommend Marcos with Arroyo Excavating for superb communication, helpfu…" at bounding box center [649, 476] width 239 height 253
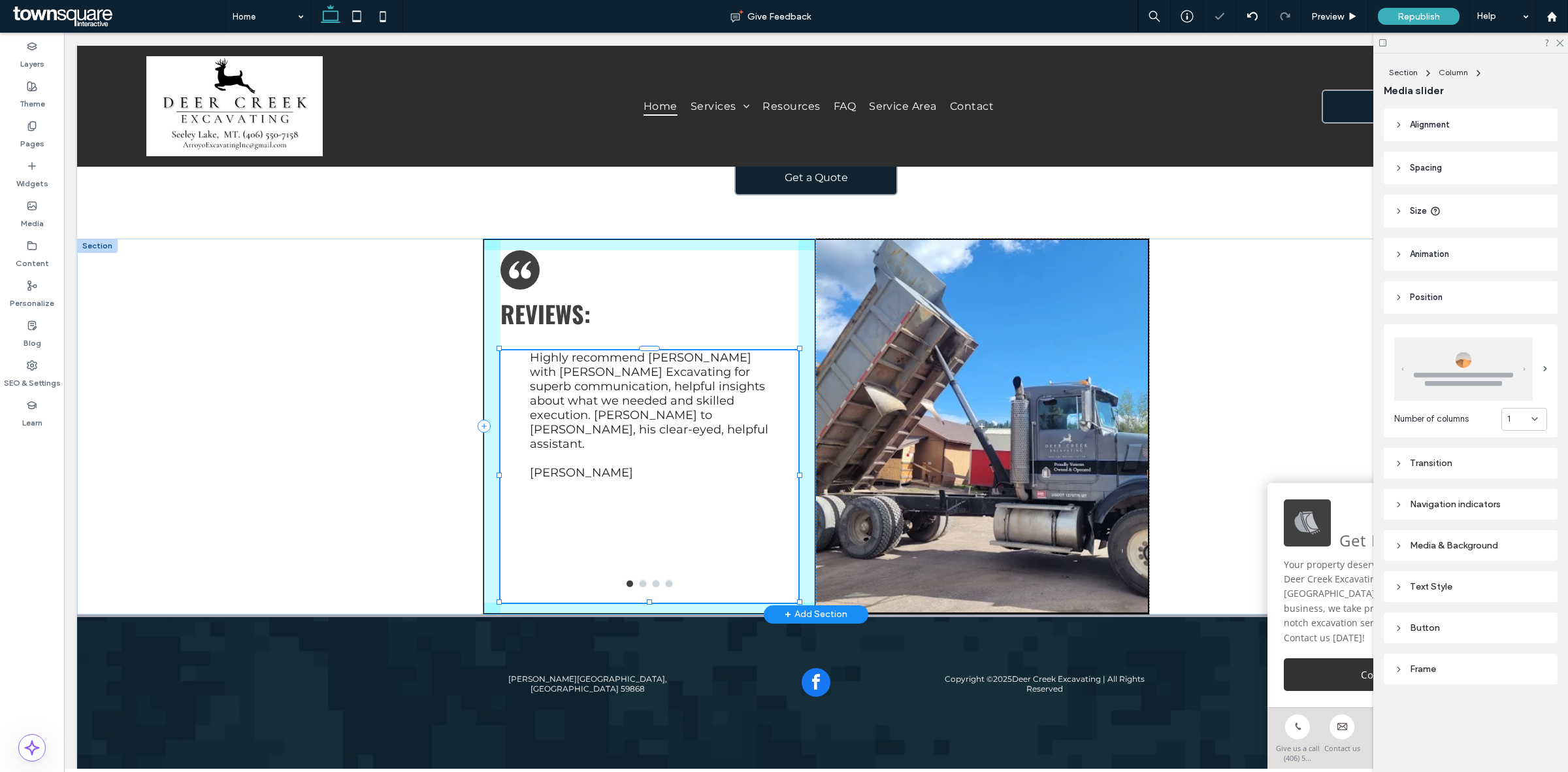
scroll to position [1979, 0]
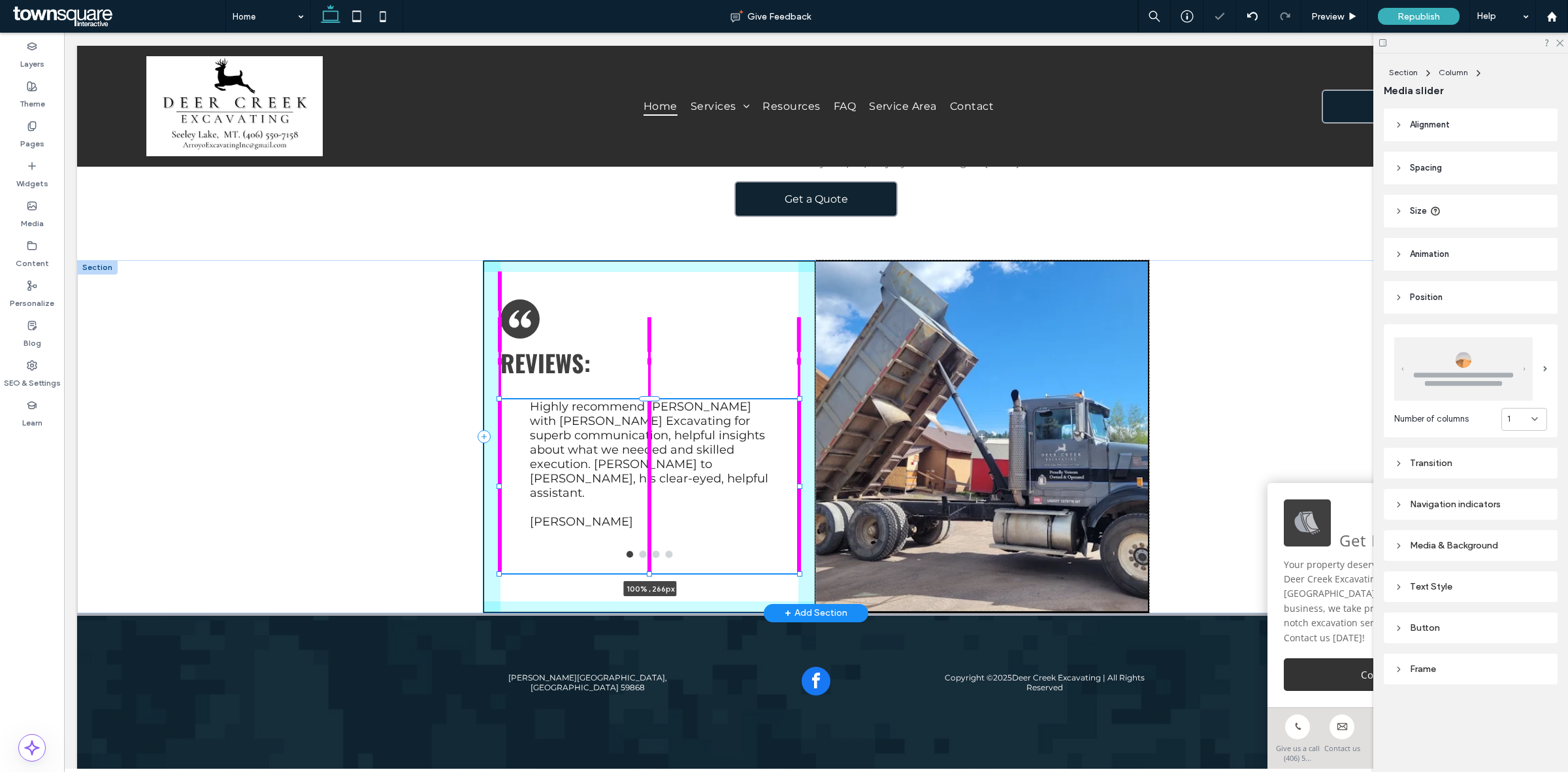
drag, startPoint x: 644, startPoint y: 584, endPoint x: 713, endPoint y: 577, distance: 69.4
click at [668, 546] on div "Reviews: Before hiring Mr. Bradley, my debtor was using various legal and illeg…" at bounding box center [816, 436] width 784 height 353
type input "***"
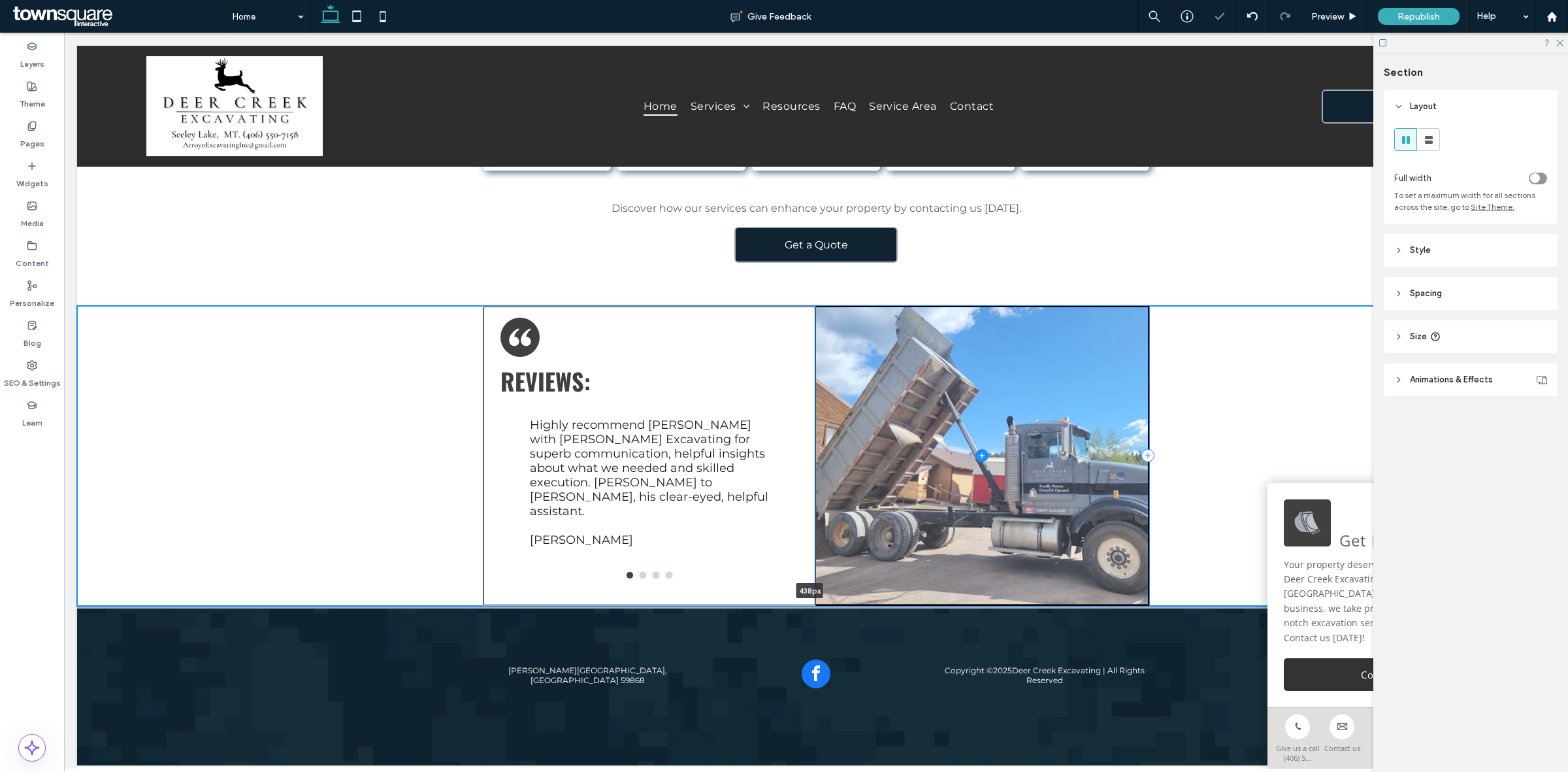
scroll to position [1925, 0]
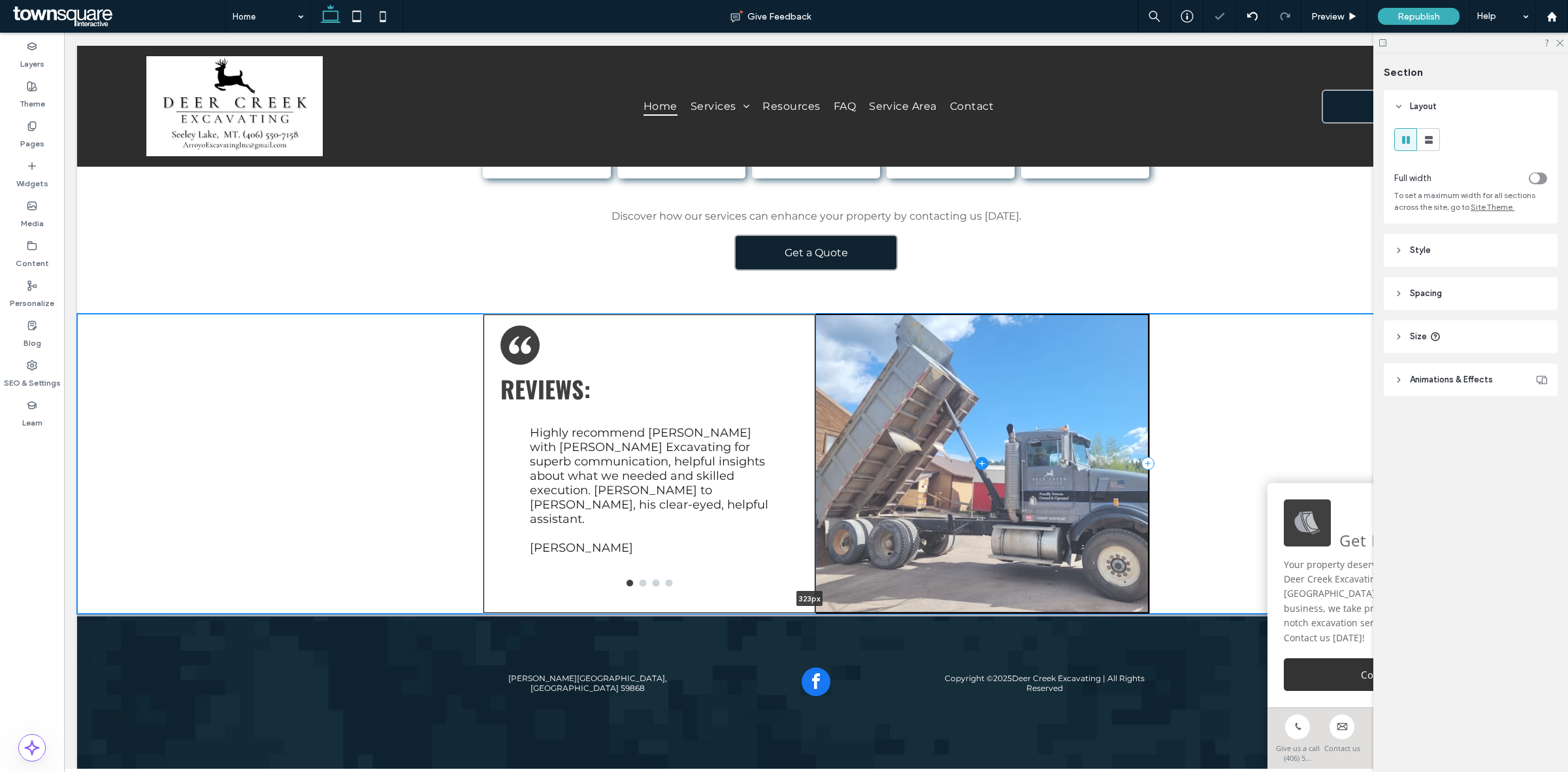
drag, startPoint x: 919, startPoint y: 597, endPoint x: 968, endPoint y: 455, distance: 150.2
click at [968, 455] on div "Reviews: Before hiring Mr. Bradley, my debtor was using various legal and illeg…" at bounding box center [815, 463] width 1478 height 300
type input "***"
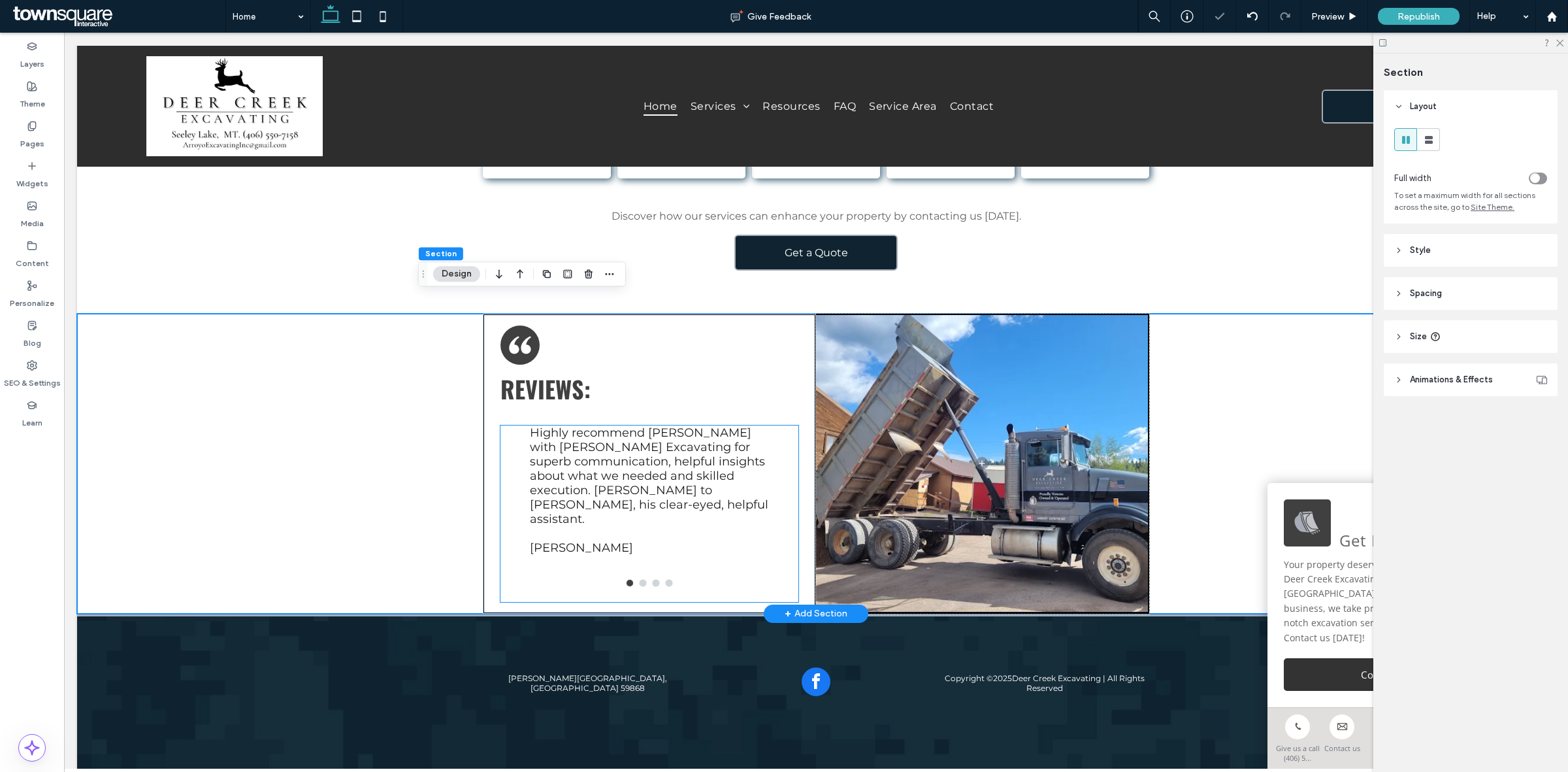
click at [690, 541] on p "Jeanne K." at bounding box center [649, 547] width 239 height 14
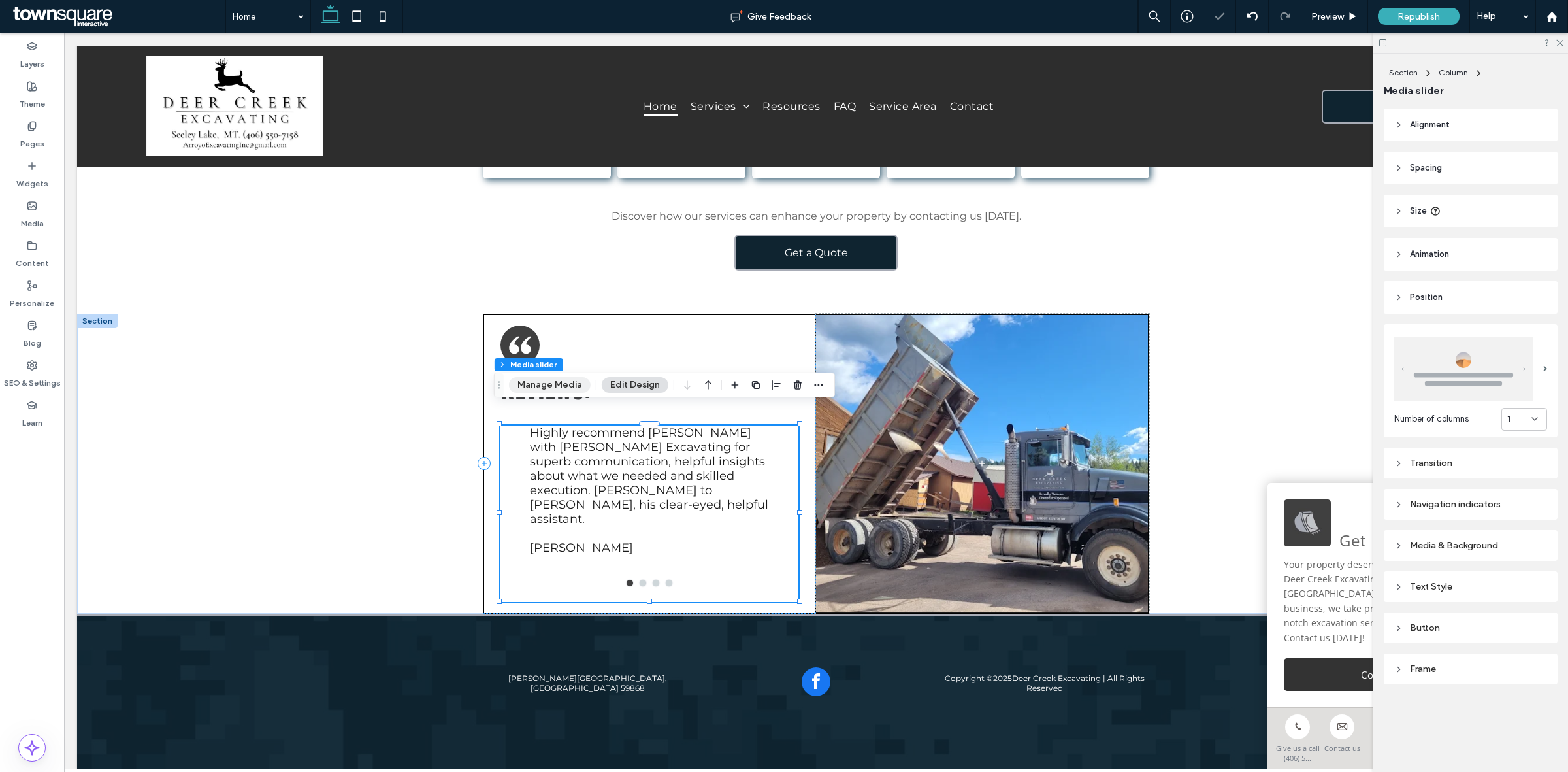
drag, startPoint x: 560, startPoint y: 386, endPoint x: 519, endPoint y: 364, distance: 46.5
click at [560, 386] on button "Manage Media" at bounding box center [550, 385] width 82 height 16
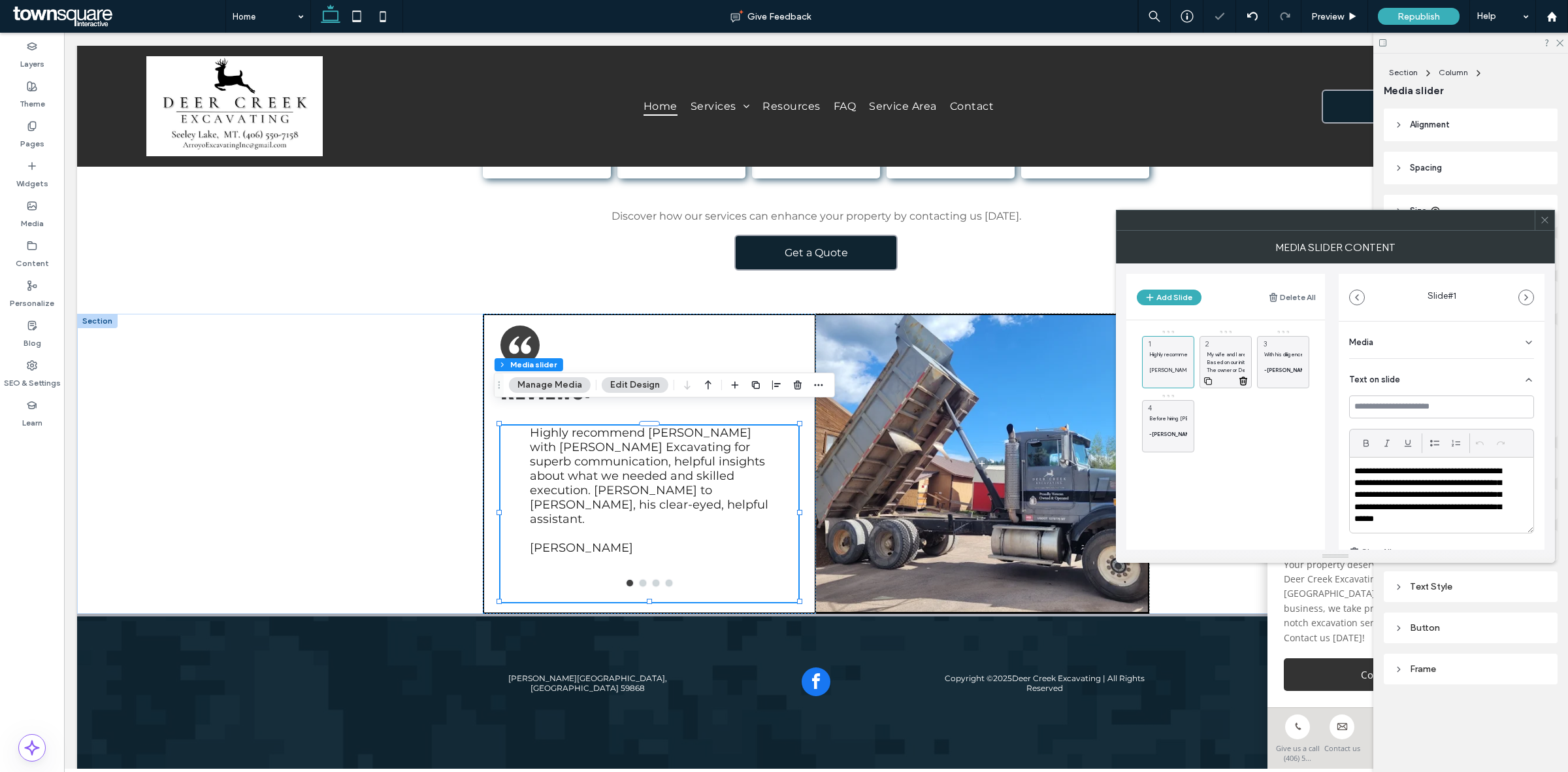
click at [1213, 361] on p "Based on our initial experience over the winter it was a very easy decision thi…" at bounding box center [1226, 362] width 38 height 7
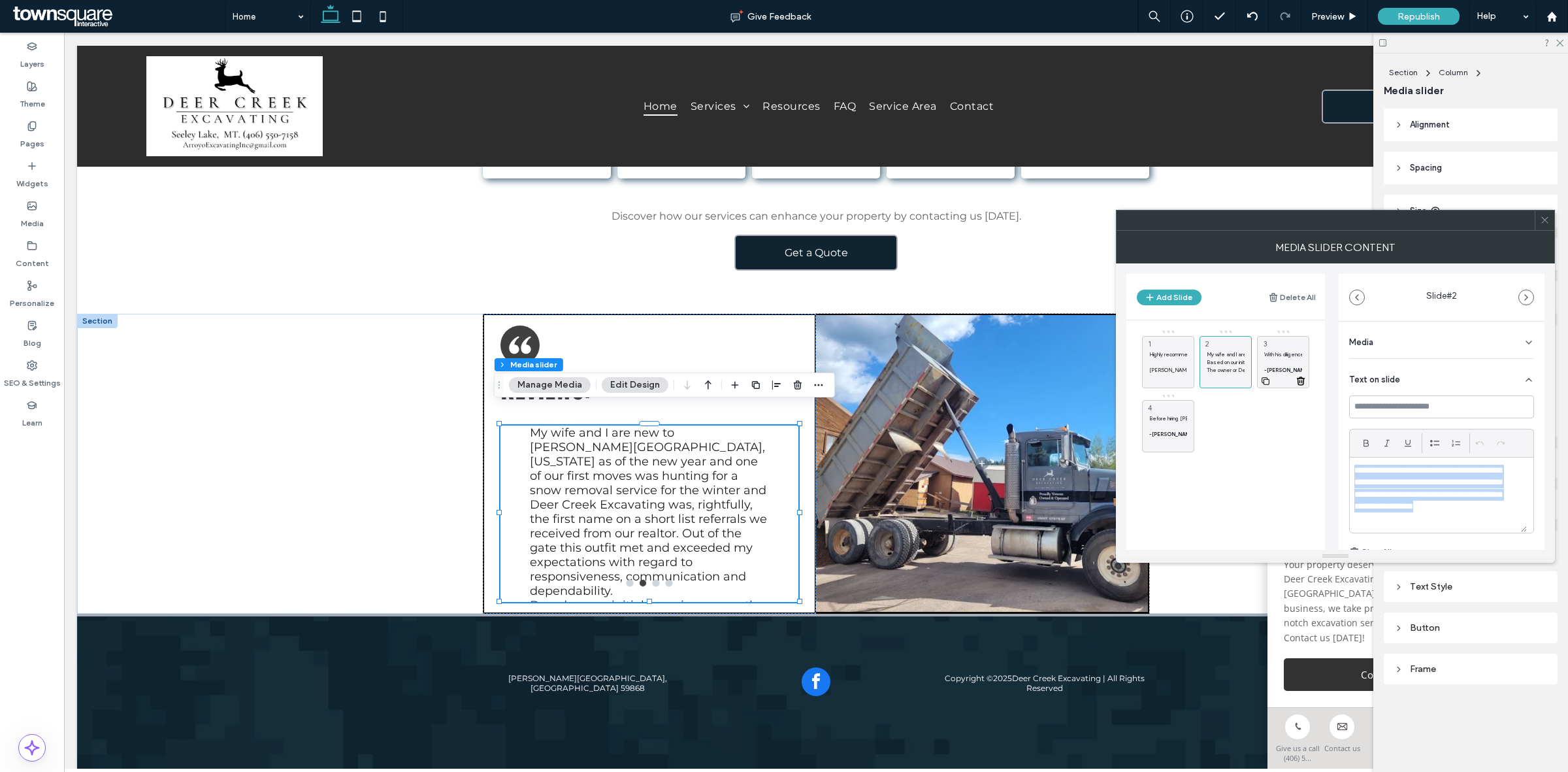
scroll to position [0, 0]
drag, startPoint x: 1400, startPoint y: 515, endPoint x: 1259, endPoint y: 375, distance: 198.7
click at [1259, 375] on div "Add Slide Delete All Highly recommend Marcos with Arroyo Excavating for superb …" at bounding box center [1335, 406] width 418 height 287
paste div
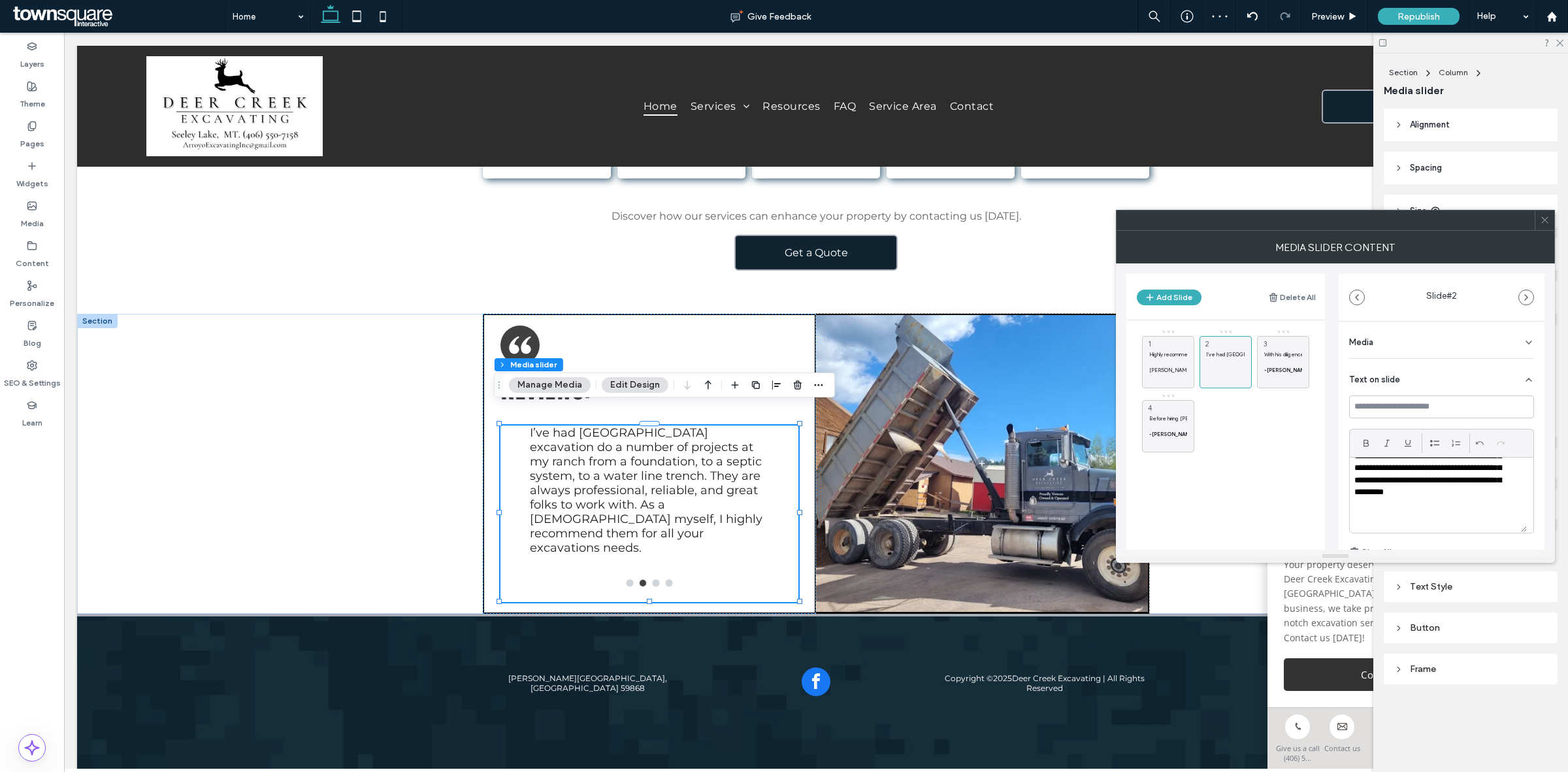
scroll to position [52, 0]
click at [1283, 358] on p "With his diligence, brilliant communications, and flawless timing, [PERSON_NAME…" at bounding box center [1283, 353] width 38 height 7
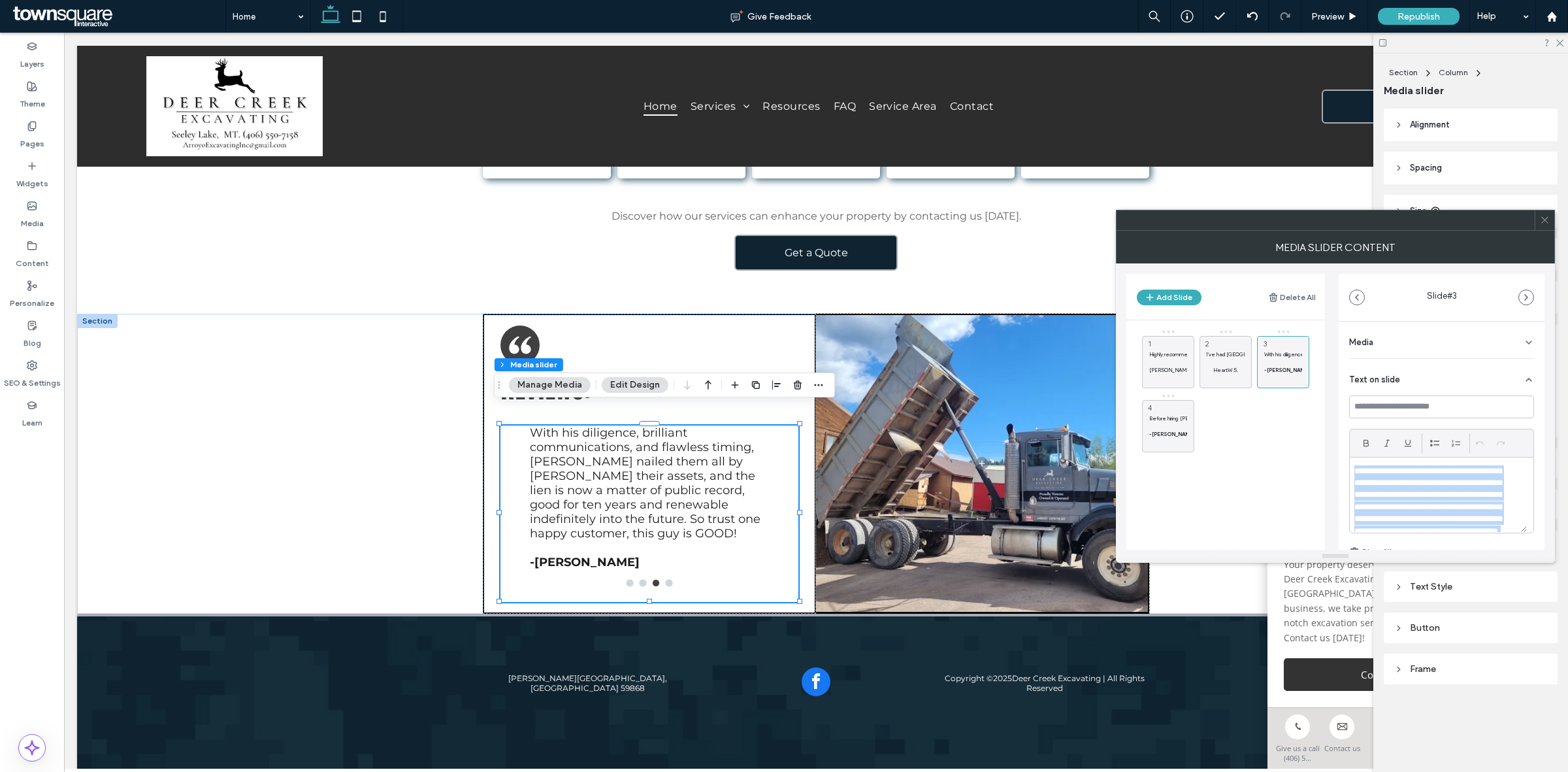
drag, startPoint x: 1396, startPoint y: 520, endPoint x: 1303, endPoint y: 400, distance: 151.8
click at [1303, 400] on div "Add Slide Delete All Highly recommend Marcos with Arroyo Excavating for superb …" at bounding box center [1335, 406] width 418 height 287
paste div
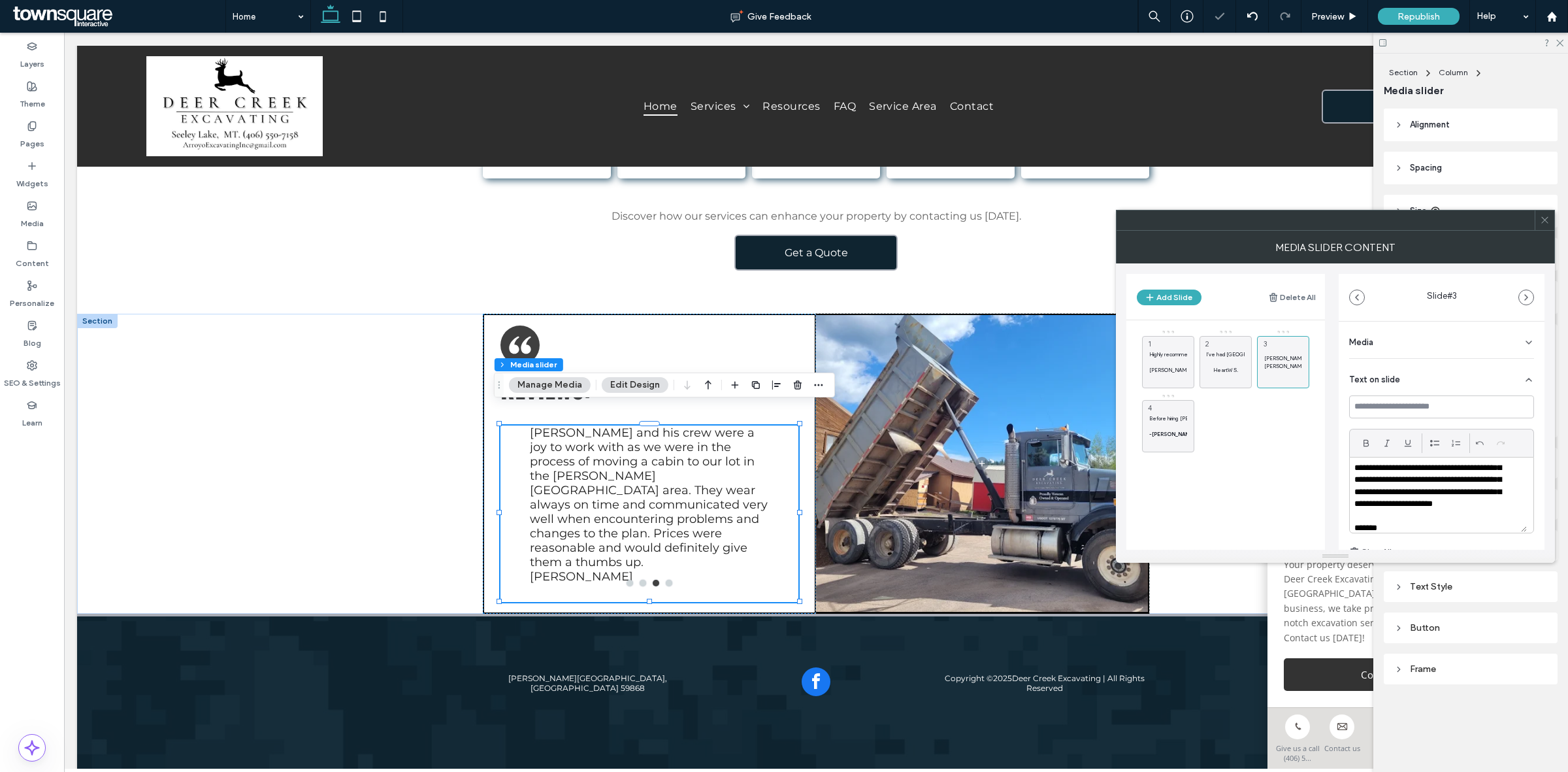
click at [1355, 527] on p "*******" at bounding box center [1432, 528] width 155 height 12
click at [1219, 341] on div "I’ve had Deer Creek excavation do a number of projects at my ranch from a found…" at bounding box center [1225, 362] width 52 height 52
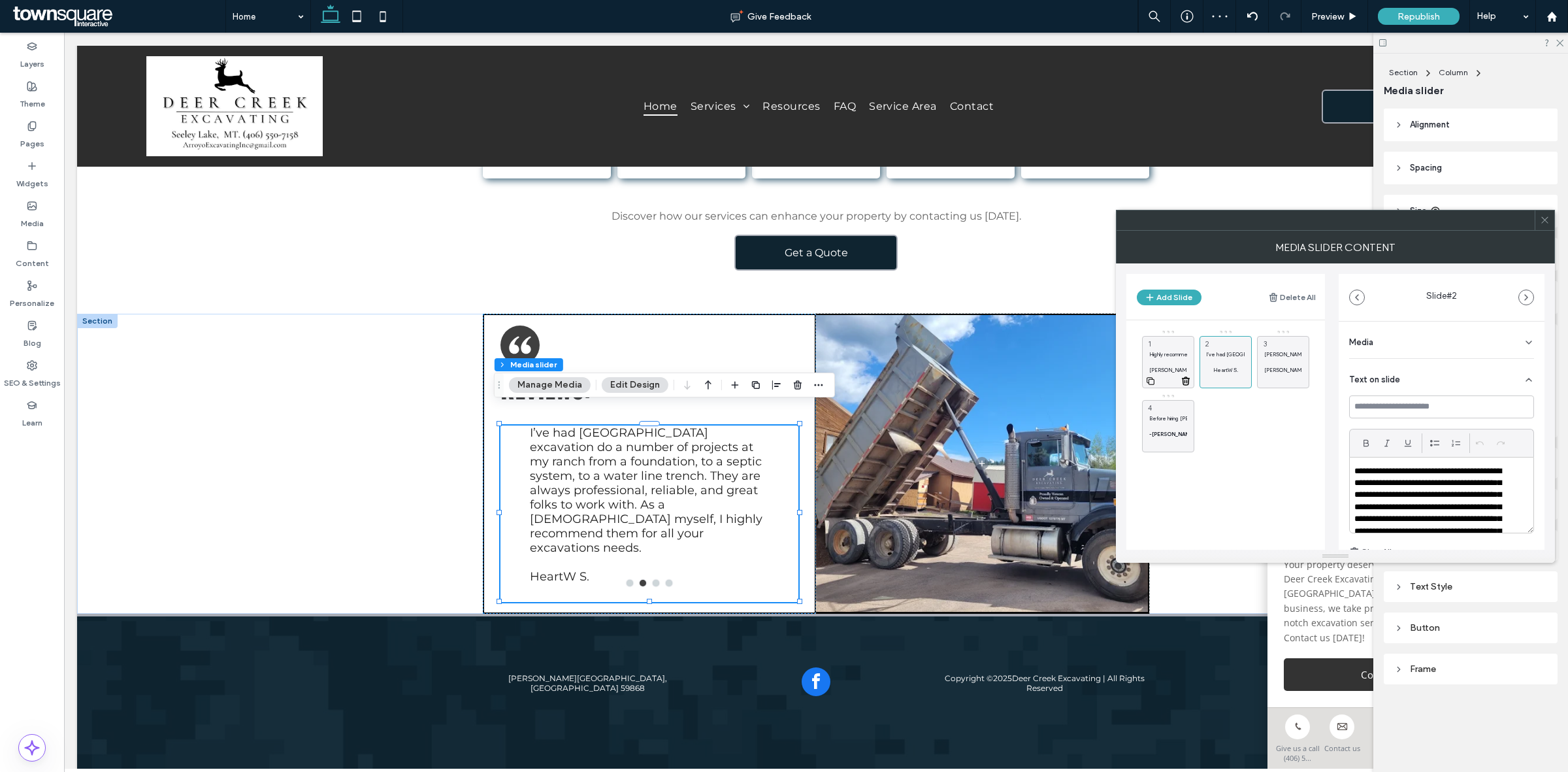
click at [1167, 341] on div "Highly recommend Marcos with Arroyo Excavating for superb communication, helpfu…" at bounding box center [1168, 362] width 52 height 52
click at [1273, 343] on div "Marcos and his crew were a joy to work with as we were in the process of moving…" at bounding box center [1282, 362] width 52 height 52
click at [1170, 410] on div "Before hiring Mr. Bradley, my debtor was using various legal and illegal means …" at bounding box center [1168, 425] width 52 height 52
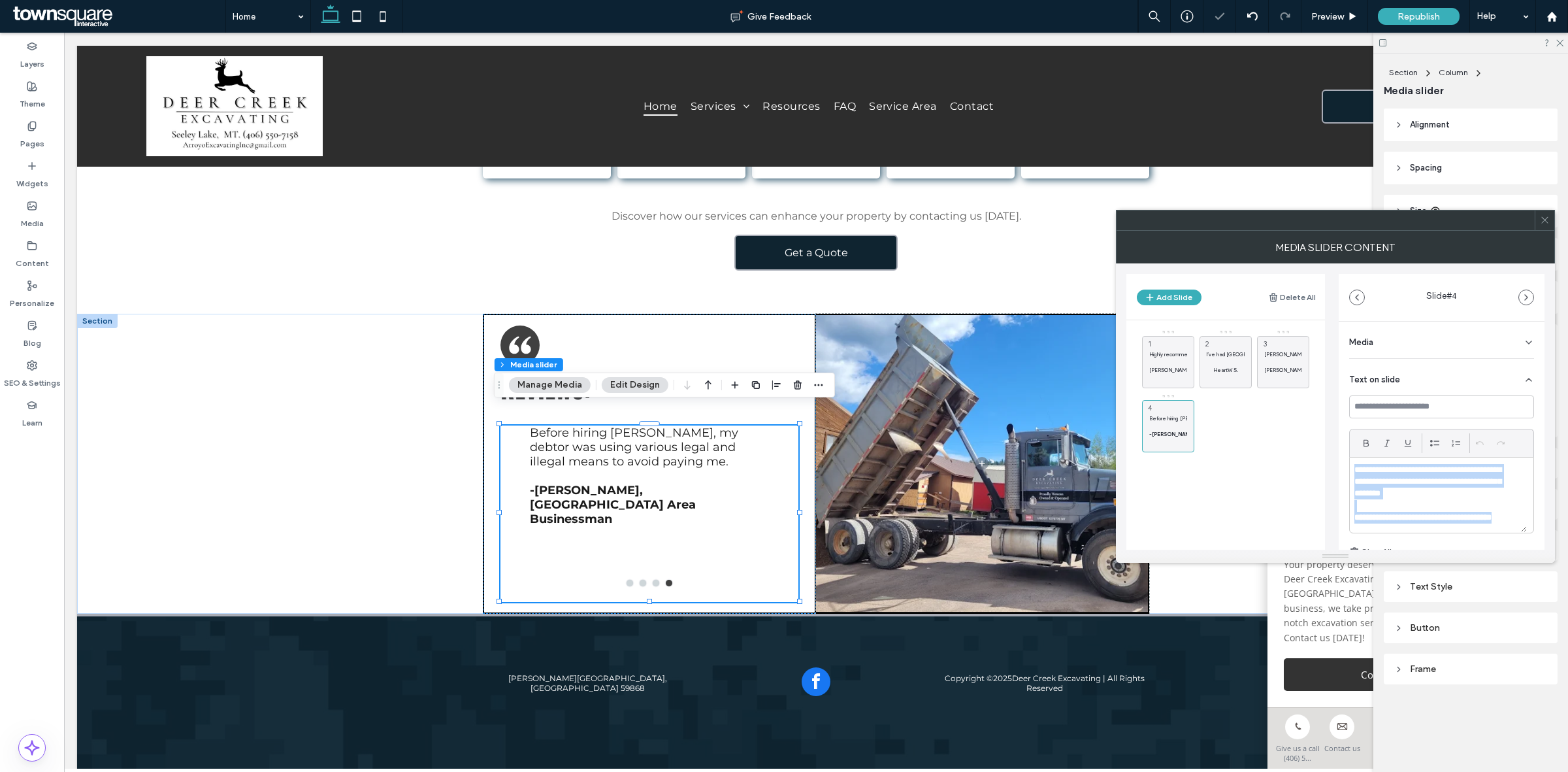
scroll to position [0, 0]
drag, startPoint x: 1431, startPoint y: 522, endPoint x: 1351, endPoint y: 465, distance: 98.2
click at [1351, 465] on div "**********" at bounding box center [1438, 495] width 177 height 74
paste div
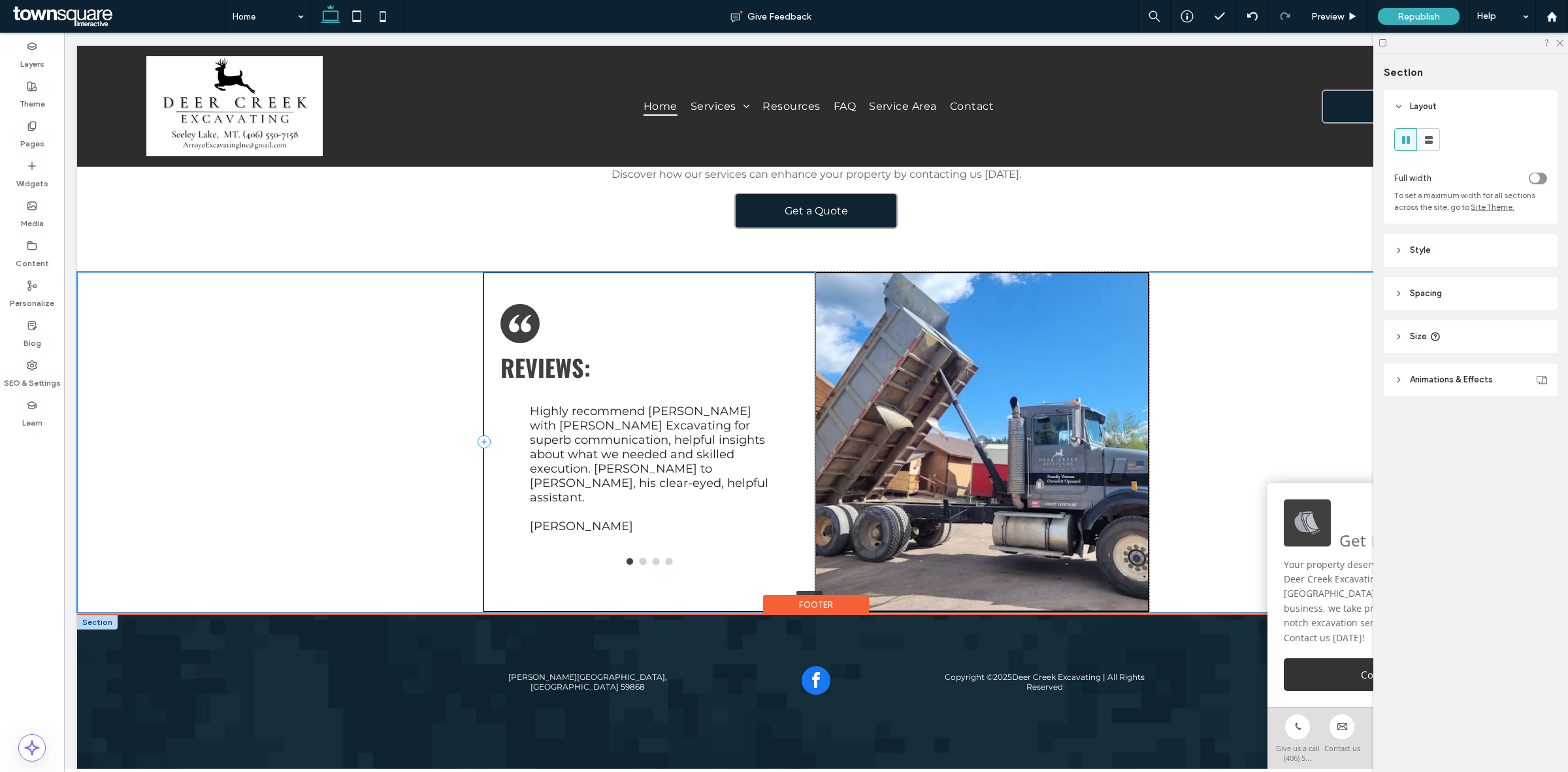
scroll to position [1949, 0]
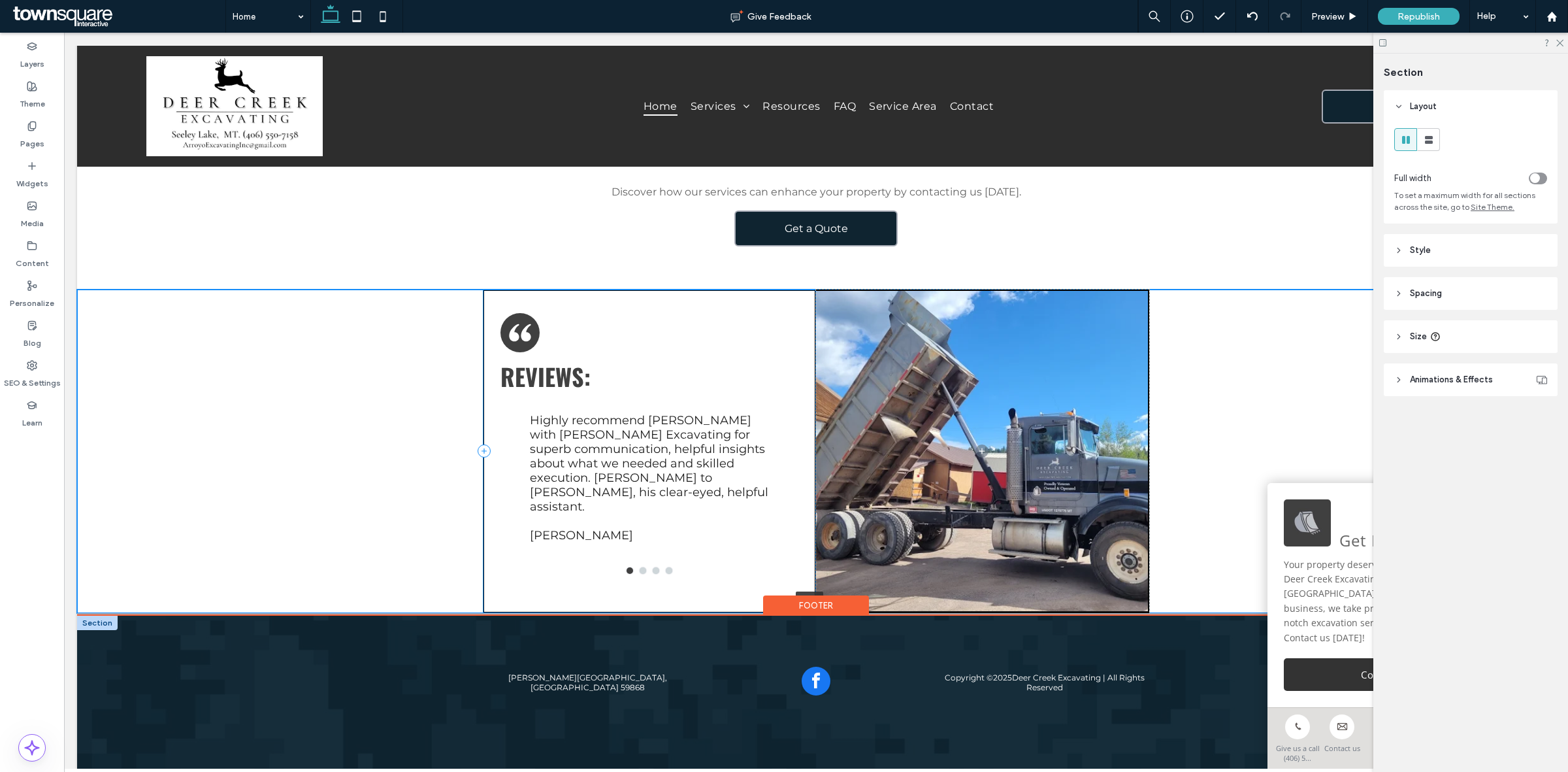
drag, startPoint x: 697, startPoint y: 592, endPoint x: 746, endPoint y: 618, distance: 55.5
type input "***"
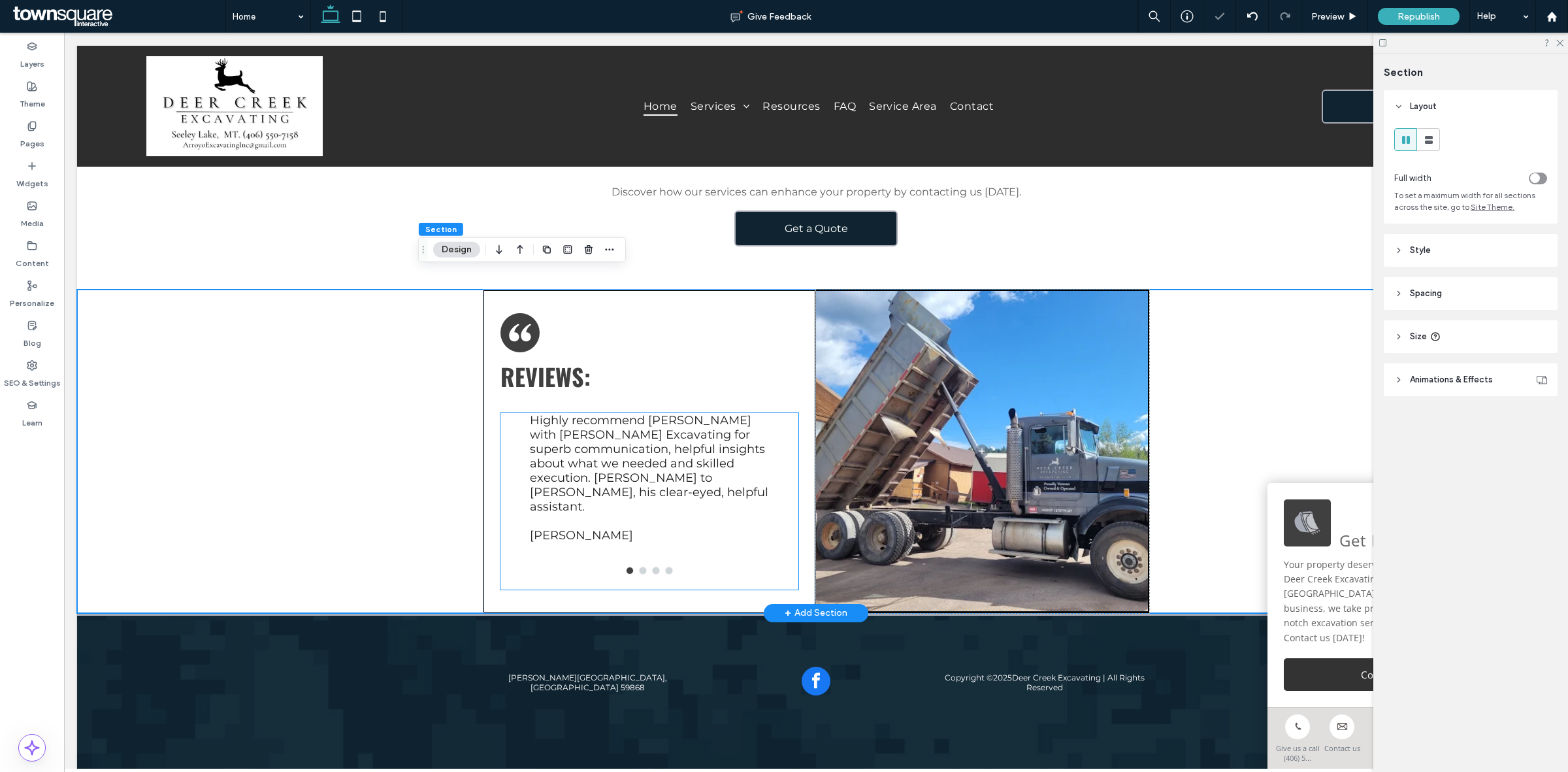
click at [567, 440] on p "Highly recommend Marcos with Arroyo Excavating for superb communication, helpfu…" at bounding box center [649, 463] width 239 height 101
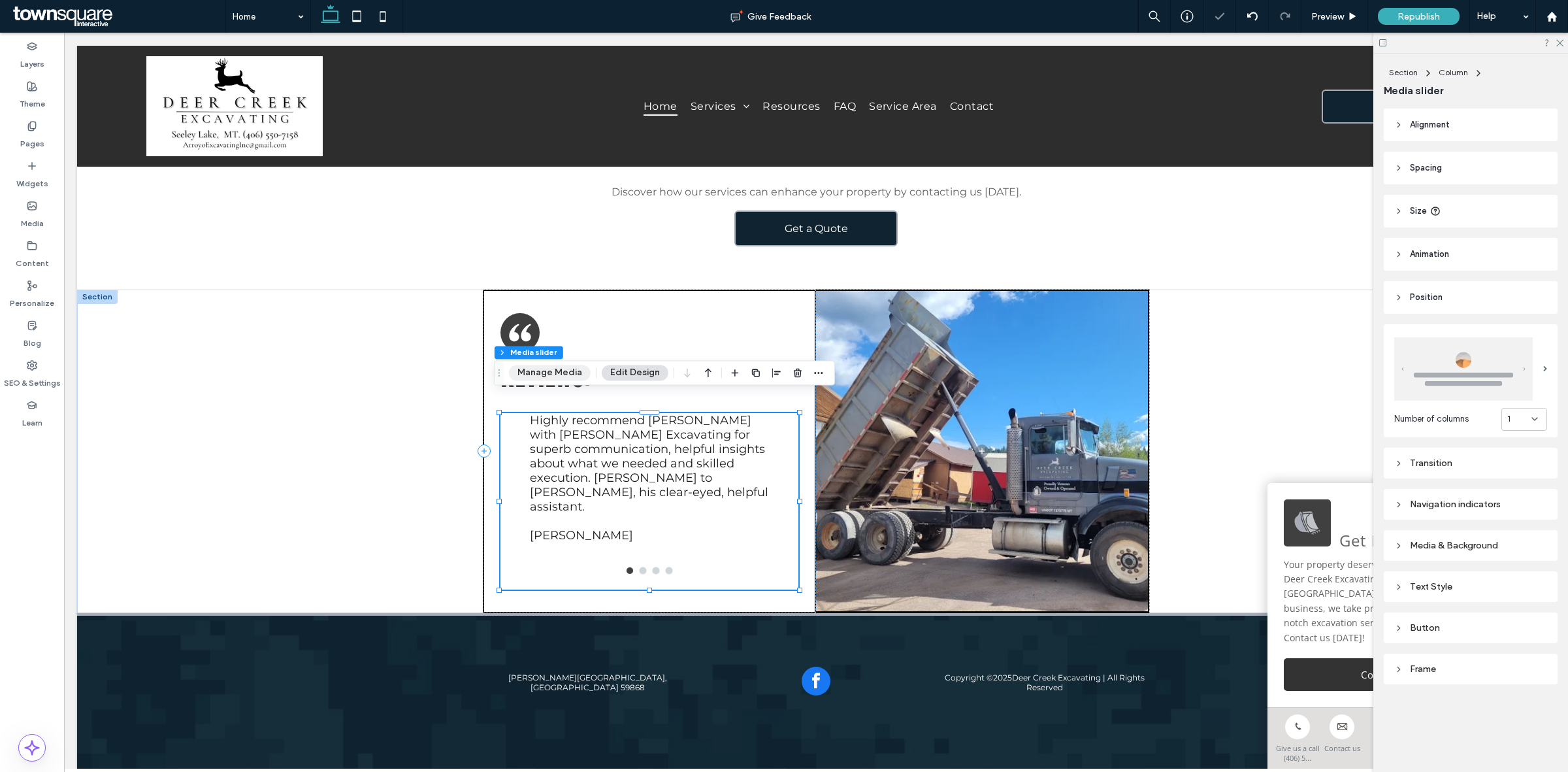
click at [547, 368] on button "Manage Media" at bounding box center [550, 372] width 82 height 16
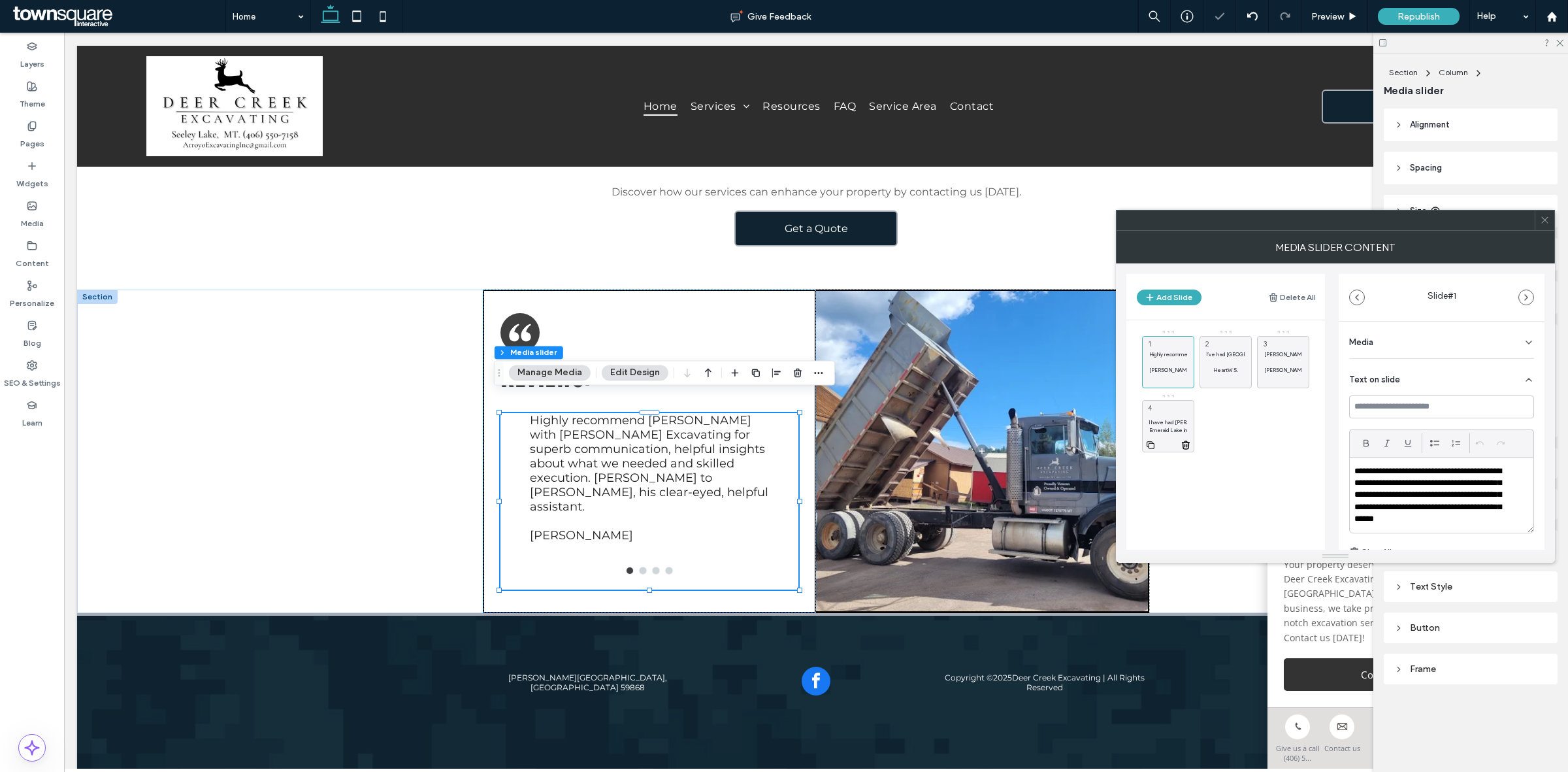
click at [1171, 417] on div "I have had Arroyo Excavating do a number of projects around Emerald Lake includ…" at bounding box center [1168, 425] width 52 height 52
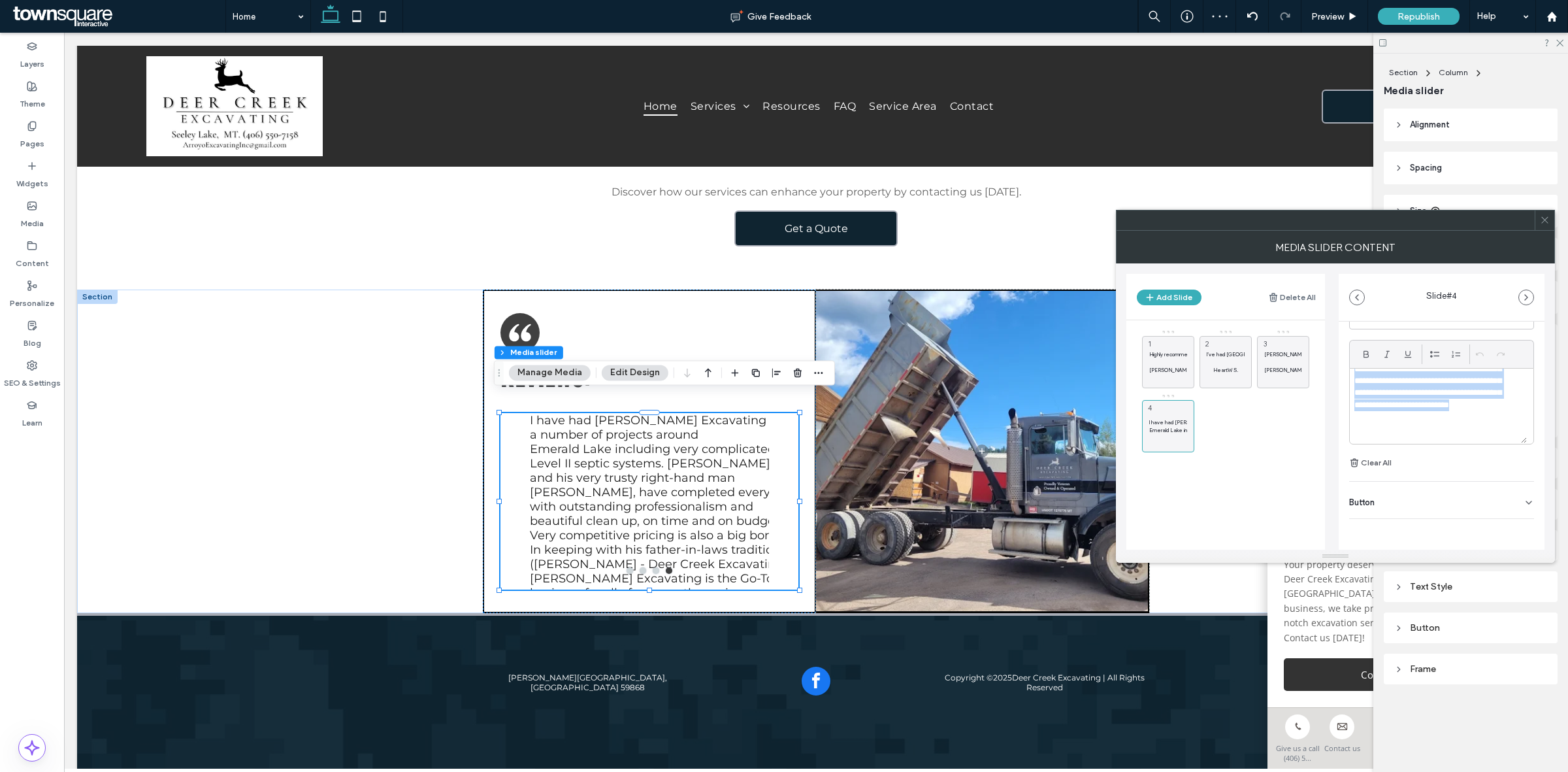
scroll to position [0, 0]
drag, startPoint x: 1401, startPoint y: 434, endPoint x: 1313, endPoint y: 347, distance: 123.7
click at [1313, 347] on div "**********" at bounding box center [1335, 406] width 418 height 287
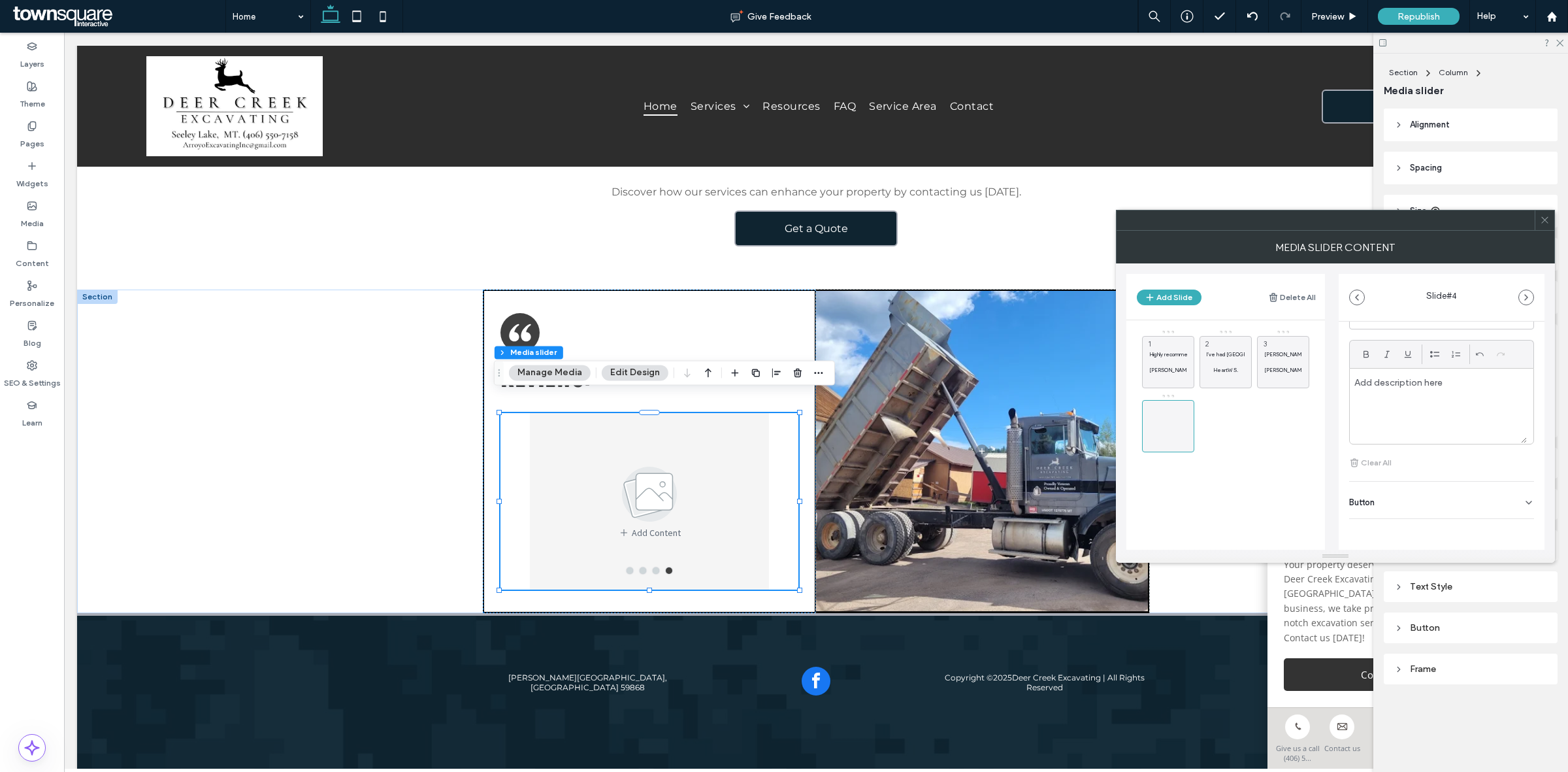
click at [1371, 399] on div at bounding box center [1438, 405] width 177 height 74
paste div
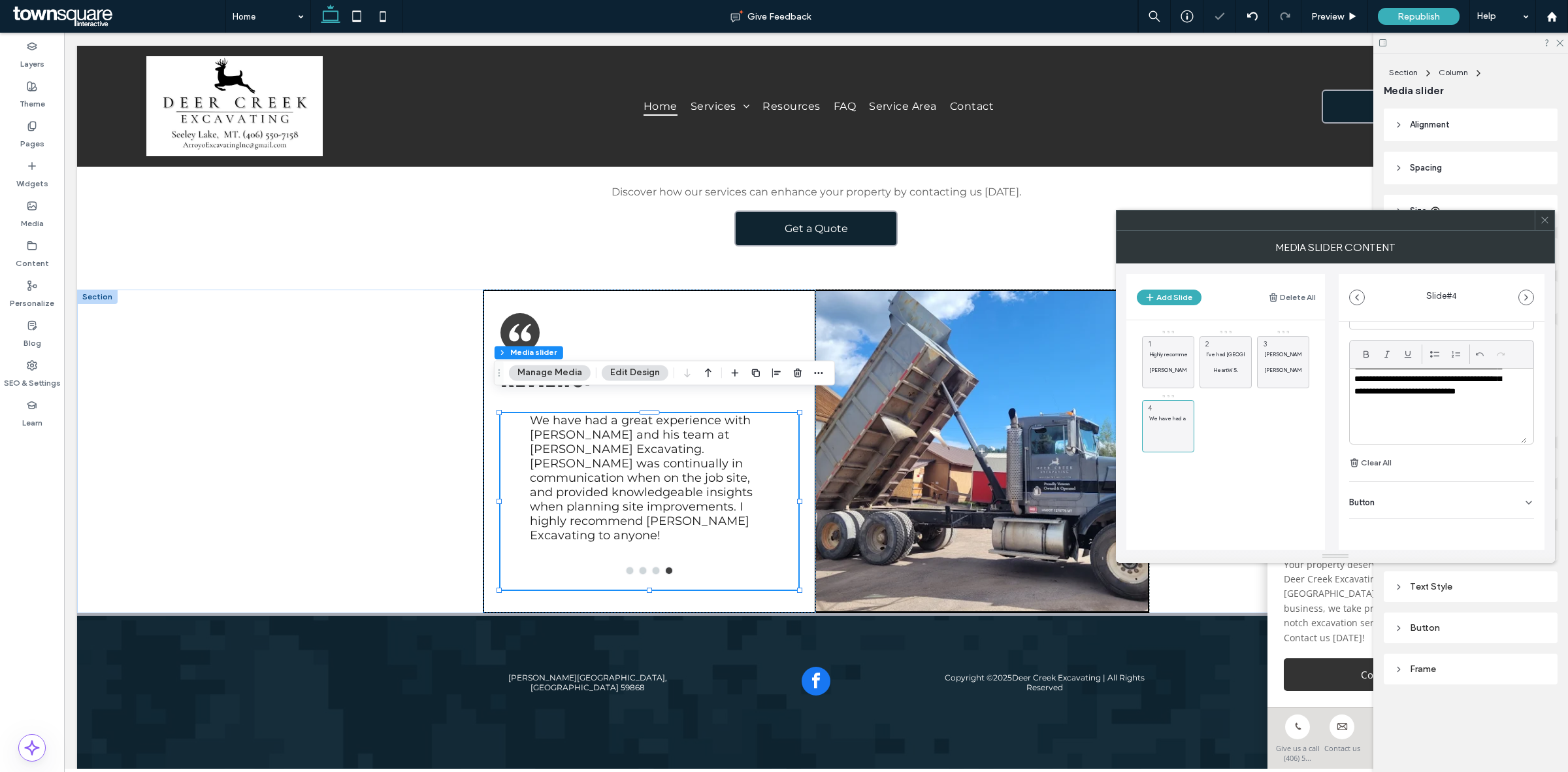
scroll to position [52, 0]
click at [1147, 442] on use at bounding box center [1150, 444] width 7 height 7
click at [1211, 415] on p "We have had a great experience with Marcos and his team at Arroyo Excavating. M…" at bounding box center [1226, 418] width 38 height 7
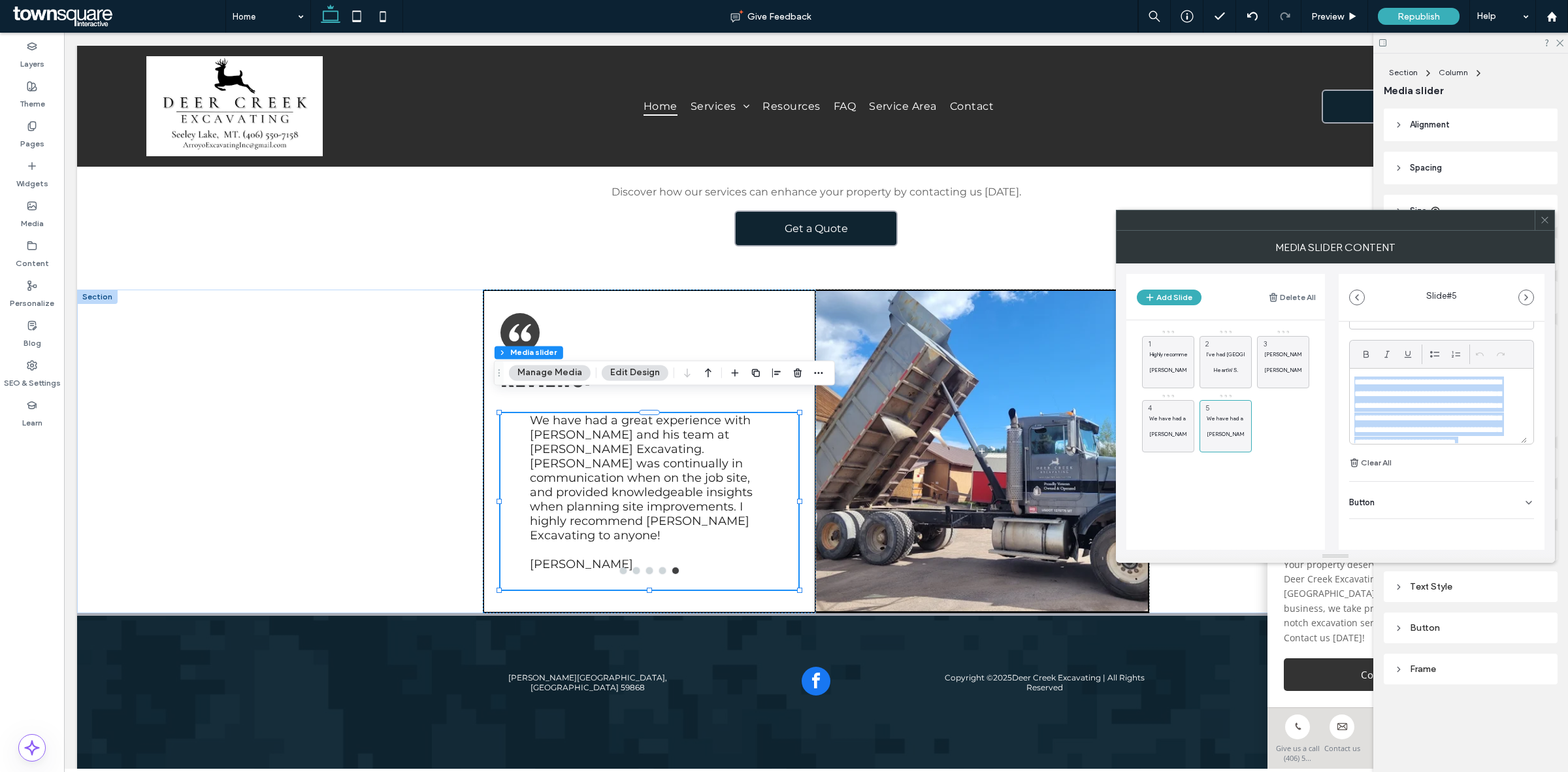
drag, startPoint x: 1403, startPoint y: 422, endPoint x: 1338, endPoint y: 345, distance: 100.8
click at [1339, 345] on div "**********" at bounding box center [1441, 415] width 205 height 365
paste div
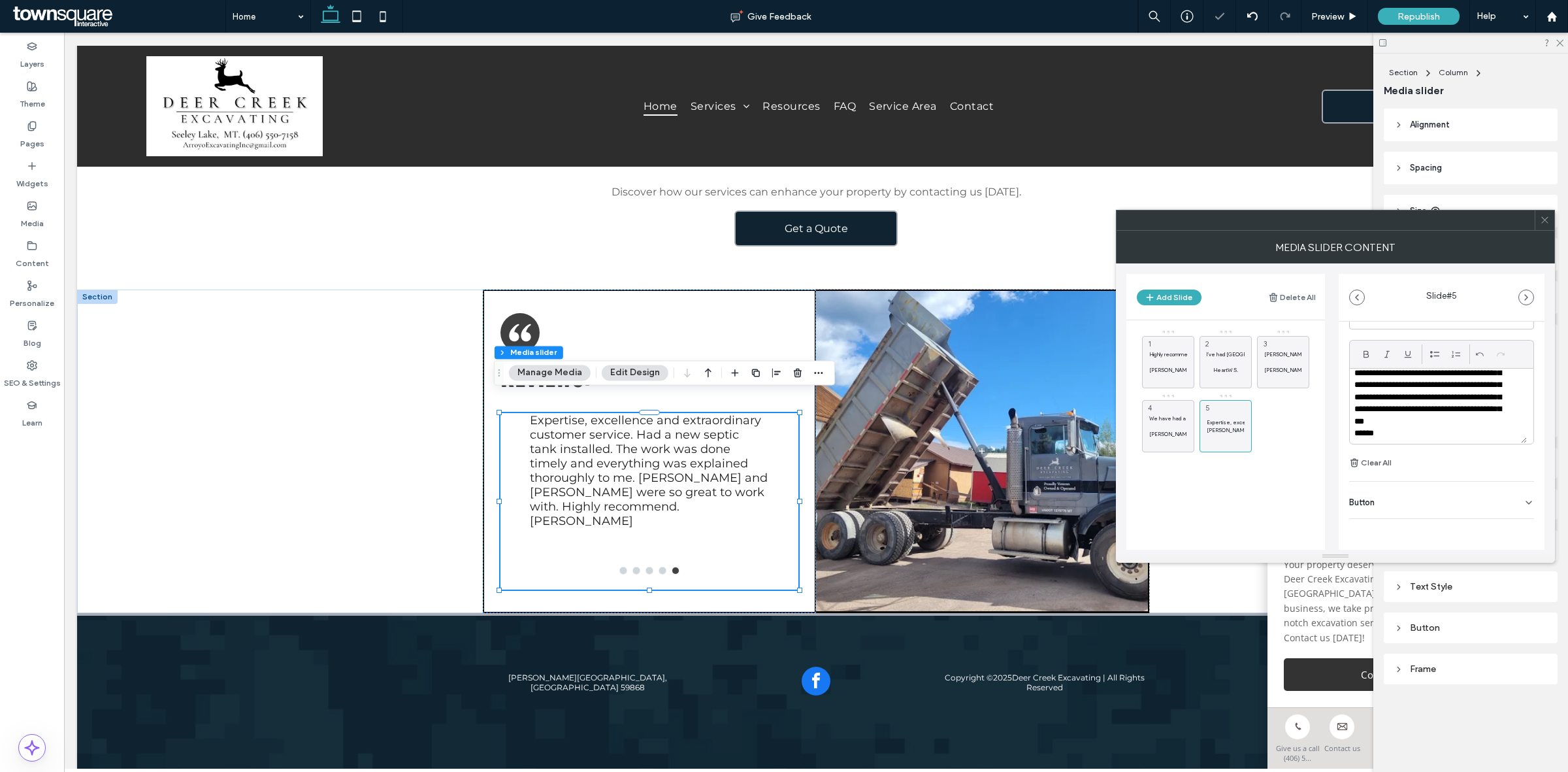
scroll to position [25, 0]
click at [1400, 433] on p "******" at bounding box center [1432, 429] width 155 height 12
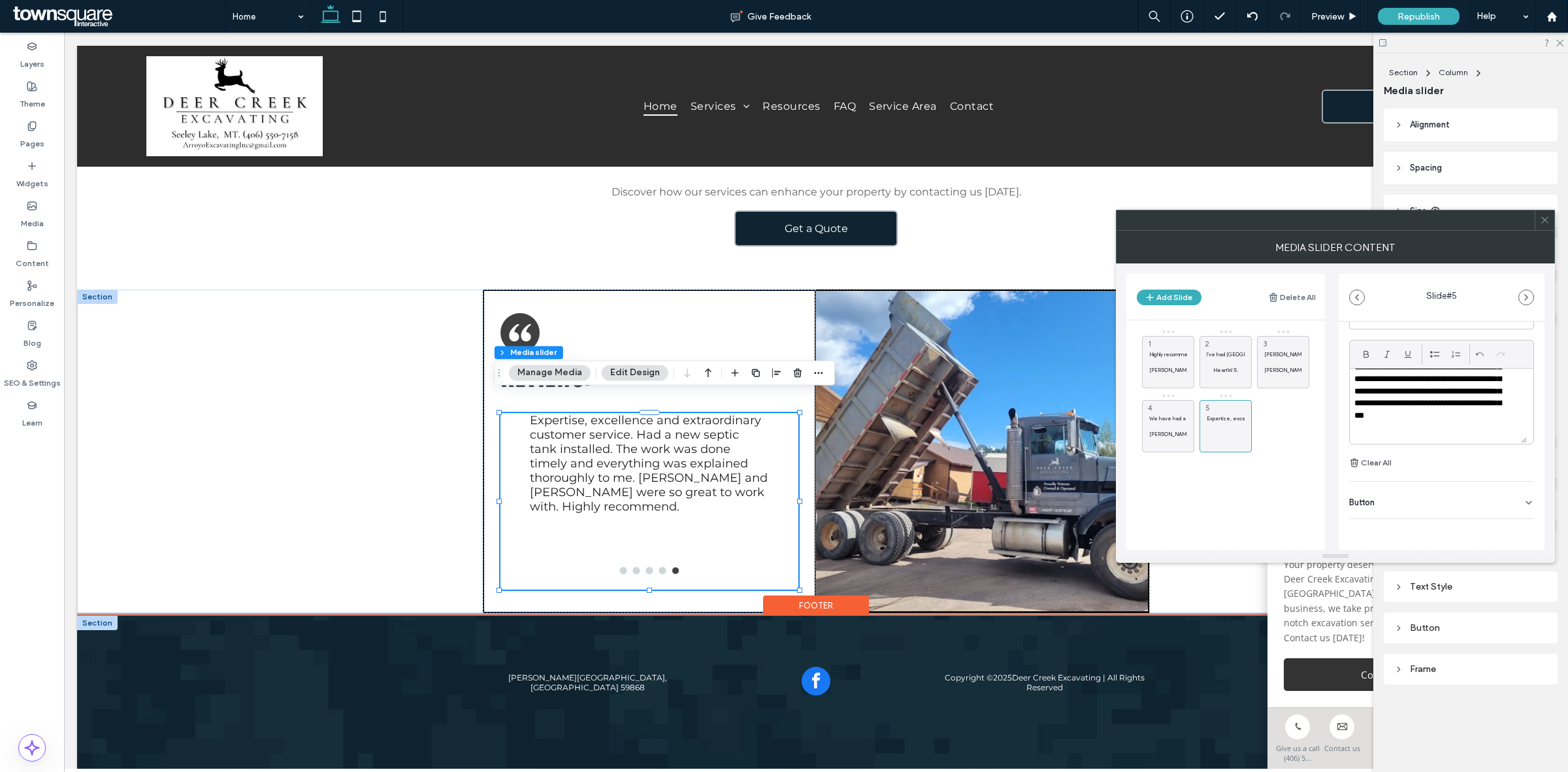
scroll to position [27, 0]
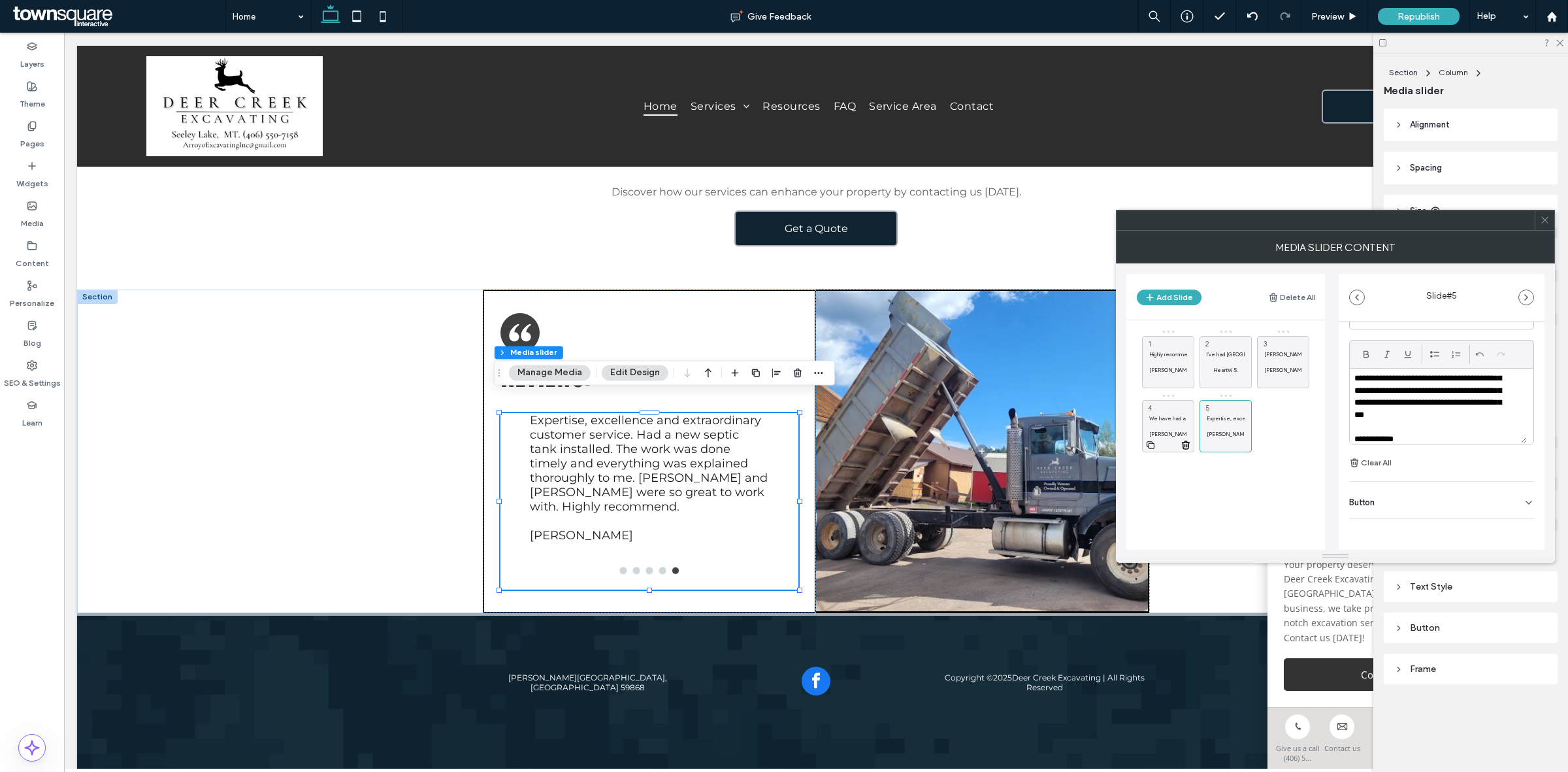
click at [1155, 419] on p "We have had a great experience with Marcos and his team at Arroyo Excavating. M…" at bounding box center [1168, 418] width 38 height 7
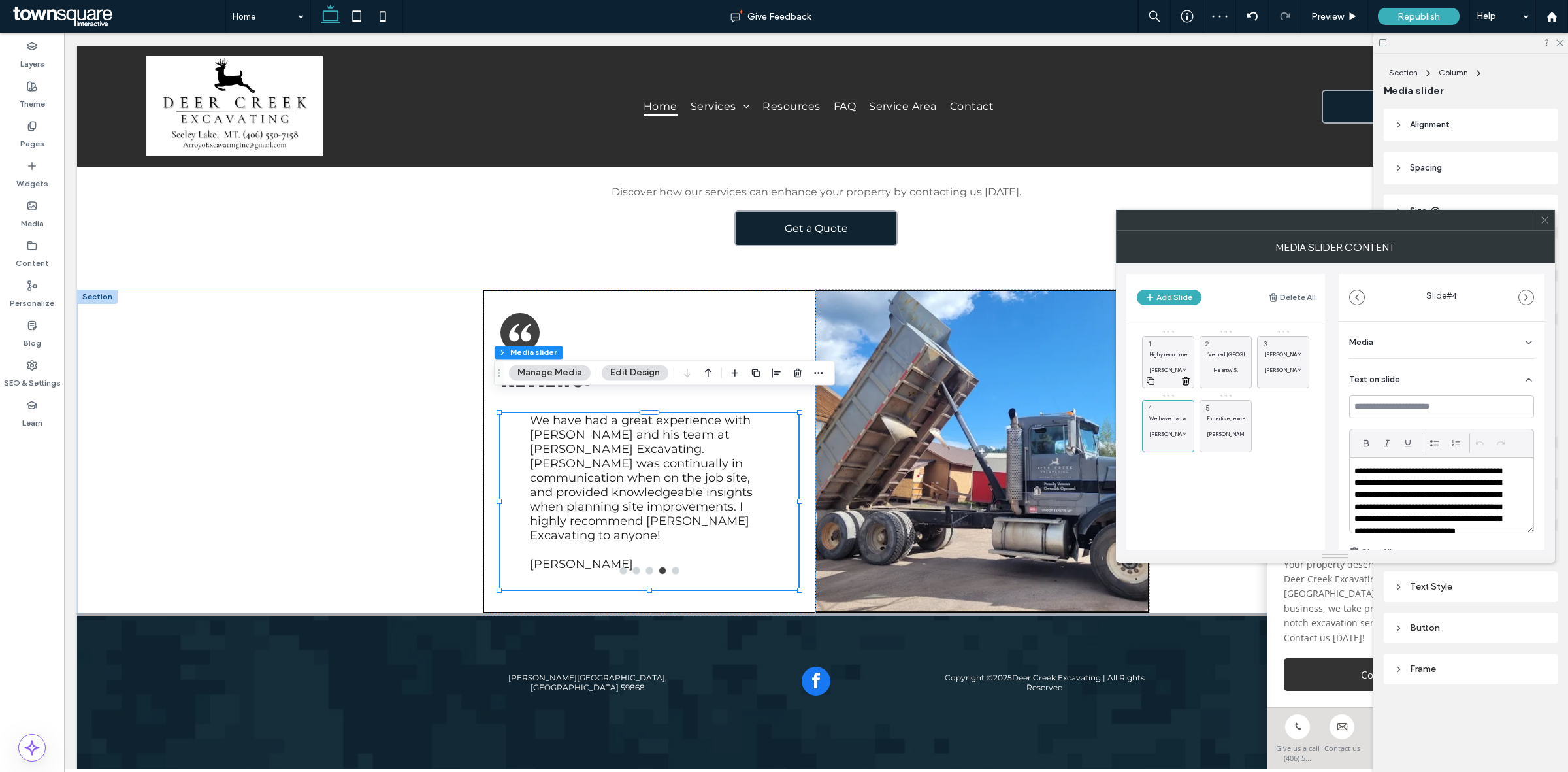
click at [1170, 342] on div "Highly recommend Marcos with Arroyo Excavating for superb communication, helpfu…" at bounding box center [1168, 362] width 52 height 52
click at [1233, 356] on p "I’ve had Deer Creek excavation do a number of projects at my ranch from a found…" at bounding box center [1226, 353] width 38 height 7
click at [1287, 353] on p "Marcos and his crew were a joy to work with as we were in the process of moving…" at bounding box center [1283, 353] width 38 height 7
drag, startPoint x: 1230, startPoint y: 347, endPoint x: 1251, endPoint y: 419, distance: 75.0
click at [1548, 230] on div "MEDIA SLIDER CONTENT" at bounding box center [1335, 247] width 439 height 33
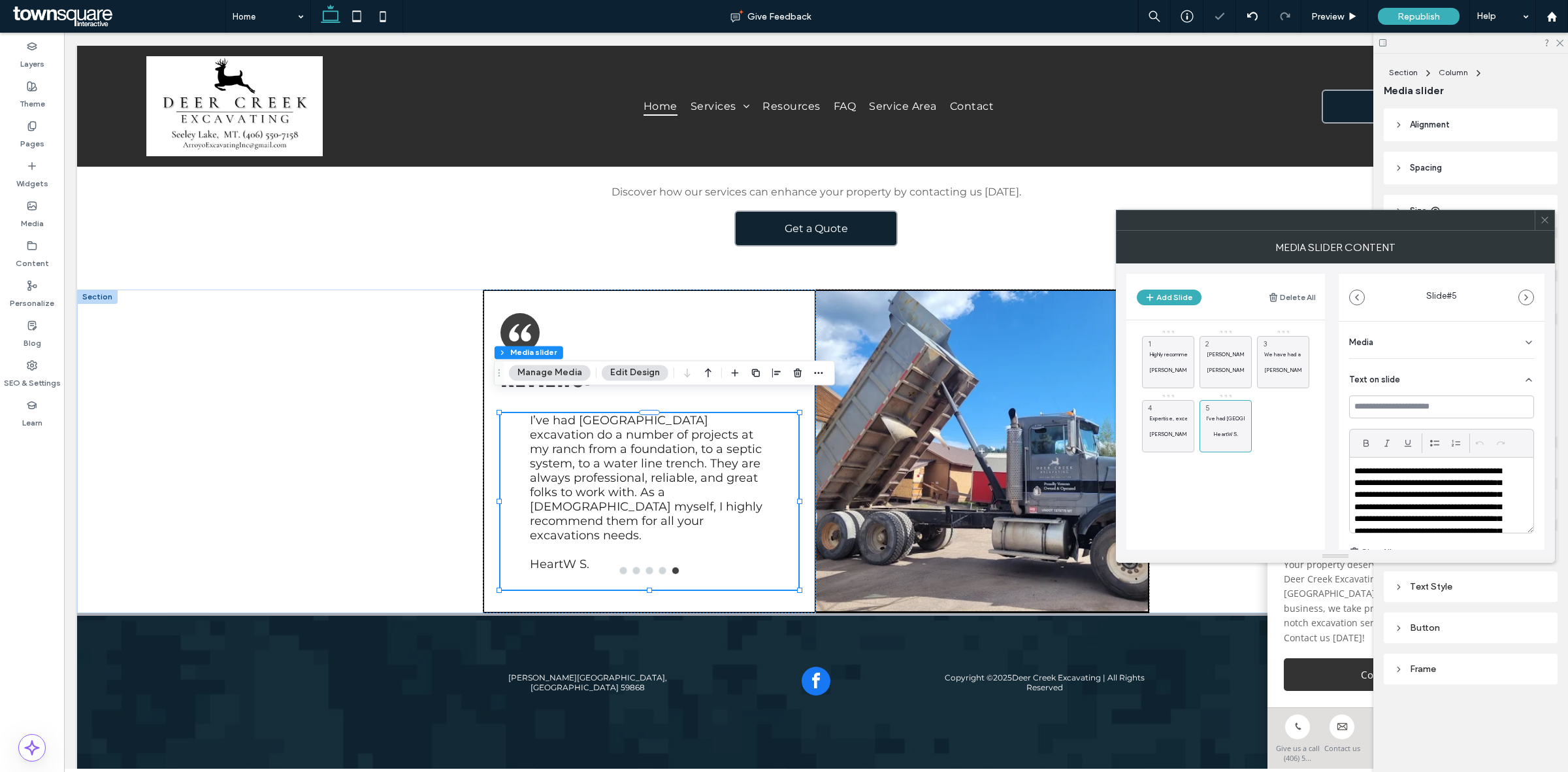
click at [1547, 224] on icon at bounding box center [1545, 220] width 10 height 10
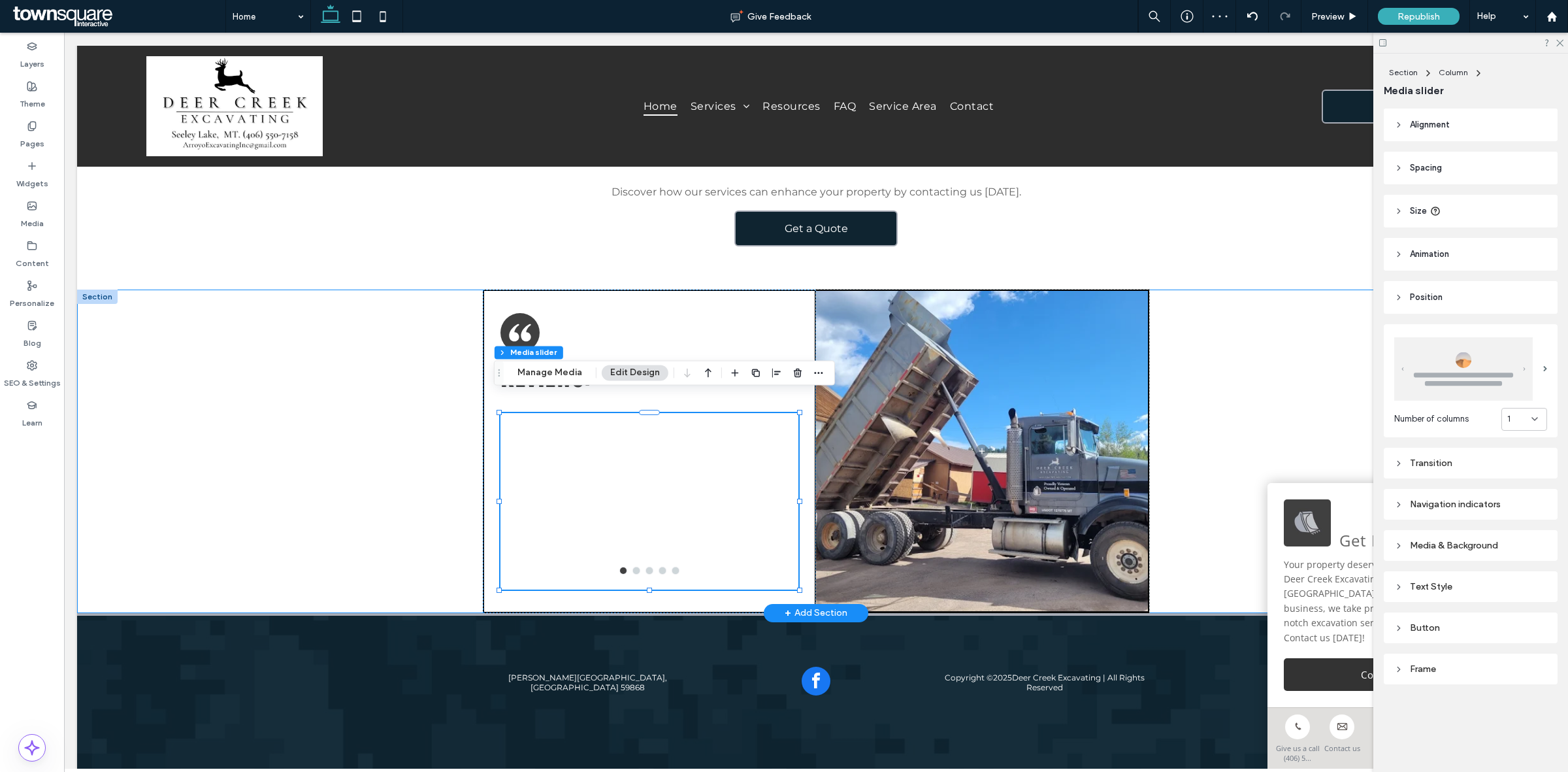
click at [255, 434] on div "Reviews: I’ve had Deer Creek excavation do a number of projects at my ranch fro…" at bounding box center [815, 452] width 1478 height 324
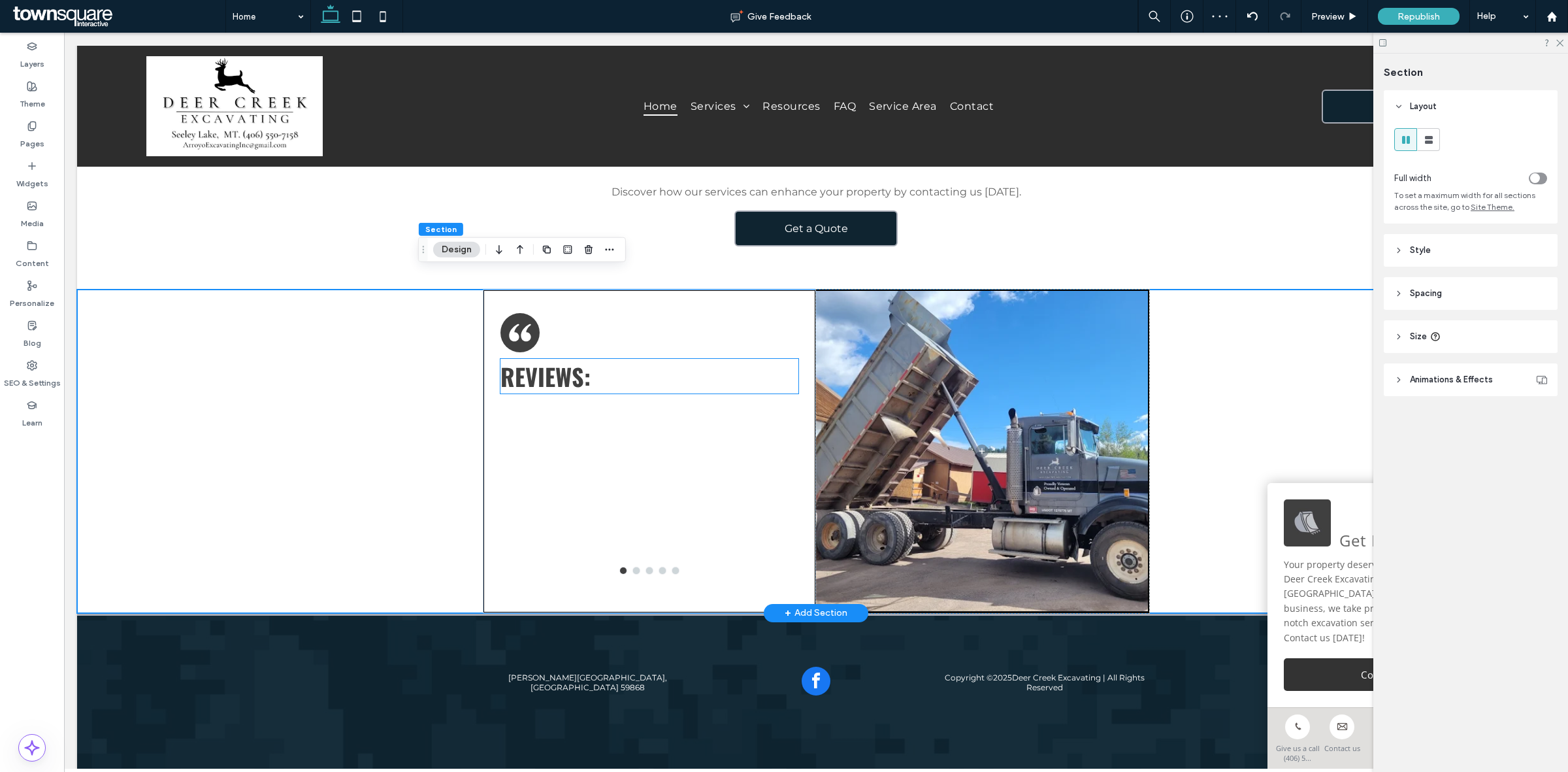
click at [556, 363] on span "Reviews:" at bounding box center [545, 377] width 90 height 35
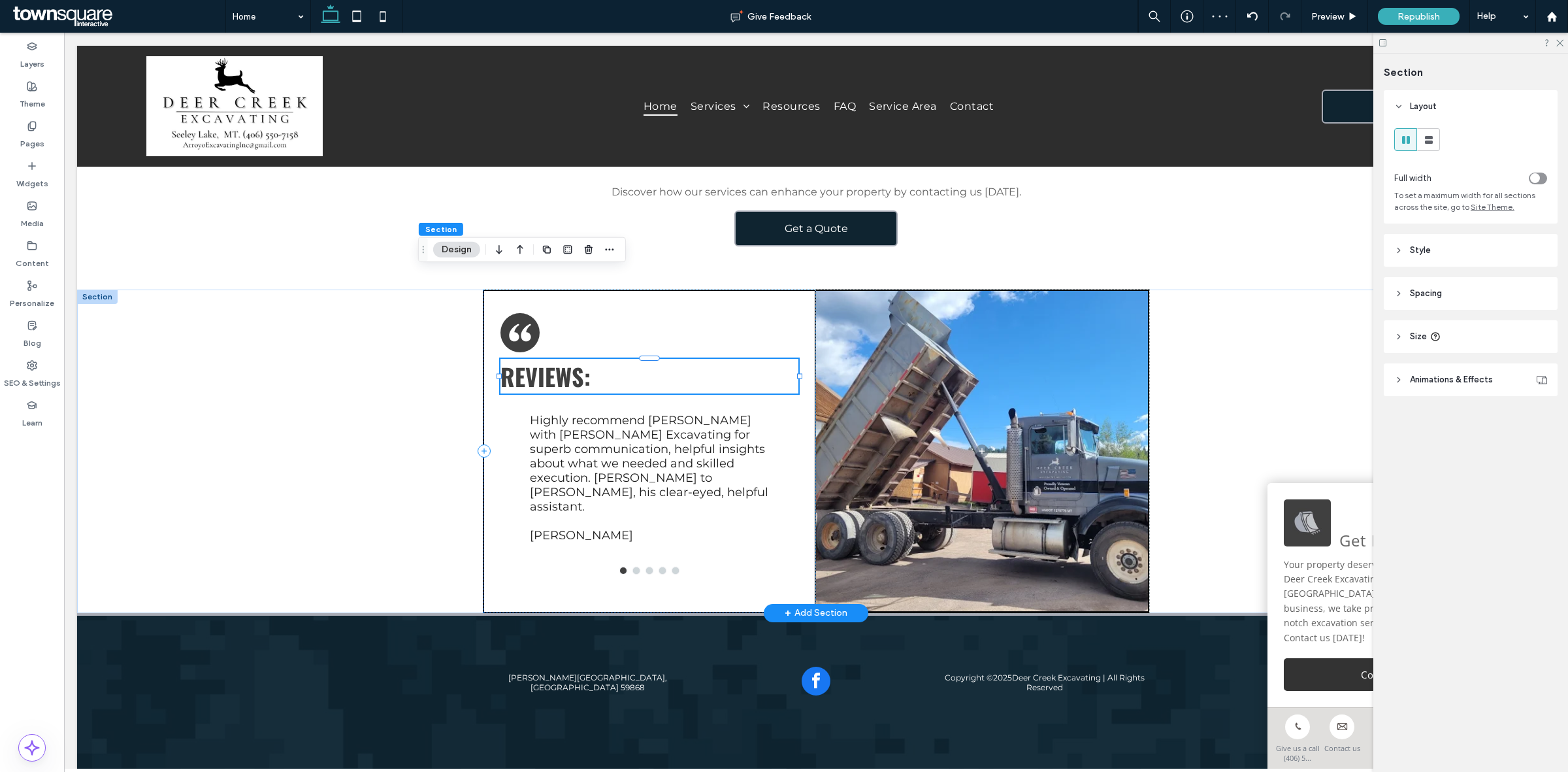
click at [556, 363] on div "Reviews:" at bounding box center [649, 377] width 298 height 35
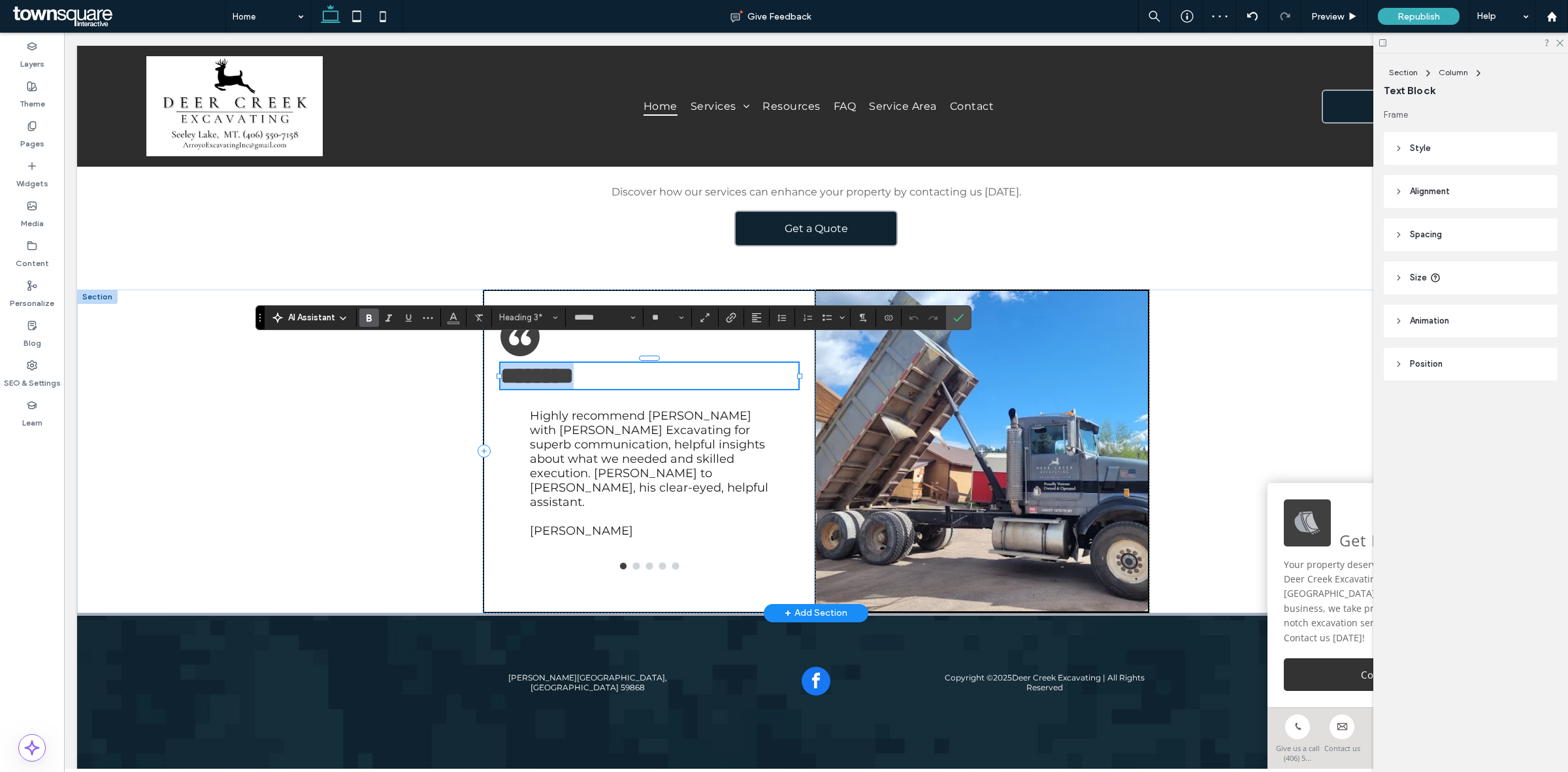
click at [595, 364] on h3 "********" at bounding box center [649, 376] width 298 height 26
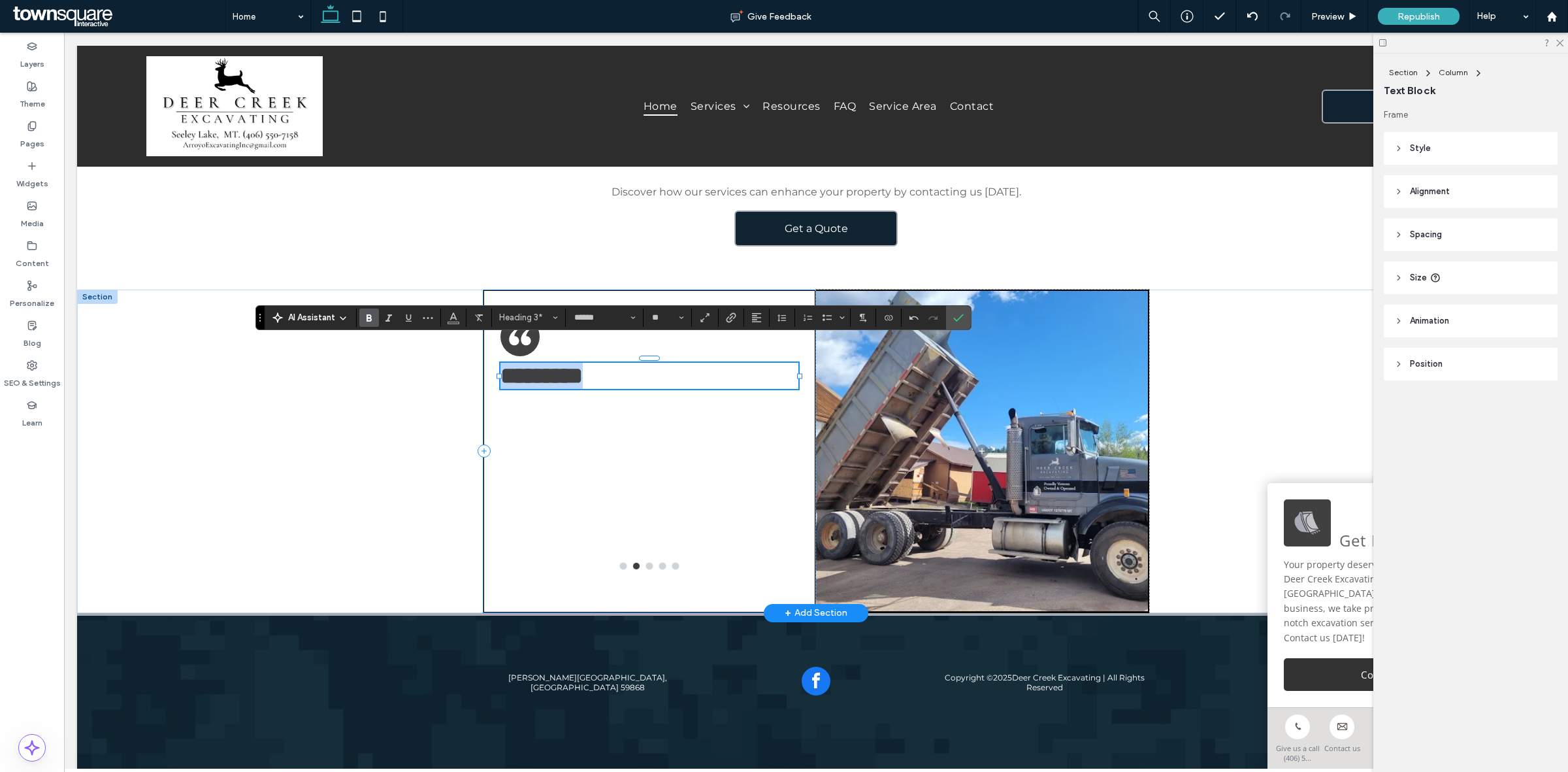
drag, startPoint x: 595, startPoint y: 364, endPoint x: 480, endPoint y: 348, distance: 116.1
click at [483, 348] on div "******** I’ve had Deer Creek excavation do a number of projects at my ranch fro…" at bounding box center [649, 452] width 333 height 324
click at [727, 320] on use "Link" at bounding box center [731, 317] width 10 height 10
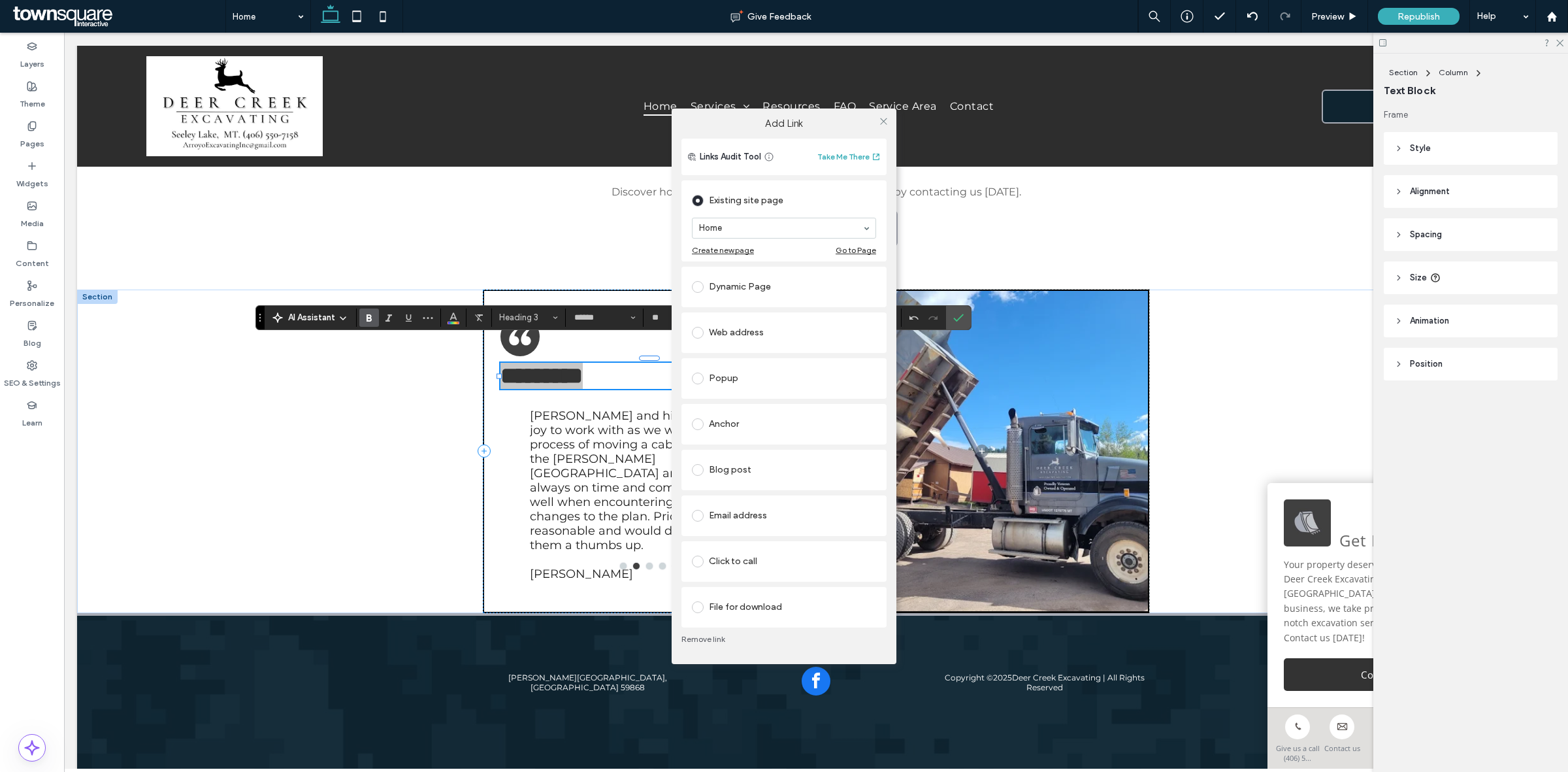
click at [740, 327] on div "Web address" at bounding box center [783, 332] width 184 height 21
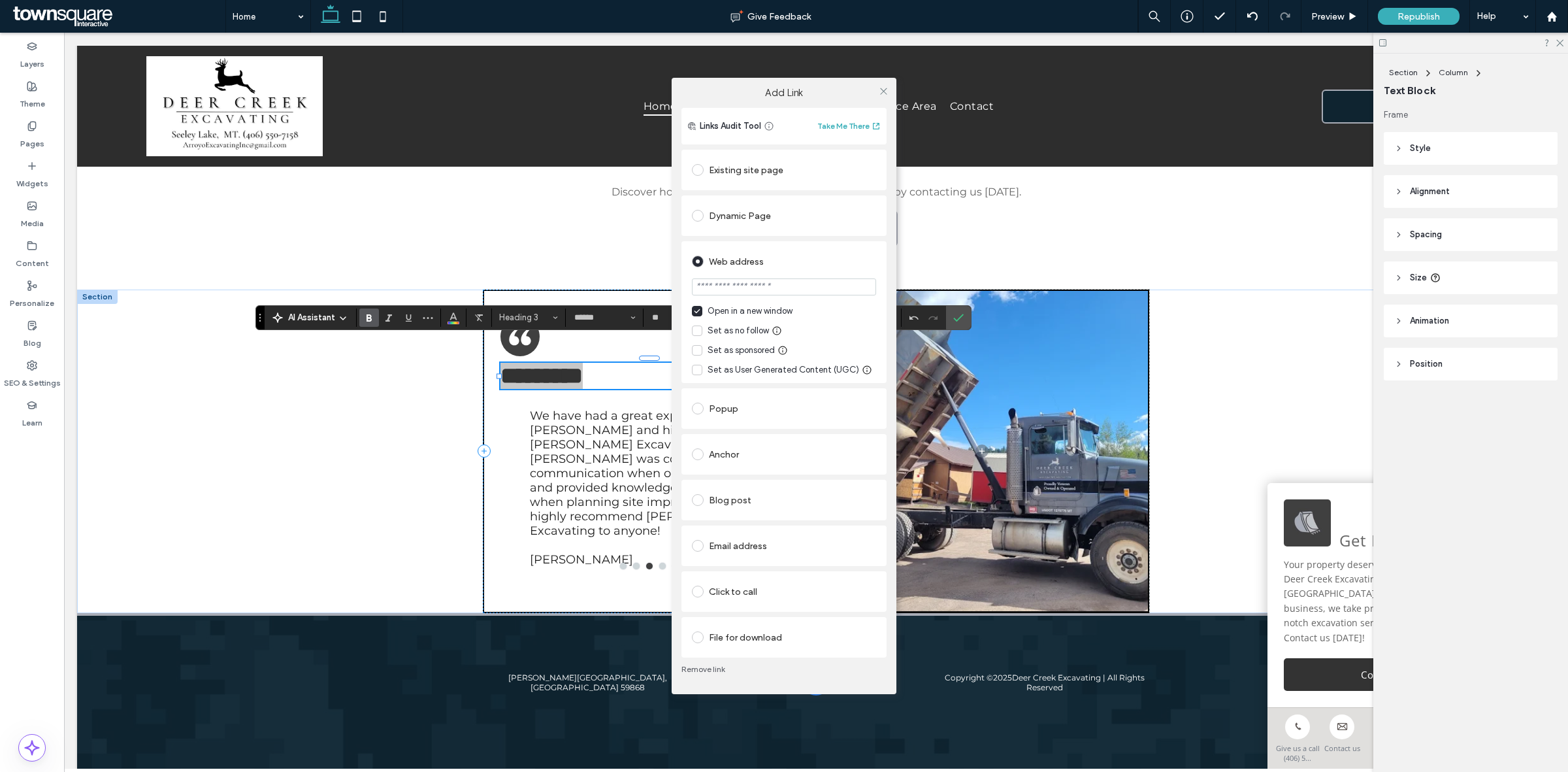
click at [819, 283] on input "url" at bounding box center [783, 287] width 184 height 17
type input "**********"
click at [857, 330] on div "Set as no follow" at bounding box center [783, 331] width 184 height 13
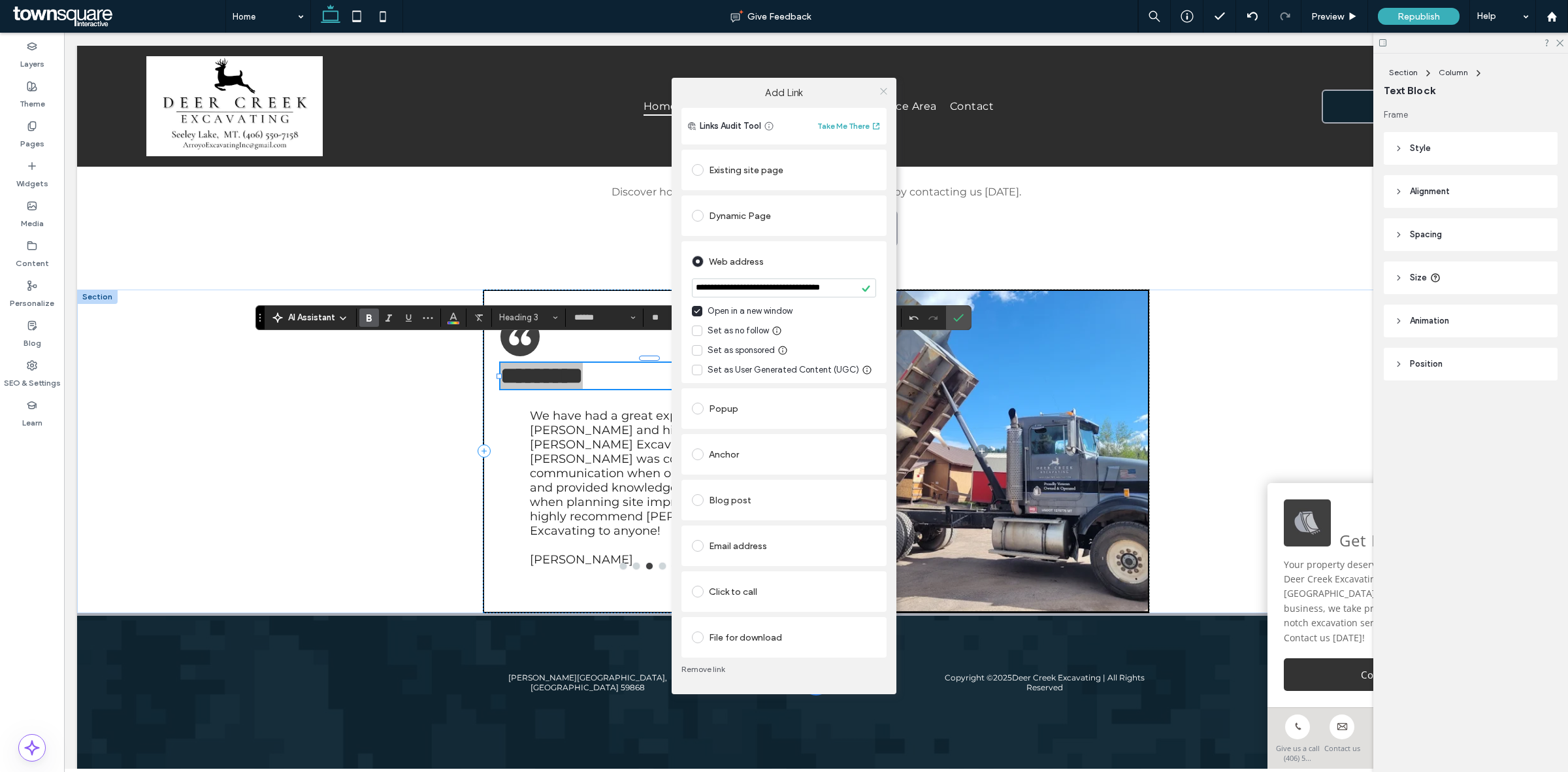
click at [882, 97] on span at bounding box center [884, 91] width 10 height 20
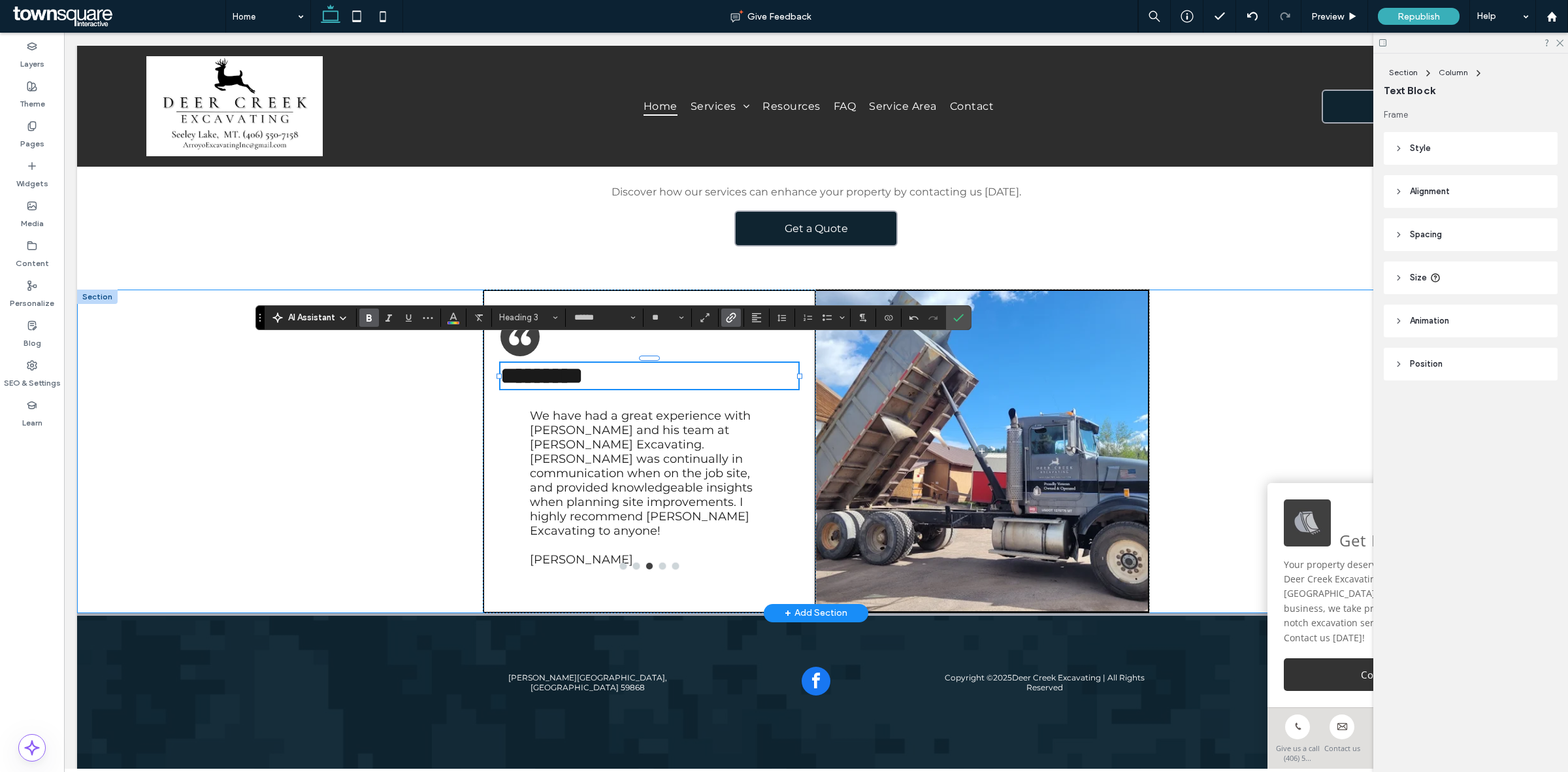
click at [366, 462] on div "******** I’ve had Deer Creek excavation do a number of projects at my ranch fro…" at bounding box center [815, 452] width 1478 height 324
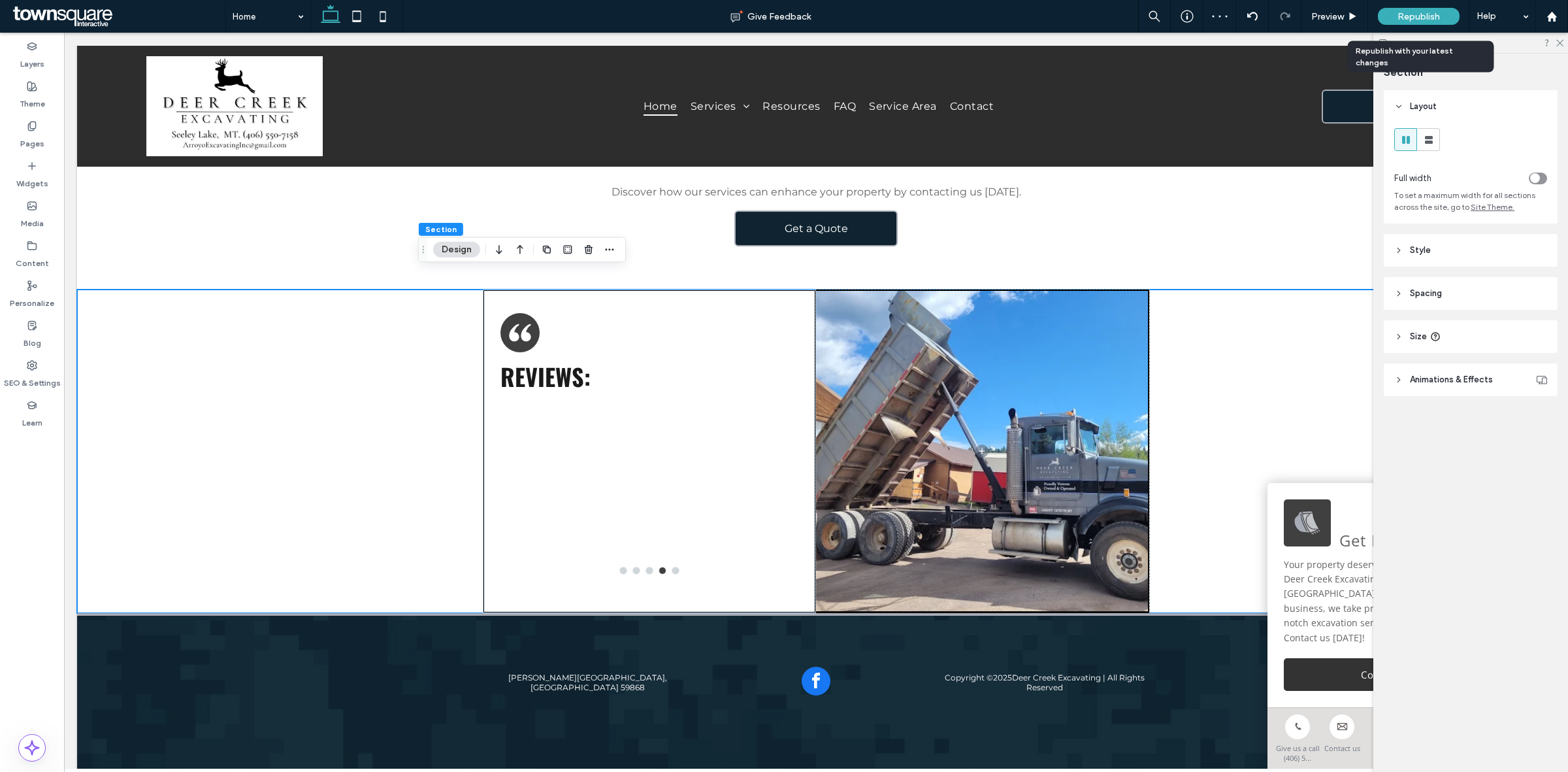
click at [1431, 14] on span "Republish" at bounding box center [1418, 16] width 42 height 11
